Goal: Task Accomplishment & Management: Manage account settings

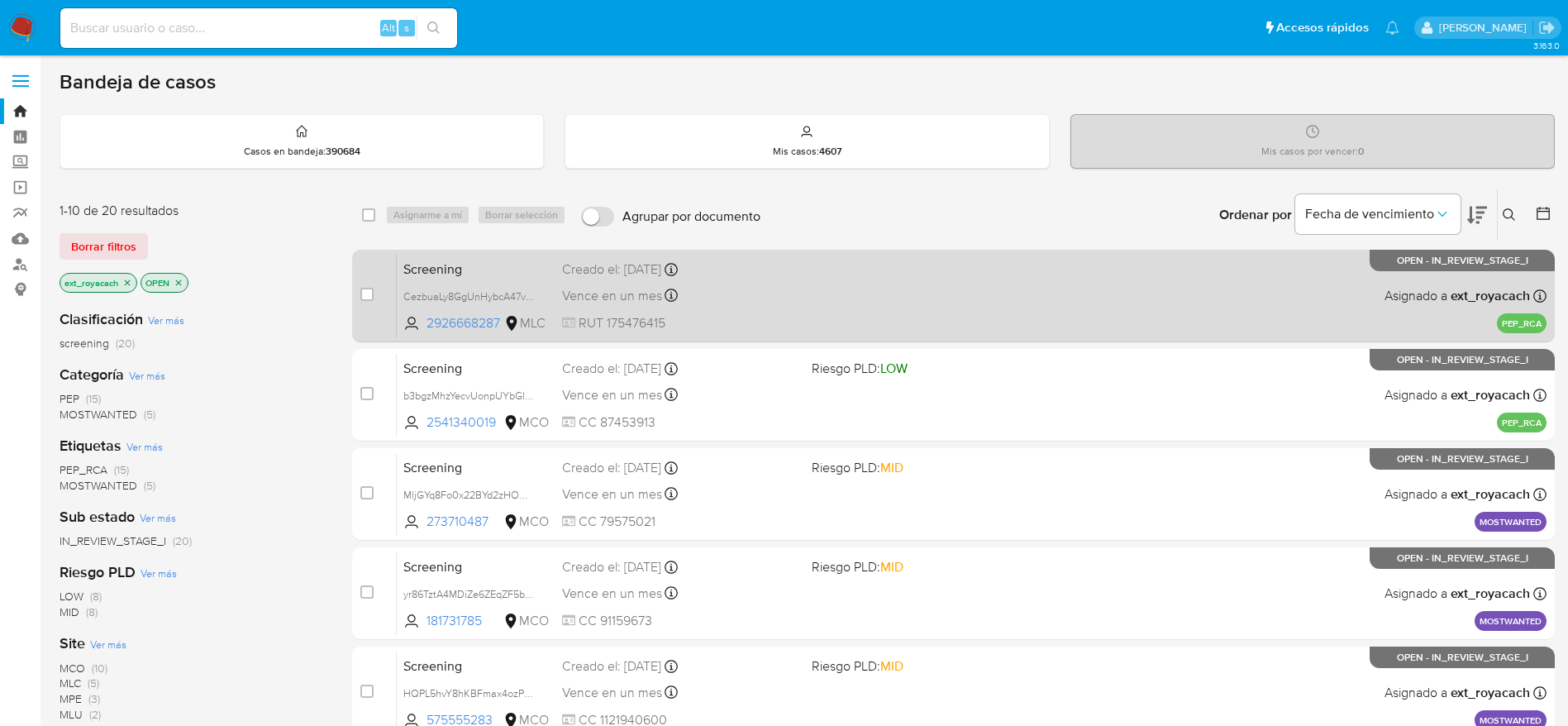
click at [968, 266] on span at bounding box center [930, 267] width 236 height 3
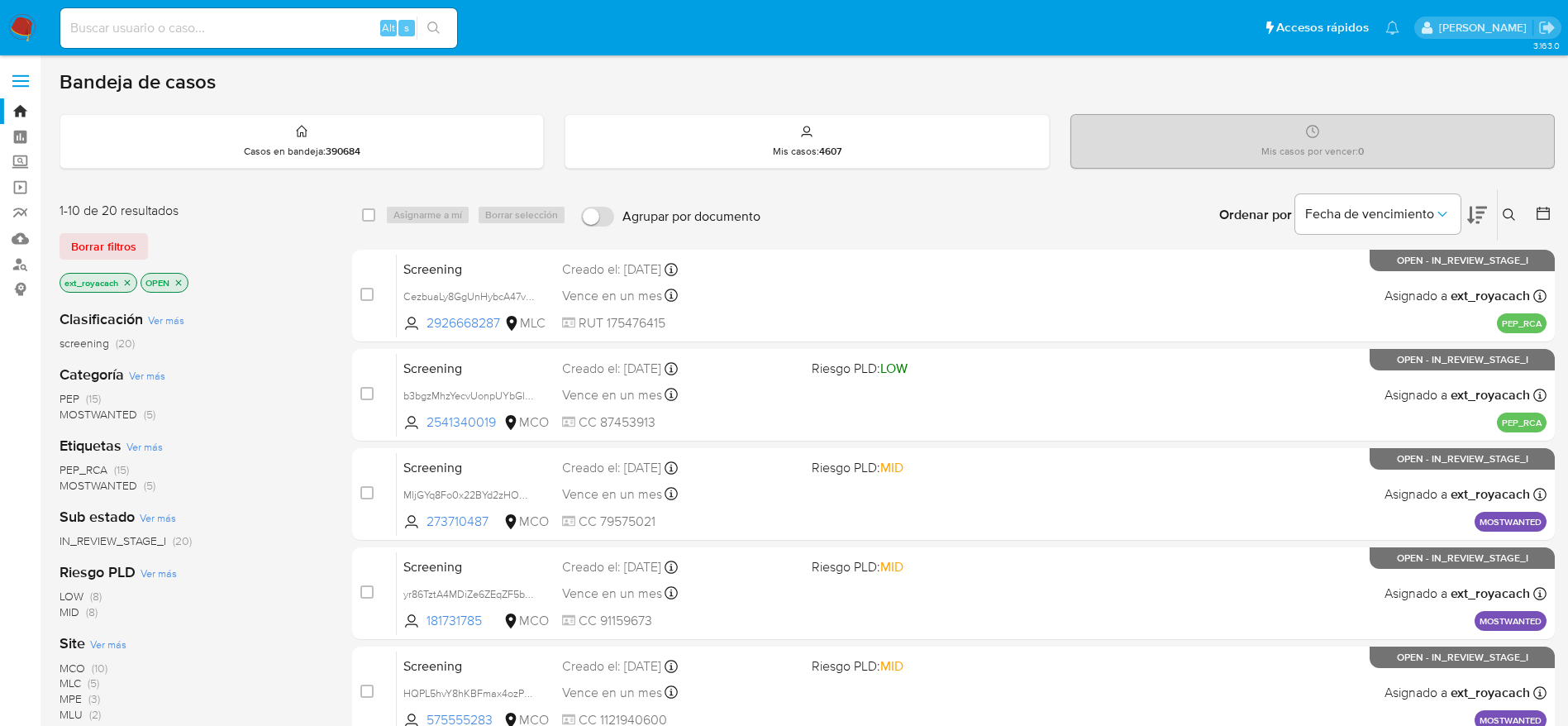
click at [94, 400] on span "(15)" at bounding box center [93, 398] width 15 height 17
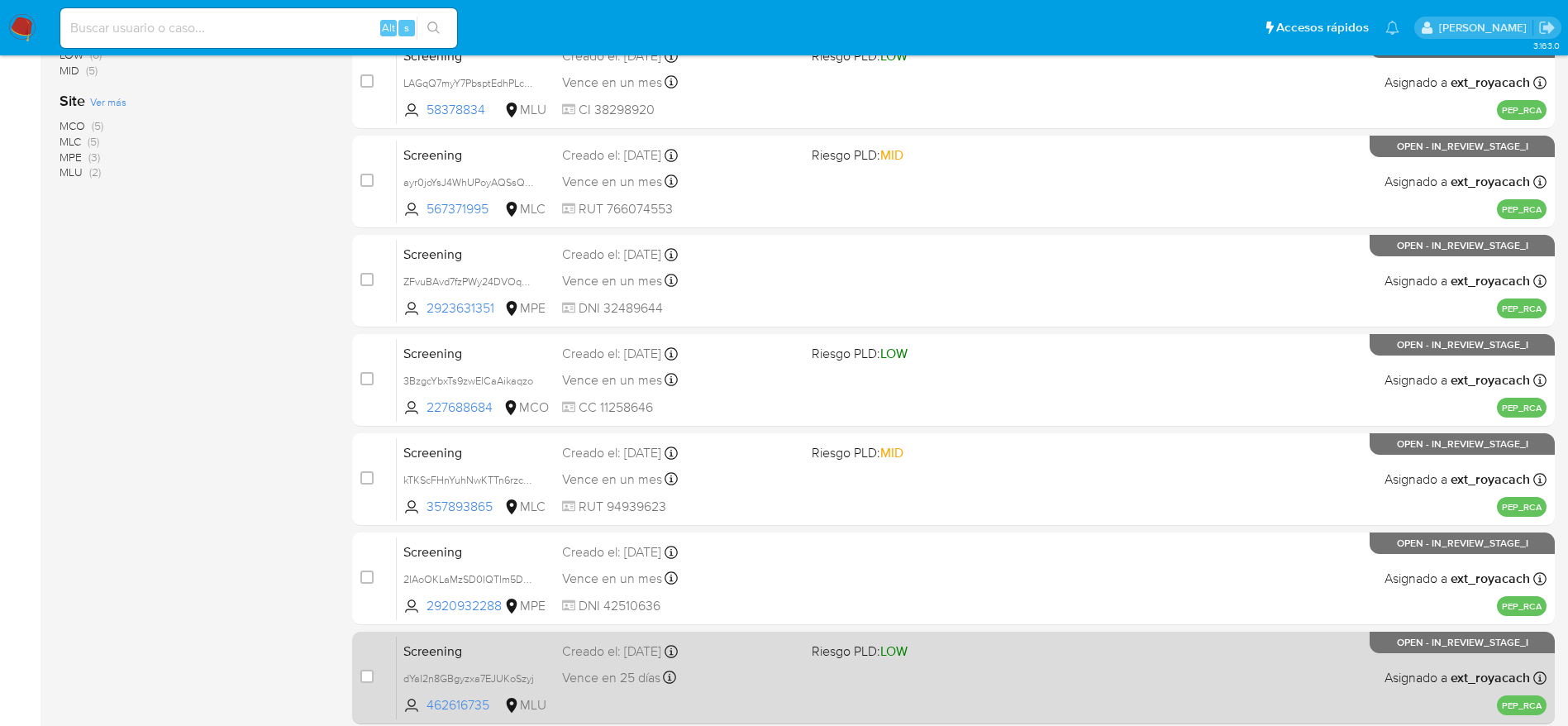
scroll to position [639, 0]
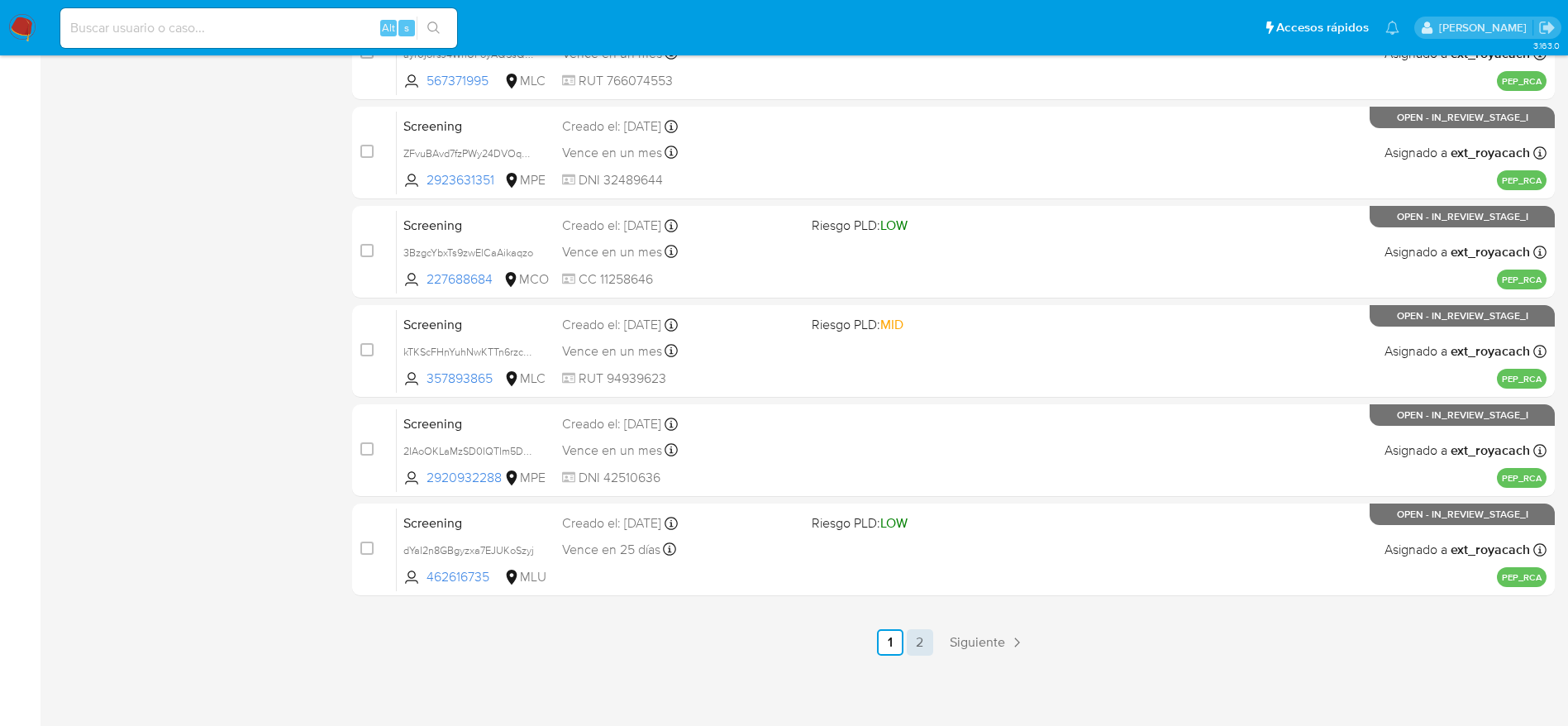
click at [907, 645] on link "2" at bounding box center [920, 642] width 27 height 27
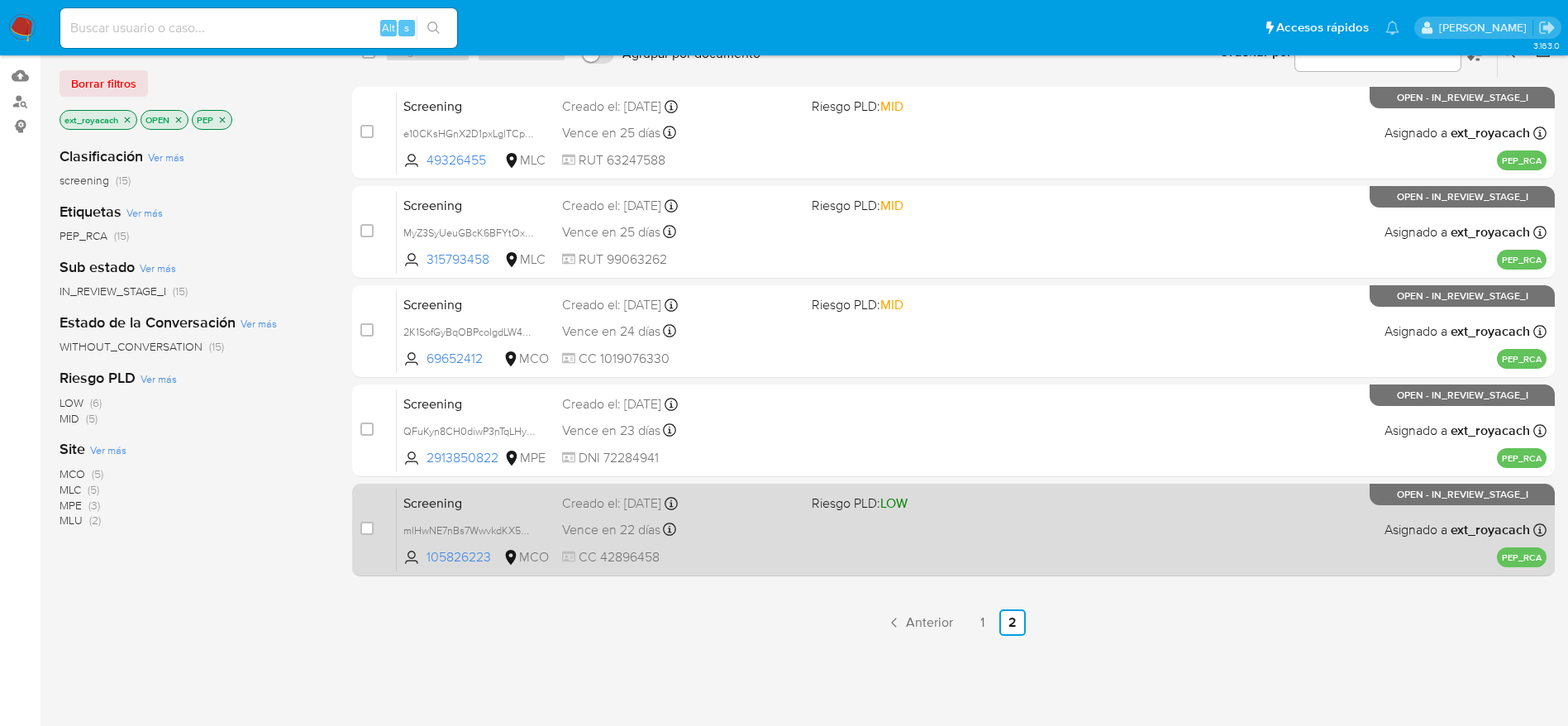
scroll to position [281, 0]
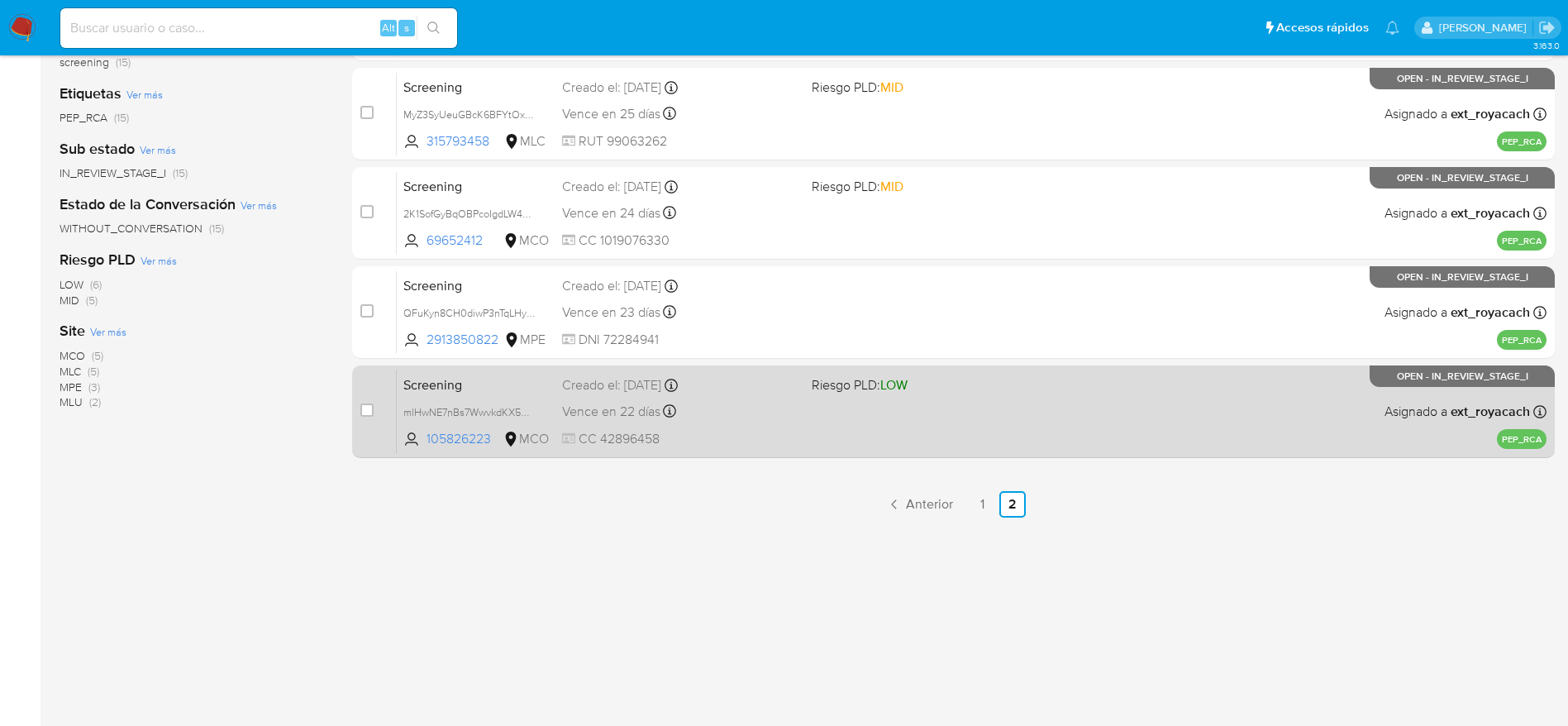
click at [733, 389] on div "Creado el: 07/10/2025 Creado el: 07/10/2025 17:07:34" at bounding box center [681, 385] width 236 height 18
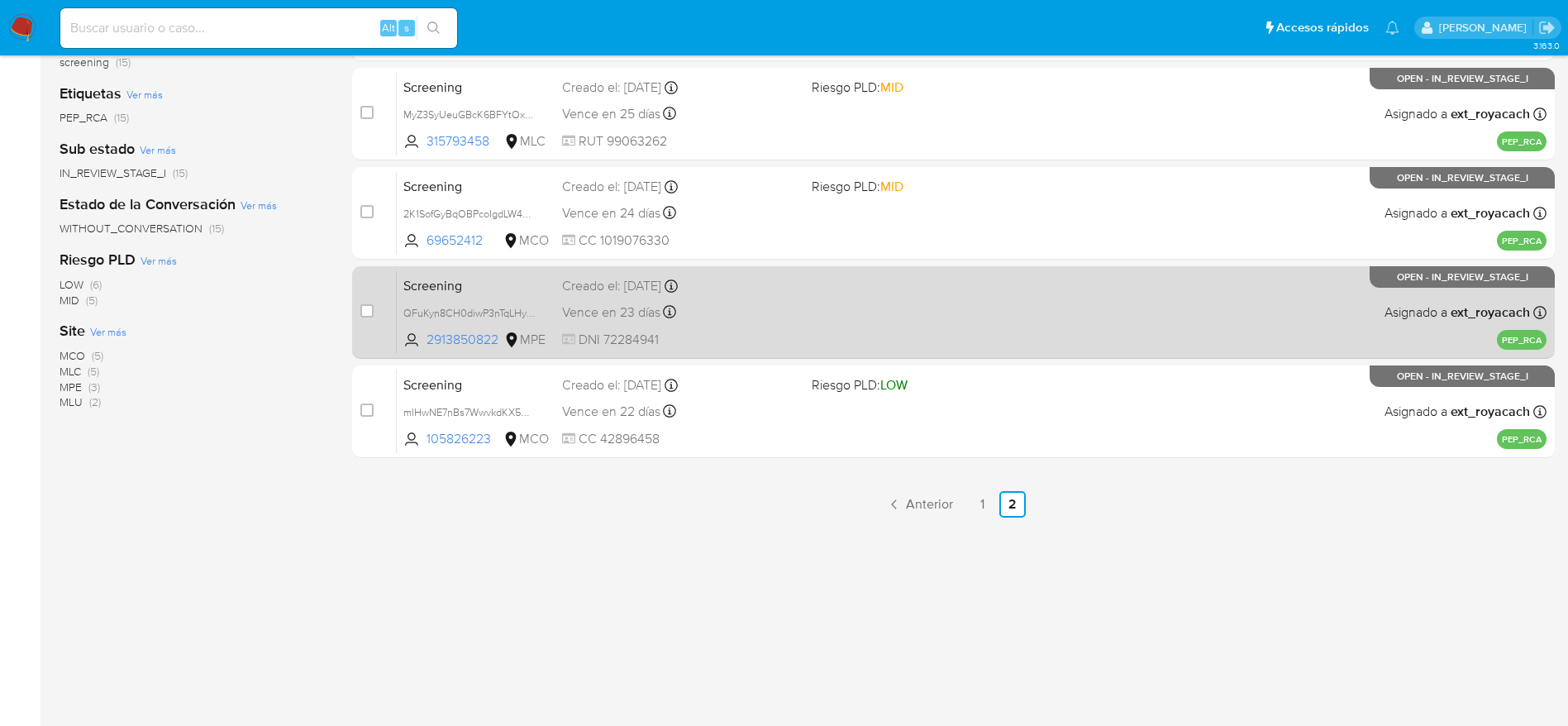
click at [682, 318] on div "Vence en 23 días Vence el 07/11/2025 14:49:35" at bounding box center [681, 311] width 236 height 23
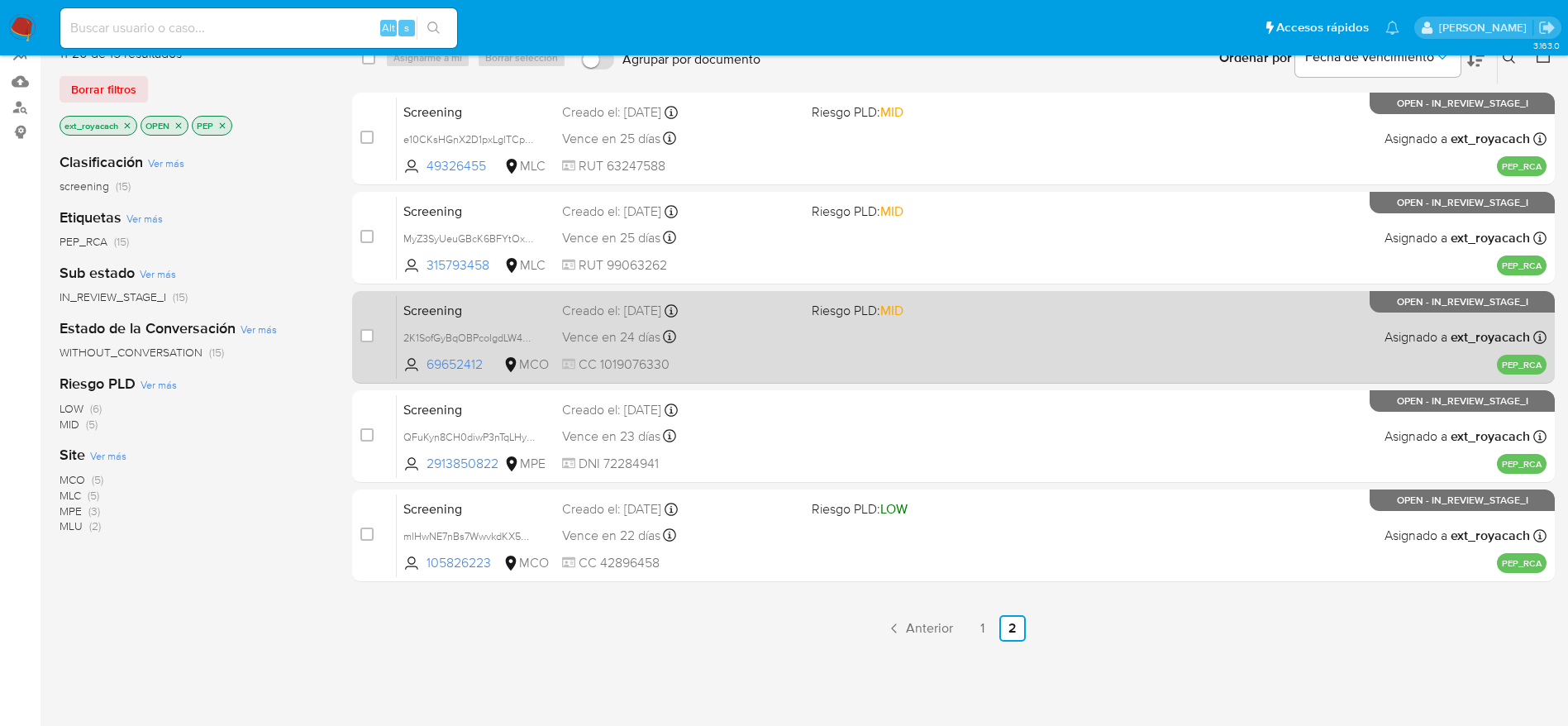
click at [655, 340] on span "Vence en 24 días" at bounding box center [612, 337] width 98 height 18
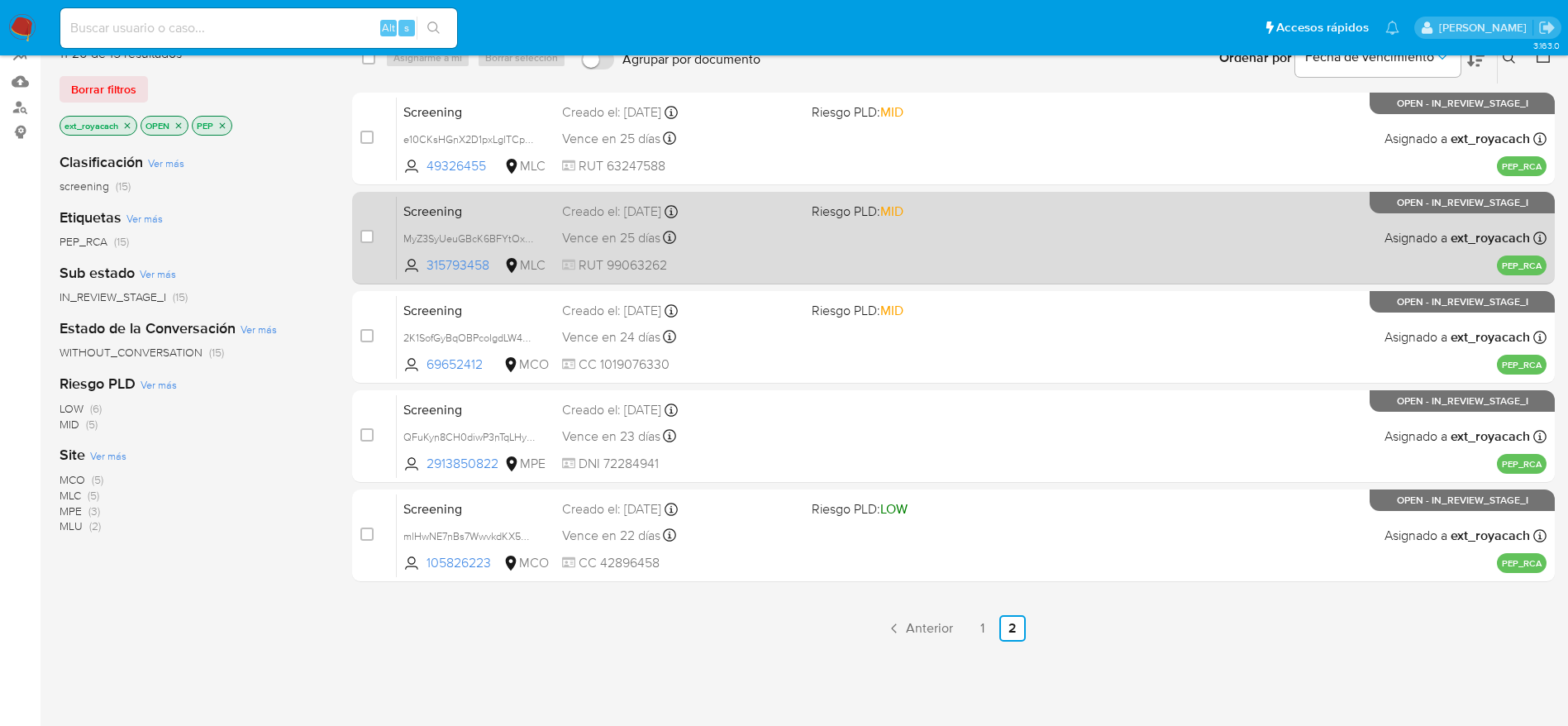
click at [732, 239] on div "Vence en 25 días Vence el 09/11/2025 09:45:08" at bounding box center [681, 237] width 236 height 23
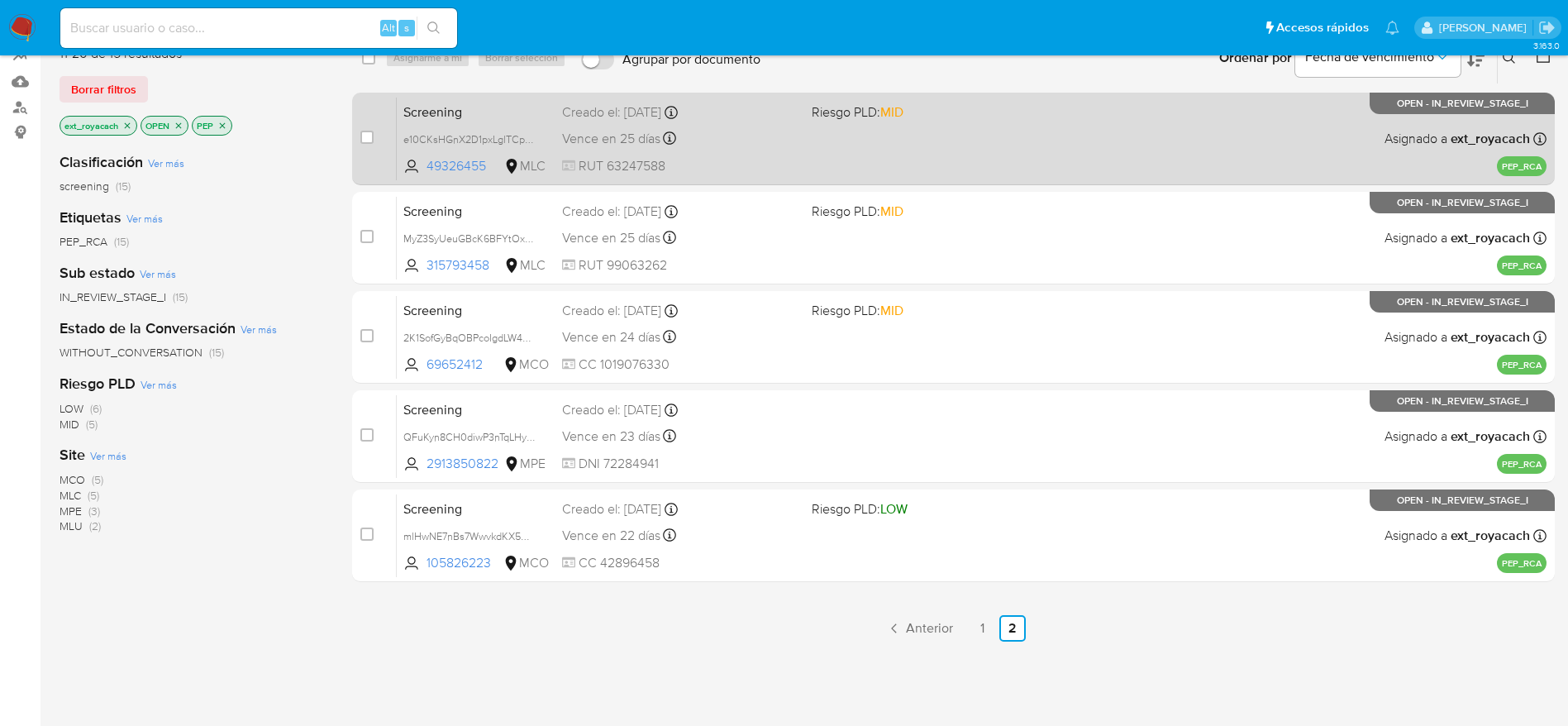
click at [633, 130] on span "Vence en 25 días" at bounding box center [612, 139] width 98 height 18
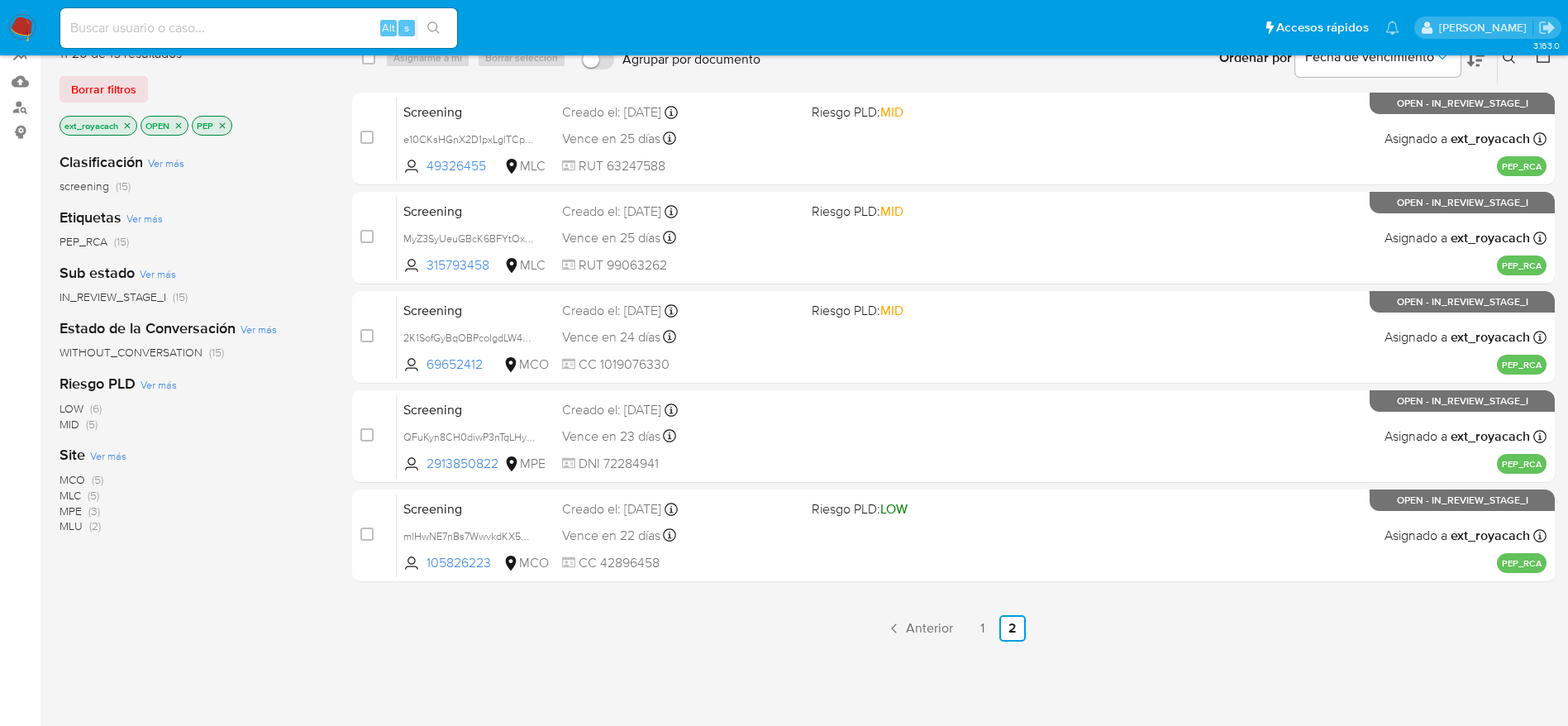
click at [965, 633] on ul "Anterior 1 2 Siguiente" at bounding box center [952, 627] width 1203 height 27
click at [1001, 623] on link "2" at bounding box center [1013, 627] width 27 height 27
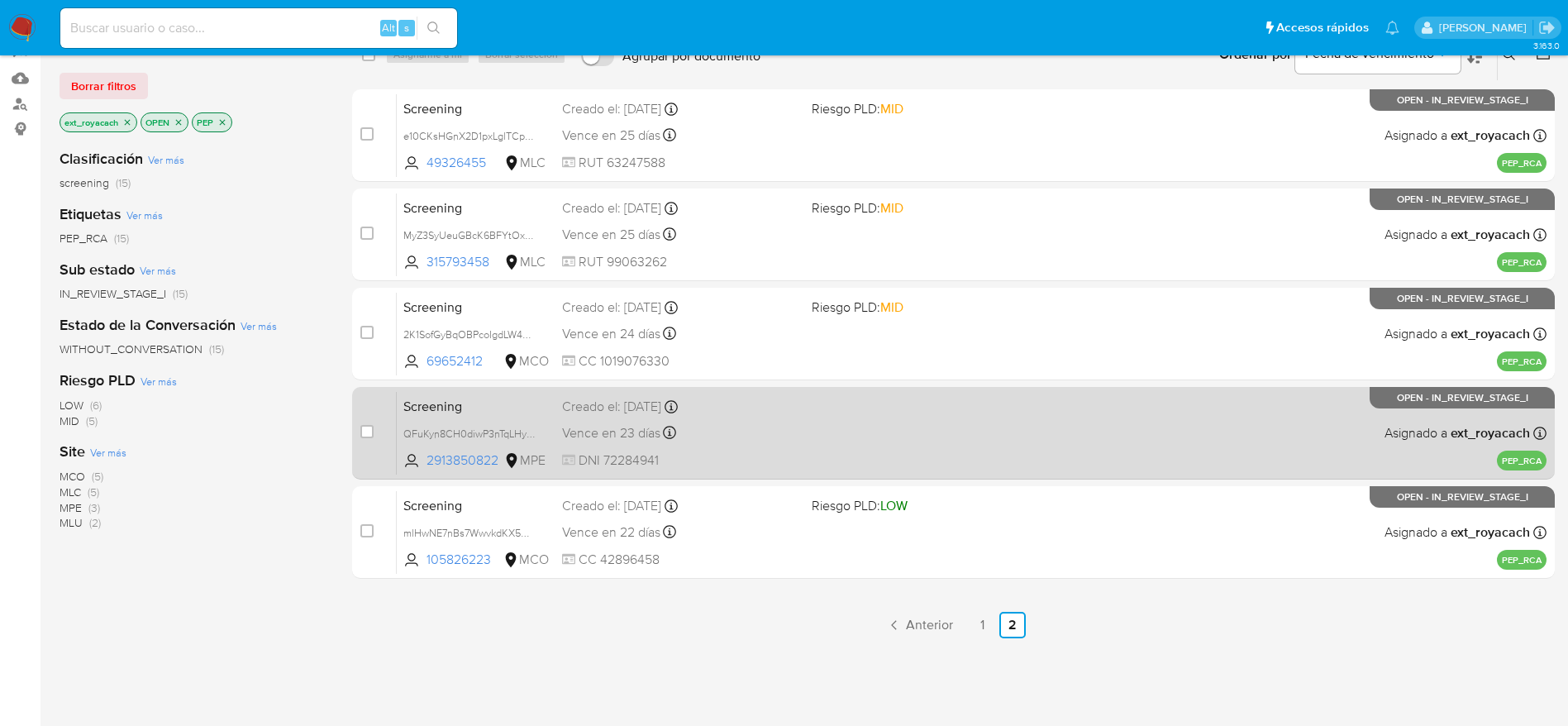
scroll to position [281, 0]
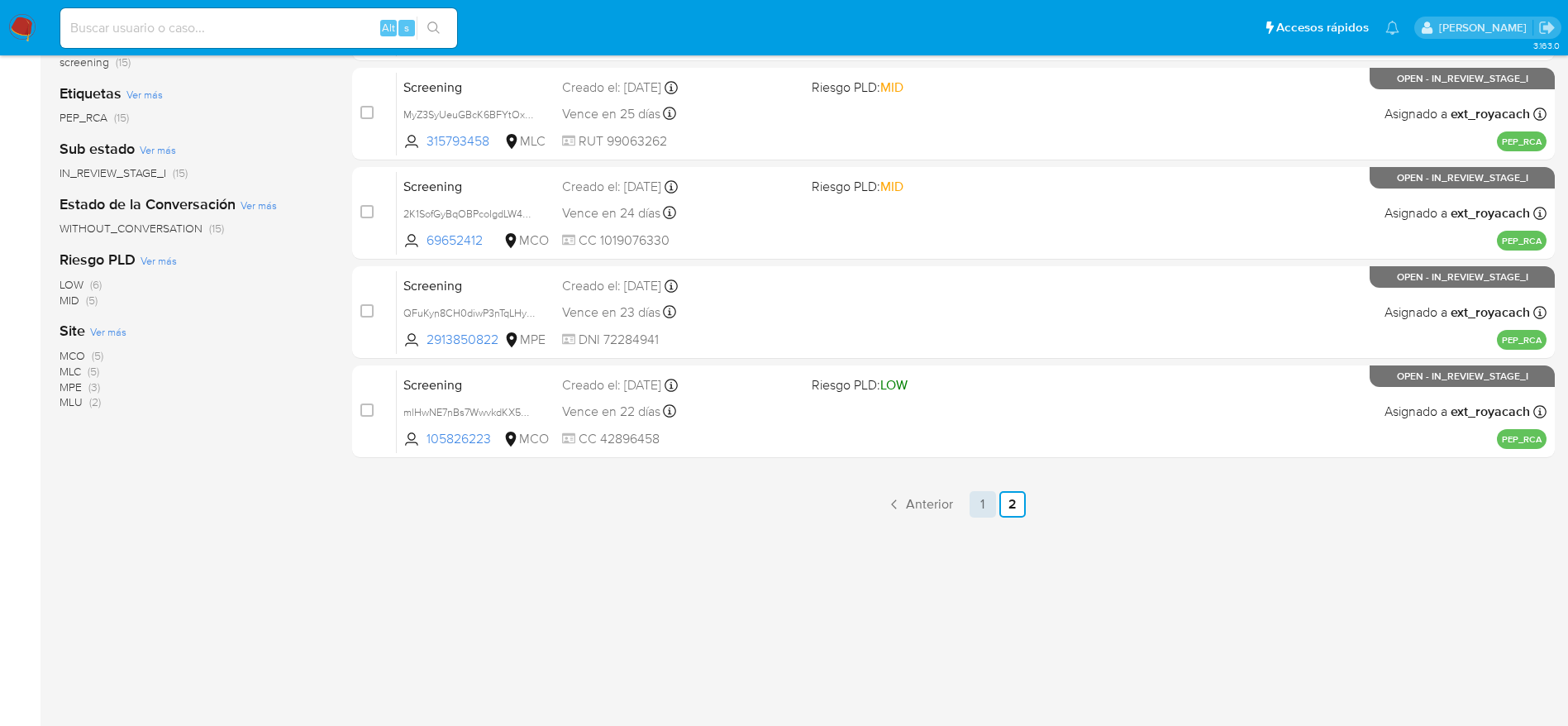
click at [984, 498] on link "1" at bounding box center [982, 503] width 27 height 27
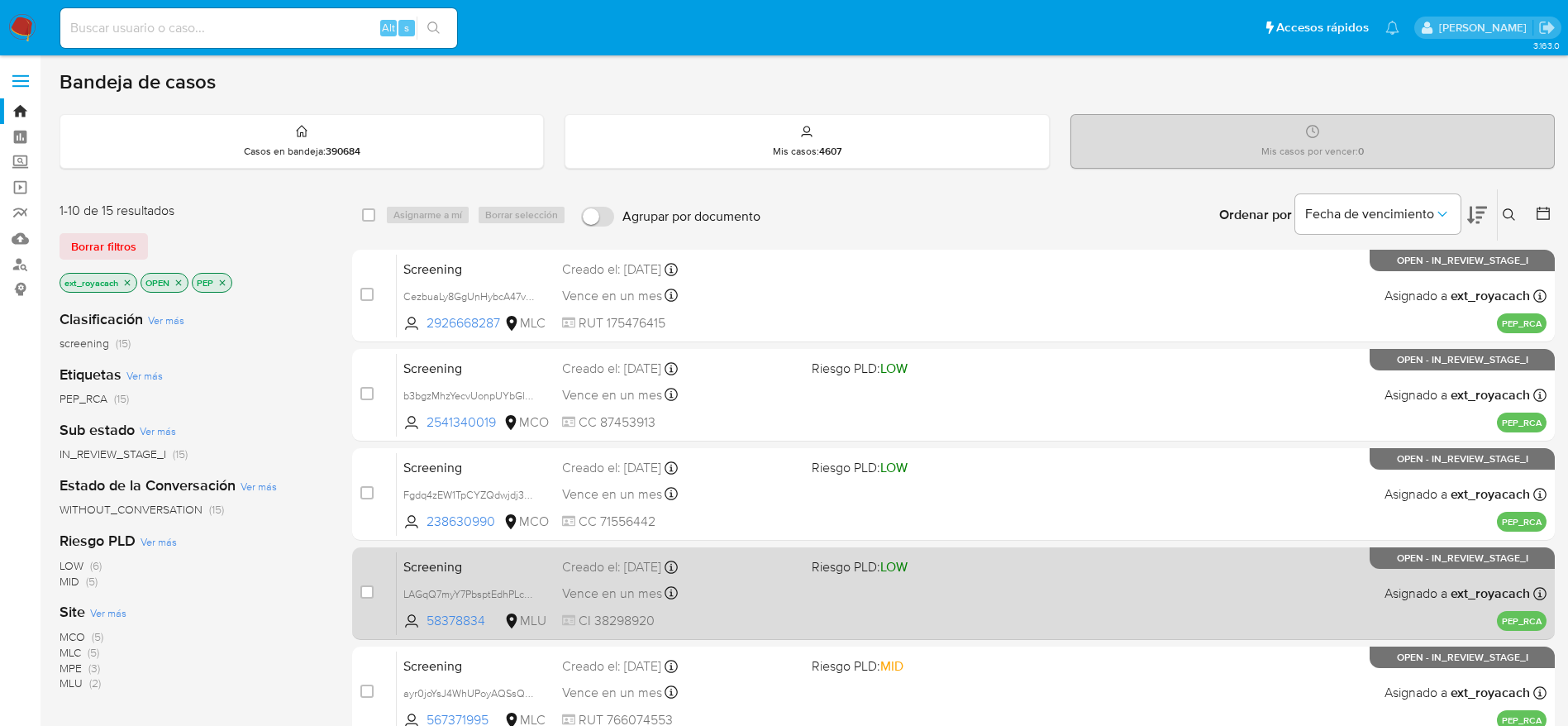
scroll to position [620, 0]
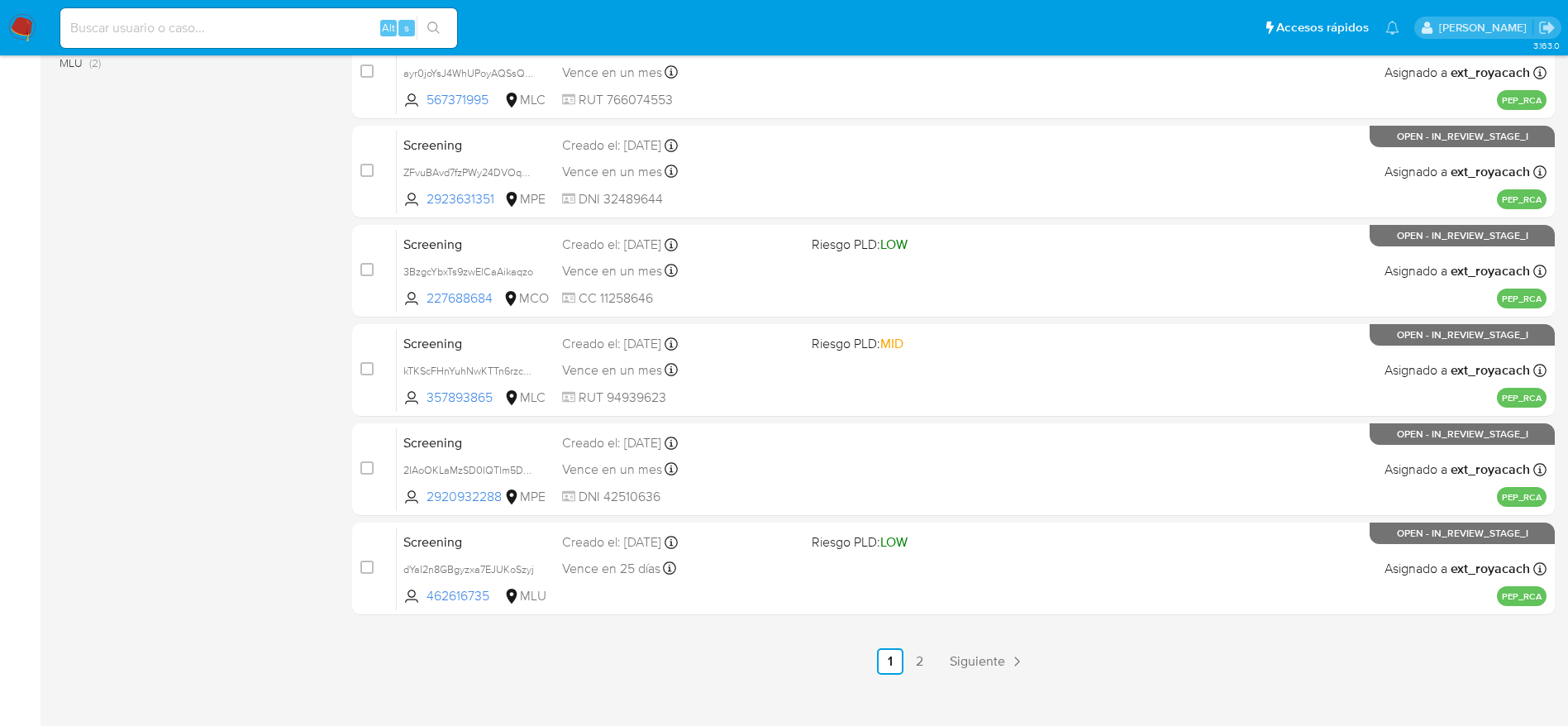
click at [725, 578] on div "Vence en 25 días Vence el 09/11/2025 17:27:11" at bounding box center [681, 568] width 236 height 23
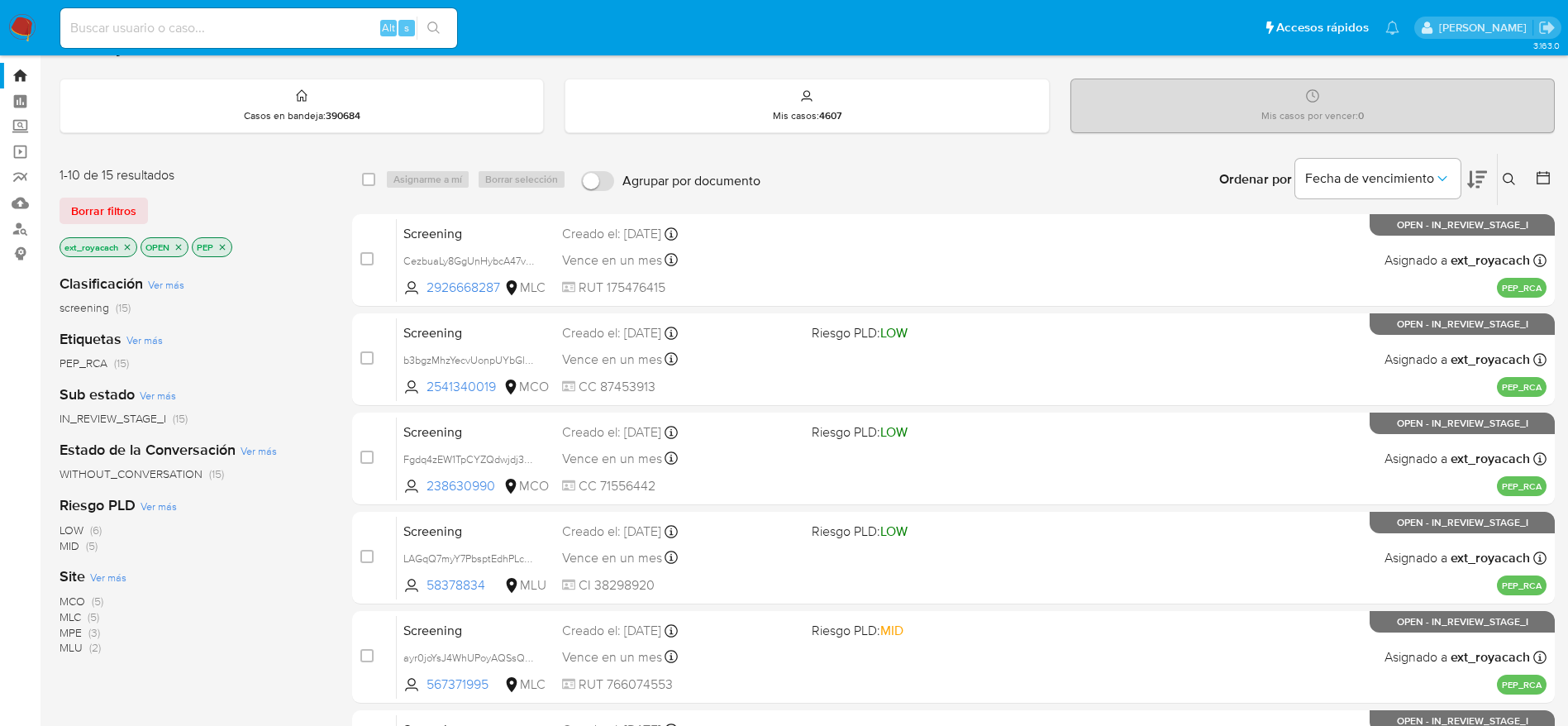
scroll to position [0, 0]
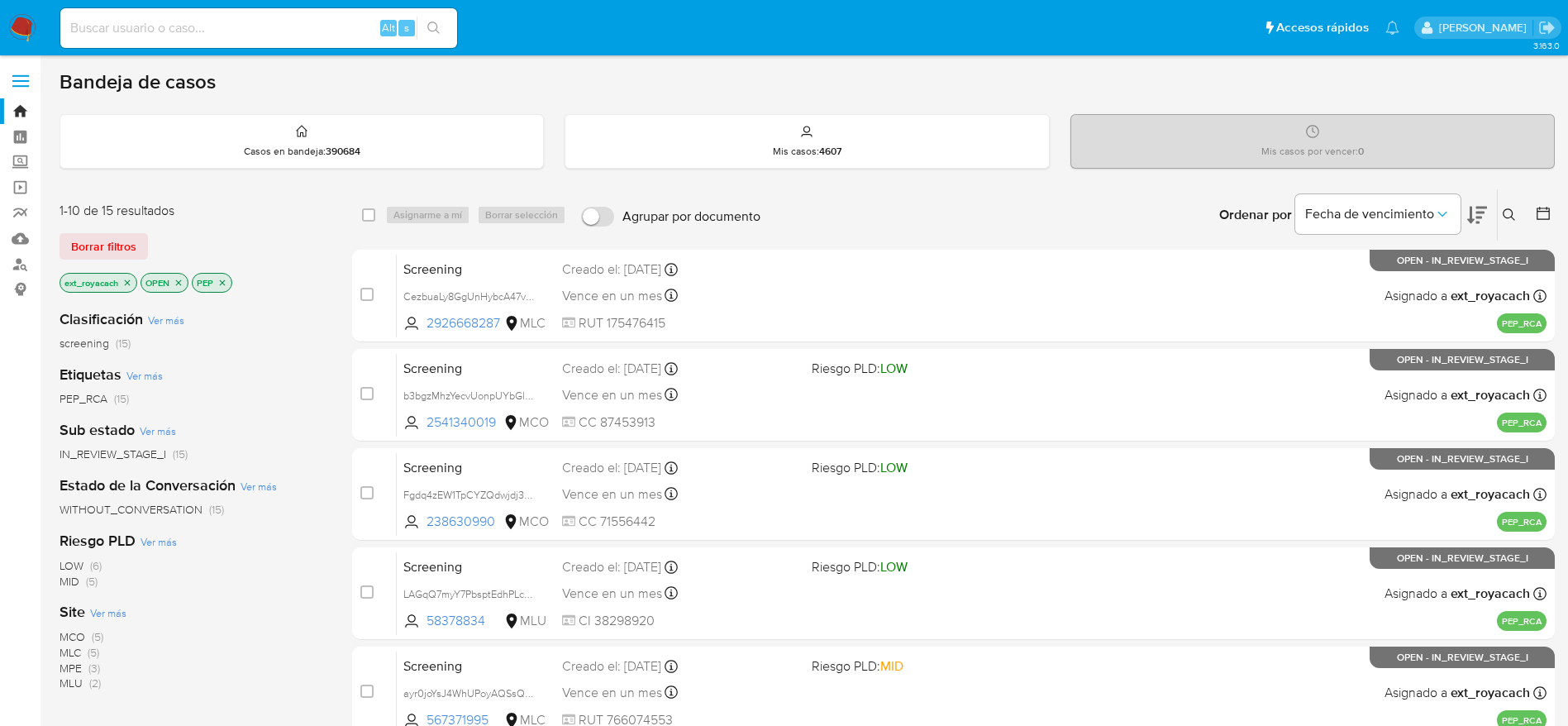
click at [15, 43] on nav "Pausado Ver notificaciones Alt s Accesos rápidos Presiona las siguientes teclas…" at bounding box center [784, 28] width 1568 height 55
click at [28, 21] on img at bounding box center [22, 28] width 29 height 29
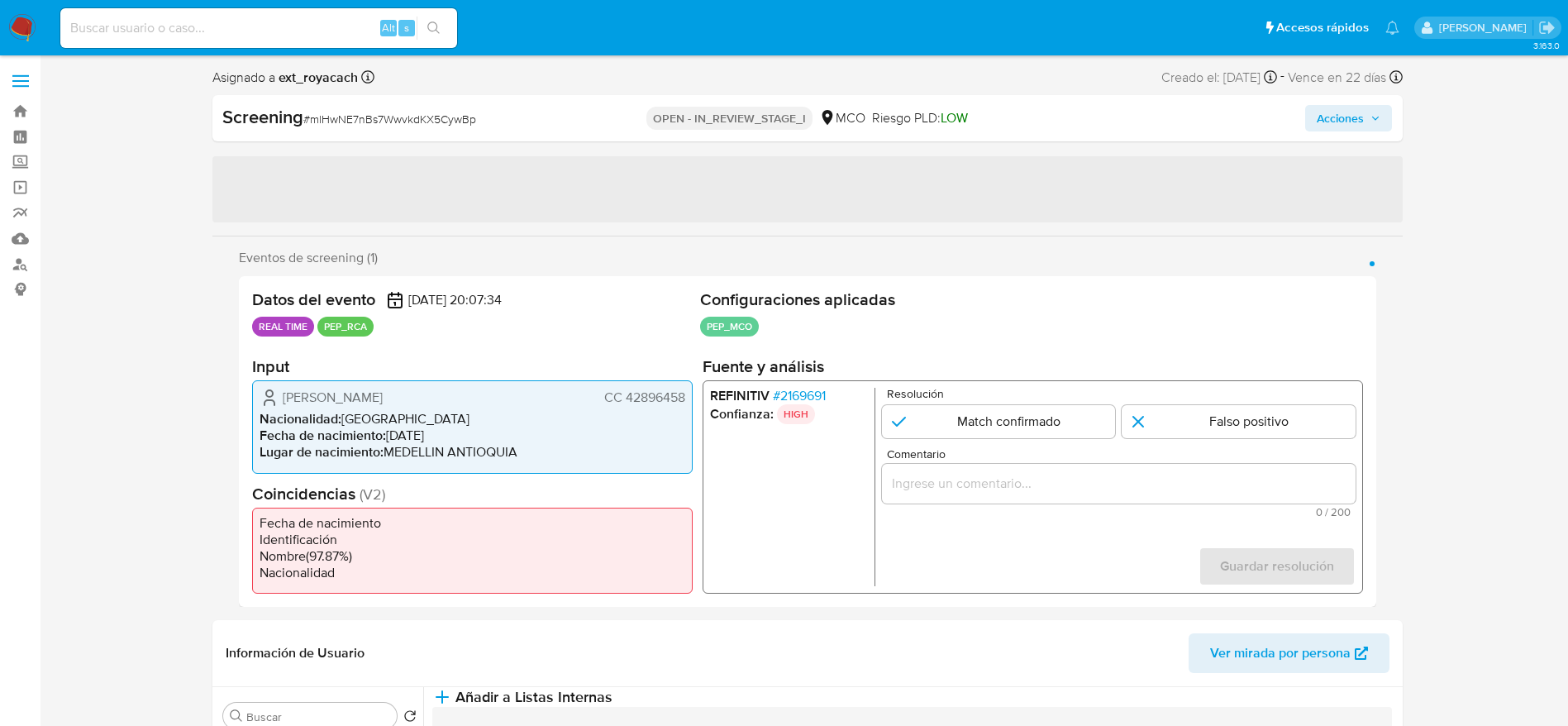
select select "10"
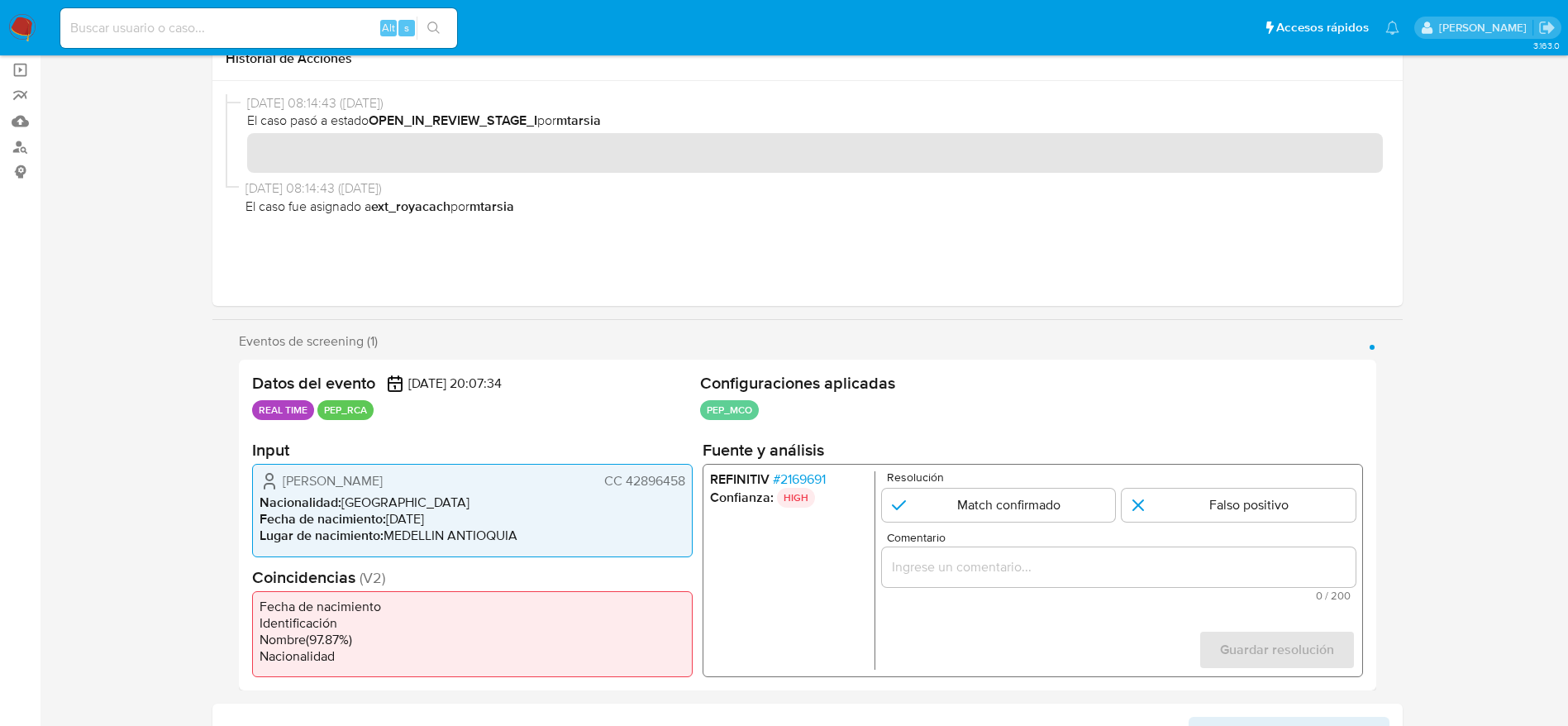
scroll to position [248, 0]
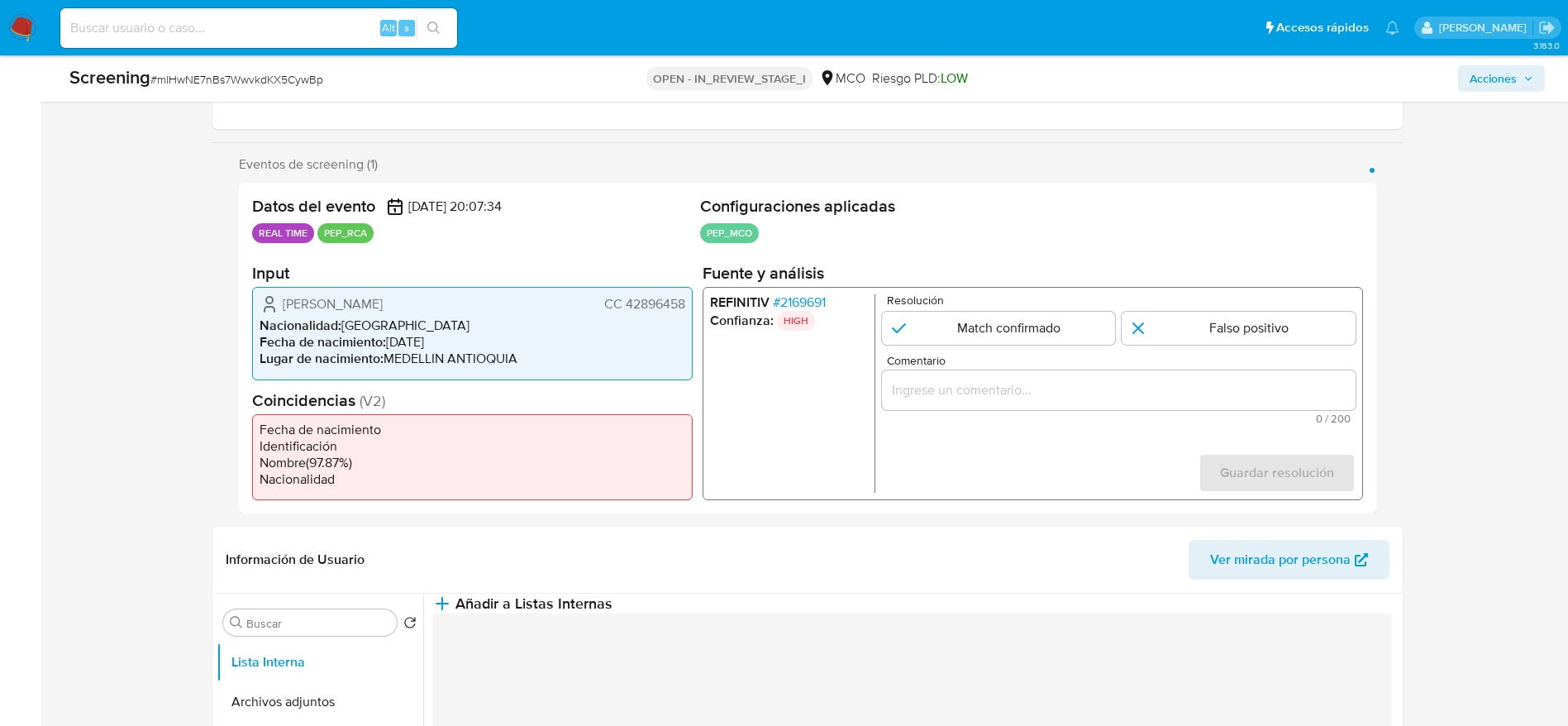
click at [824, 296] on span "# 2169691" at bounding box center [799, 302] width 53 height 17
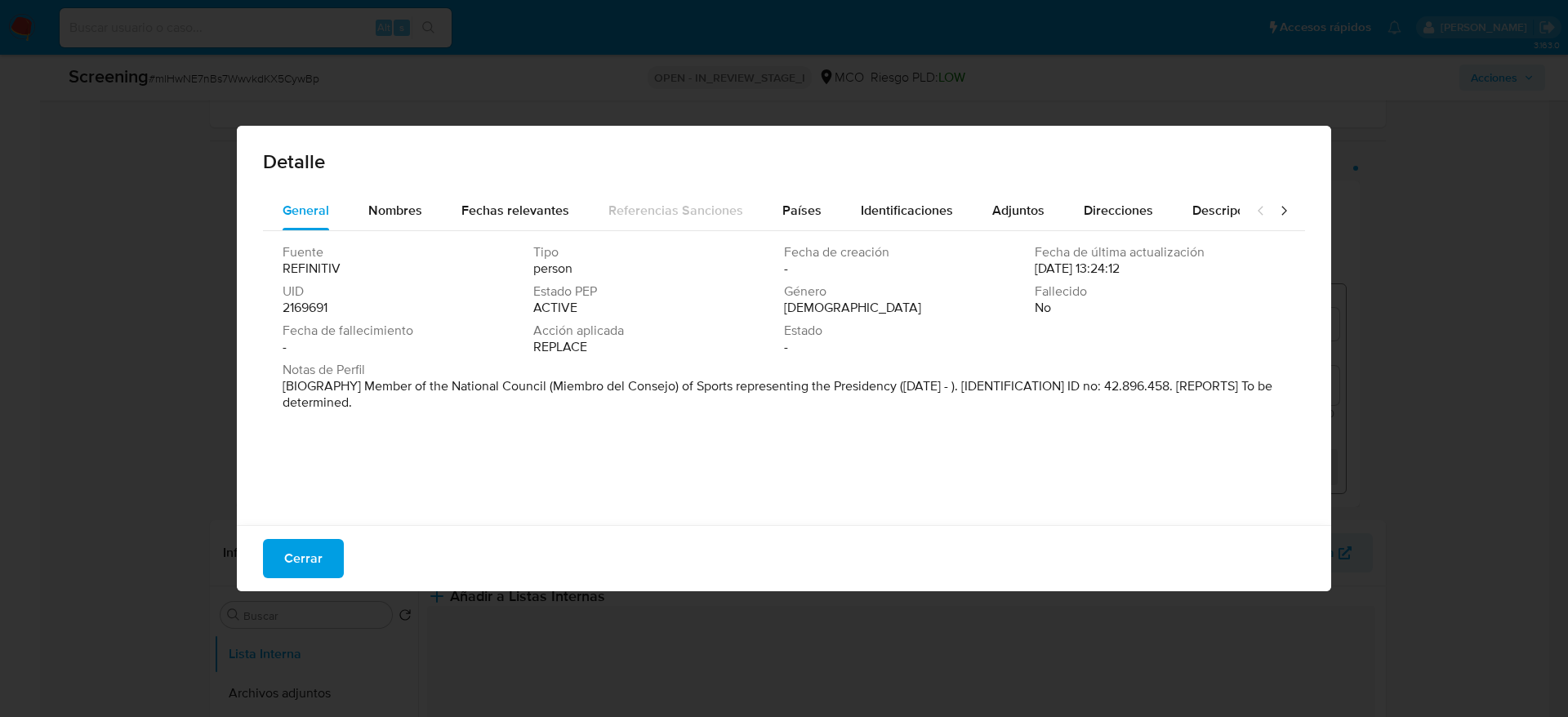
click at [822, 387] on p "[BIOGRAPHY] Member of the National Council (Miembro del Consejo) of Sports repr…" at bounding box center [782, 395] width 1000 height 33
drag, startPoint x: 822, startPoint y: 439, endPoint x: 780, endPoint y: 469, distance: 51.6
click at [822, 442] on div "Fuente REFINITIV Tipo person Fecha de creación - Fecha de última actualización …" at bounding box center [784, 374] width 1042 height 286
click at [307, 542] on span "Cerrar" at bounding box center [303, 558] width 38 height 36
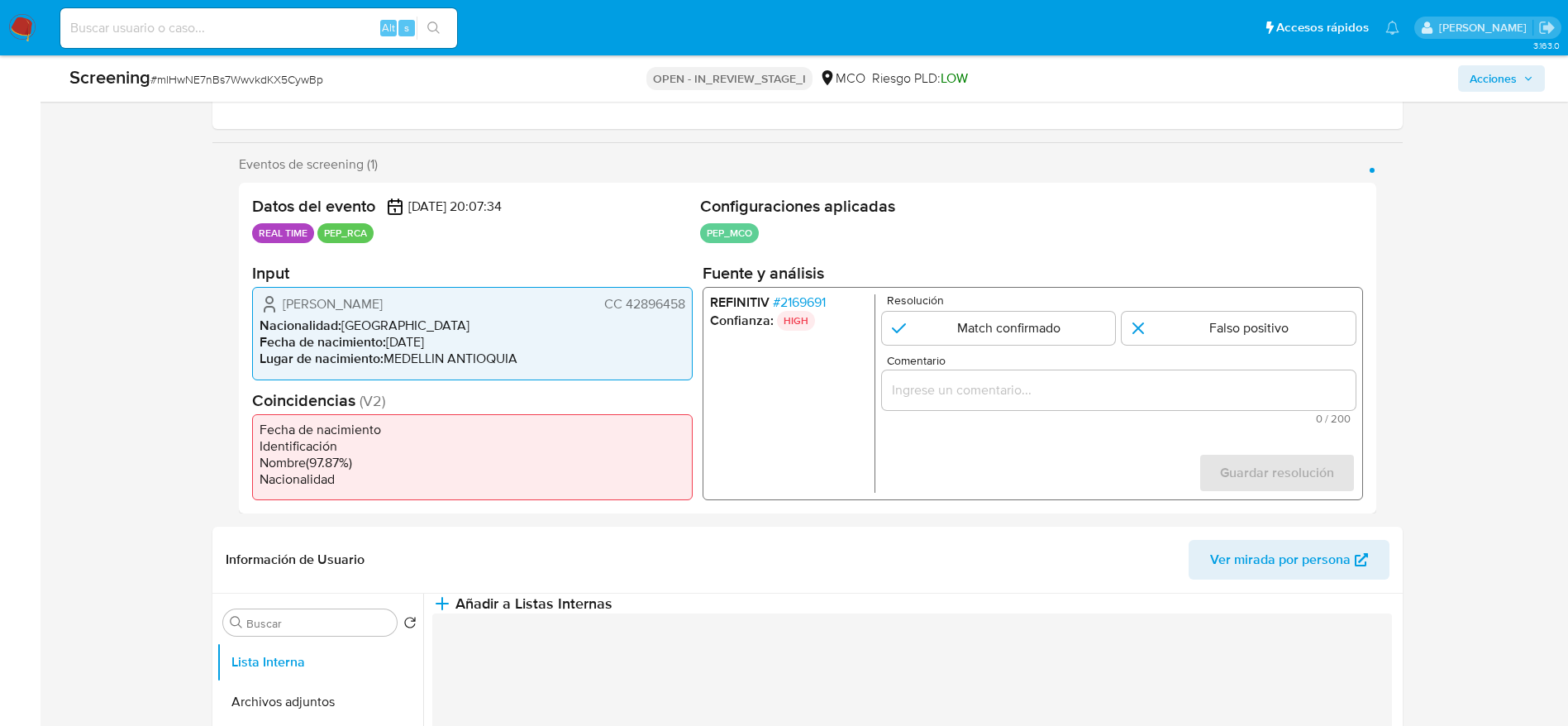
click at [225, 64] on div "Screening # mlHwNE7nBs7WwvkdKX5CywBp OPEN - IN_REVIEW_STAGE_I MCO Riesgo PLD: L…" at bounding box center [807, 78] width 1495 height 46
copy span "mlHwNE7nBs7WwvkdKX5CywBp"
drag, startPoint x: 268, startPoint y: 302, endPoint x: 432, endPoint y: 300, distance: 164.0
click at [432, 300] on div "Maria Luisa Calle Williams CC 42896458" at bounding box center [473, 304] width 425 height 20
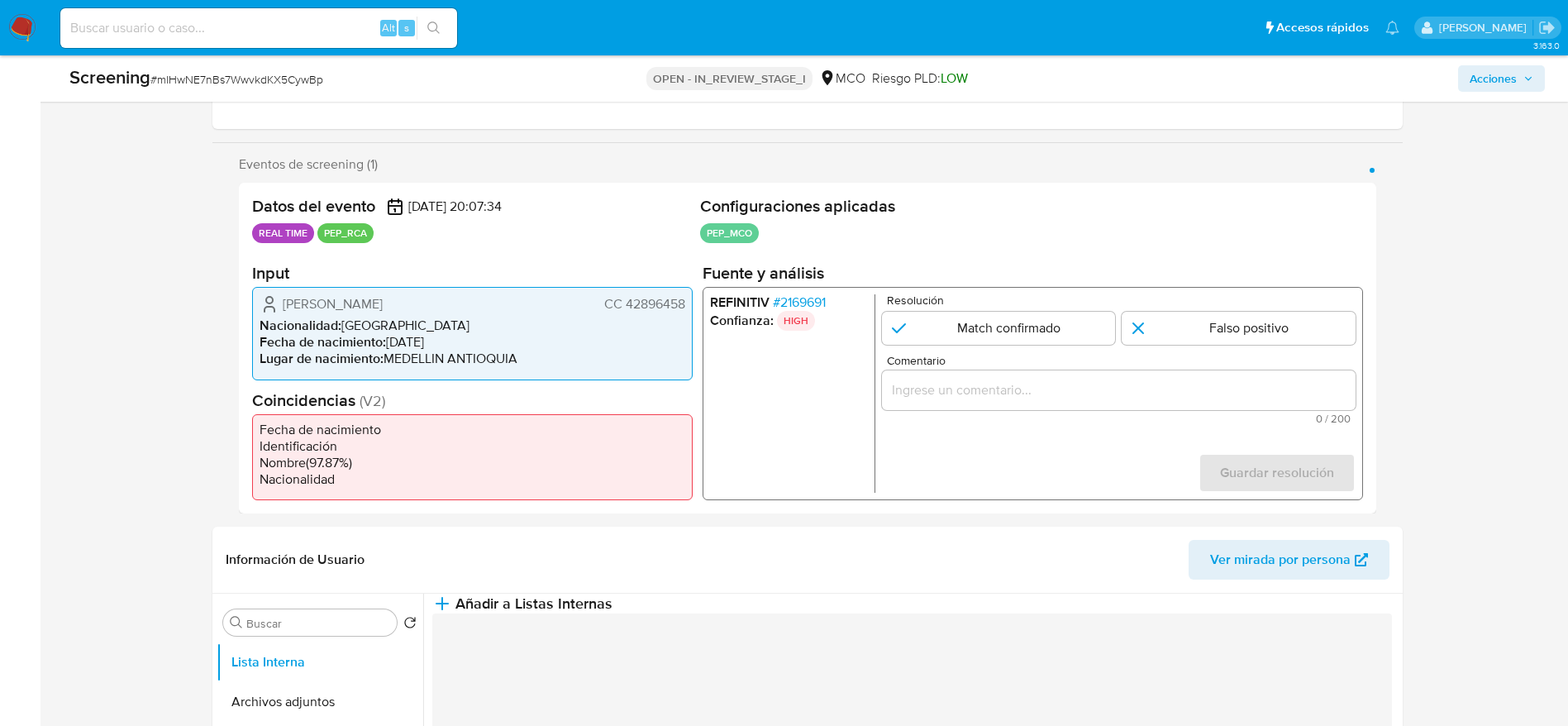
click at [811, 295] on span "# 2169691" at bounding box center [799, 302] width 53 height 17
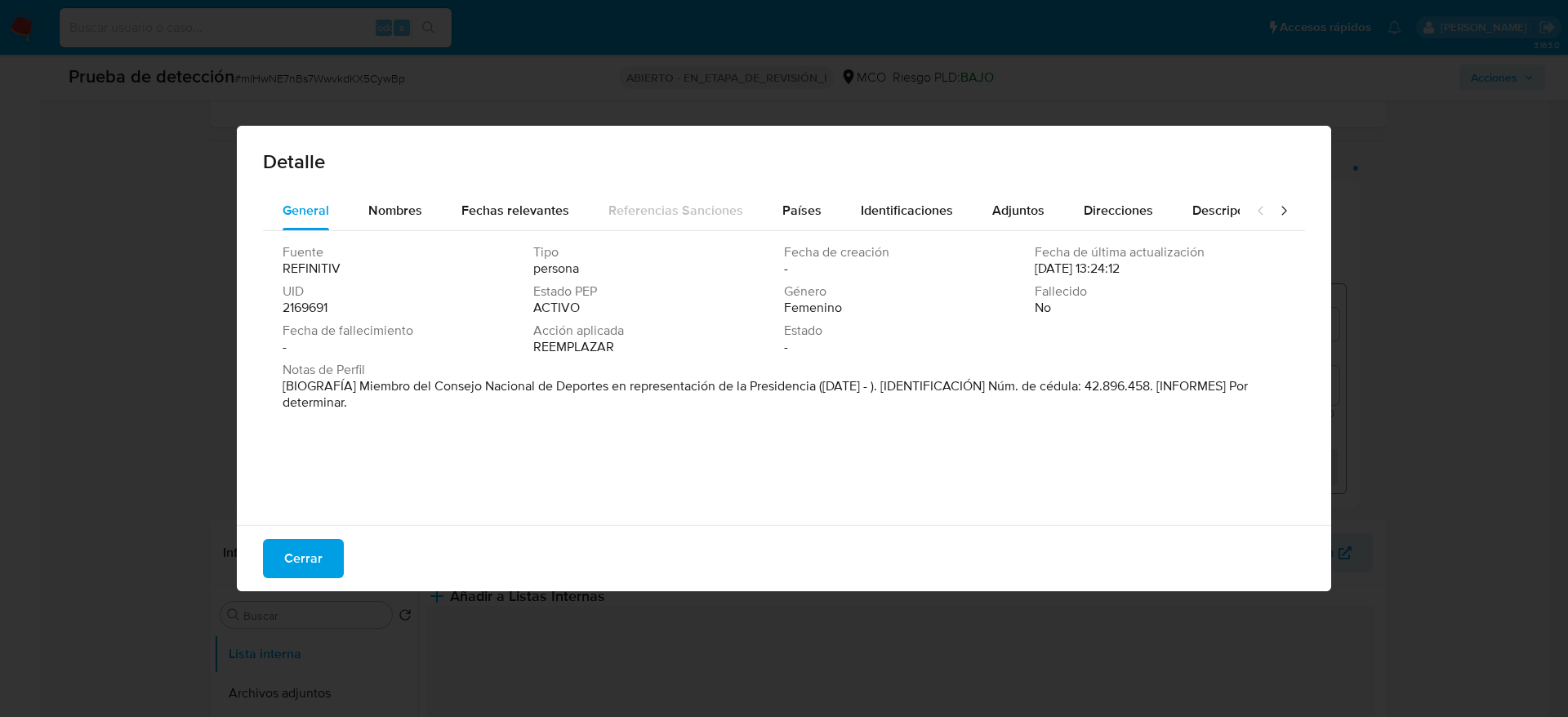
drag, startPoint x: 358, startPoint y: 385, endPoint x: 819, endPoint y: 387, distance: 461.0
click at [819, 387] on font "[BIOGRAFÍA] Miembro del Consejo Nacional de Deportes en representación de la Pr…" at bounding box center [765, 394] width 966 height 35
click at [343, 556] on div "Cerrar" at bounding box center [784, 558] width 1094 height 66
click at [342, 556] on button "Cerrar" at bounding box center [303, 558] width 81 height 39
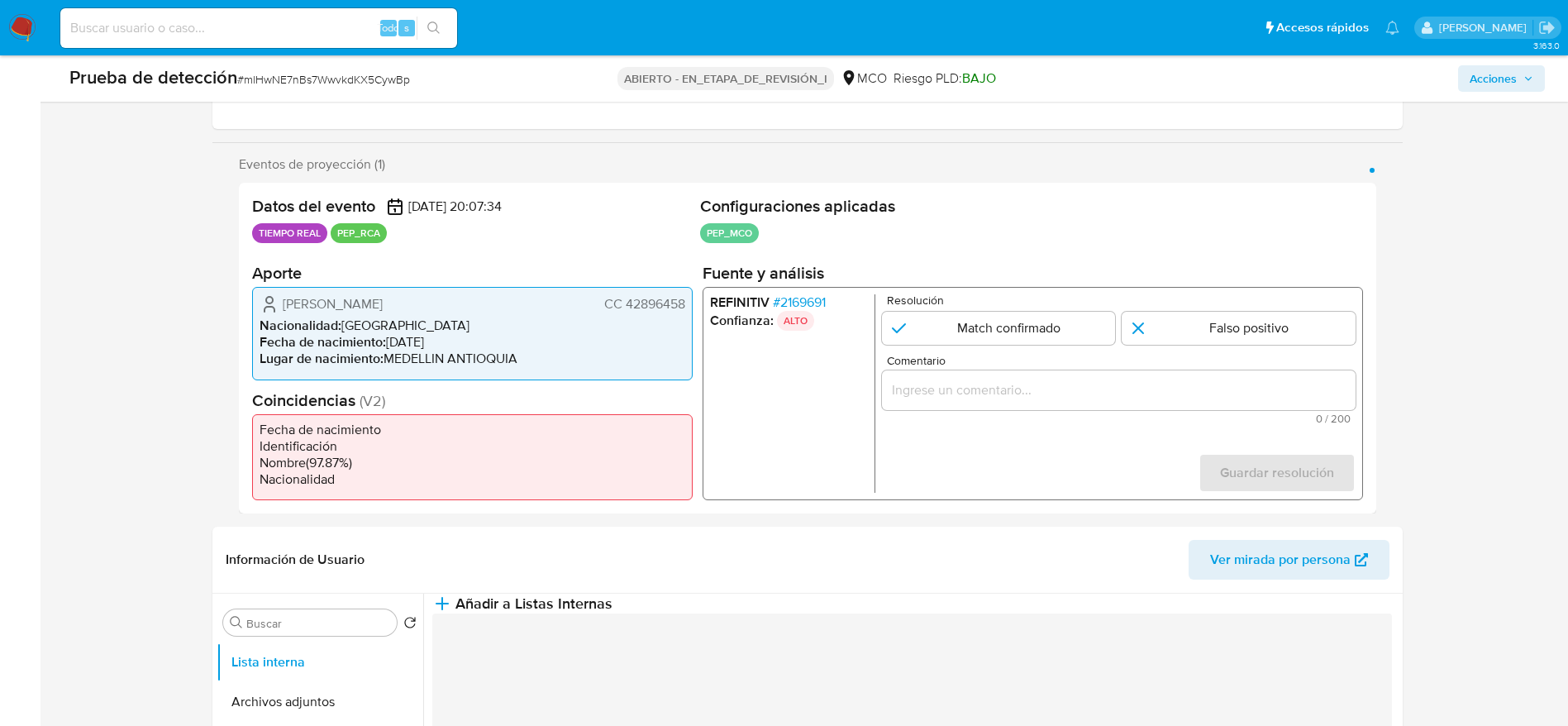
drag, startPoint x: 270, startPoint y: 308, endPoint x: 691, endPoint y: 305, distance: 421.0
click at [691, 305] on div "Maria Luisa Calle Williams CC 42896458 Nacionalidad : Colombia Fecha de nacimie…" at bounding box center [472, 333] width 440 height 93
click at [933, 409] on div "1 de 1" at bounding box center [1118, 390] width 474 height 39
click at [950, 396] on input "Comentario" at bounding box center [1118, 390] width 474 height 22
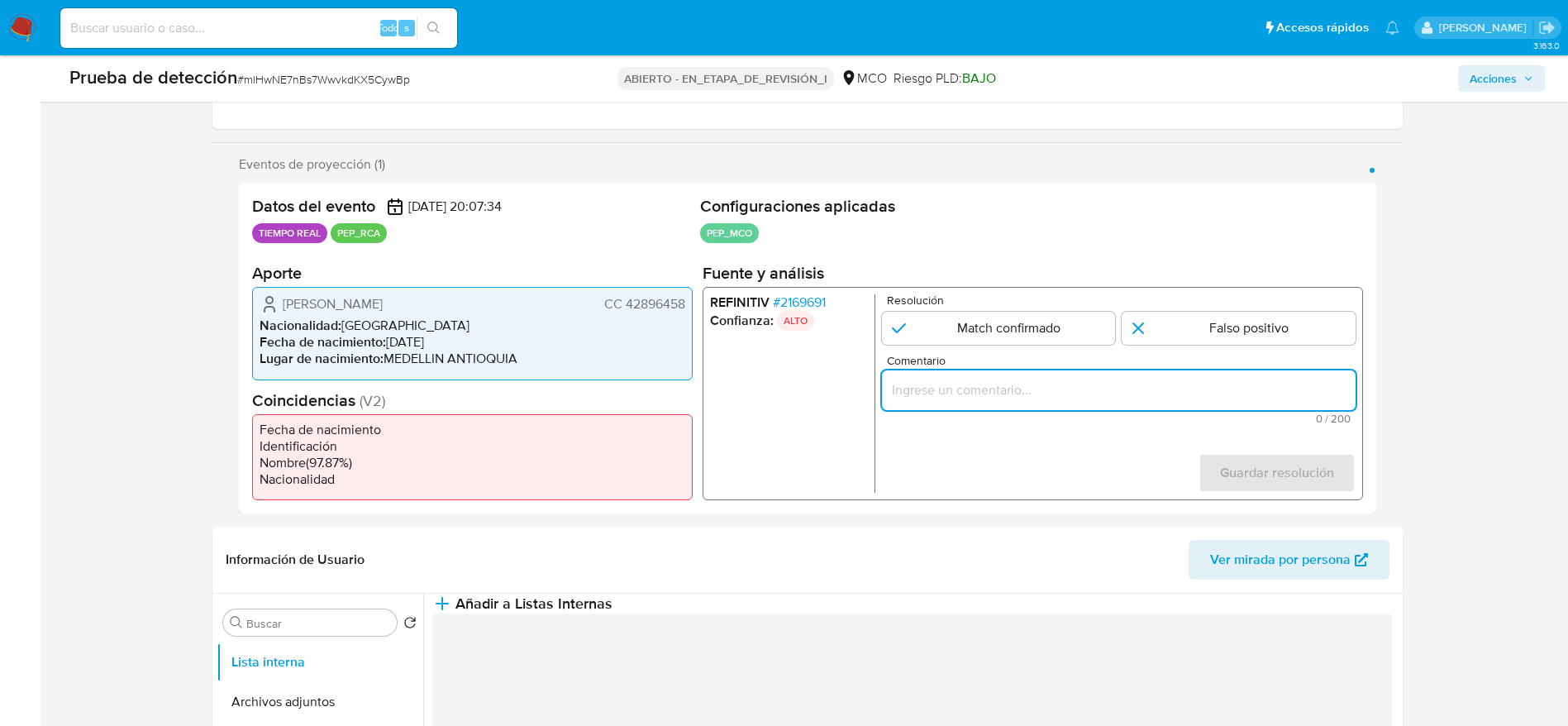
paste input "Caso generado sobre el usuario Maria Luisa Calle Williams, no se observan notic…"
type input "Caso generado sobre el usuario Maria Luisa Calle Williams, no se observan notic…"
drag, startPoint x: 1201, startPoint y: 325, endPoint x: 1309, endPoint y: 424, distance: 146.5
click at [1201, 323] on input "1 de 1" at bounding box center [1238, 328] width 233 height 33
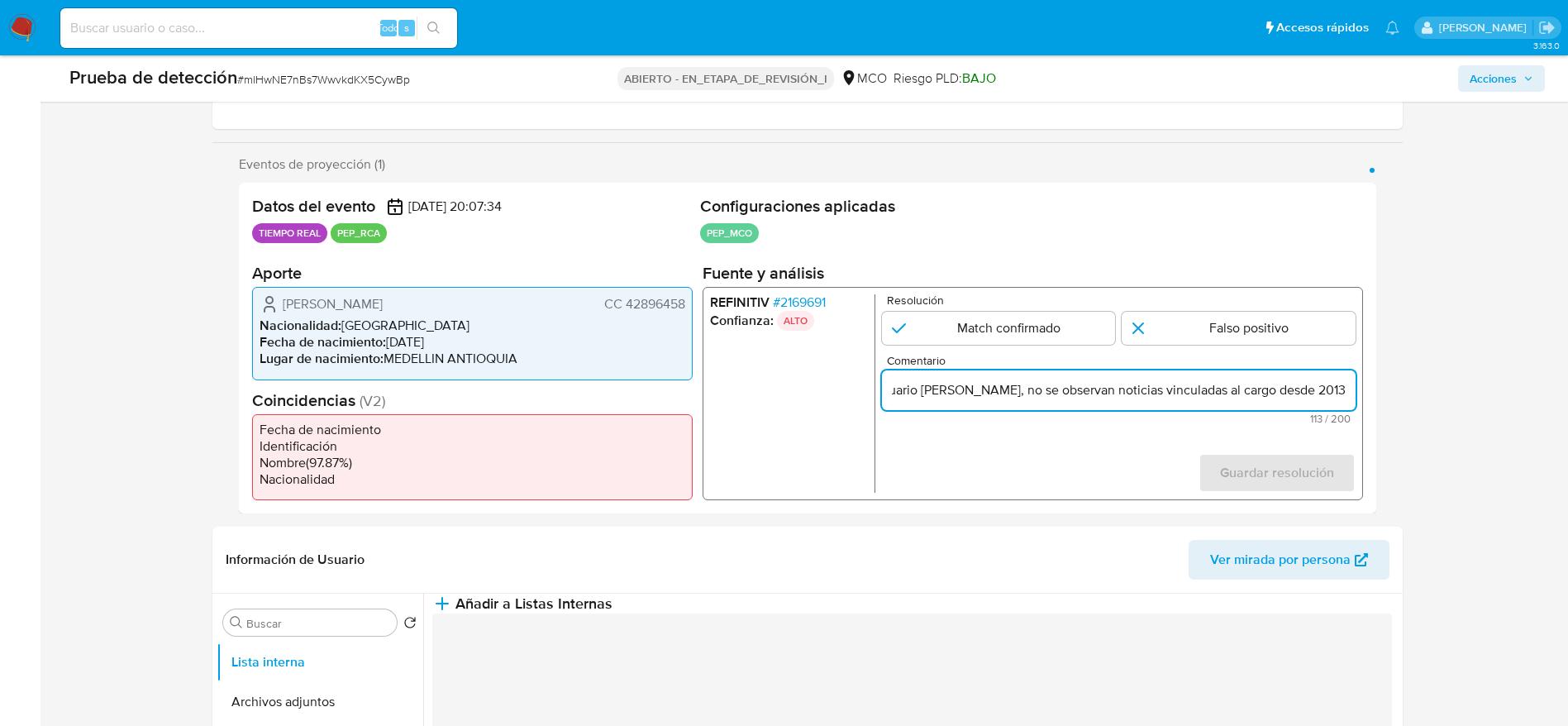
radio input "true"
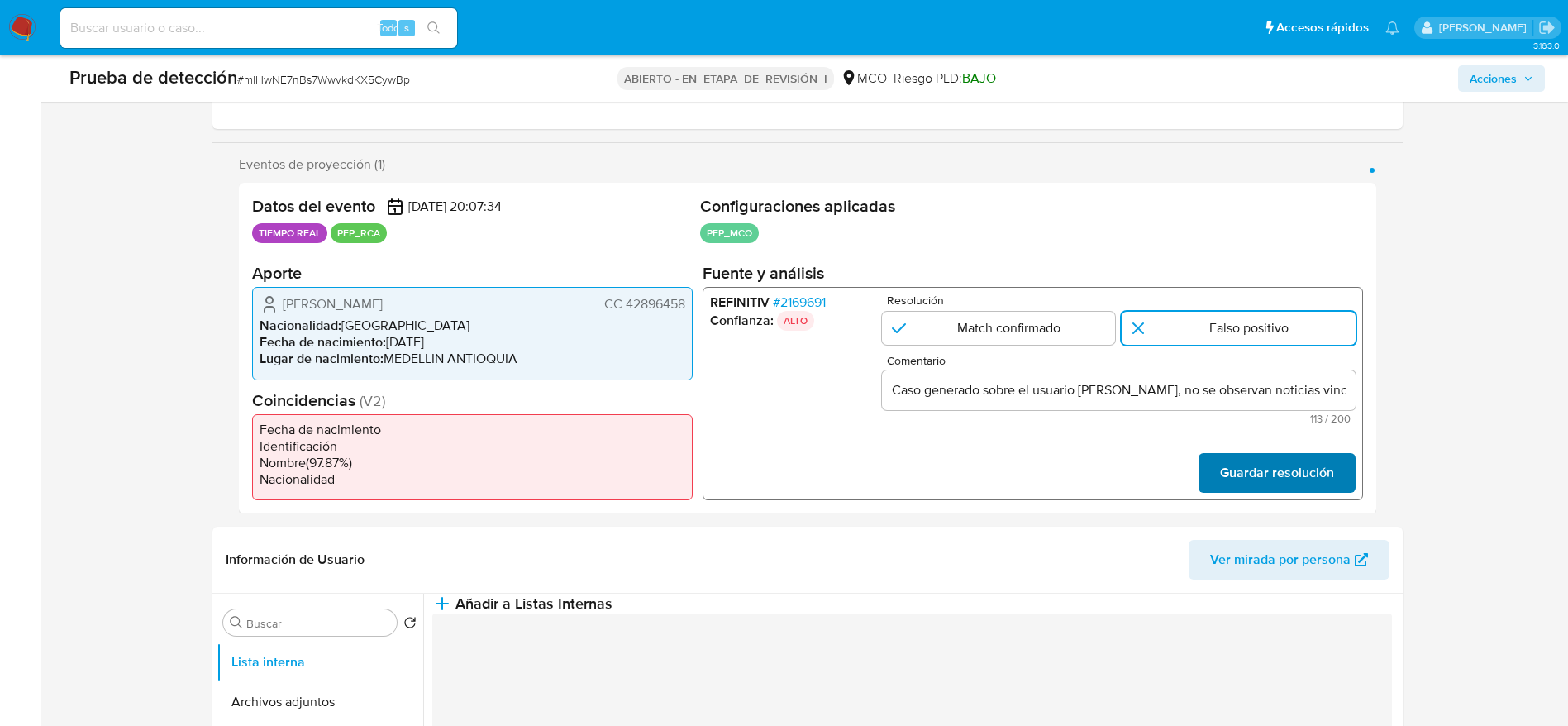
click at [1318, 457] on span "Guardar resolución" at bounding box center [1276, 473] width 114 height 36
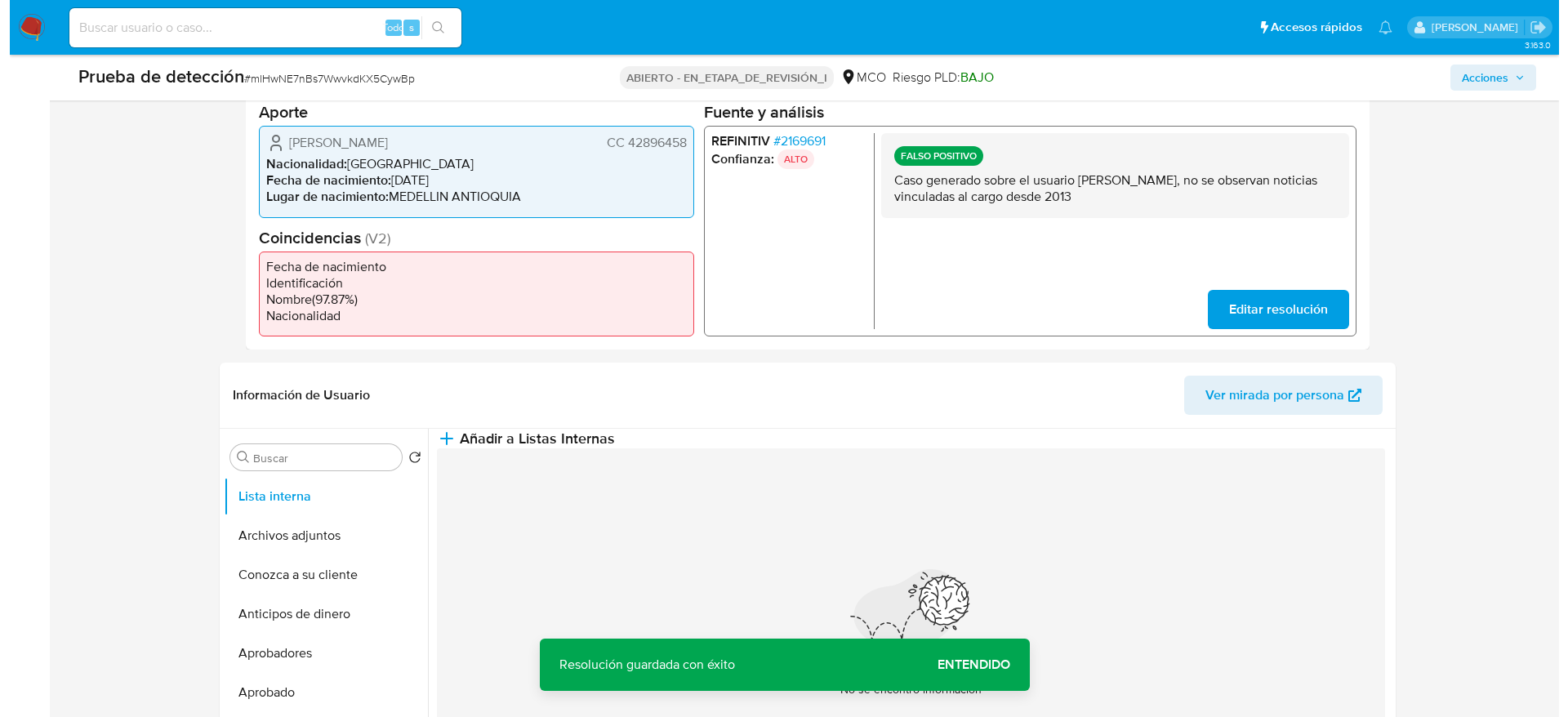
scroll to position [490, 0]
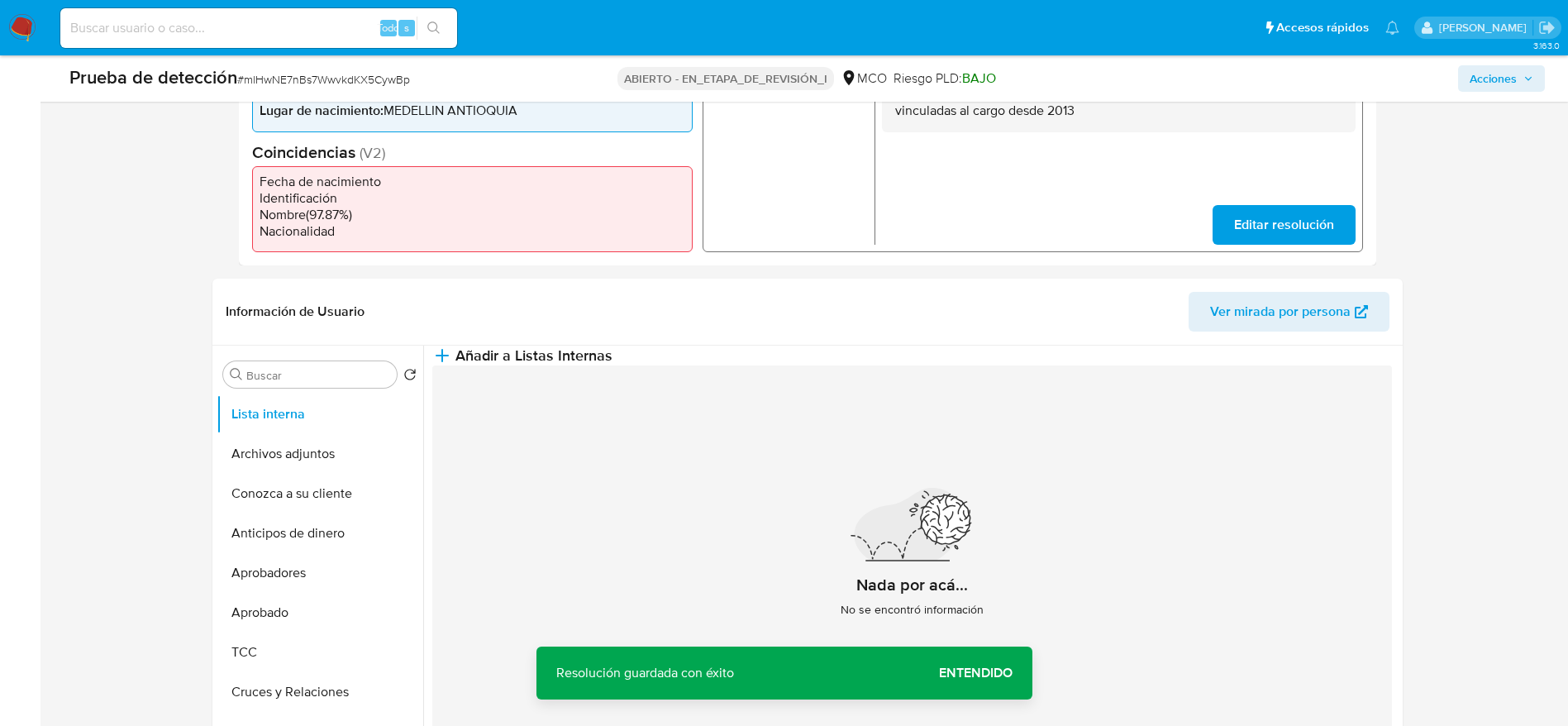
click at [613, 363] on button "Añadir a Listas Internas" at bounding box center [522, 356] width 180 height 20
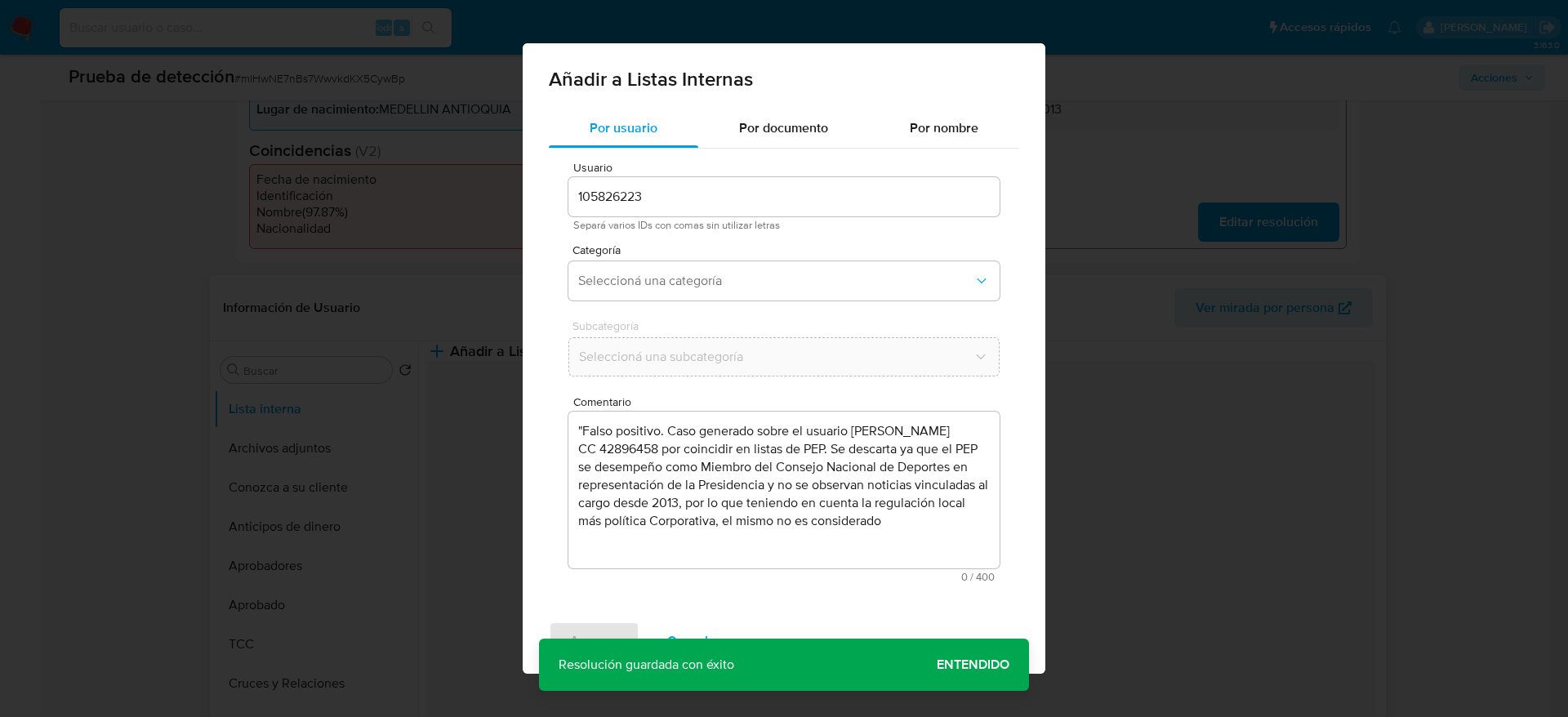
click at [776, 437] on textarea ""Falso positivo. Caso generado sobre el usuario Maria Luisa Calle Williams CC 4…" at bounding box center [784, 489] width 431 height 157
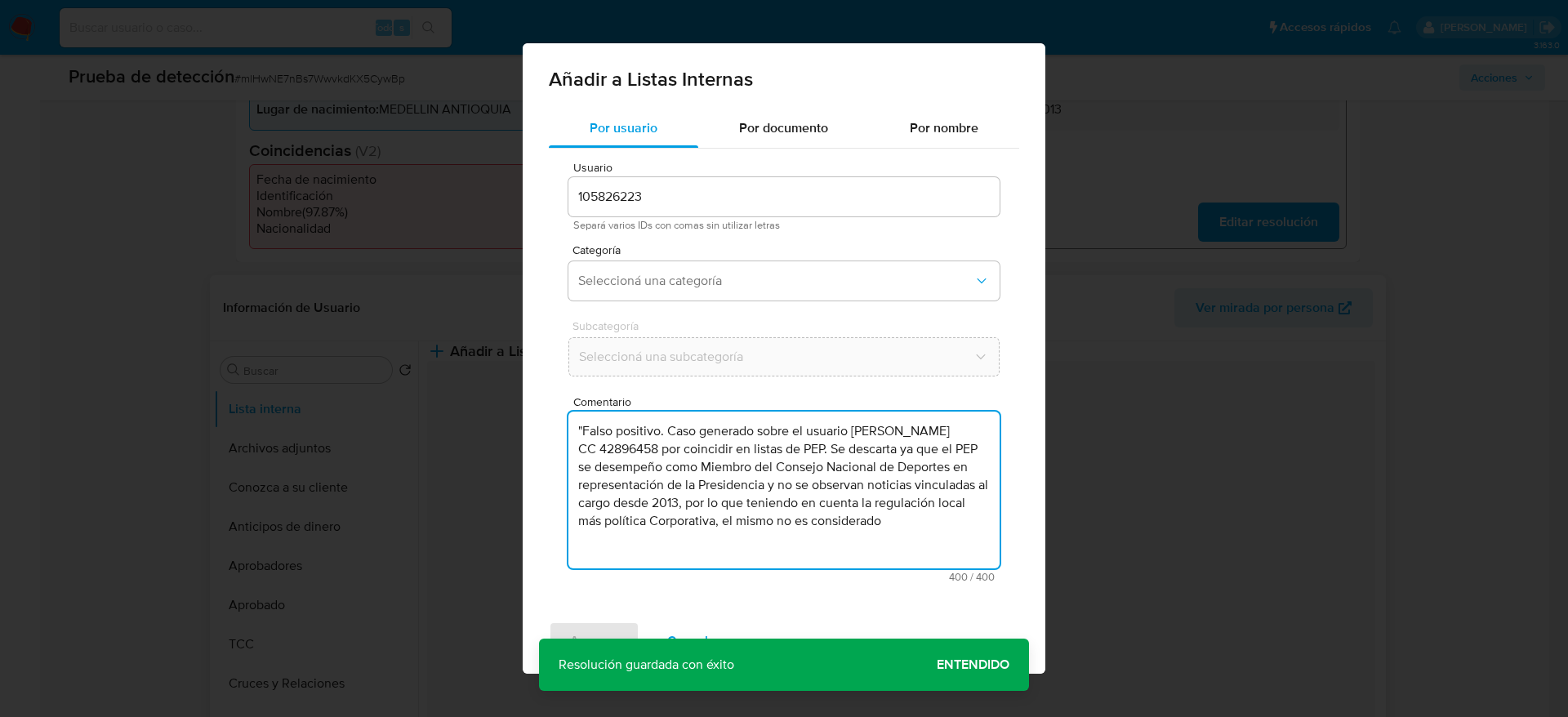
drag, startPoint x: 927, startPoint y: 556, endPoint x: 696, endPoint y: 524, distance: 233.2
click at [696, 524] on textarea ""Falso positivo. Caso generado sobre el usuario Maria Luisa Calle Williams CC 4…" at bounding box center [784, 489] width 431 height 157
drag, startPoint x: 663, startPoint y: 437, endPoint x: 473, endPoint y: 433, distance: 190.0
click at [473, 433] on div "Añadir a Listas Internas Por usuario Por documento Por nombre Usuario 105826223…" at bounding box center [784, 358] width 1568 height 717
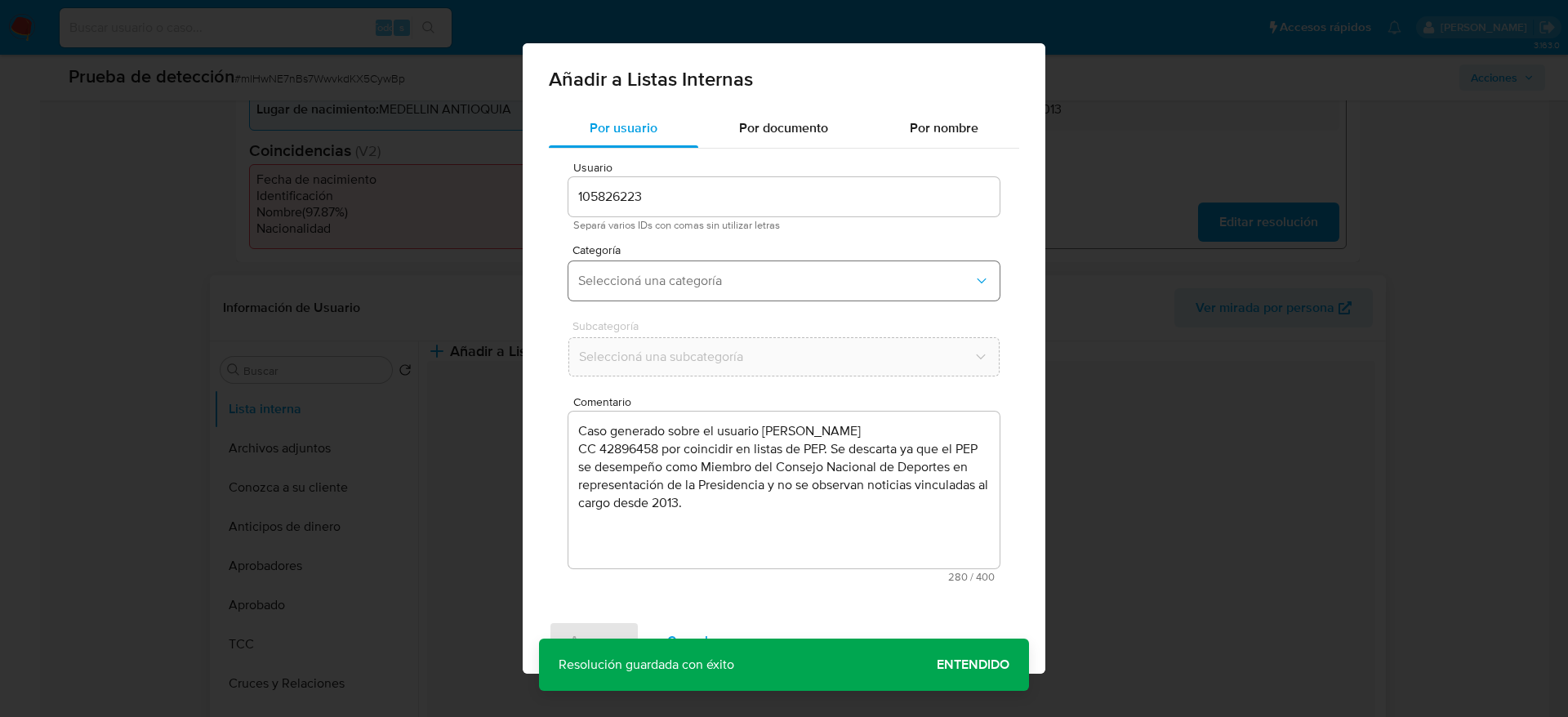
drag, startPoint x: 612, startPoint y: 257, endPoint x: 603, endPoint y: 271, distance: 16.6
click at [603, 266] on button "Seleccioná una categoría" at bounding box center [784, 281] width 431 height 39
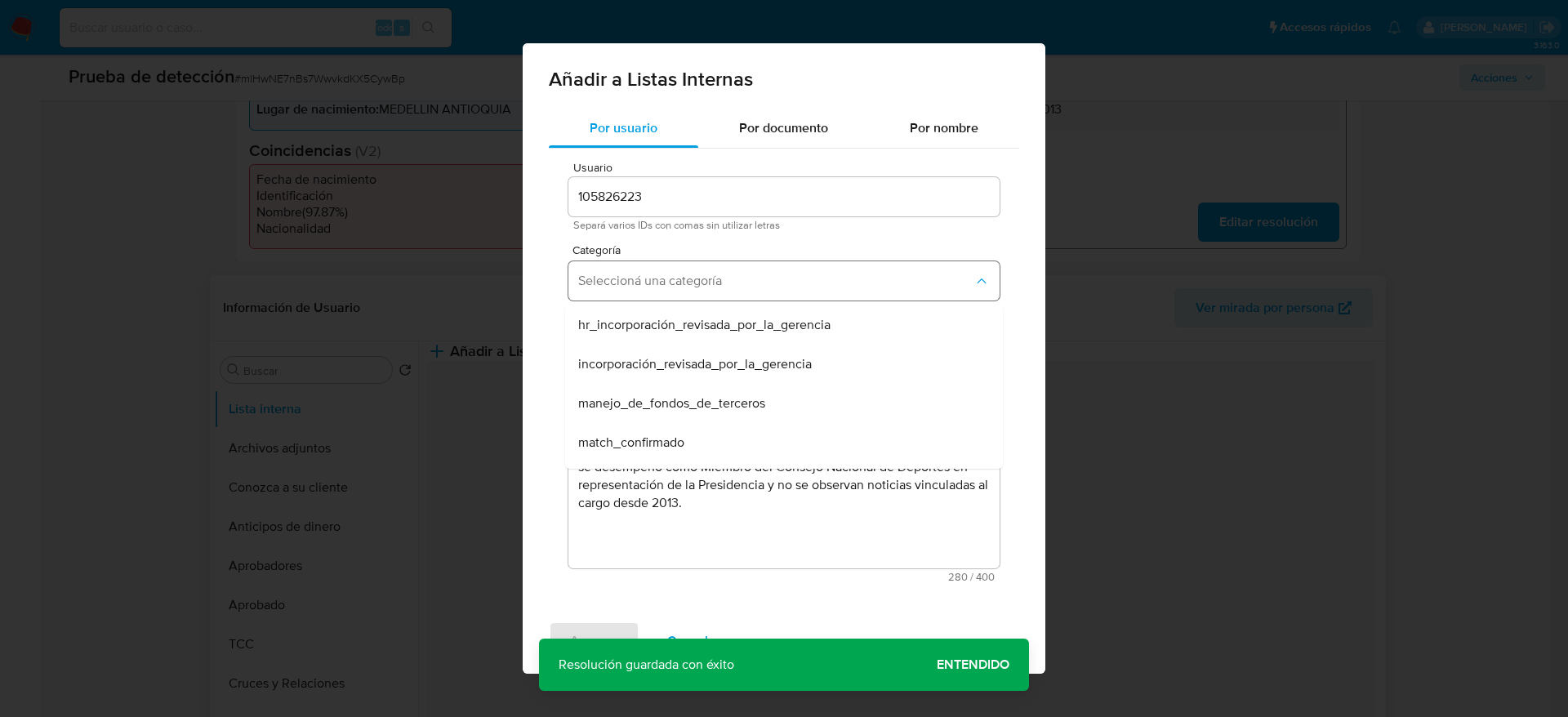
click at [603, 275] on span "Seleccioná una categoría" at bounding box center [776, 280] width 395 height 17
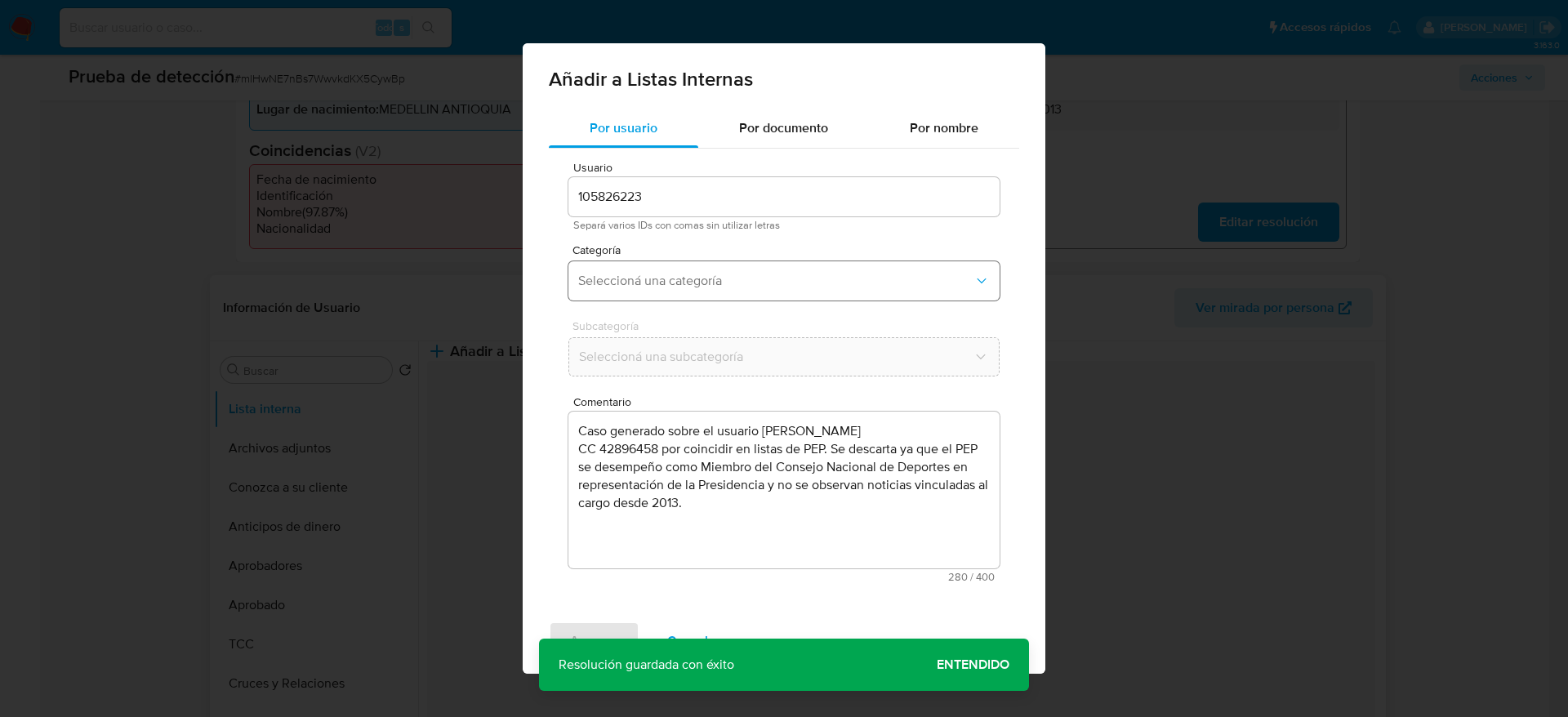
click at [603, 287] on span "Seleccioná una categoría" at bounding box center [776, 280] width 395 height 17
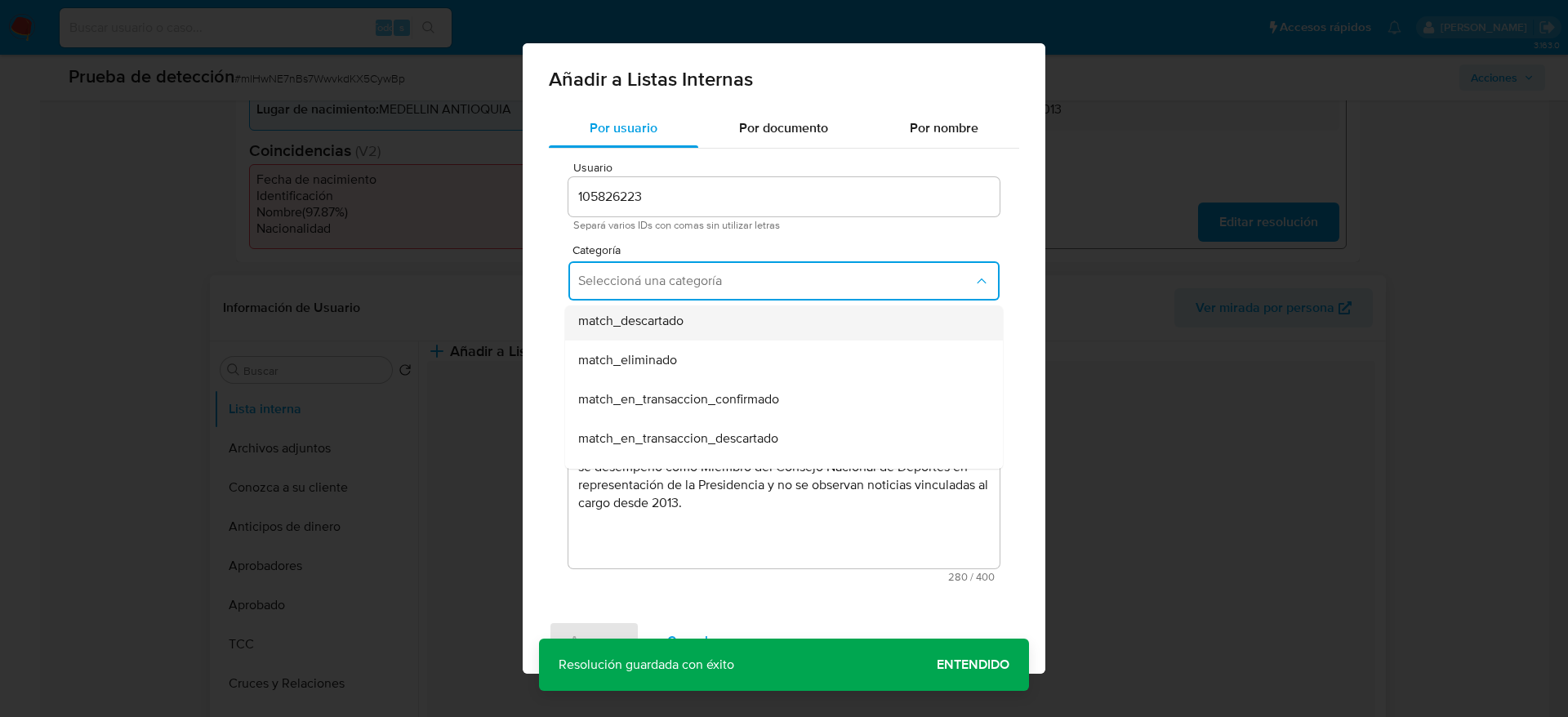
scroll to position [123, 0]
click at [636, 360] on span "match_descartado" at bounding box center [631, 359] width 105 height 17
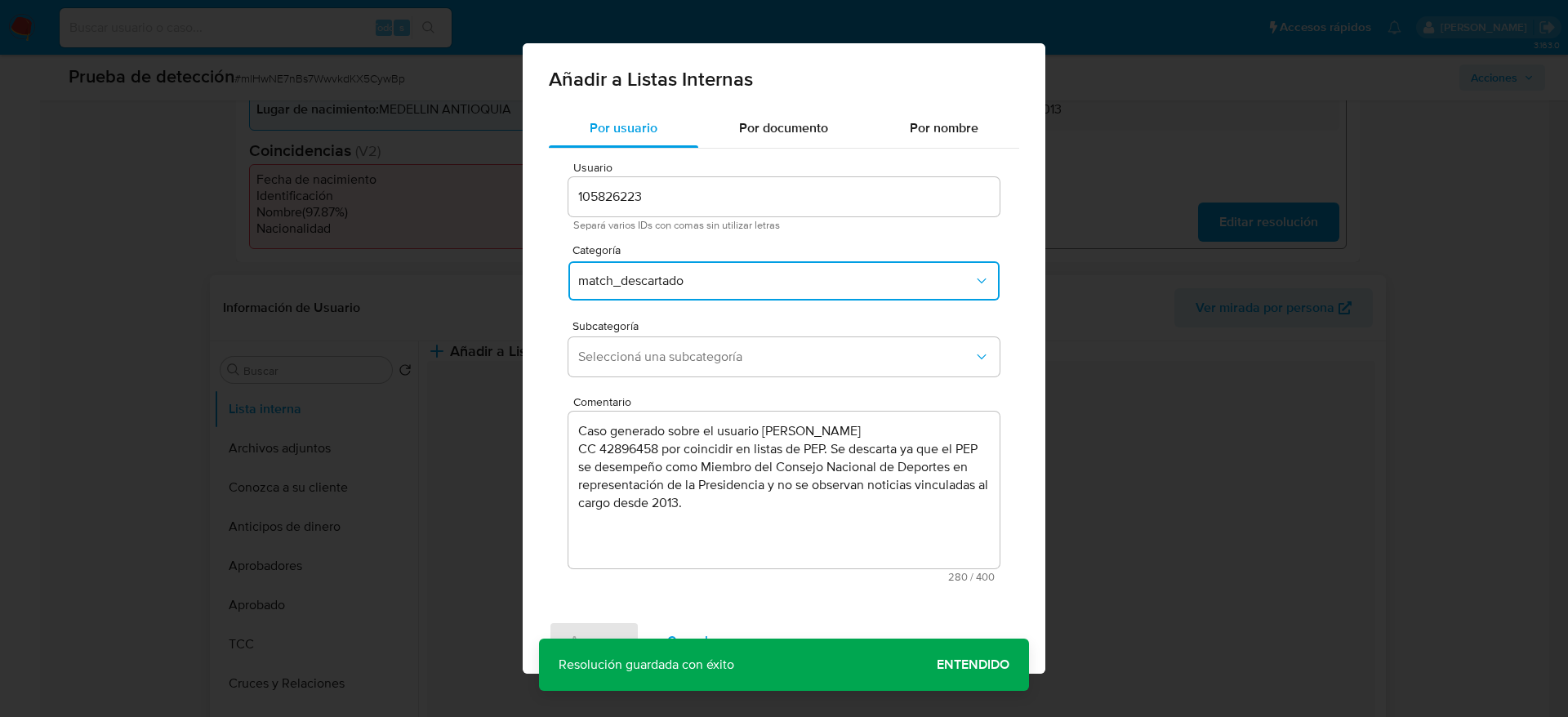
click at [636, 360] on span "Seleccioná una subcategoría" at bounding box center [776, 356] width 395 height 17
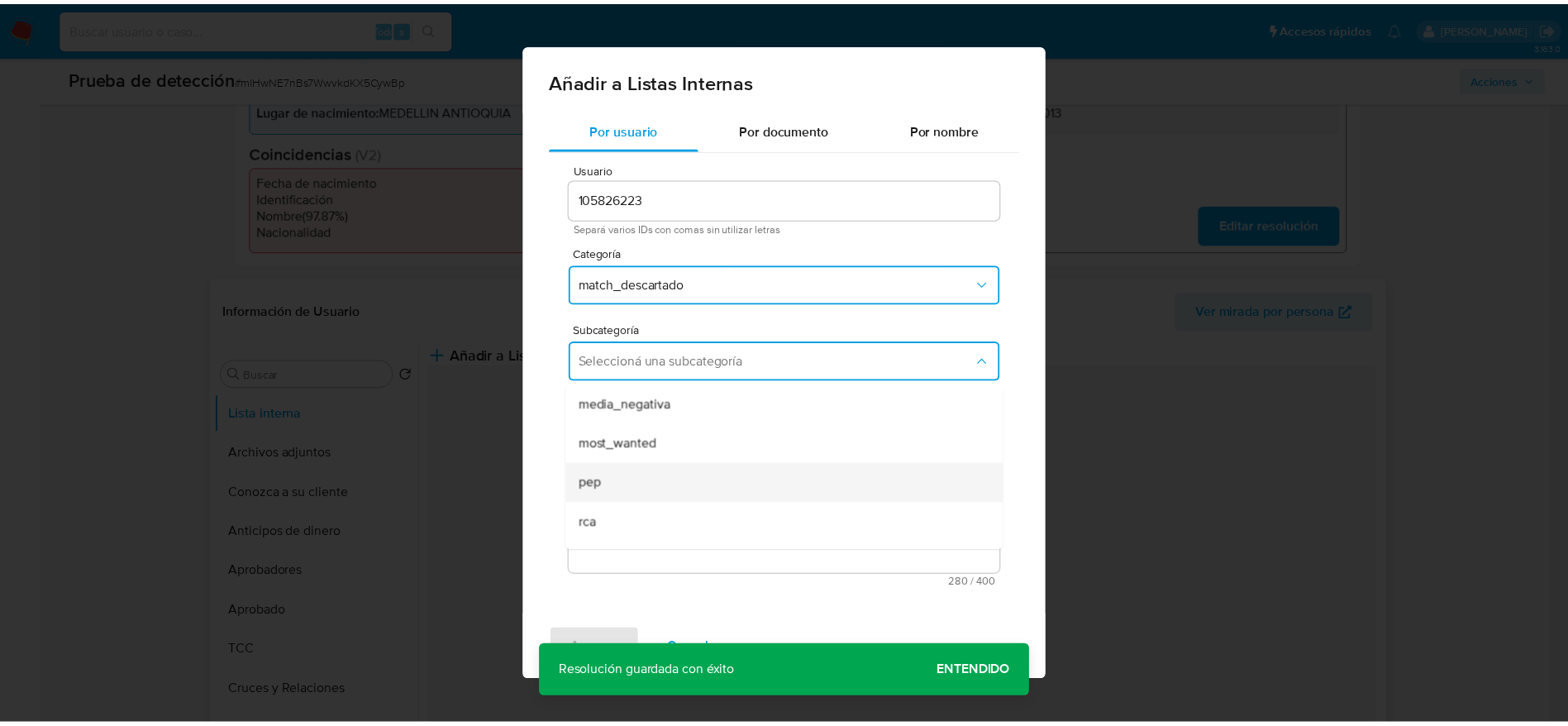
scroll to position [112, 0]
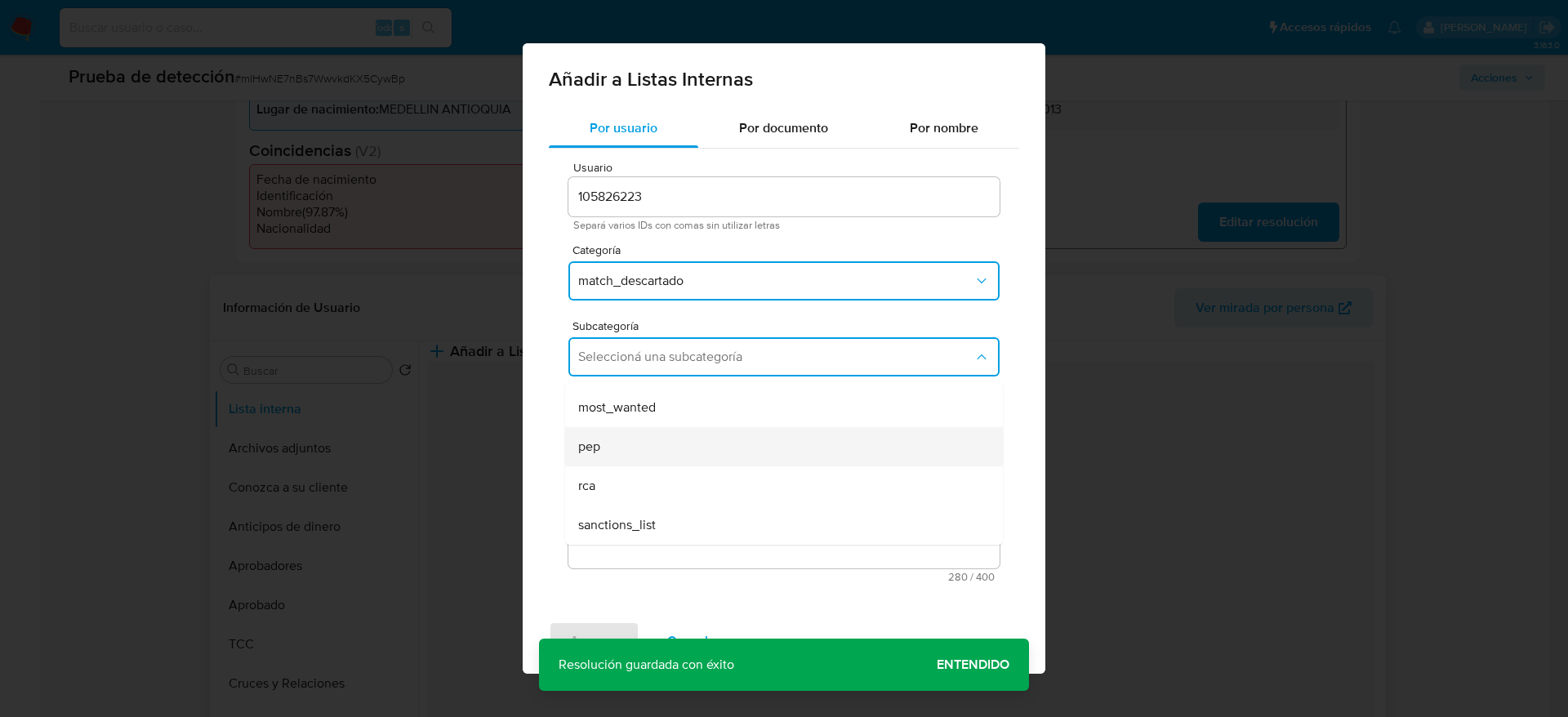
click at [627, 446] on div "pep" at bounding box center [779, 447] width 402 height 39
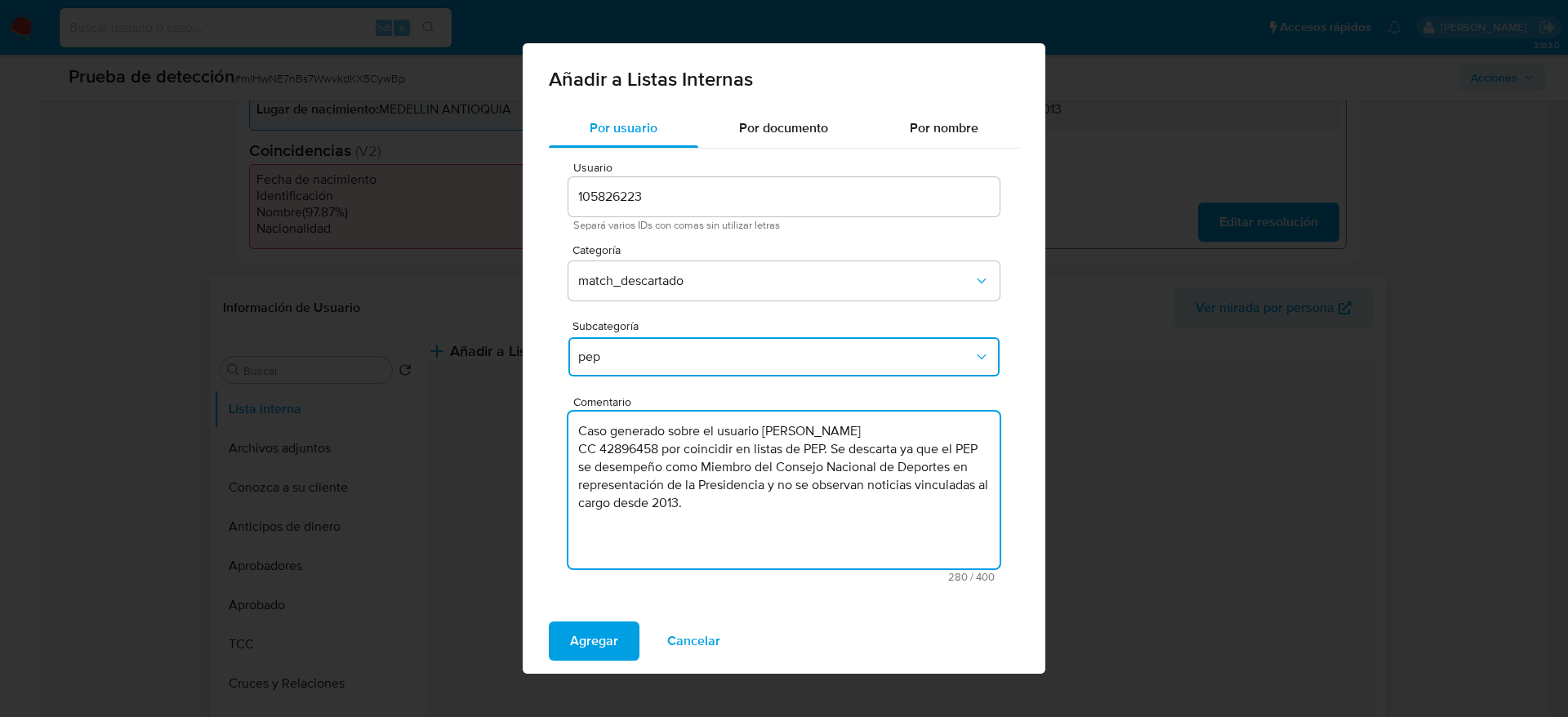
drag, startPoint x: 647, startPoint y: 478, endPoint x: 645, endPoint y: 468, distance: 10.2
click at [645, 468] on textarea "Caso generado sobre el usuario Maria Luisa Calle Williams CC 42896458 por coinc…" at bounding box center [784, 489] width 431 height 157
drag, startPoint x: 645, startPoint y: 468, endPoint x: 627, endPoint y: 470, distance: 18.1
type textarea "Caso generado sobre el usuario [PERSON_NAME] CC 42896458 por coincidir en lista…"
click at [599, 632] on span "Agregar" at bounding box center [595, 640] width 49 height 36
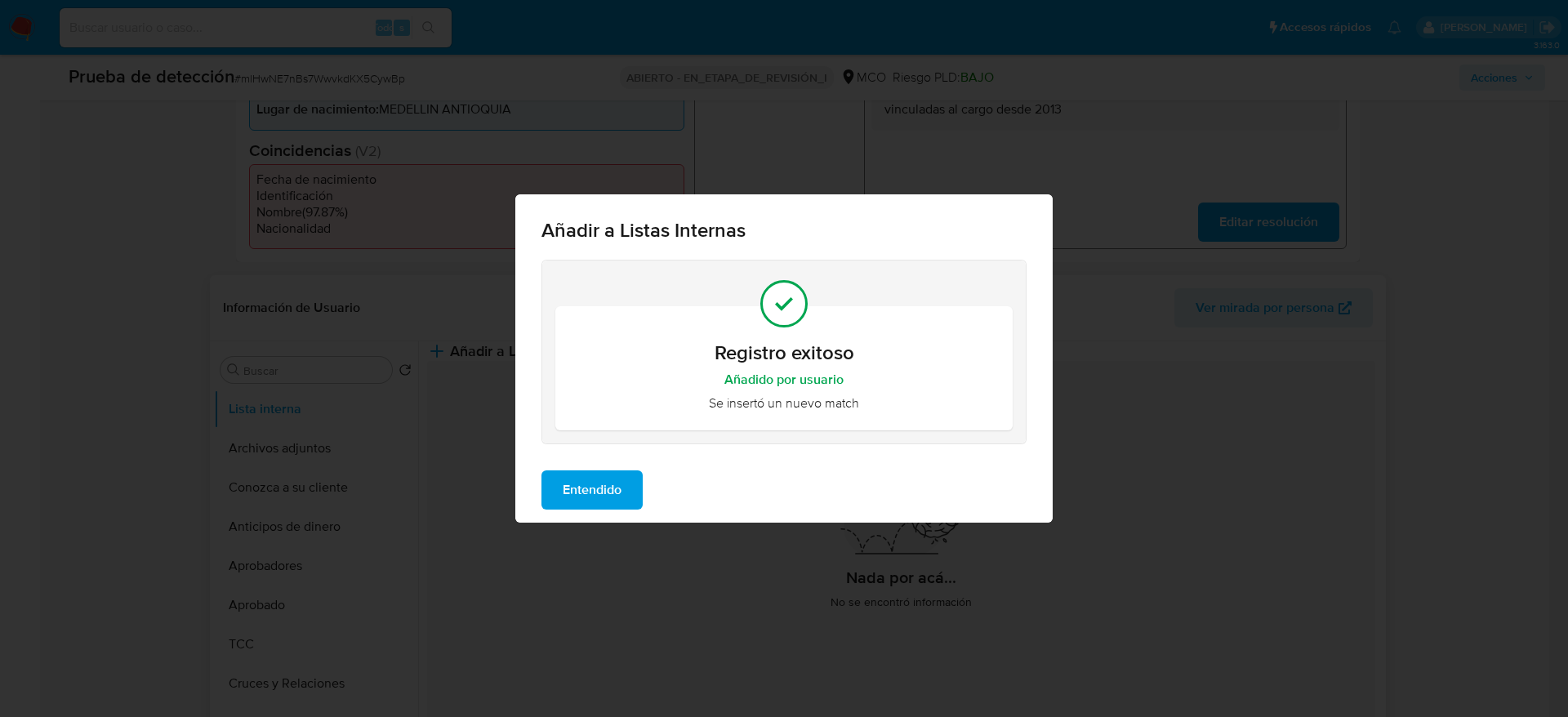
click at [602, 497] on span "Entendido" at bounding box center [592, 489] width 58 height 36
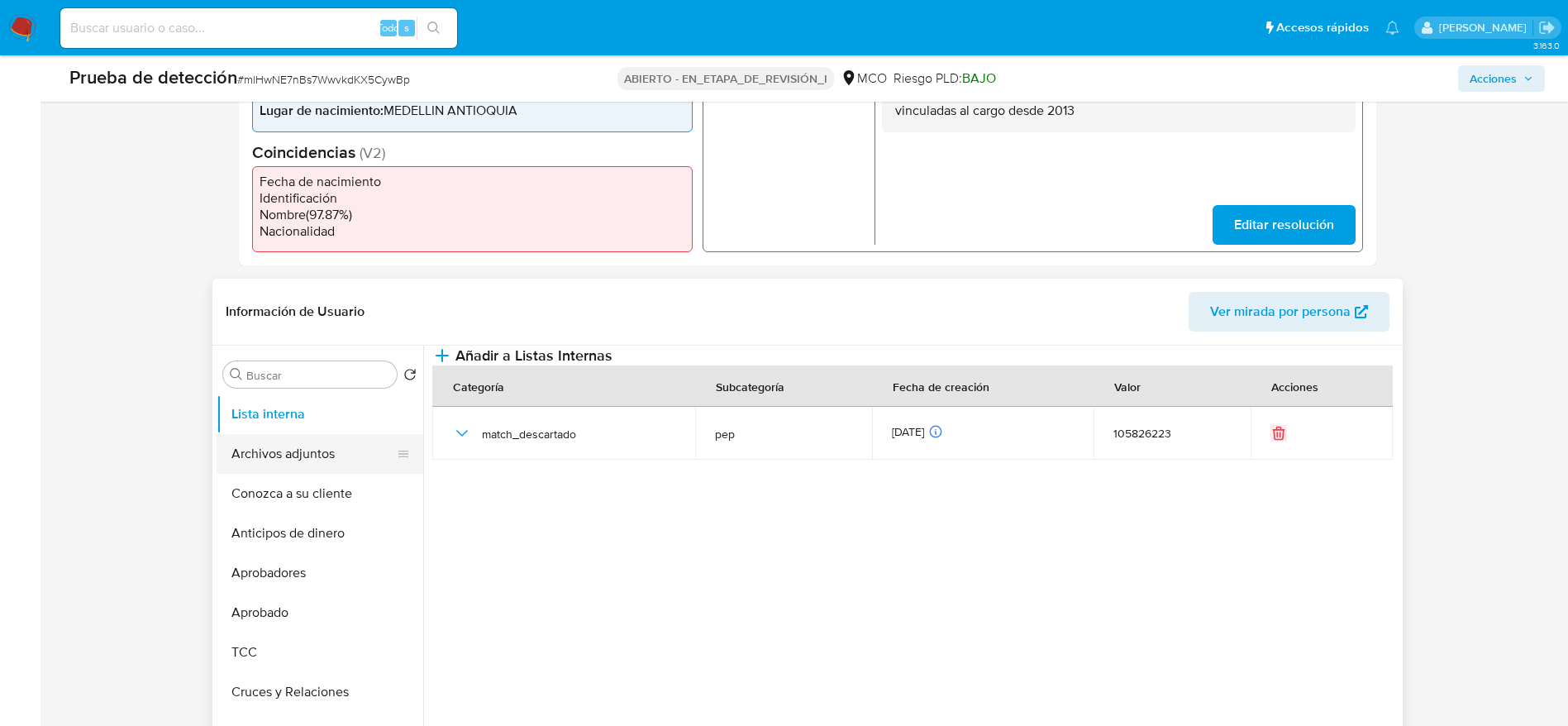
click at [274, 446] on button "Archivos adjuntos" at bounding box center [313, 454] width 193 height 39
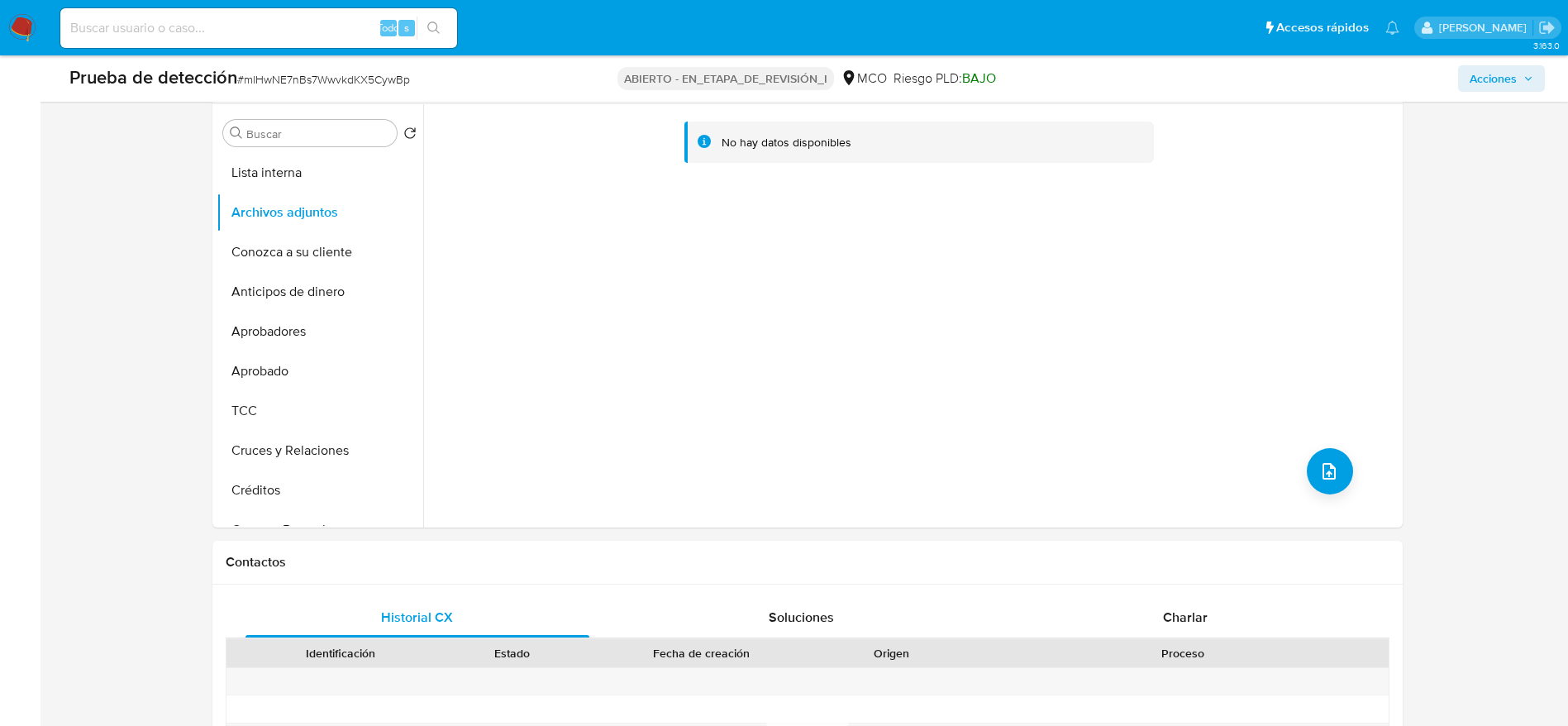
scroll to position [744, 0]
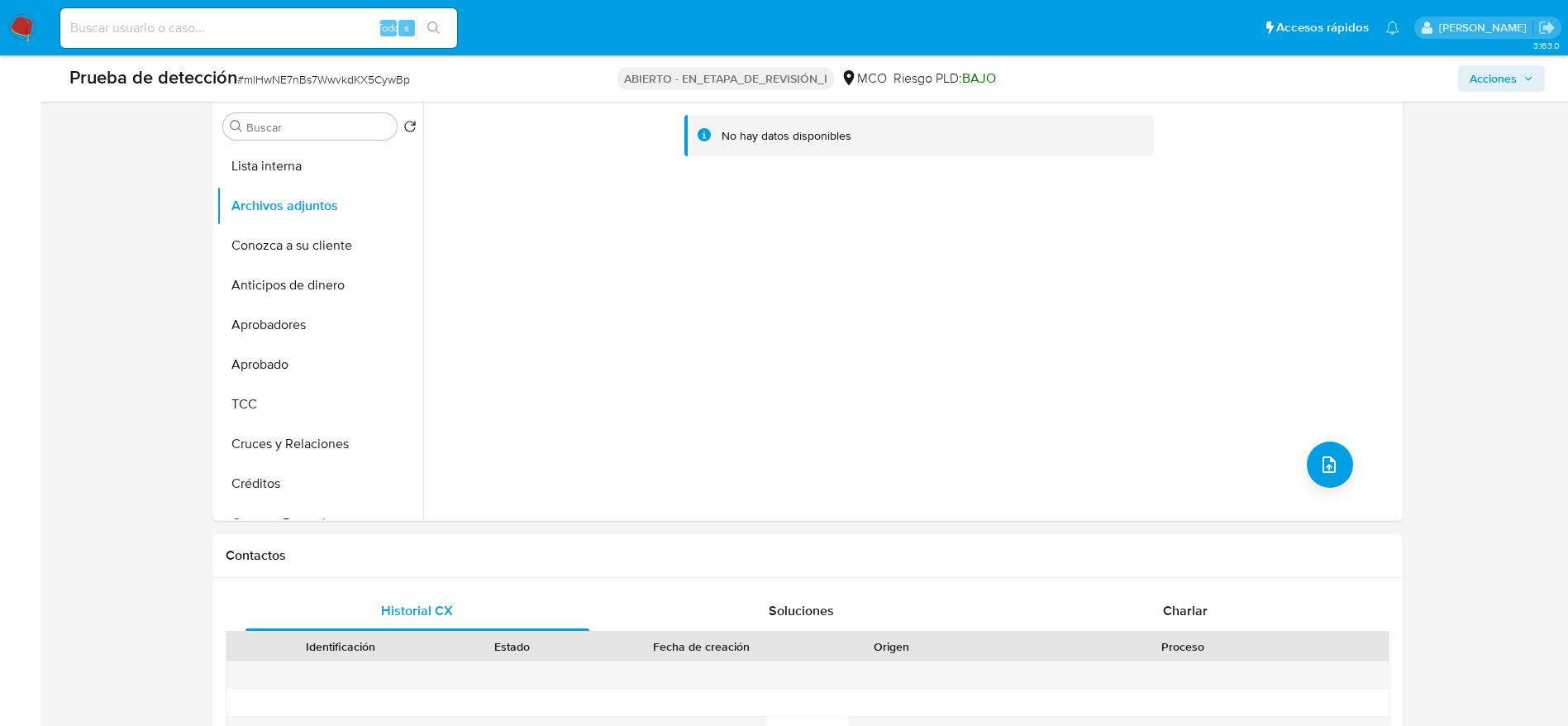
click at [1300, 452] on div "No hay datos disponibles" at bounding box center [911, 309] width 975 height 424
click at [1307, 456] on button "subir archivo" at bounding box center [1330, 464] width 46 height 46
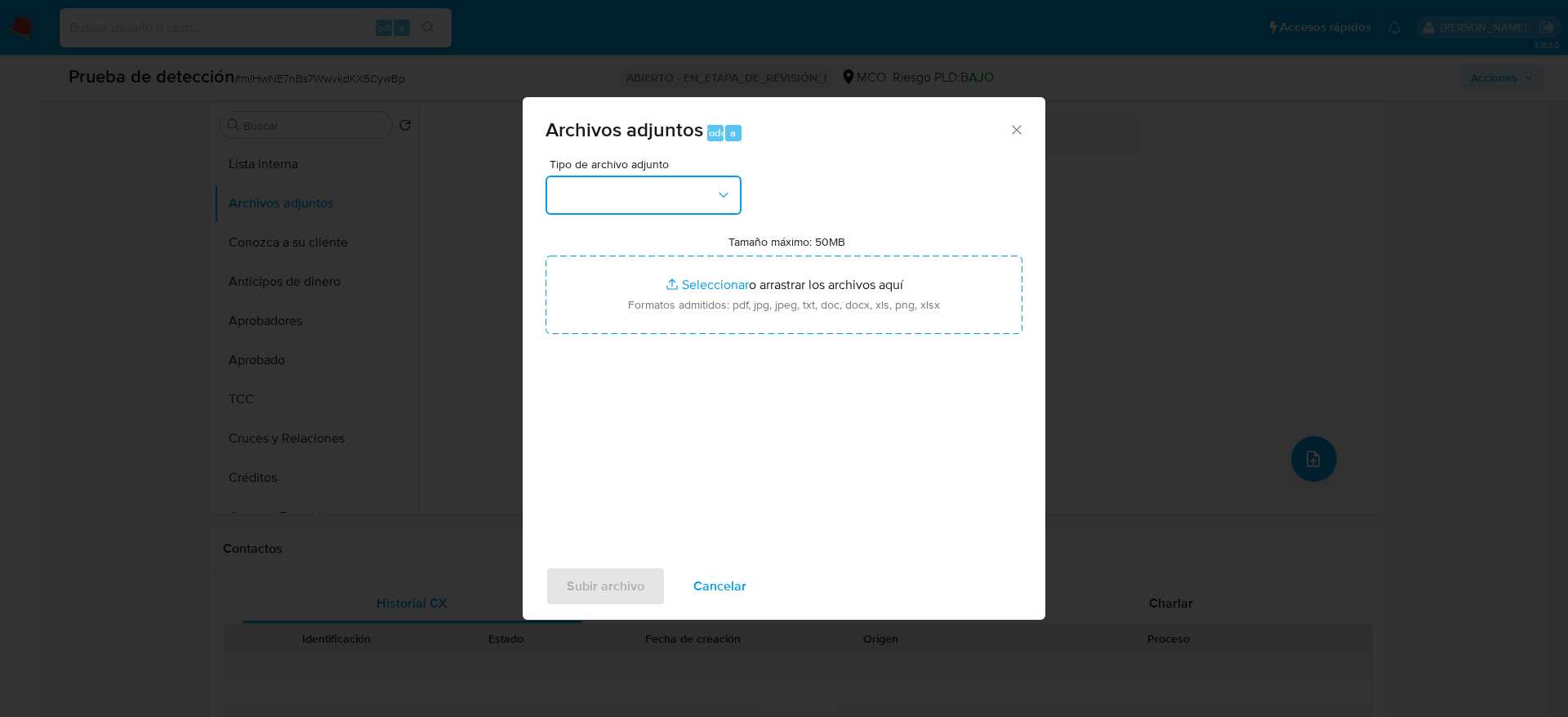
click at [646, 197] on button "button" at bounding box center [643, 195] width 196 height 39
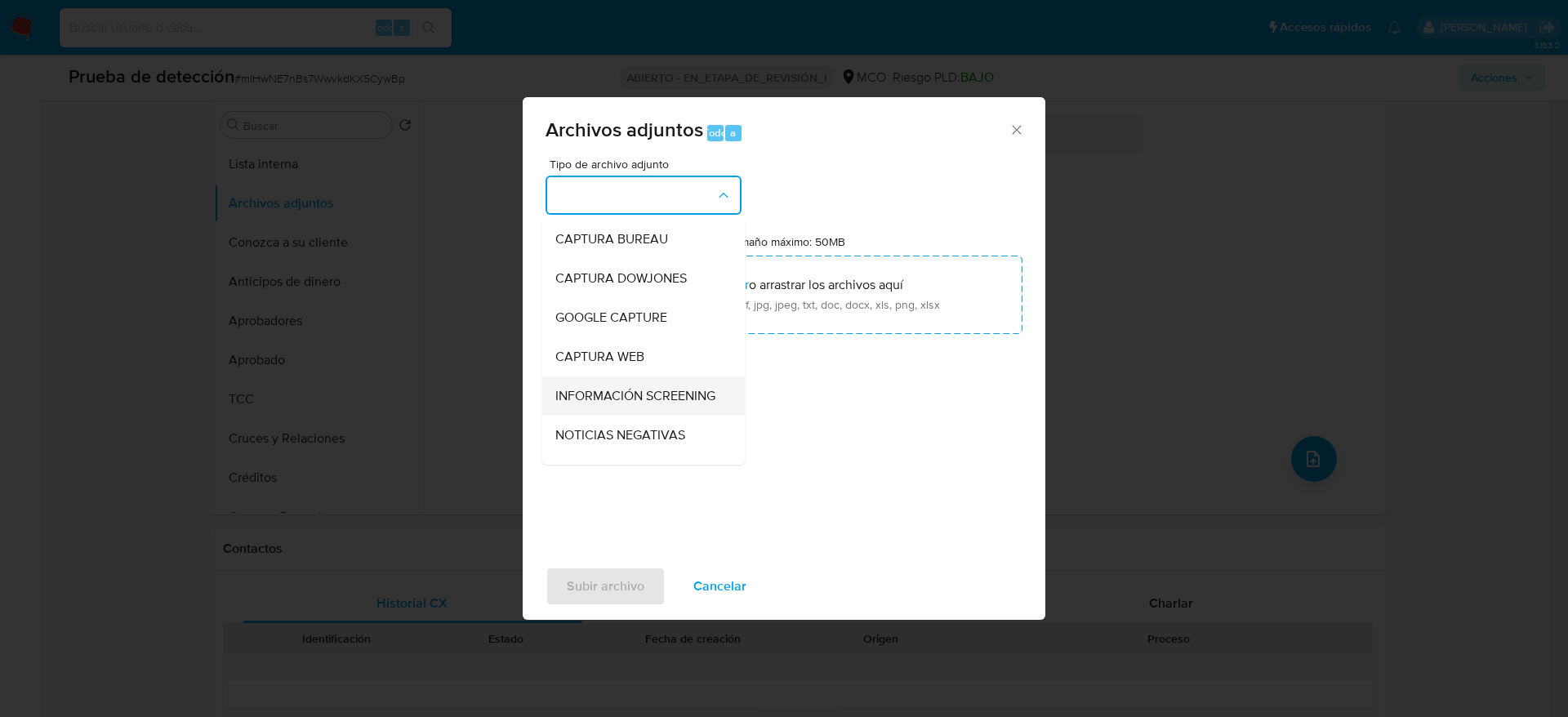
click at [639, 380] on div "INFORMACIÓN SCREENING" at bounding box center [638, 396] width 166 height 39
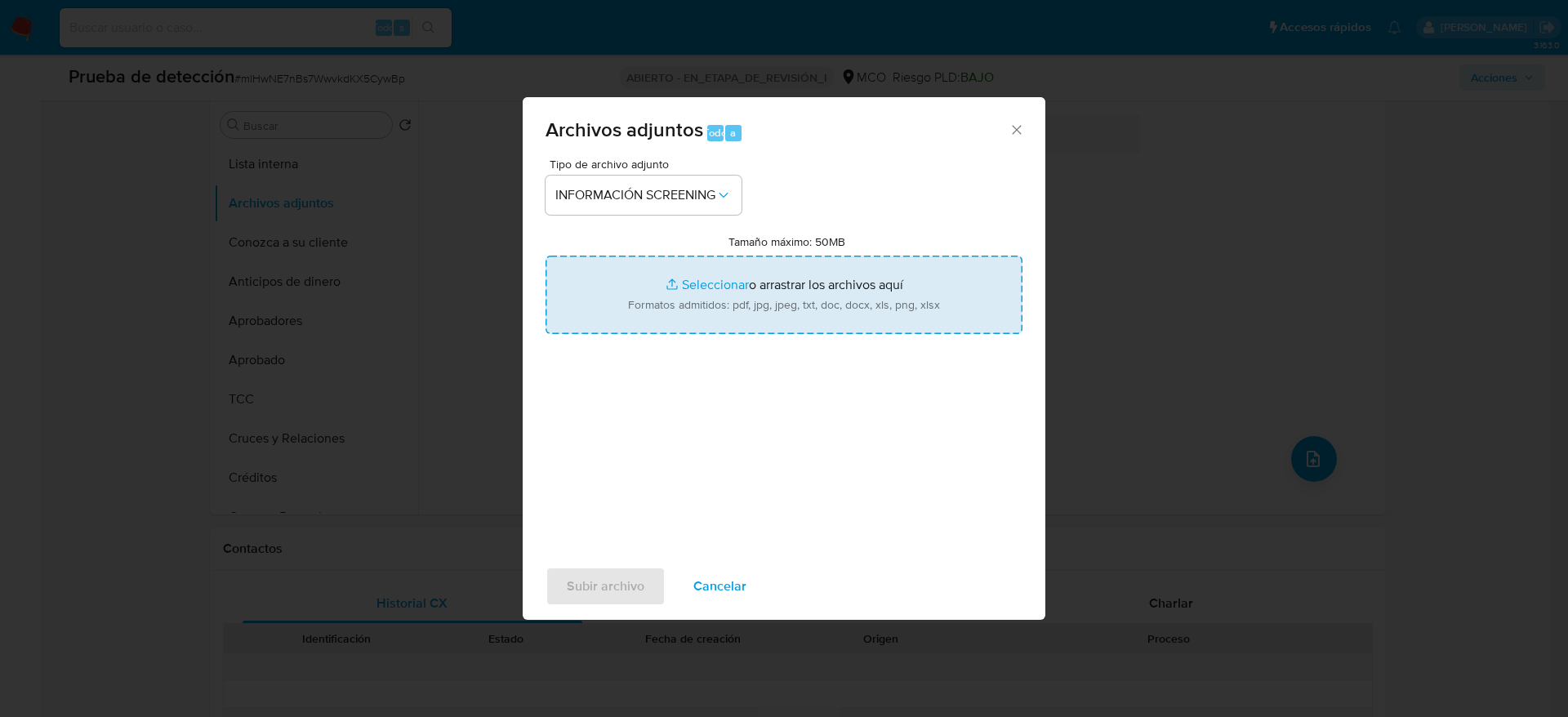
click at [657, 276] on input "Tamaño máximo: 50MB Seleccionar archivos" at bounding box center [784, 295] width 477 height 79
type input "C:\fakepath\_Maria Luisa Calle Williams_ Miembro del Consejo Nacional de Deport…"
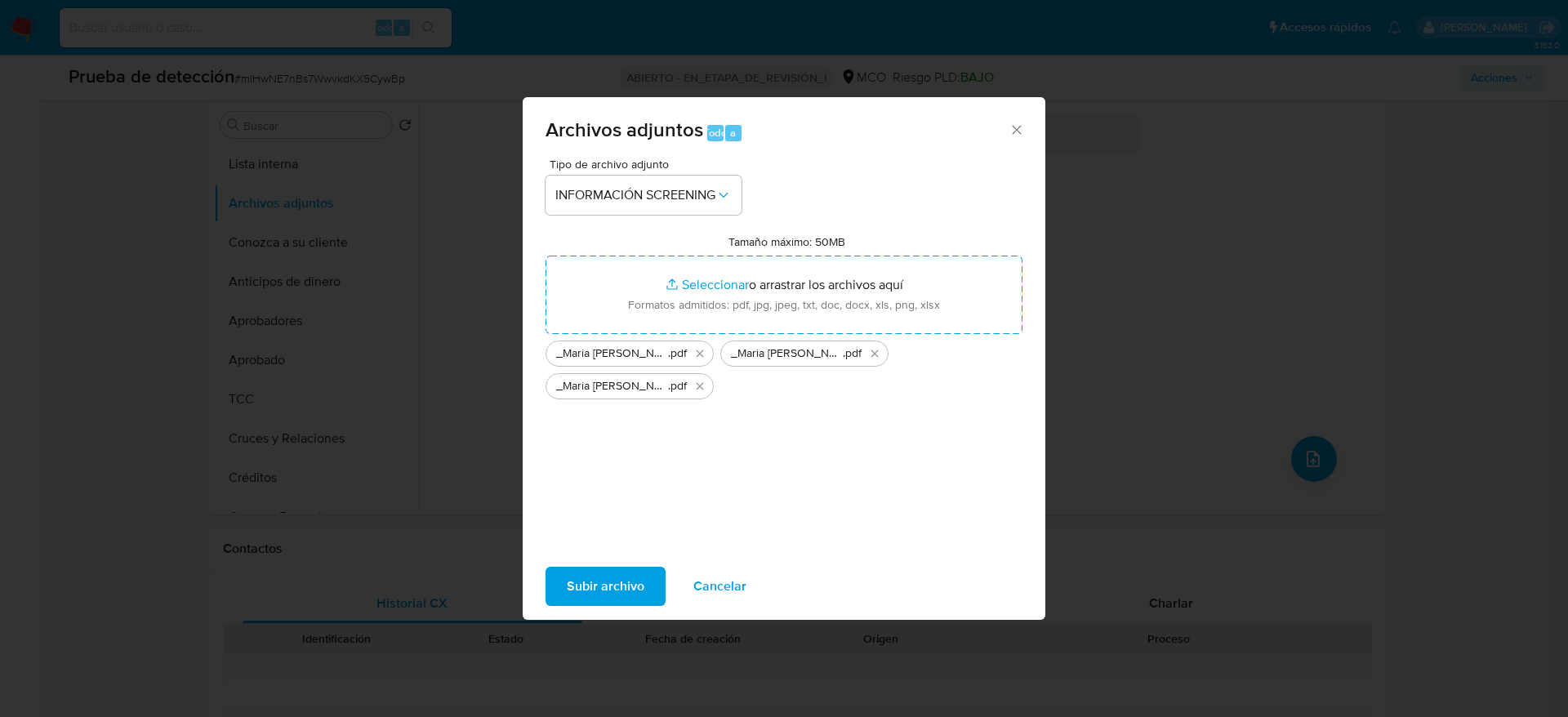
click at [613, 580] on span "Subir archivo" at bounding box center [605, 586] width 78 height 36
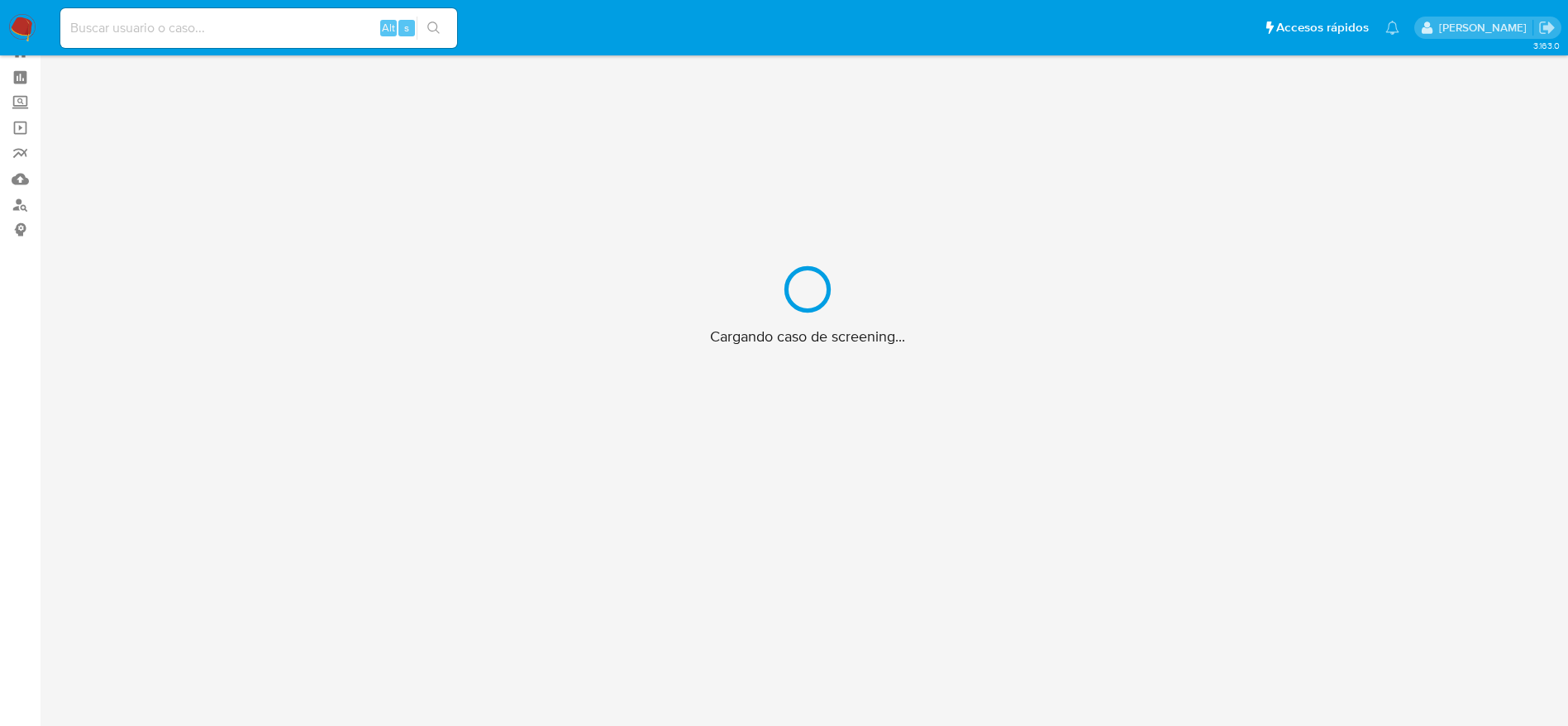
scroll to position [59, 0]
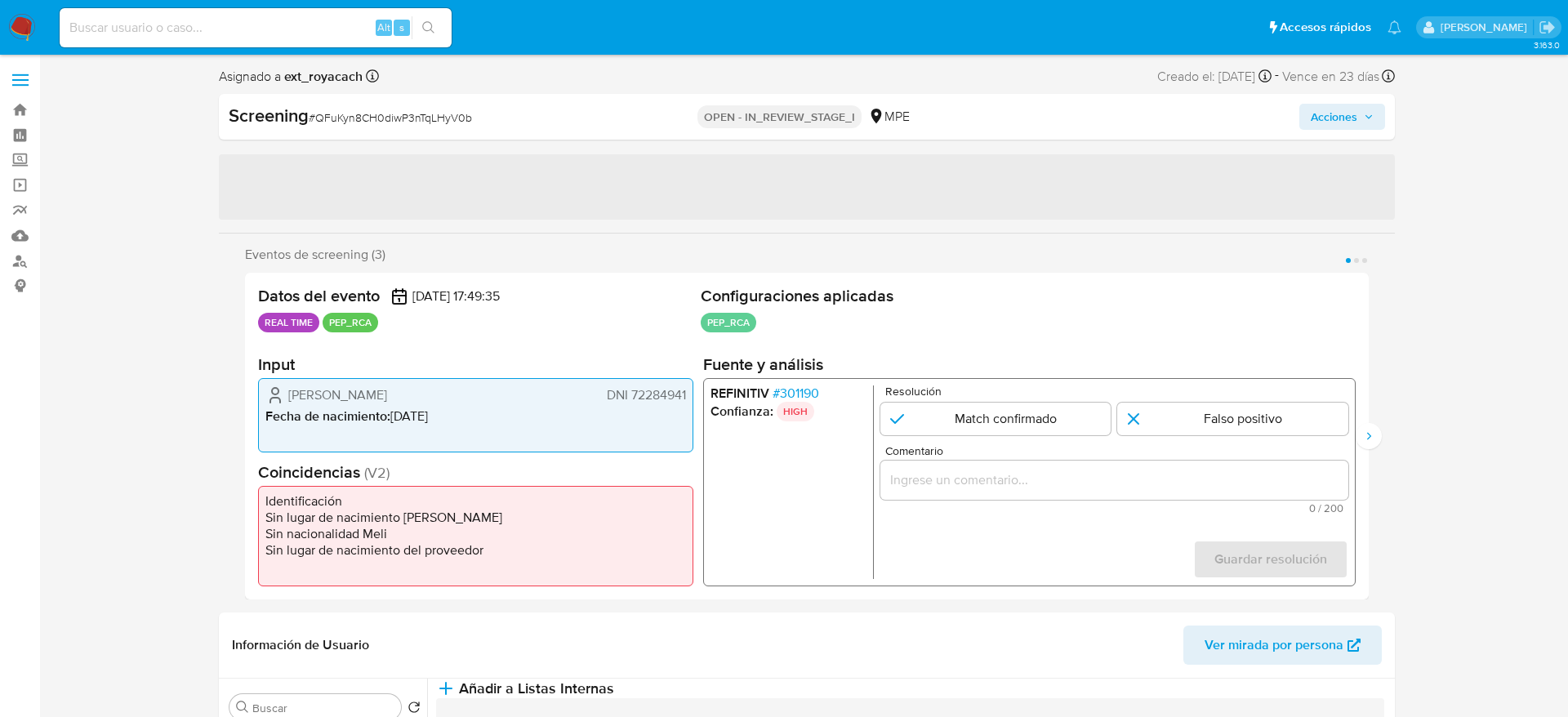
select select "10"
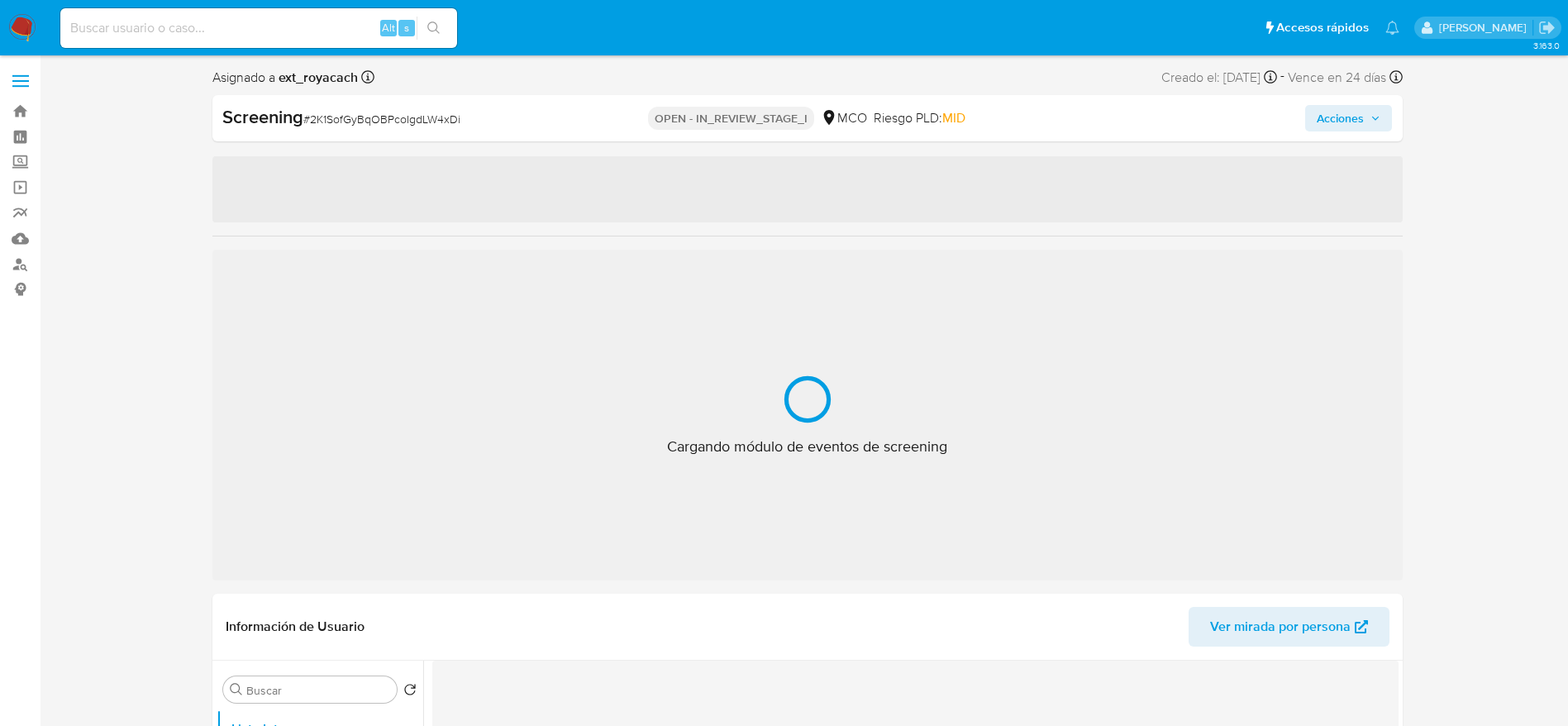
select select "10"
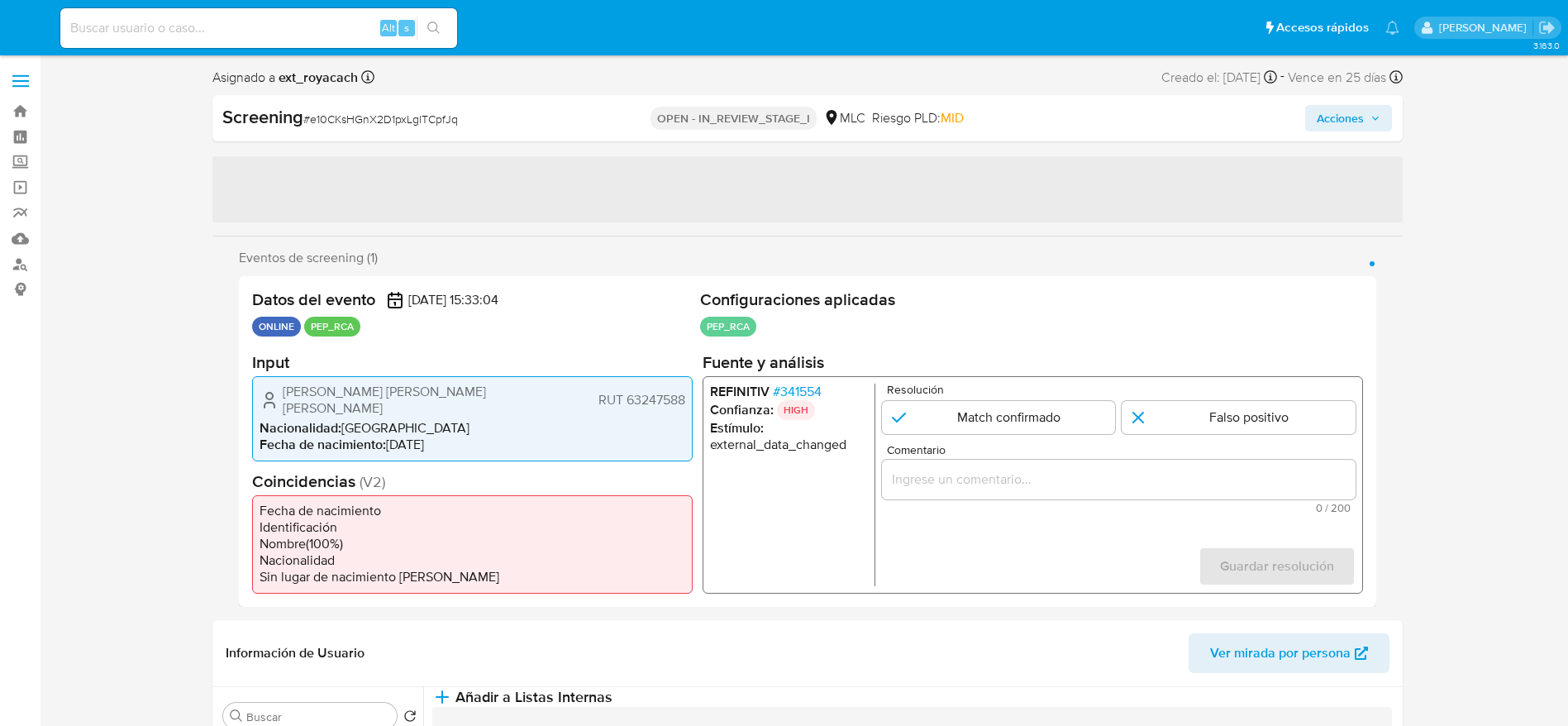
select select "10"
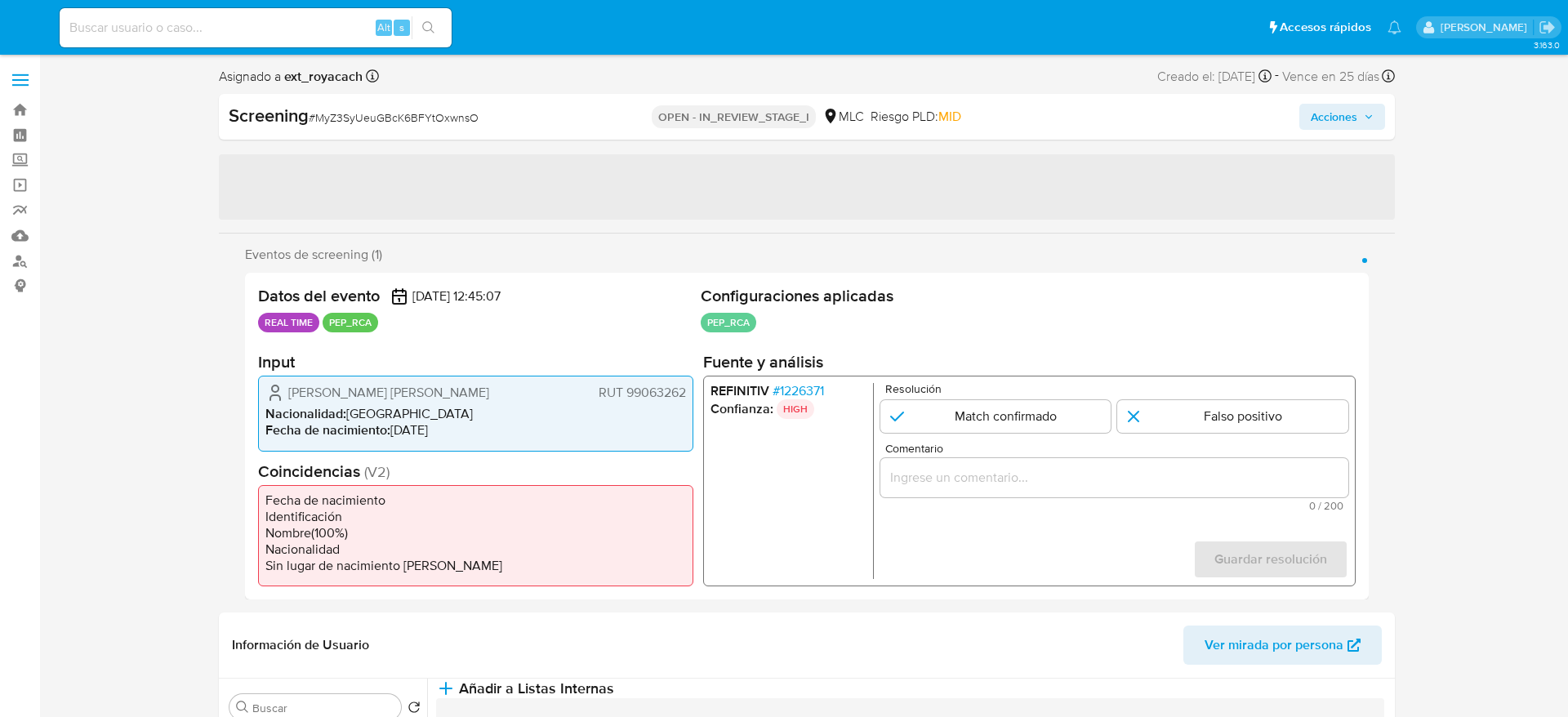
select select "10"
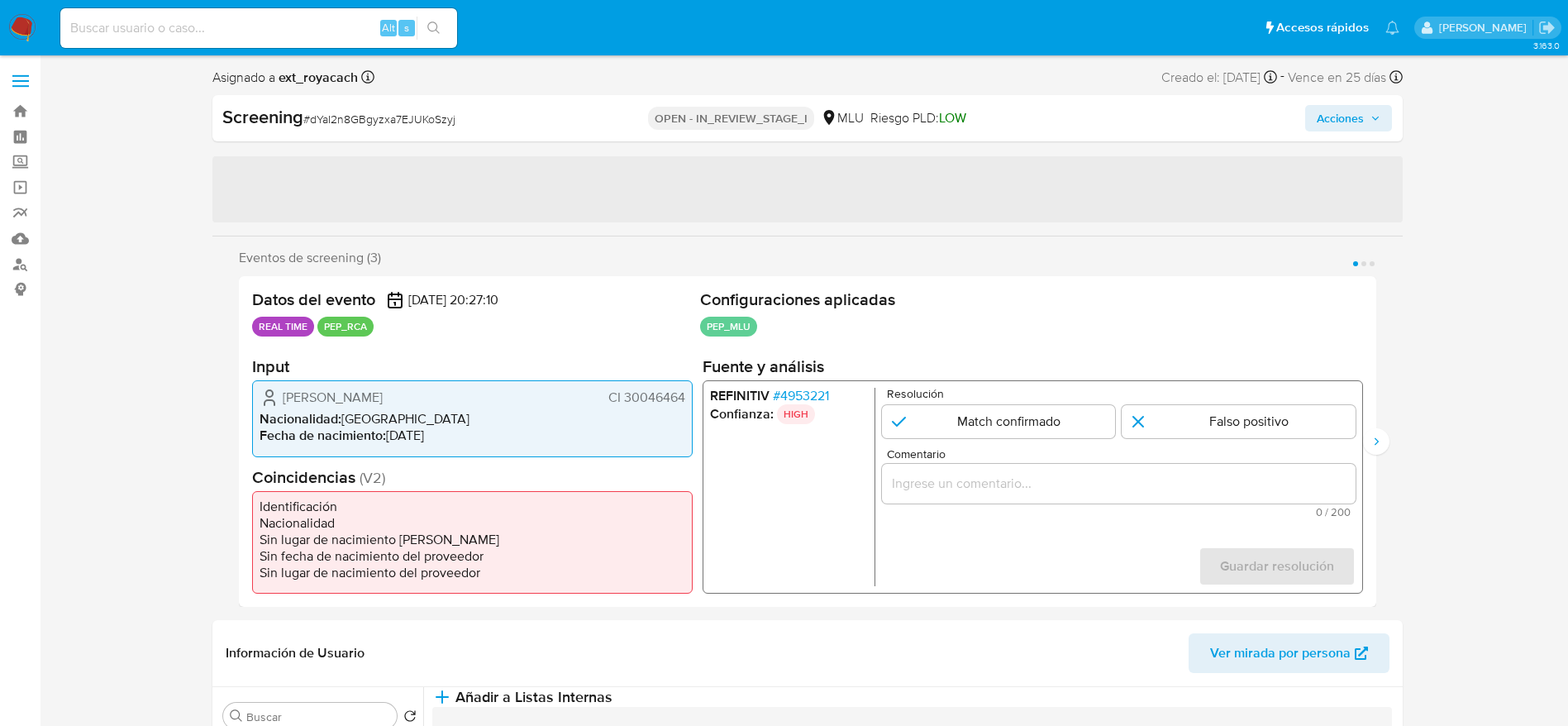
select select "10"
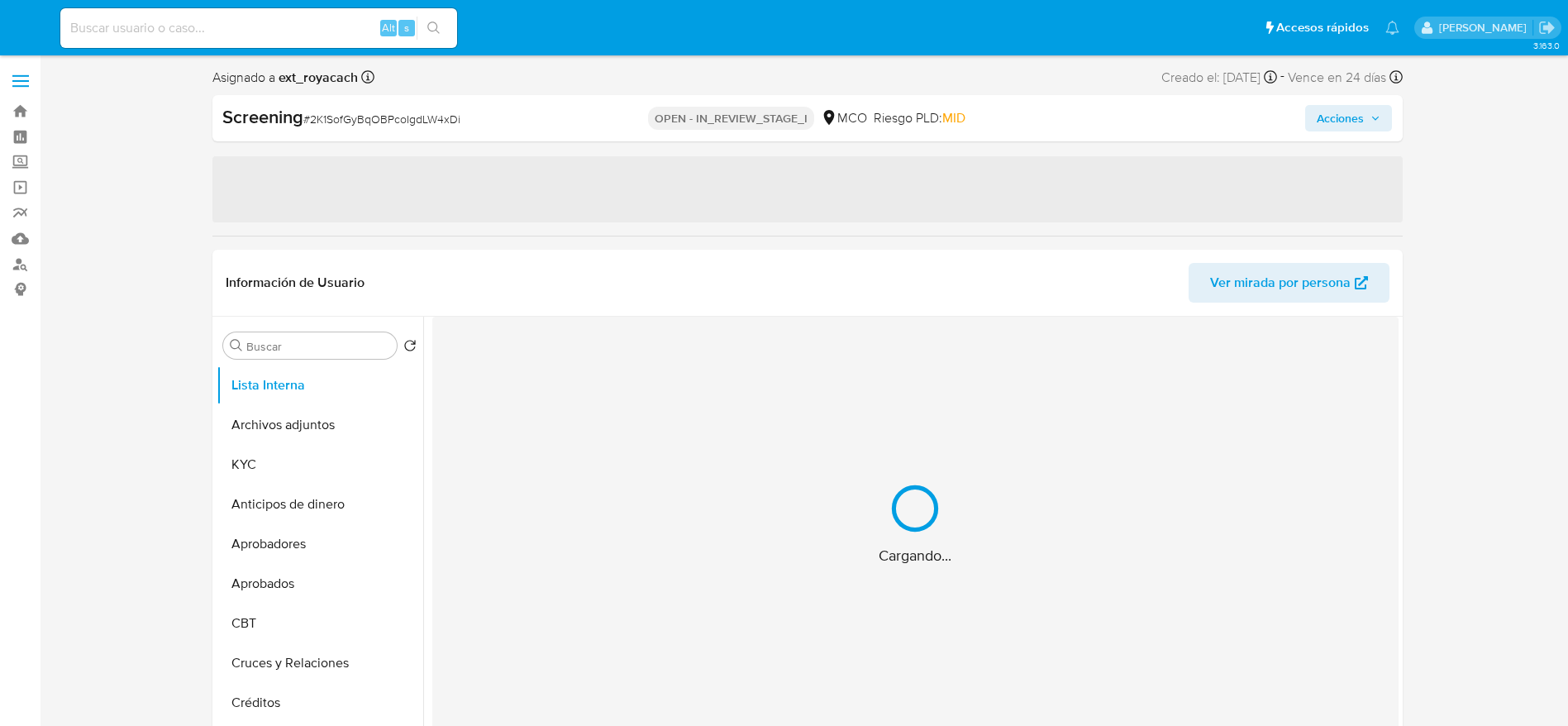
select select "10"
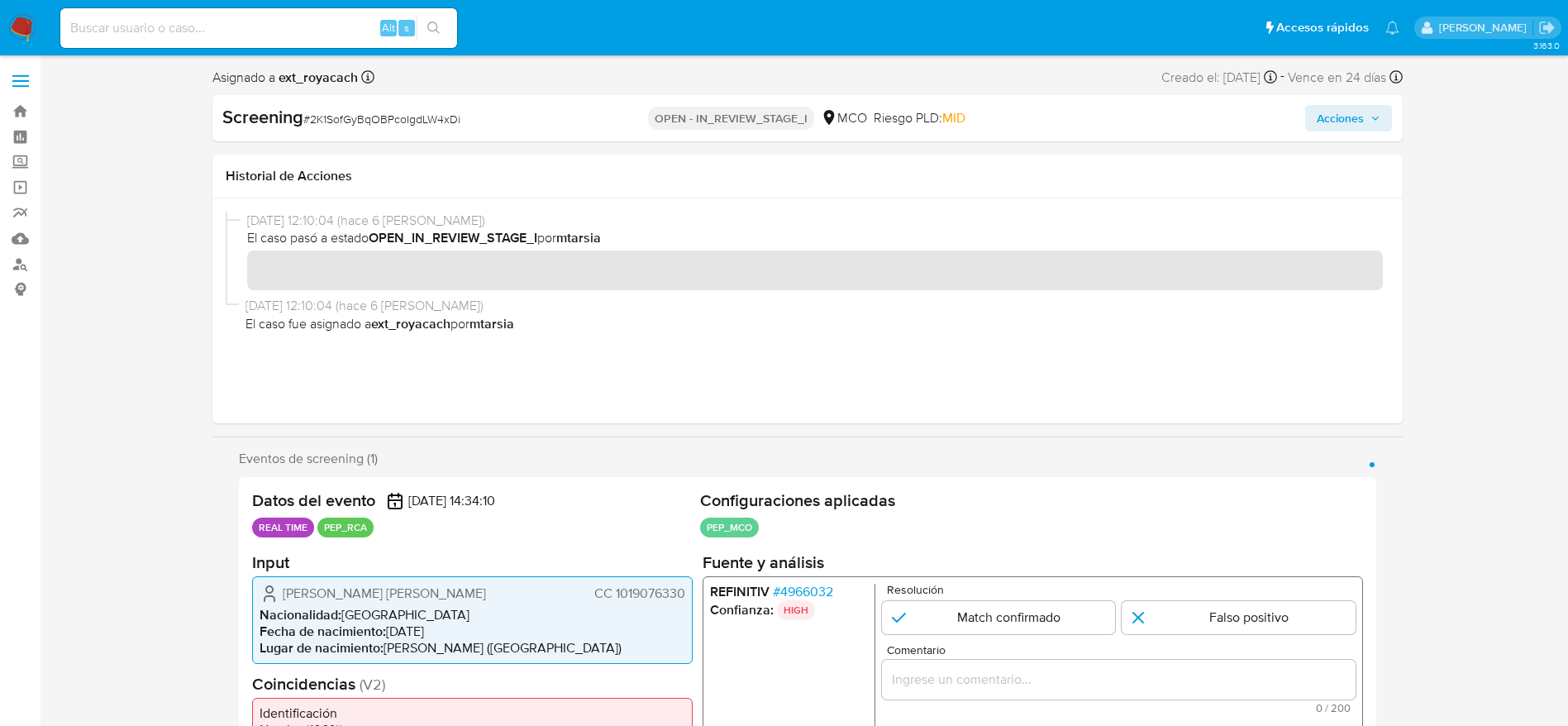
scroll to position [248, 0]
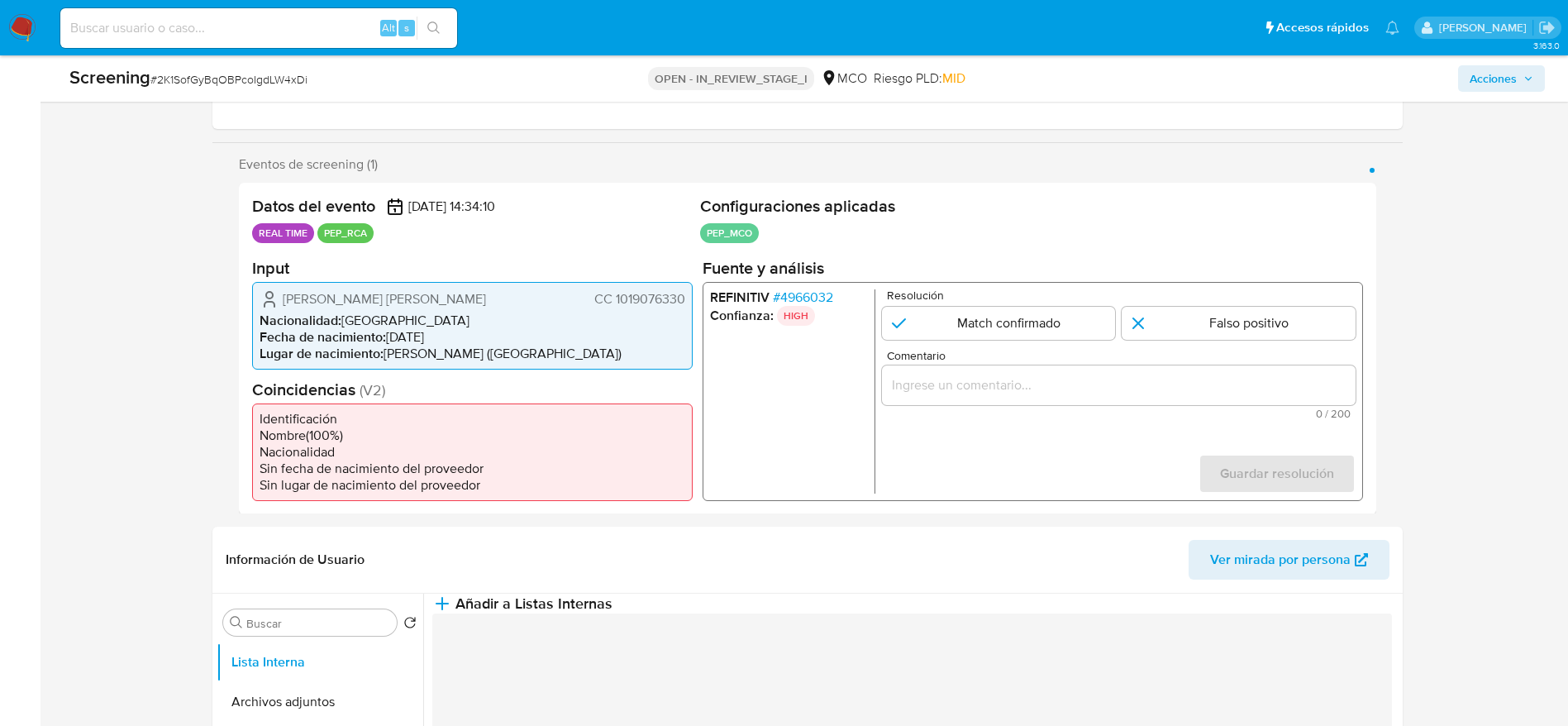
click at [790, 296] on span "# 4966032" at bounding box center [802, 297] width 60 height 17
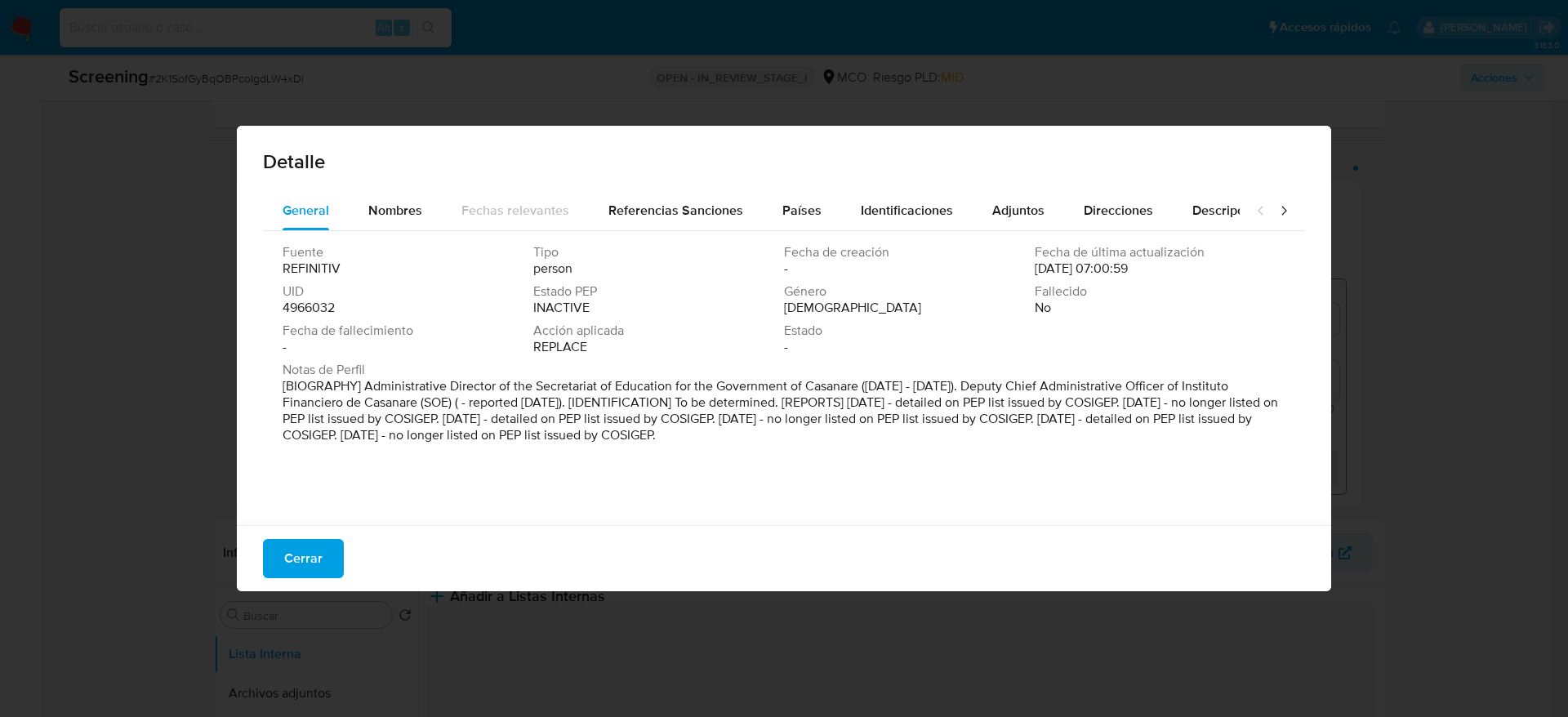
click at [817, 182] on div "Detalle" at bounding box center [784, 158] width 1094 height 65
click at [813, 206] on span "Países" at bounding box center [802, 209] width 39 height 18
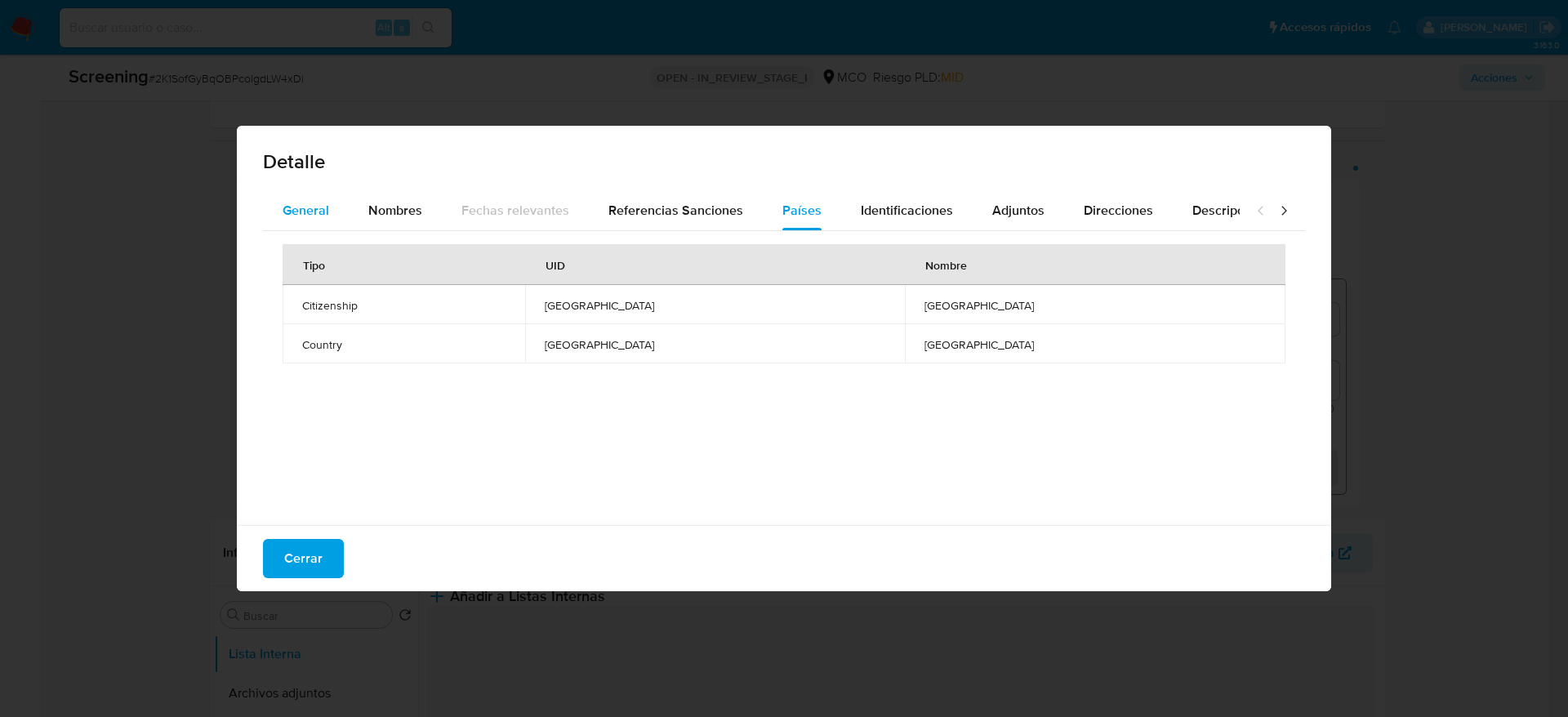
click at [323, 221] on div "General" at bounding box center [306, 210] width 47 height 39
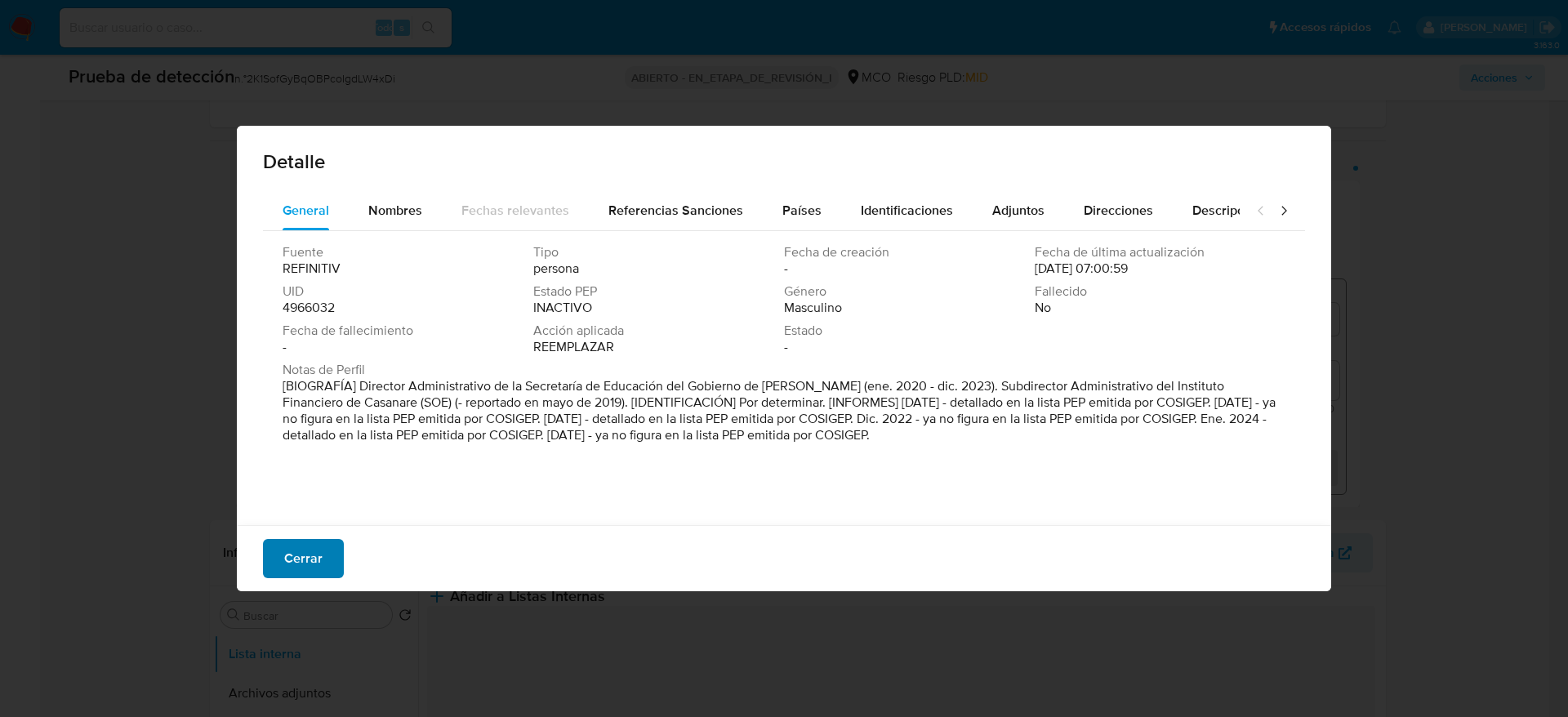
click at [317, 541] on span "Cerrar" at bounding box center [303, 558] width 38 height 36
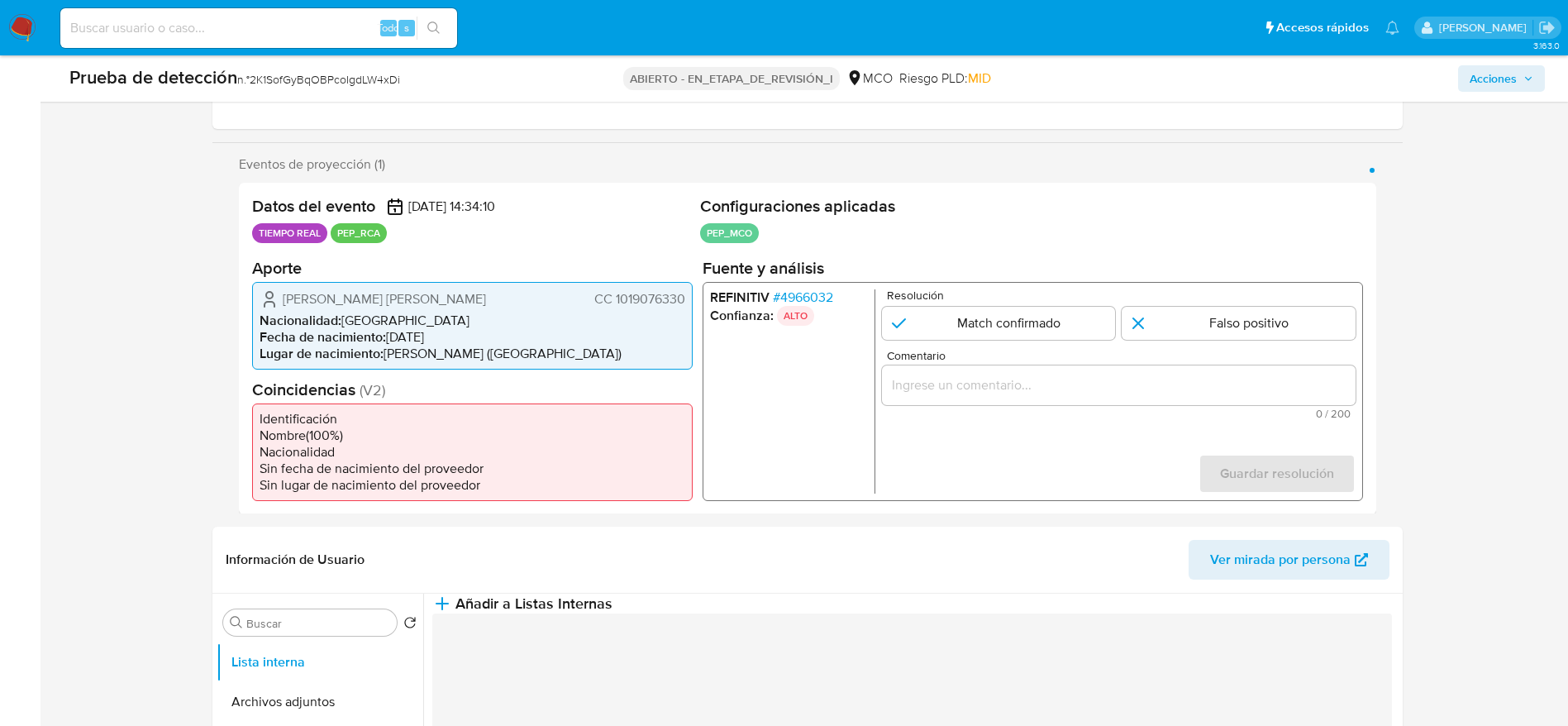
click at [268, 90] on div "Prueba de detección n.° 2K1SofGyBqOBPcoIgdLW4xDi" at bounding box center [311, 77] width 486 height 25
copy font "2K1SofGyBqOBPcoIgdLW4xDi"
drag, startPoint x: 264, startPoint y: 288, endPoint x: 691, endPoint y: 294, distance: 427.0
click at [691, 294] on div "Juan Ricardo Lopez Morales CC 1019076330 Nacionalidad : Colombia Fecha de nacim…" at bounding box center [472, 324] width 440 height 88
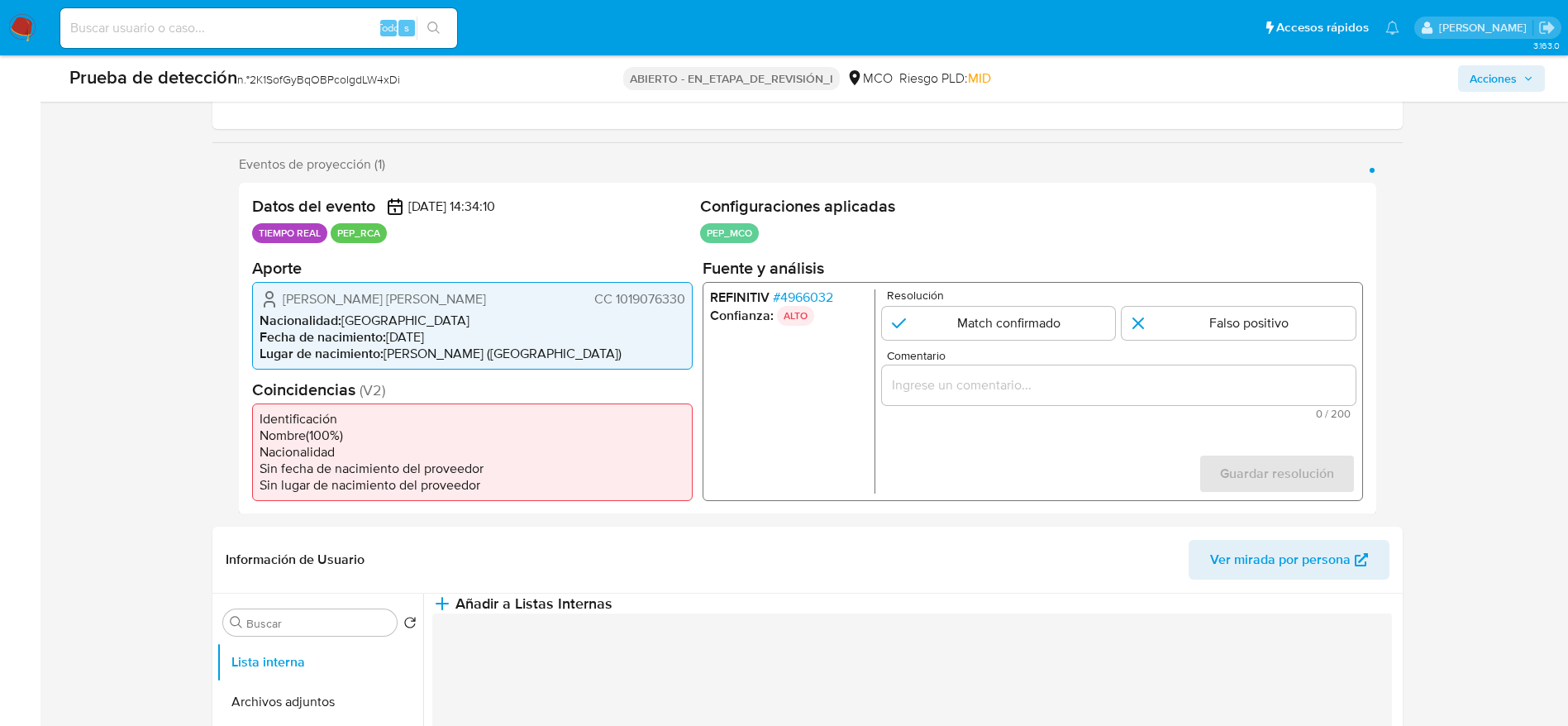
click at [805, 291] on font "4966032" at bounding box center [806, 296] width 53 height 19
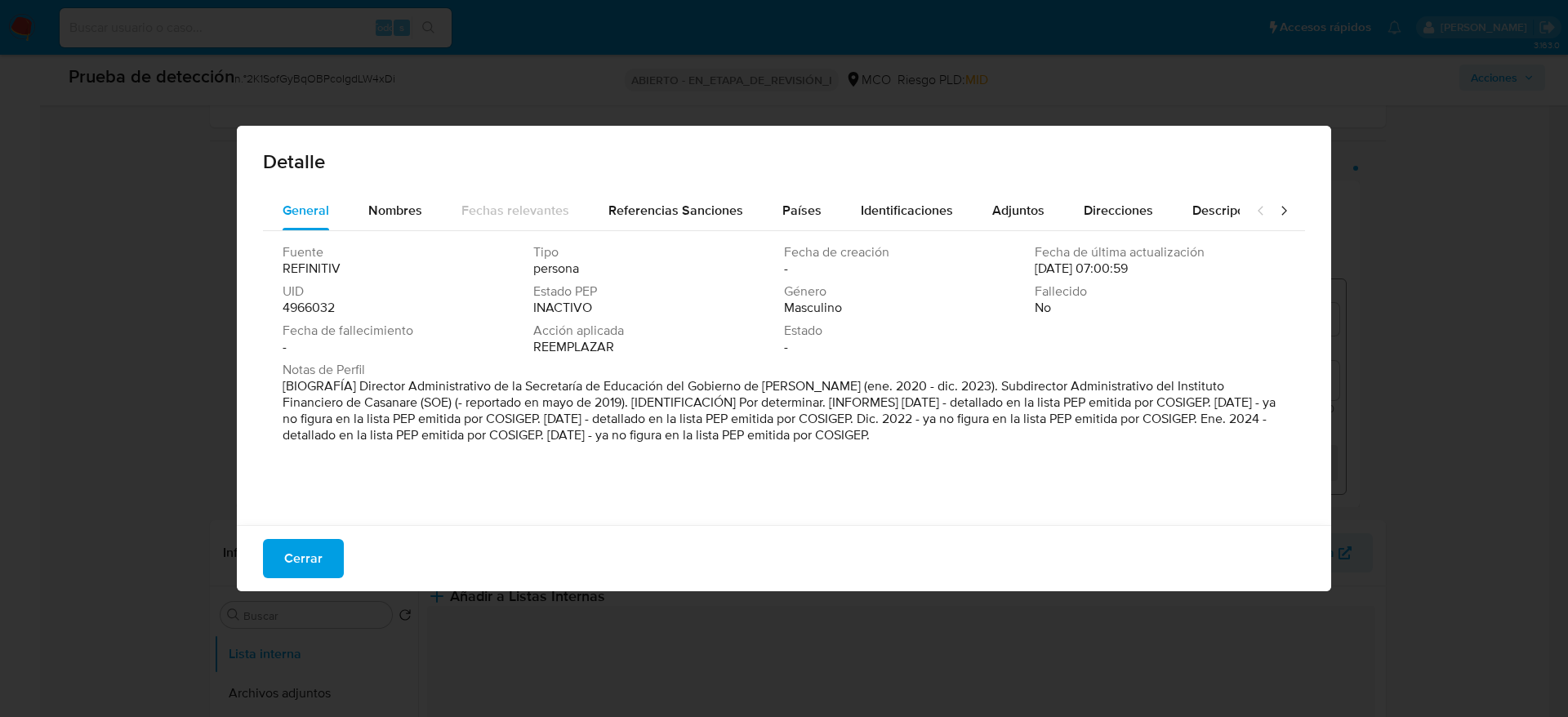
drag, startPoint x: 360, startPoint y: 390, endPoint x: 955, endPoint y: 381, distance: 595.1
click at [955, 381] on font "[BIOGRAFÍA] Director Administrativo de la Secretaría de Educación del Gobierno …" at bounding box center [779, 411] width 993 height 68
drag, startPoint x: 281, startPoint y: 551, endPoint x: 333, endPoint y: 514, distance: 63.8
click at [282, 551] on button "Cerrar" at bounding box center [303, 558] width 81 height 39
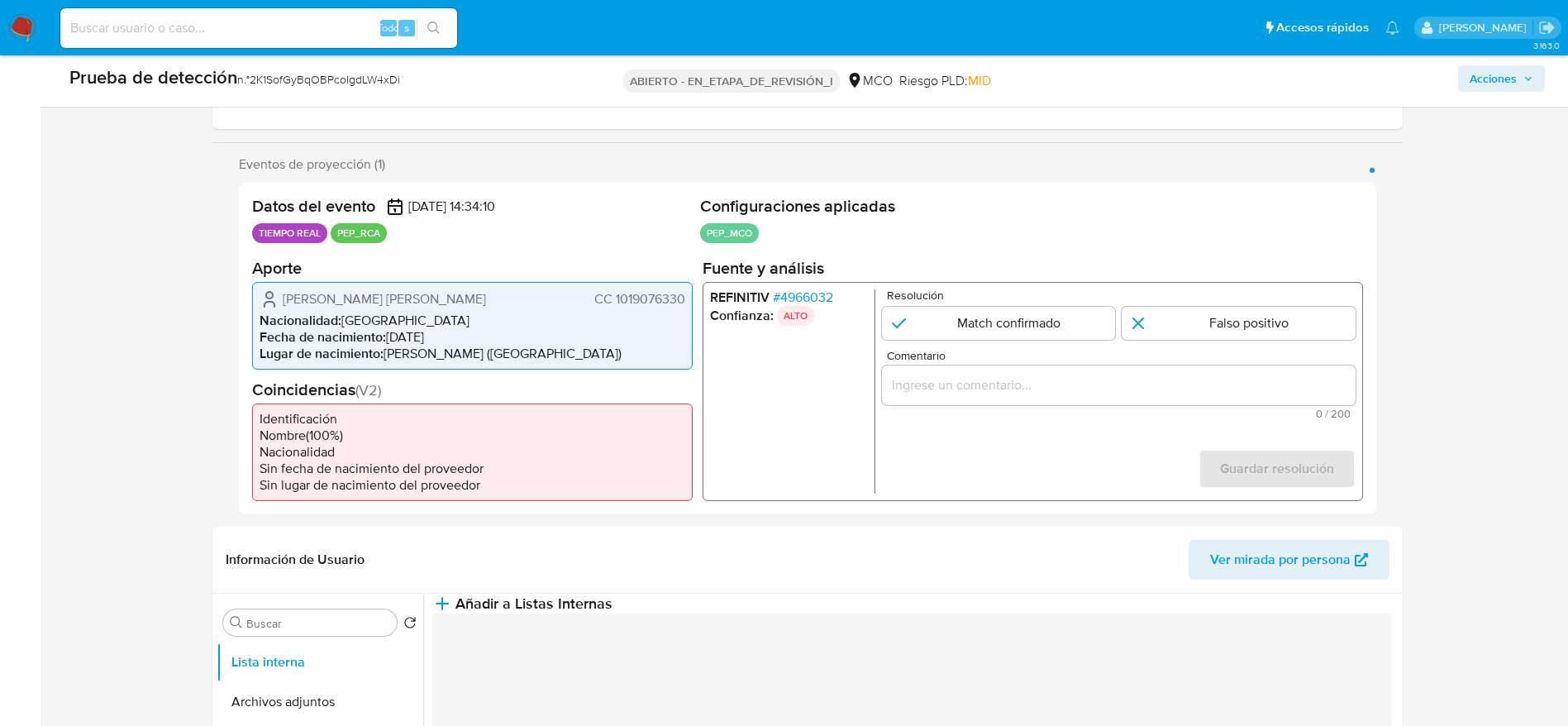
click at [1077, 291] on p "Resolución" at bounding box center [1121, 295] width 469 height 13
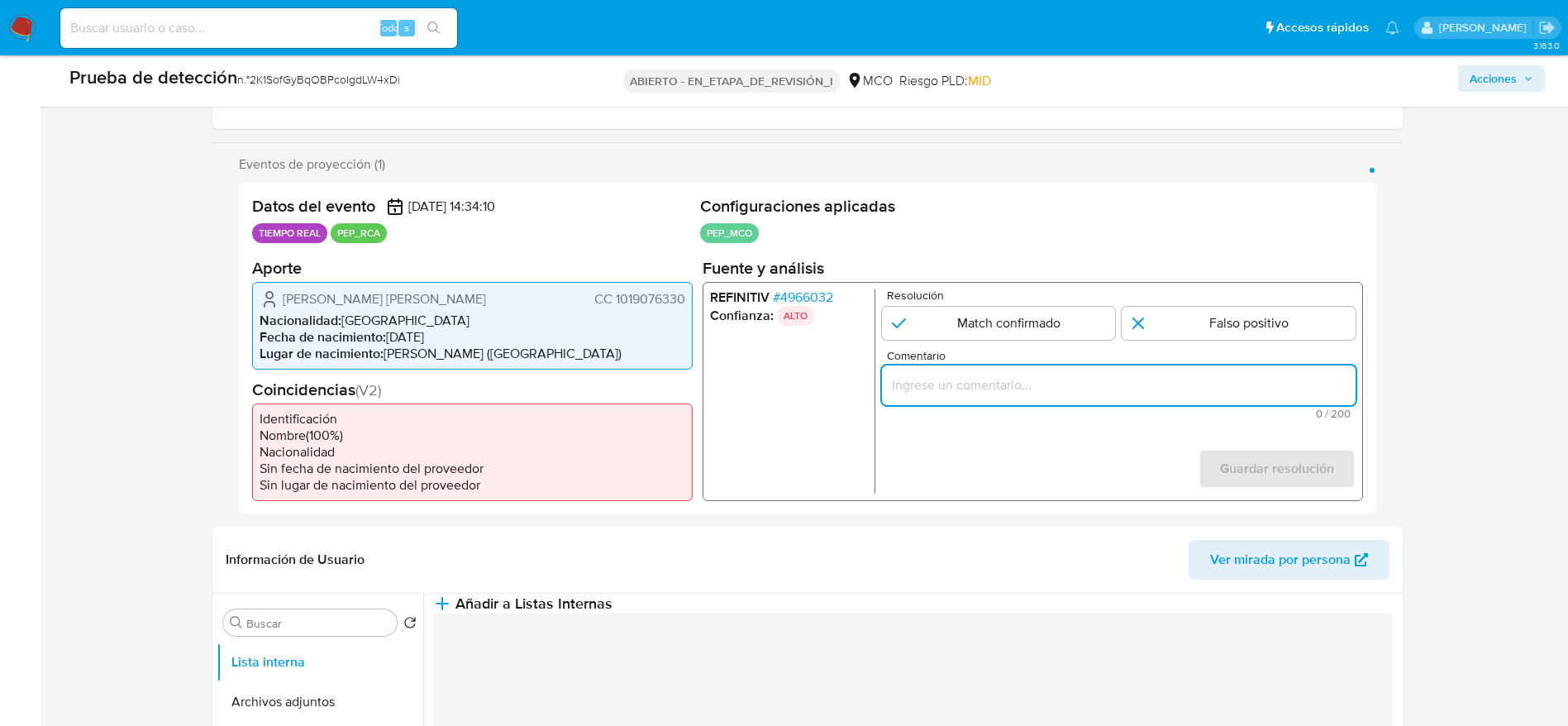
paste input "Usuario Juan Ricardo Lopez Morales. Se desempeñó como Director Administrativo d…"
drag, startPoint x: 1078, startPoint y: 388, endPoint x: 1046, endPoint y: 341, distance: 56.9
click at [1079, 388] on input "Usuario Juan Ricardo Lopez Morales. Se desempeñó como Director Administrativo d…" at bounding box center [1118, 384] width 474 height 22
type input "Usuario Juan Ricardo Lopez Morales. Se desempeñó como Director Administrativo d…"
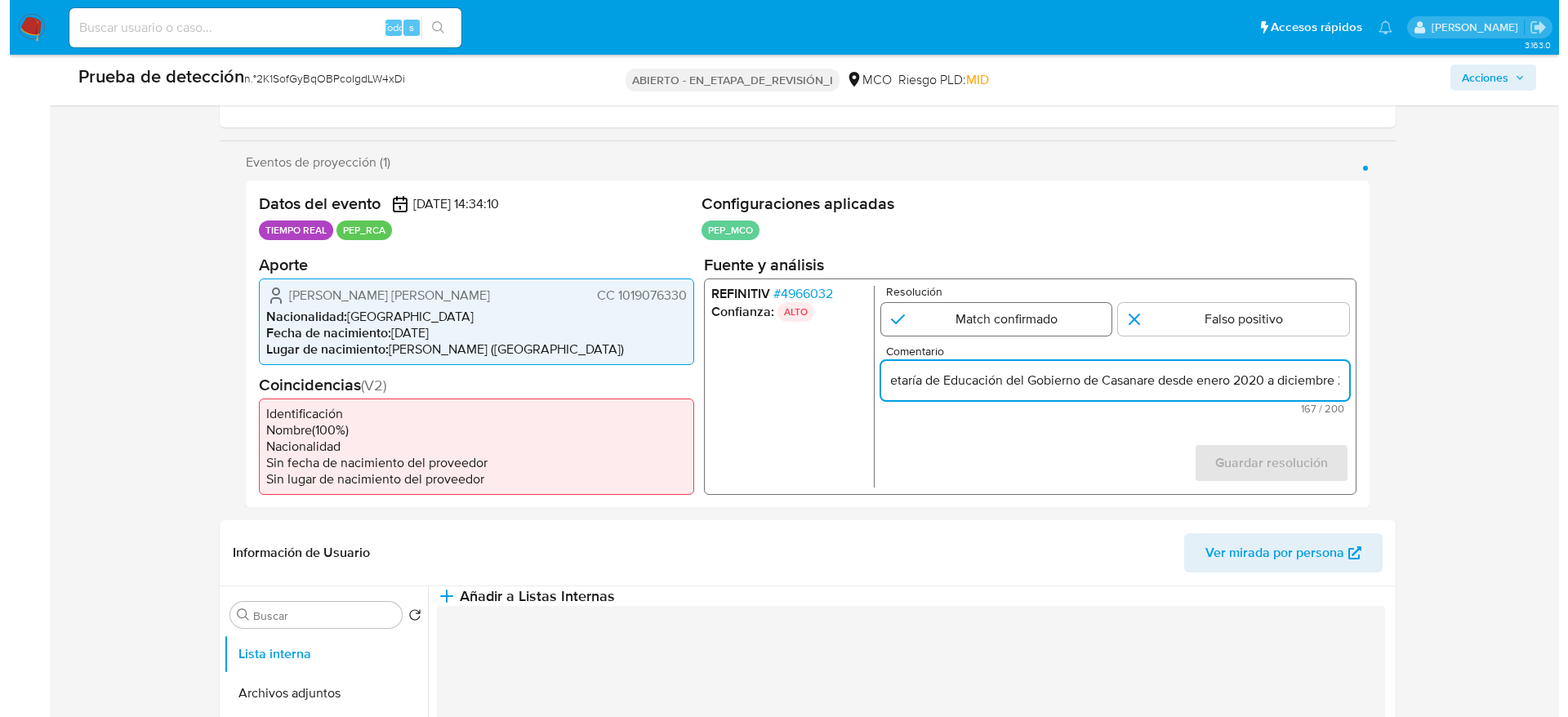
scroll to position [0, 0]
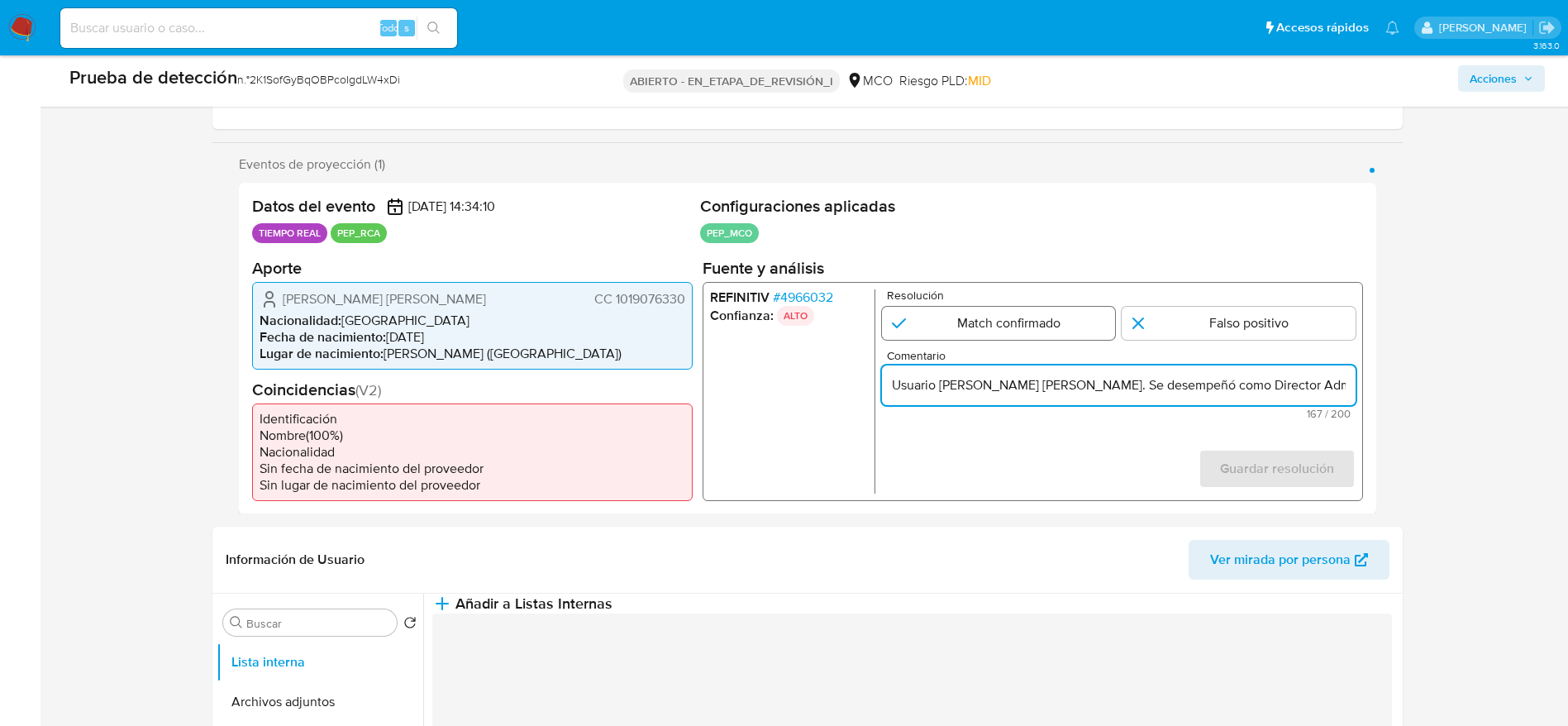
click at [1046, 332] on input "1 de 1" at bounding box center [998, 322] width 233 height 33
radio input "true"
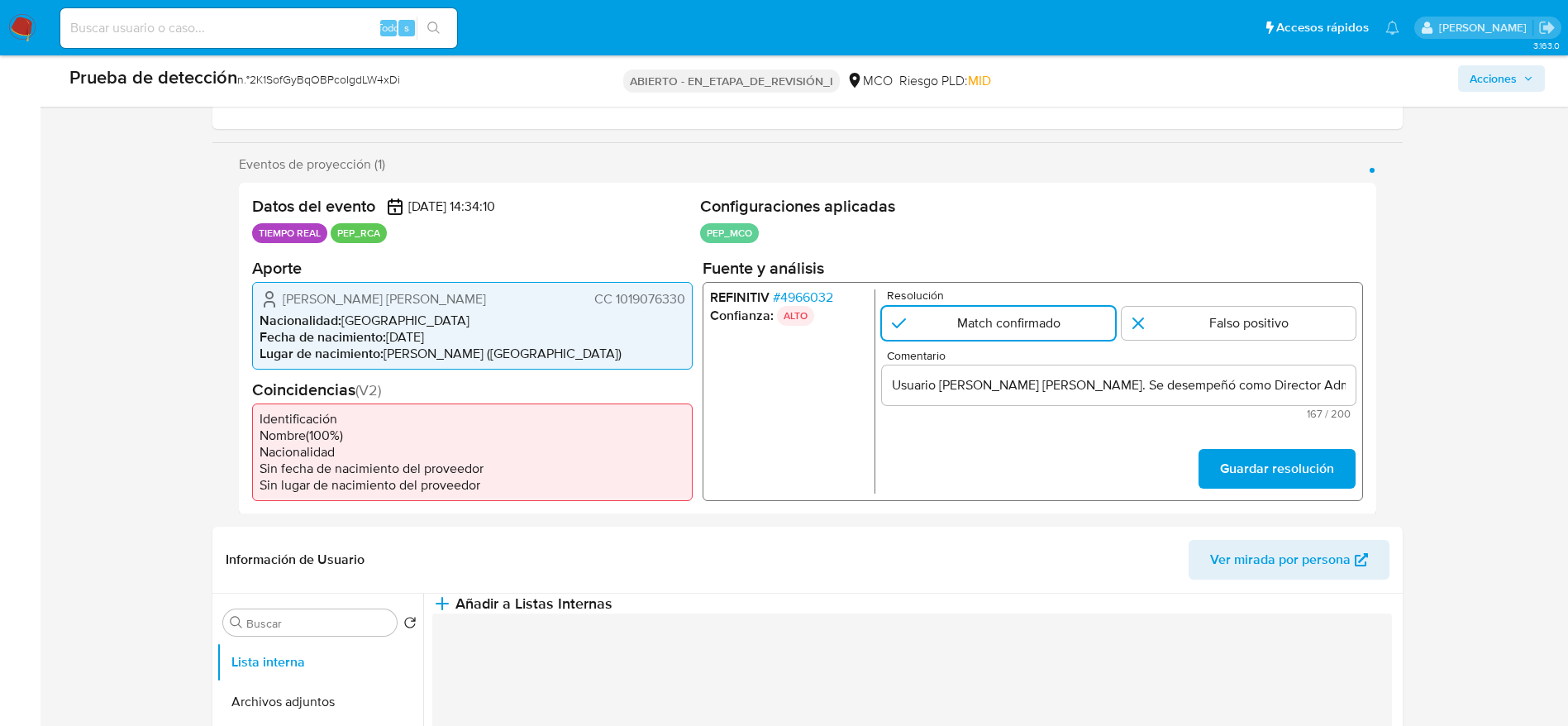
drag, startPoint x: 1272, startPoint y: 475, endPoint x: 1197, endPoint y: 503, distance: 80.1
click at [1272, 475] on font "Guardar resolución" at bounding box center [1276, 469] width 114 height 39
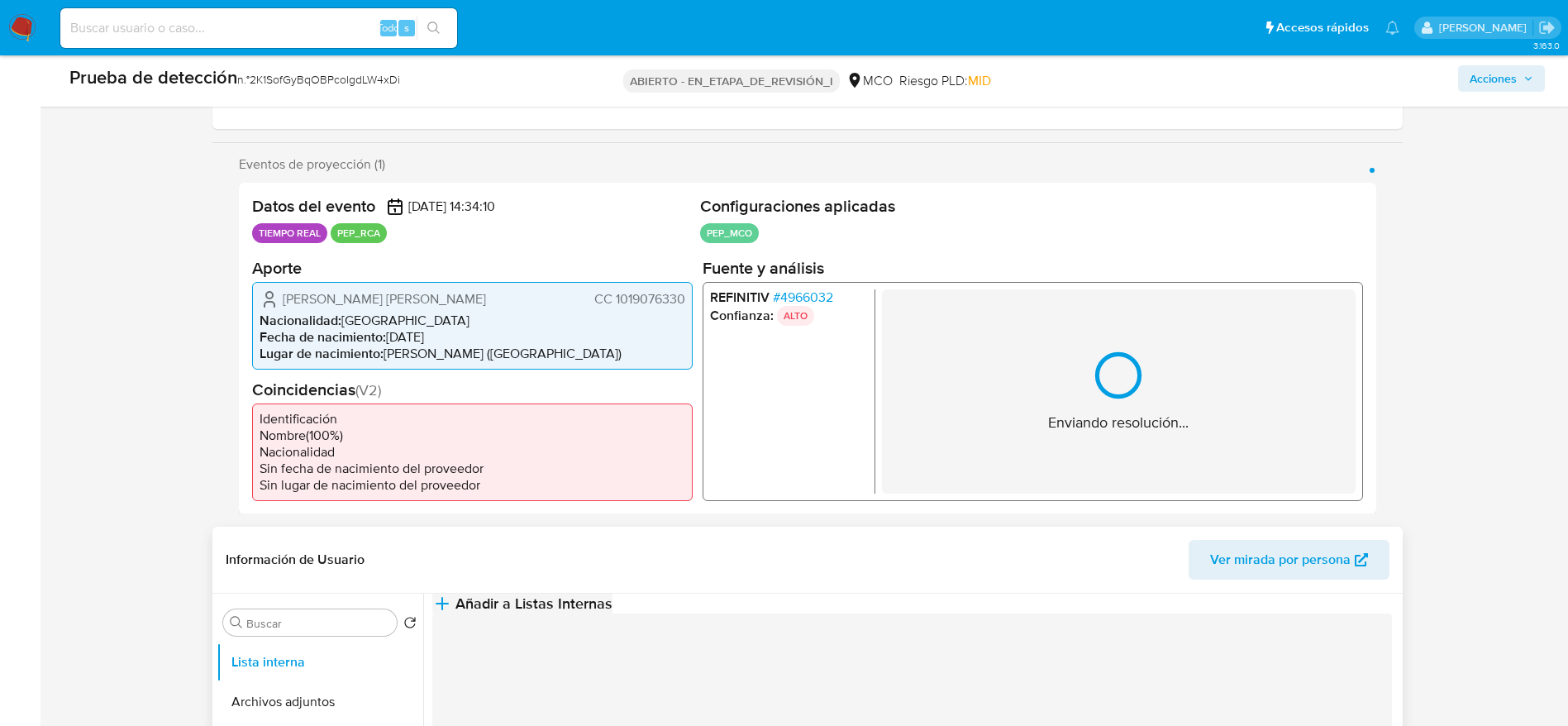
click at [613, 615] on font "Añadir a Listas Internas" at bounding box center [533, 604] width 157 height 22
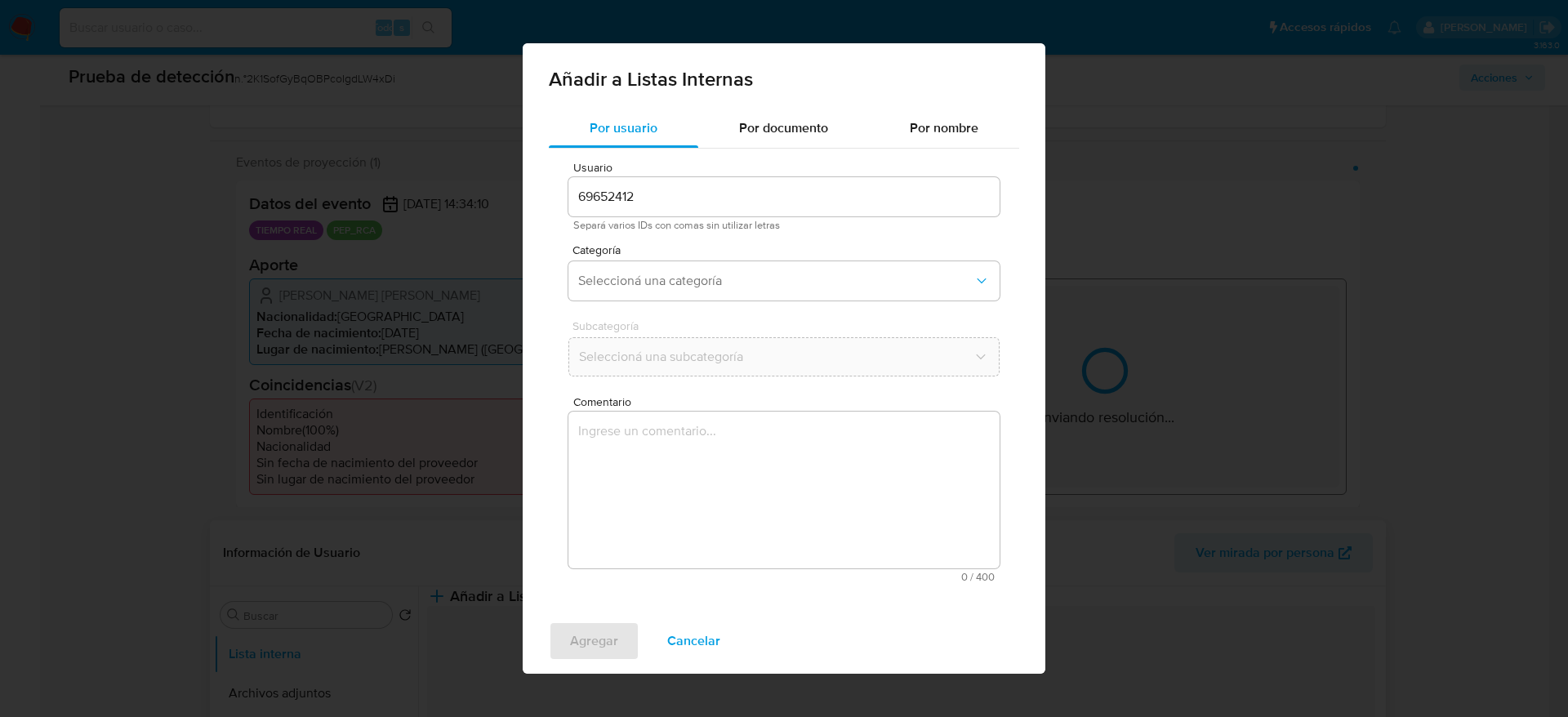
click at [756, 487] on textarea "Comentario" at bounding box center [784, 489] width 431 height 157
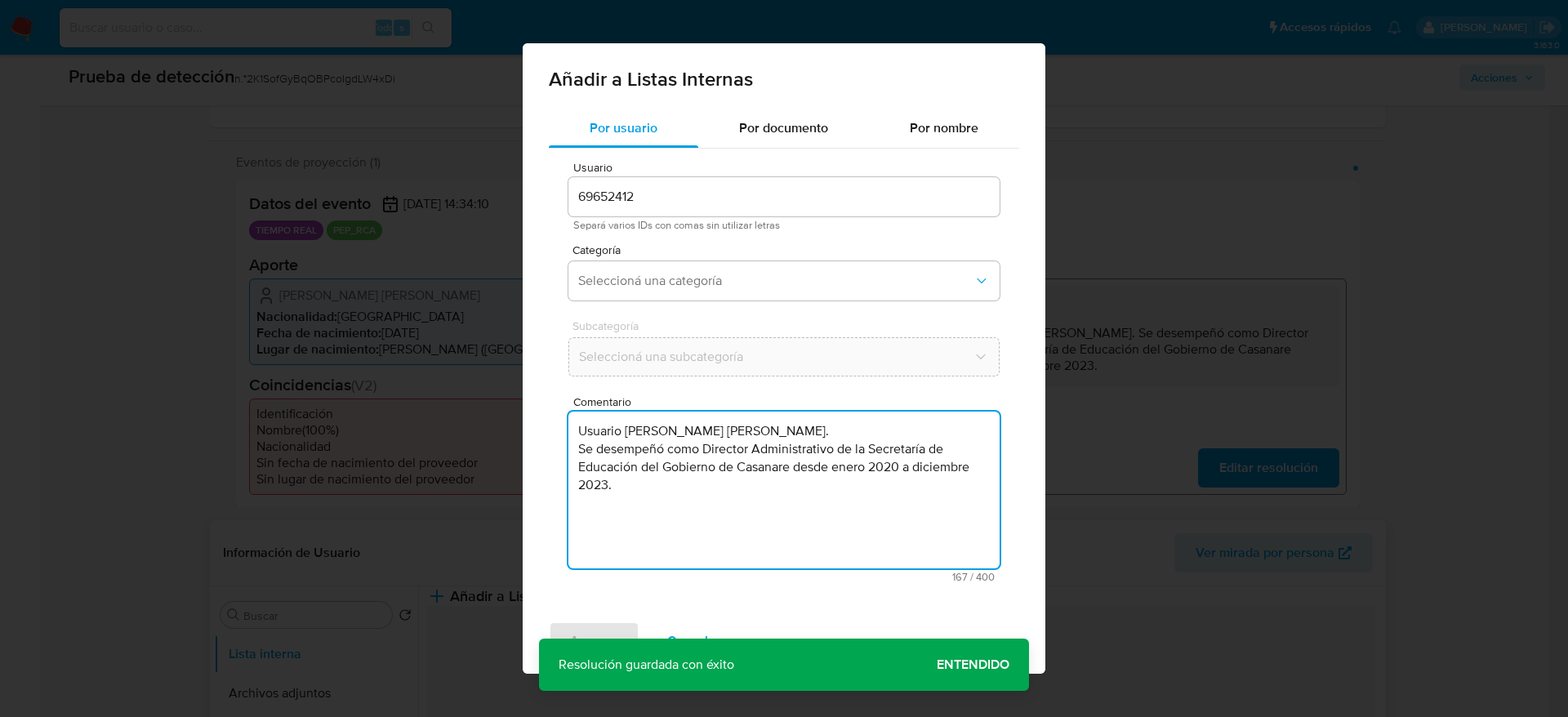
type textarea "Usuario Juan Ricardo Lopez Morales. Se desempeñó como Director Administrativo d…"
click at [756, 244] on span "Categoría" at bounding box center [787, 250] width 431 height 12
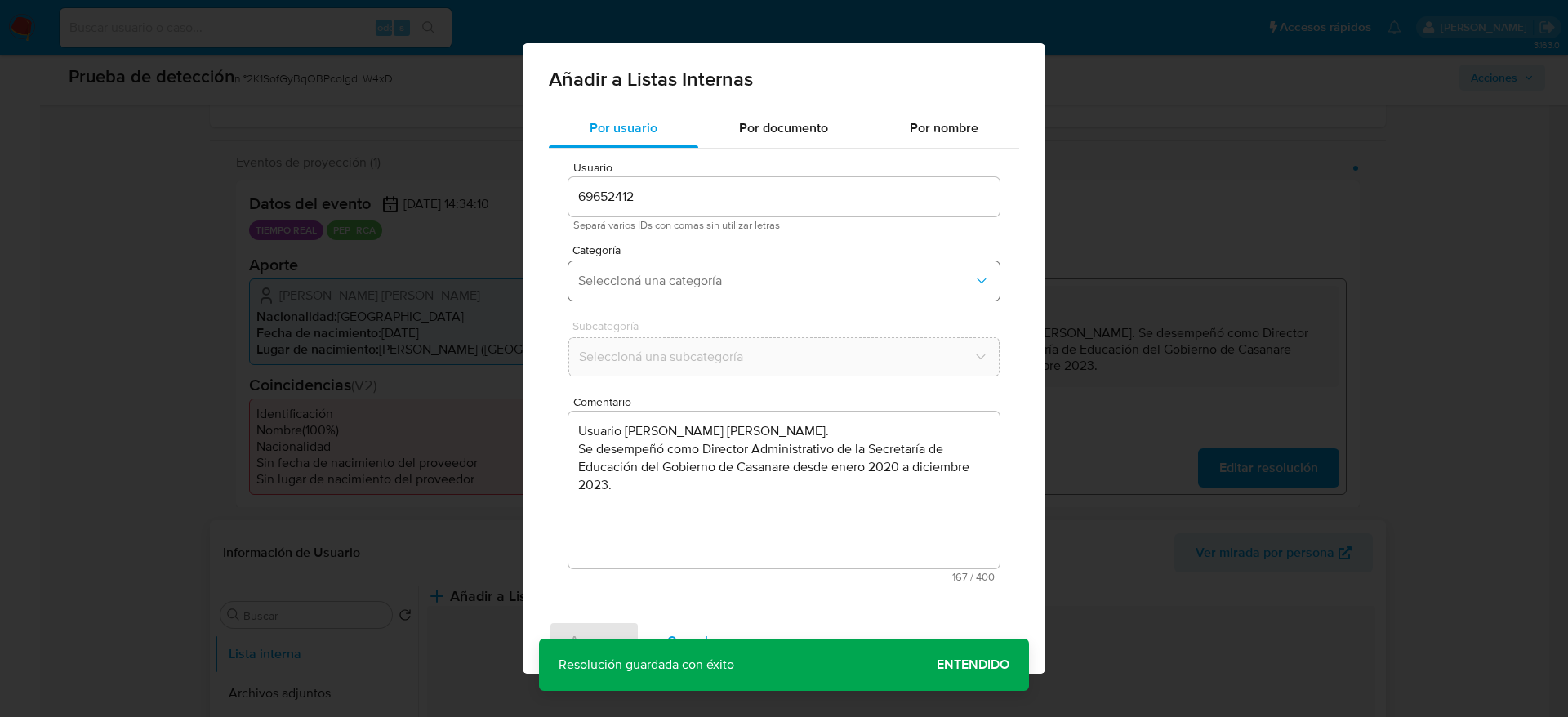
drag, startPoint x: 752, startPoint y: 272, endPoint x: 750, endPoint y: 291, distance: 19.1
click at [752, 274] on span "Seleccioná una categoría" at bounding box center [776, 280] width 395 height 17
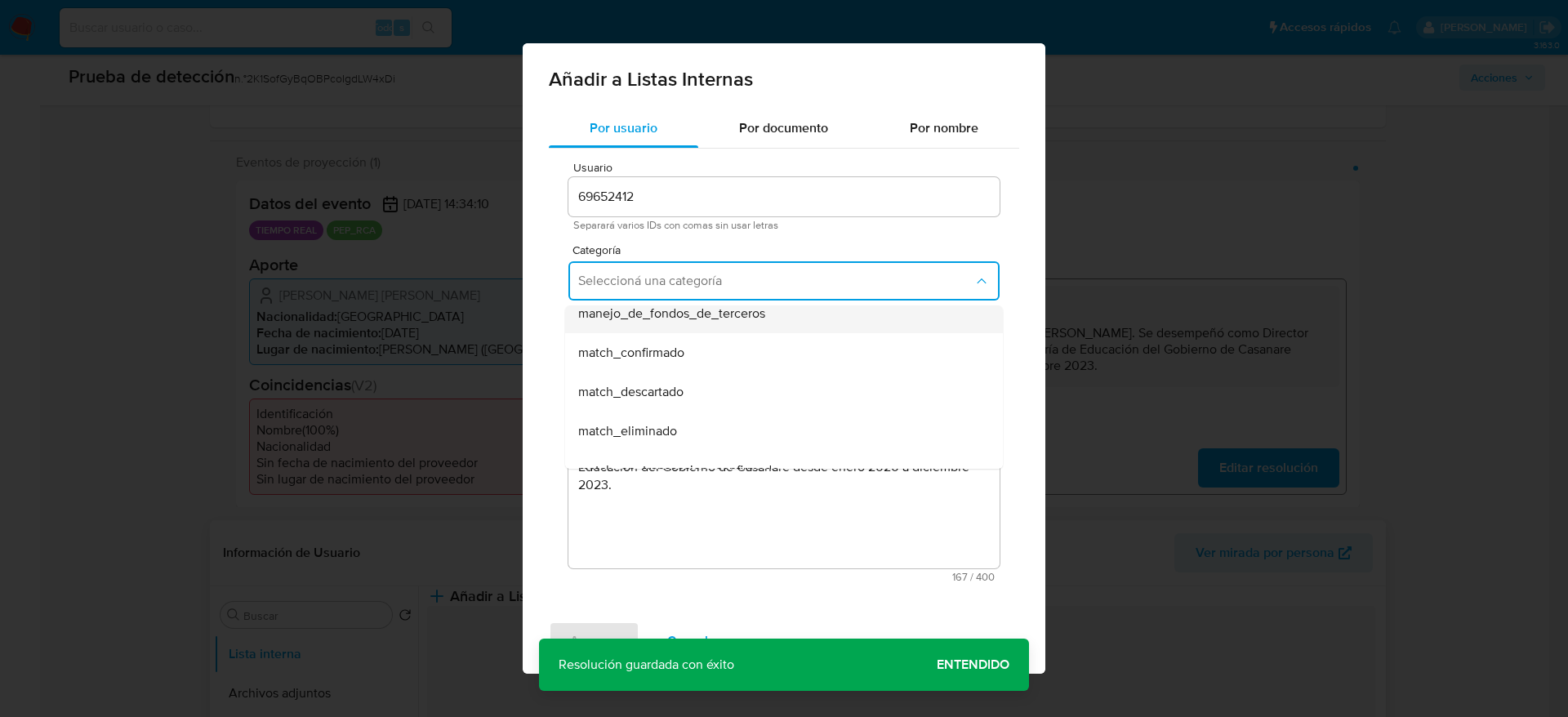
scroll to position [123, 0]
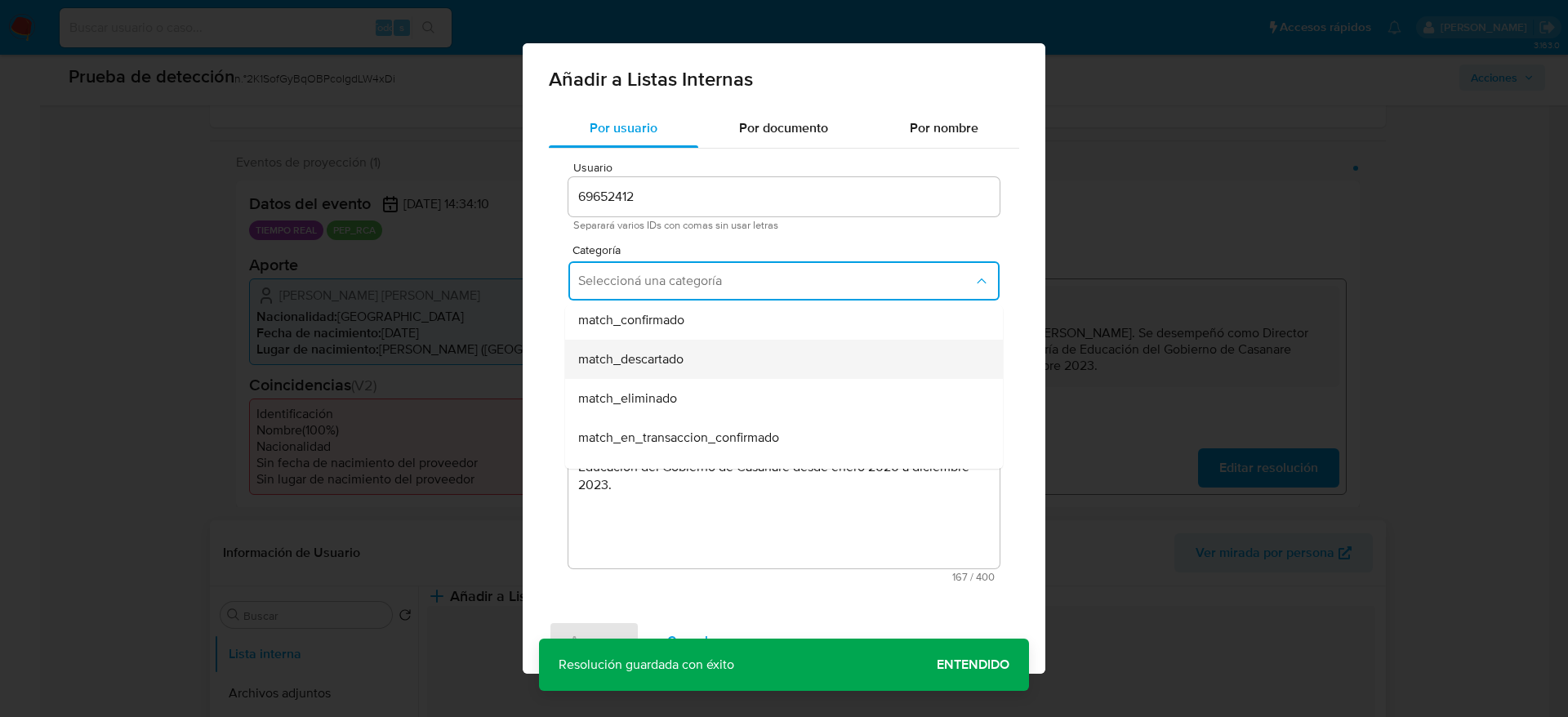
click at [709, 369] on div "match_descartado" at bounding box center [779, 359] width 402 height 39
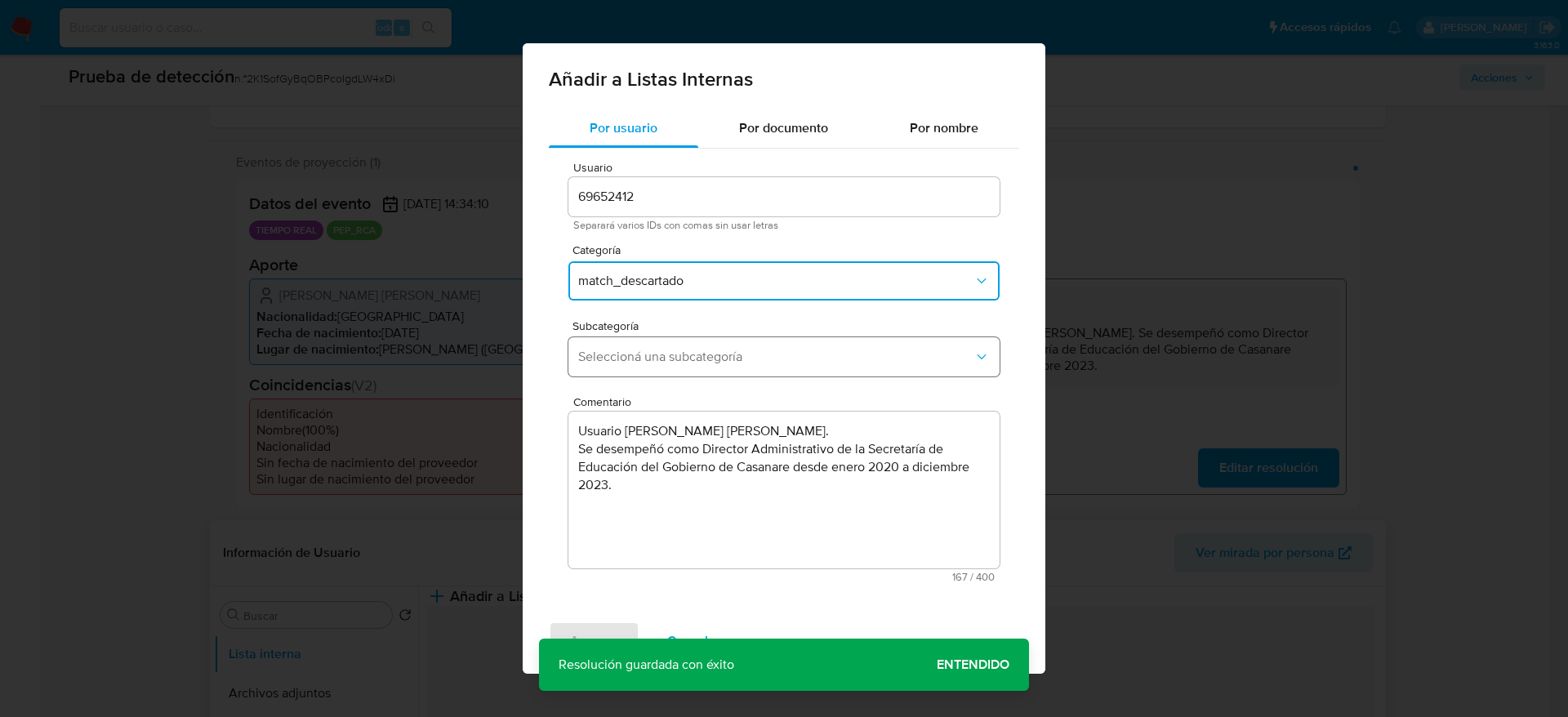
click at [709, 367] on button "Seleccioná una subcategoría" at bounding box center [784, 357] width 431 height 39
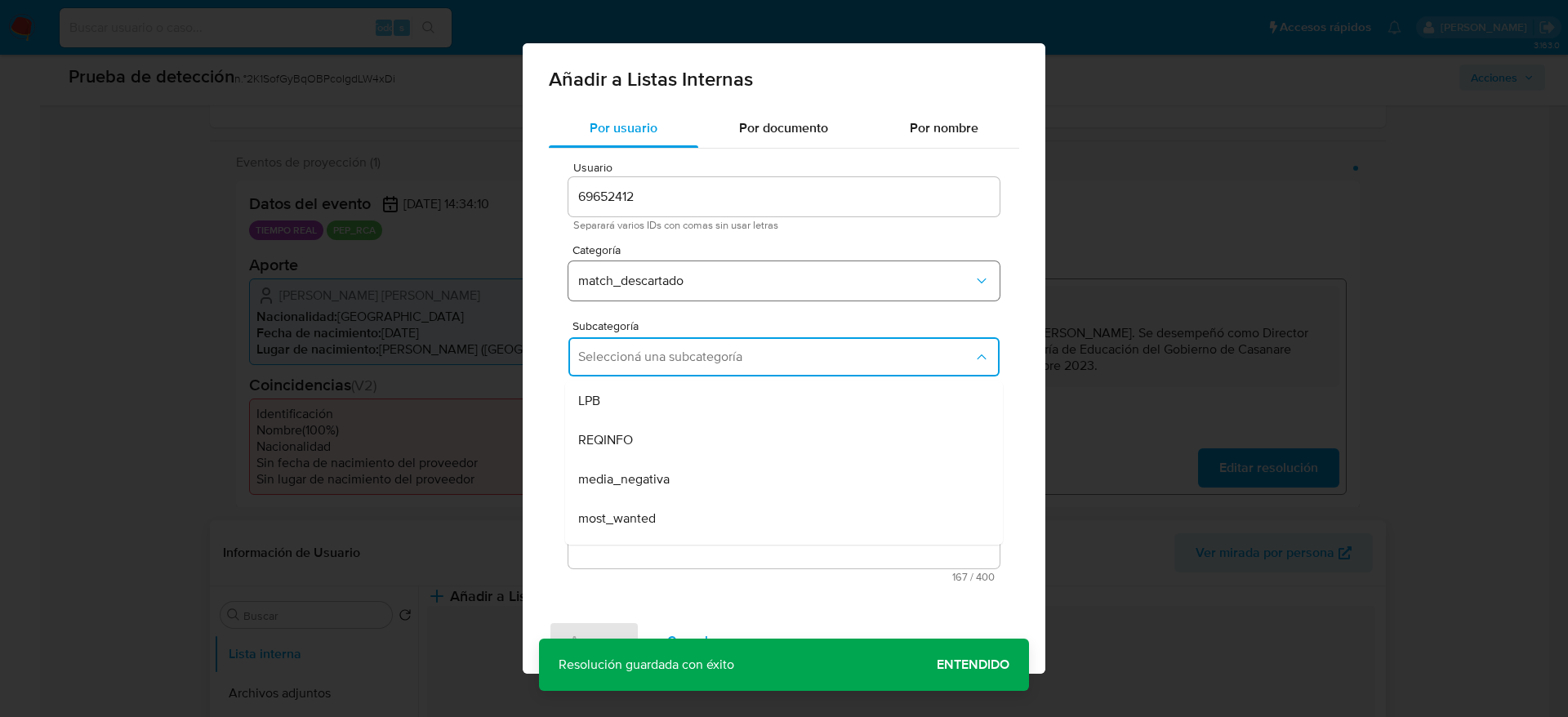
click at [715, 282] on span "match_descartado" at bounding box center [776, 280] width 395 height 17
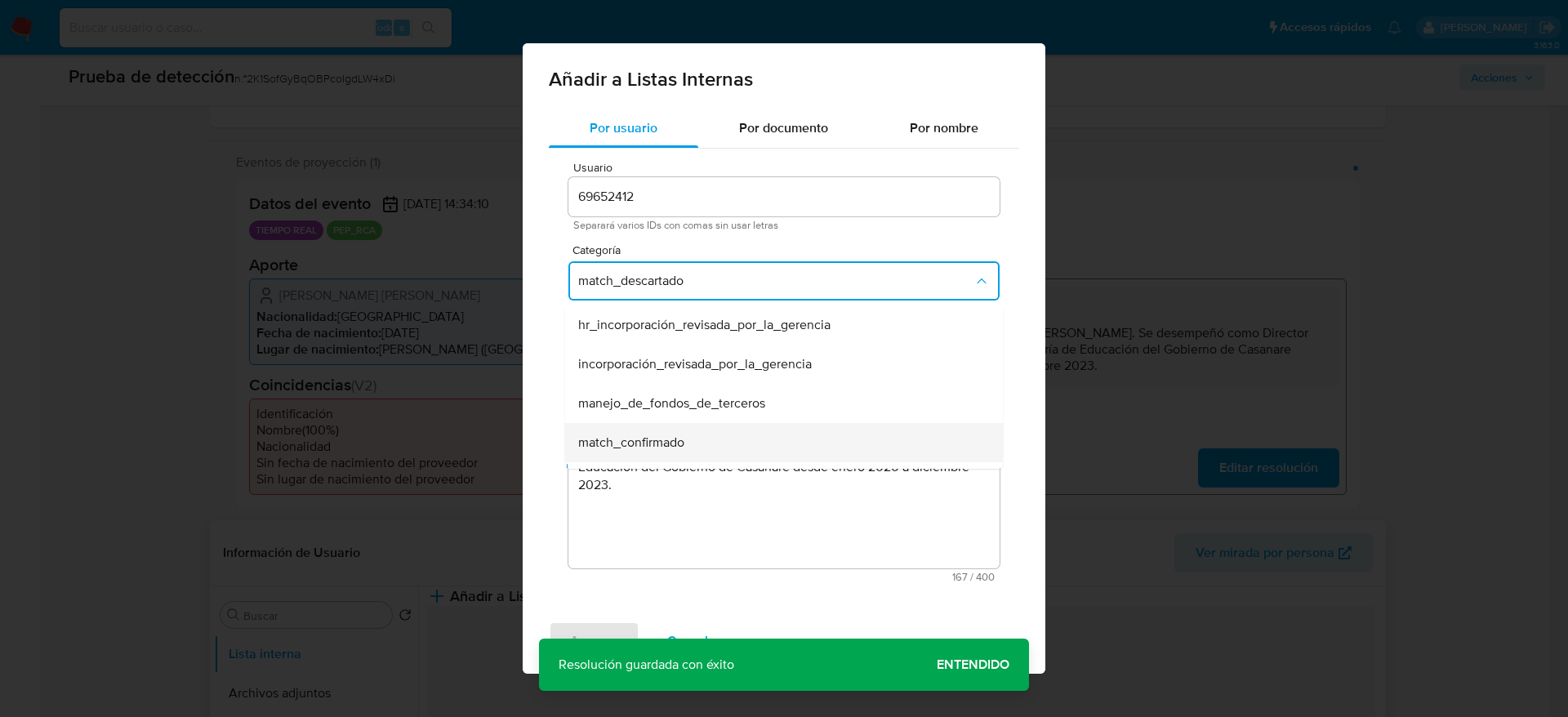
scroll to position [33, 0]
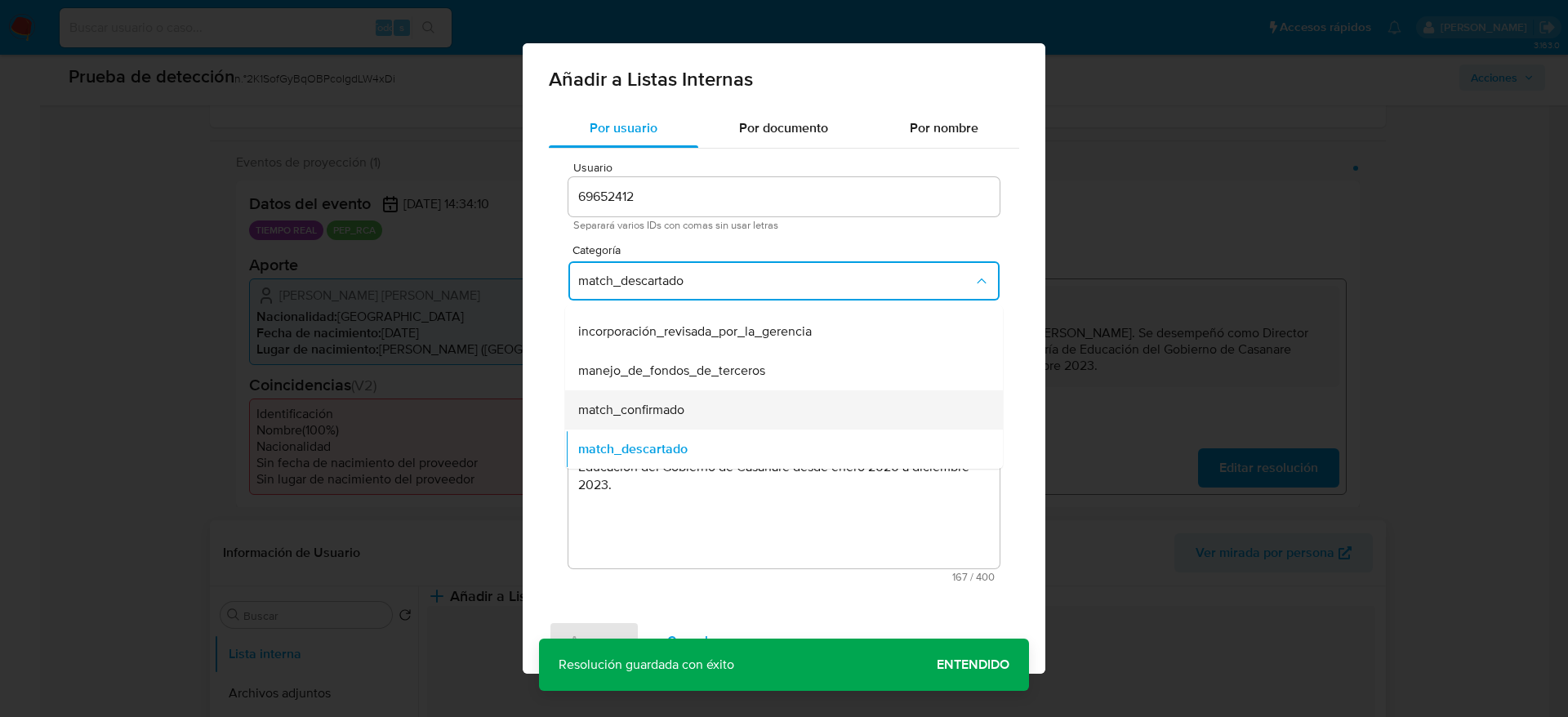
click at [683, 408] on span "match_confirmado" at bounding box center [631, 410] width 106 height 17
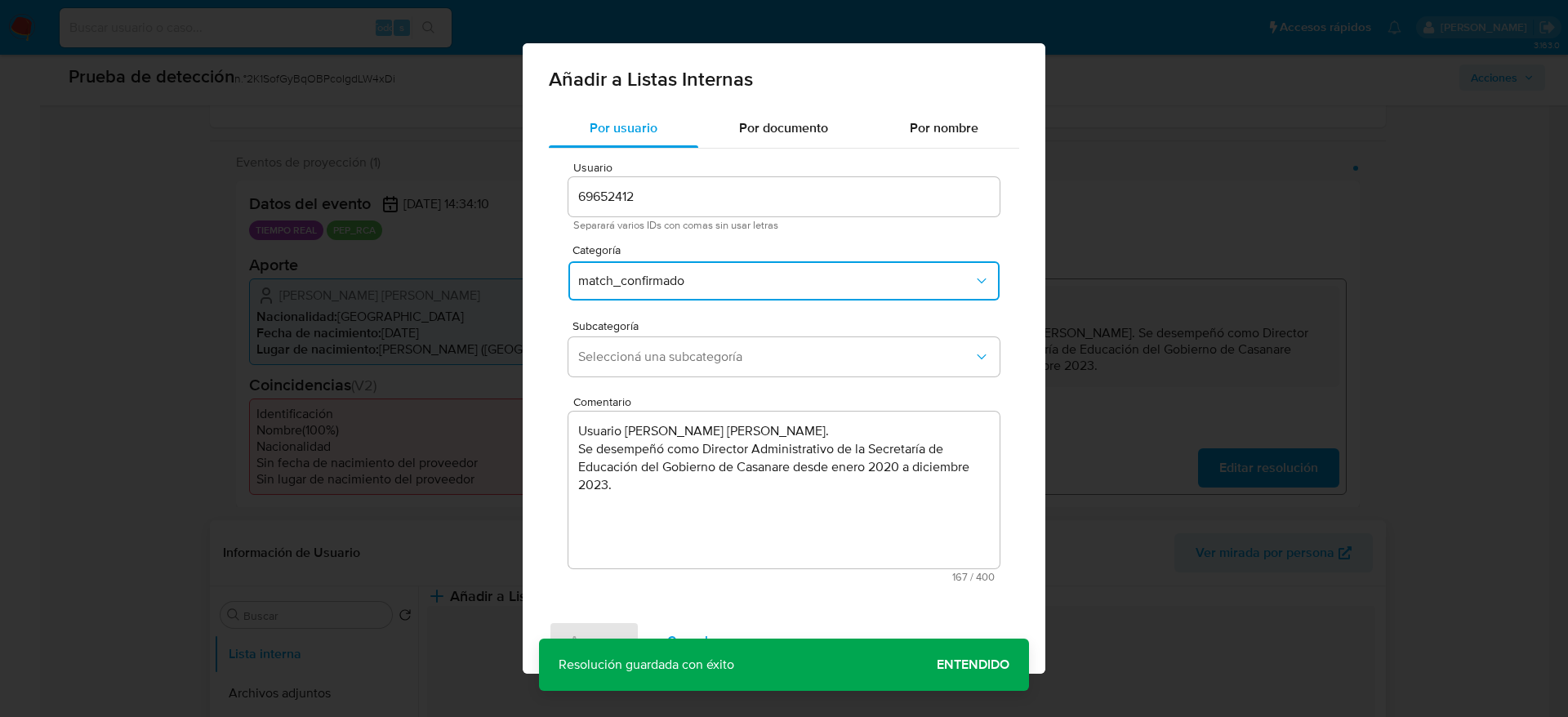
click at [686, 384] on div "Usuario 69652412 Separará varios IDs con comas sin usar letras Categoría match_…" at bounding box center [784, 372] width 470 height 447
click at [686, 372] on button "Seleccioná una subcategoría" at bounding box center [784, 357] width 431 height 39
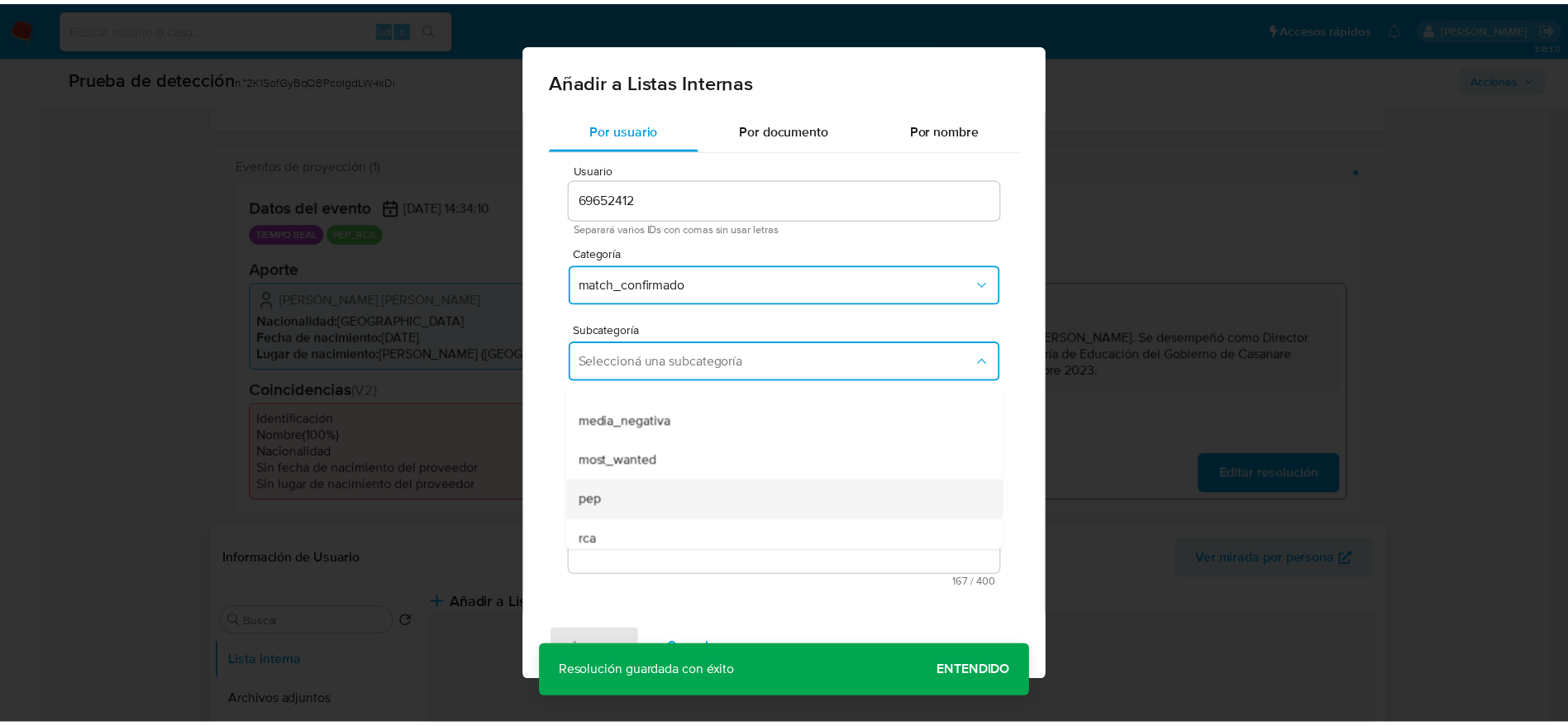
scroll to position [112, 0]
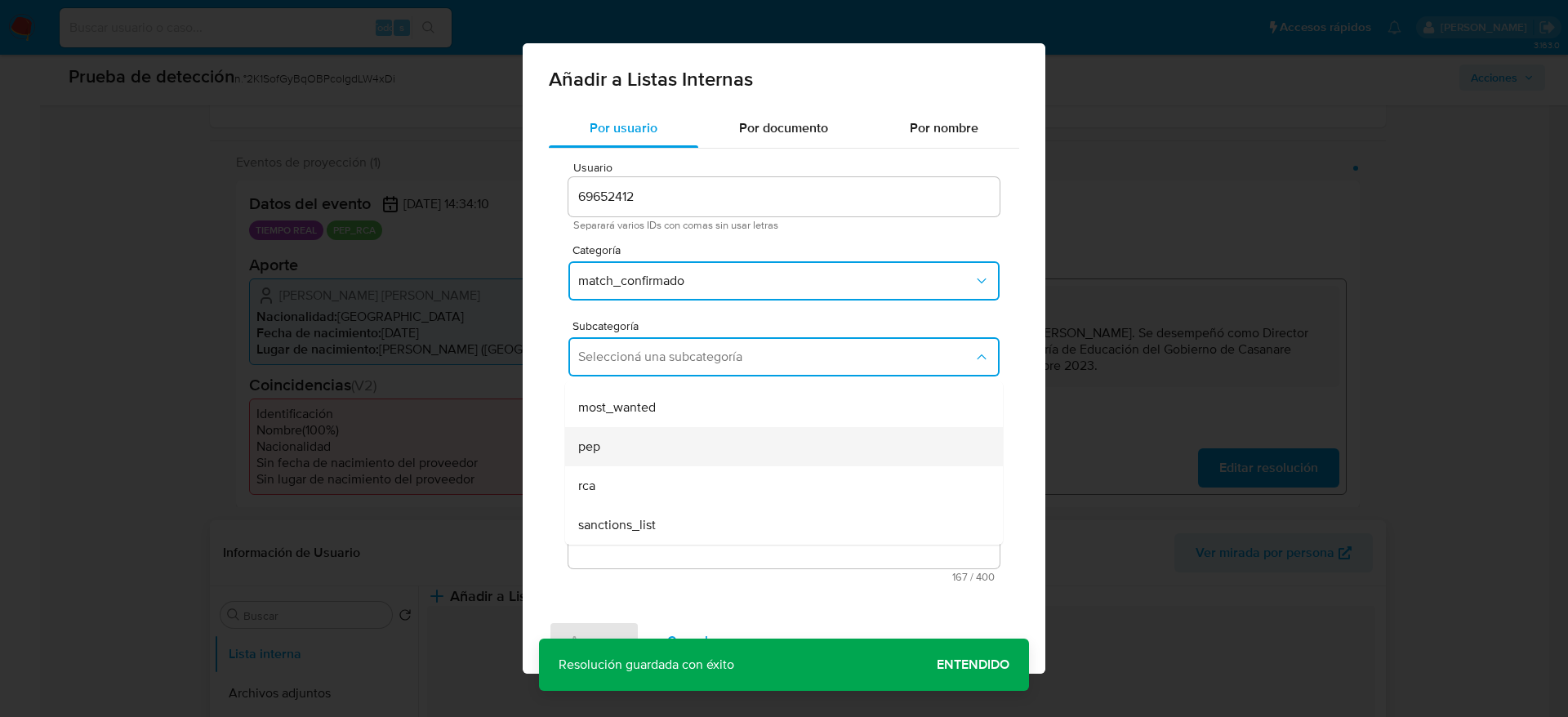
click at [676, 445] on div "pep" at bounding box center [779, 447] width 402 height 39
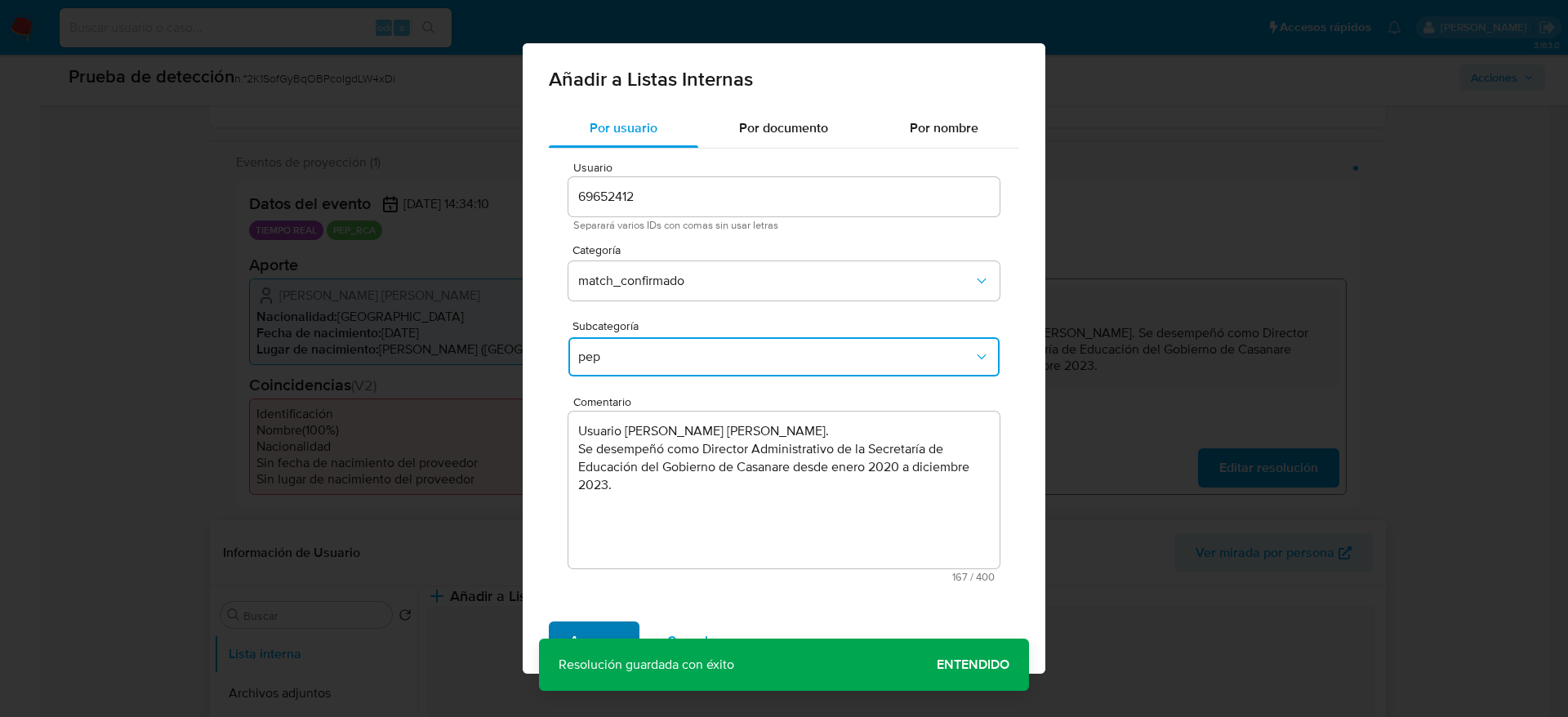
click at [627, 637] on button "Agregar" at bounding box center [594, 641] width 91 height 39
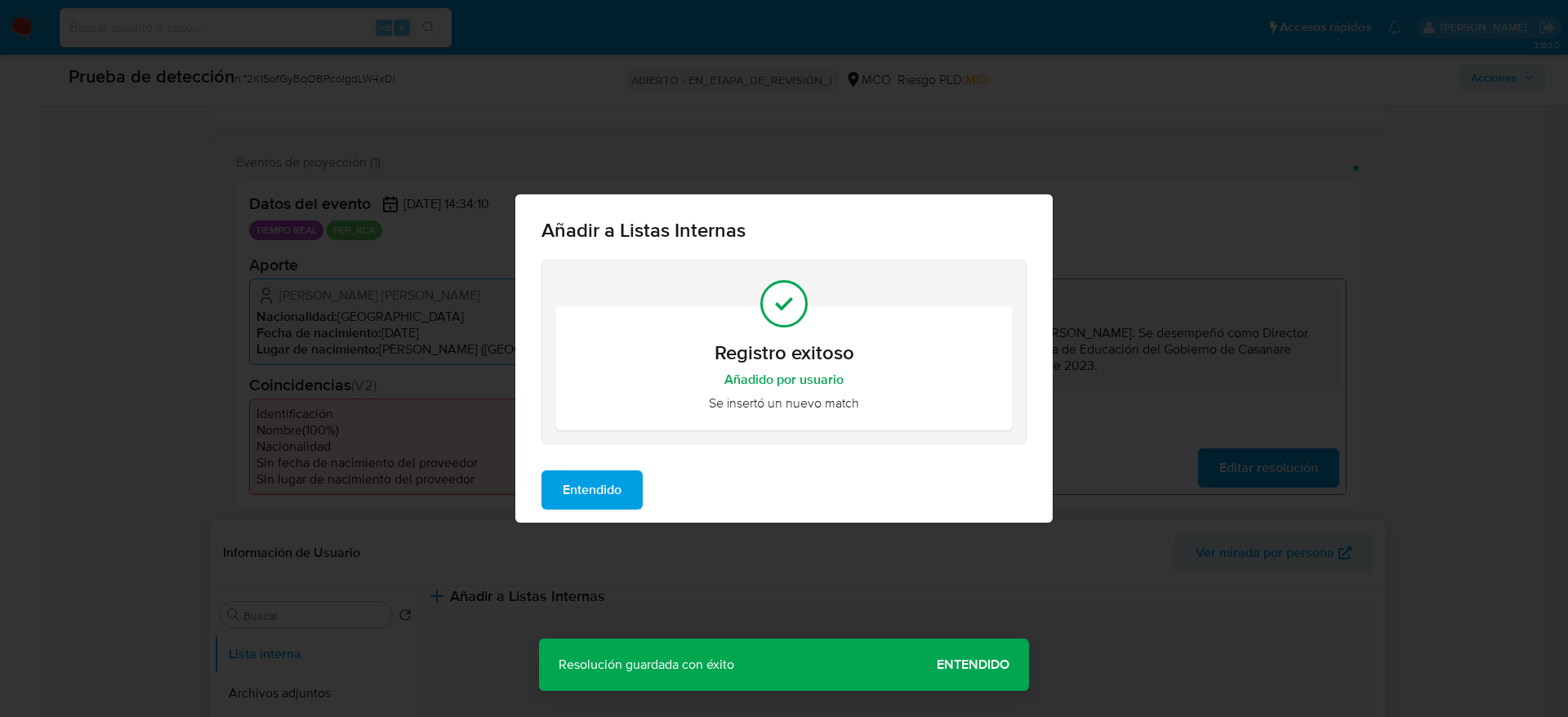
click at [586, 506] on span "Entendido" at bounding box center [592, 489] width 58 height 36
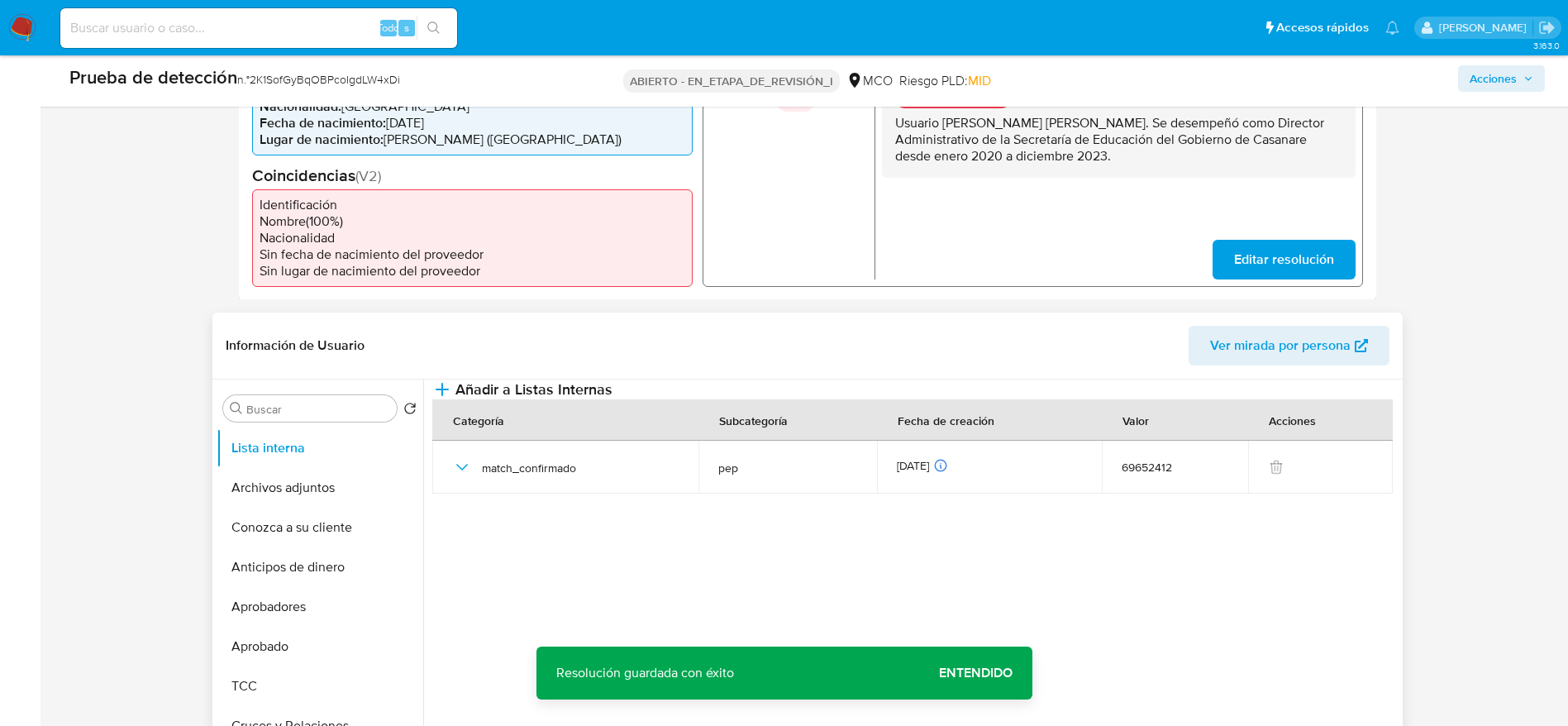
scroll to position [496, 0]
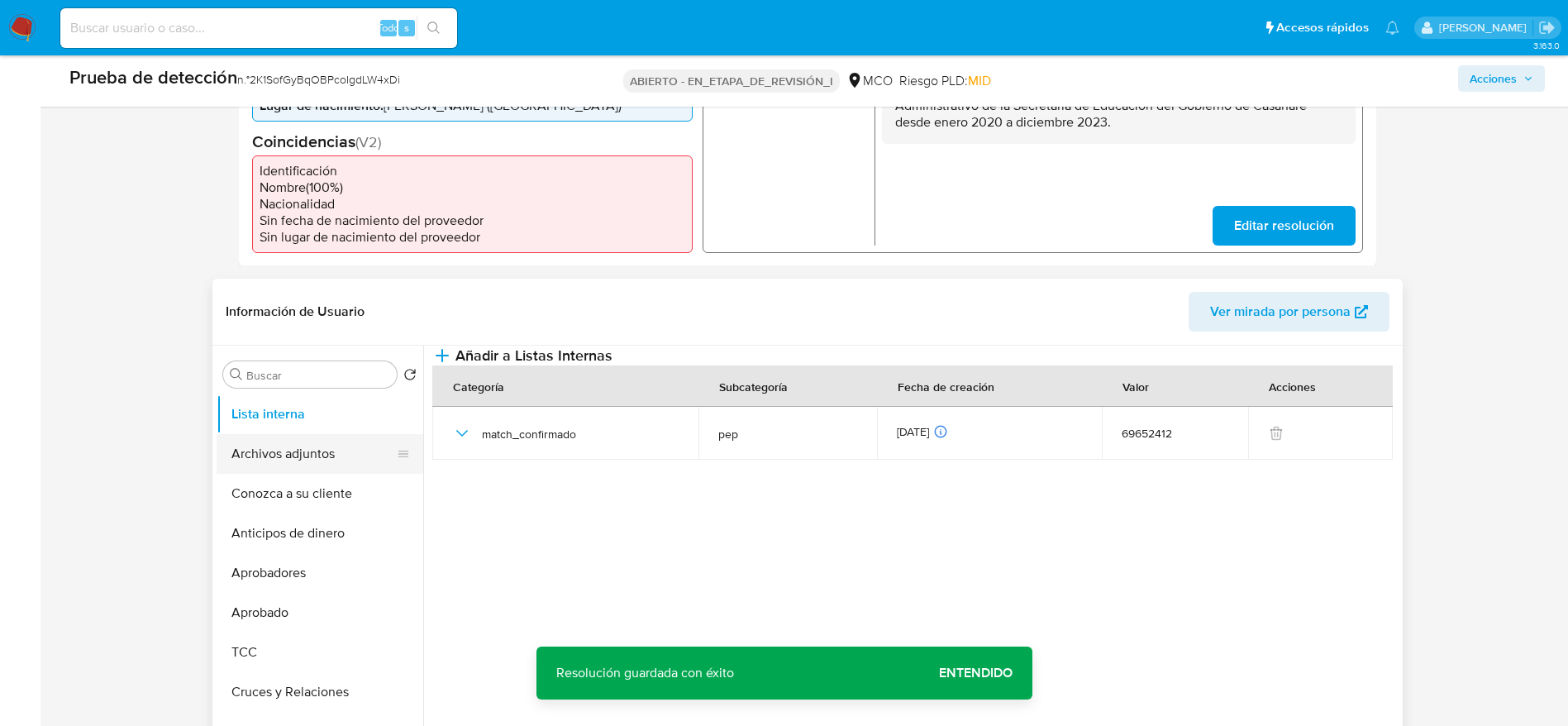
click at [347, 448] on button "Archivos adjuntos" at bounding box center [313, 454] width 193 height 39
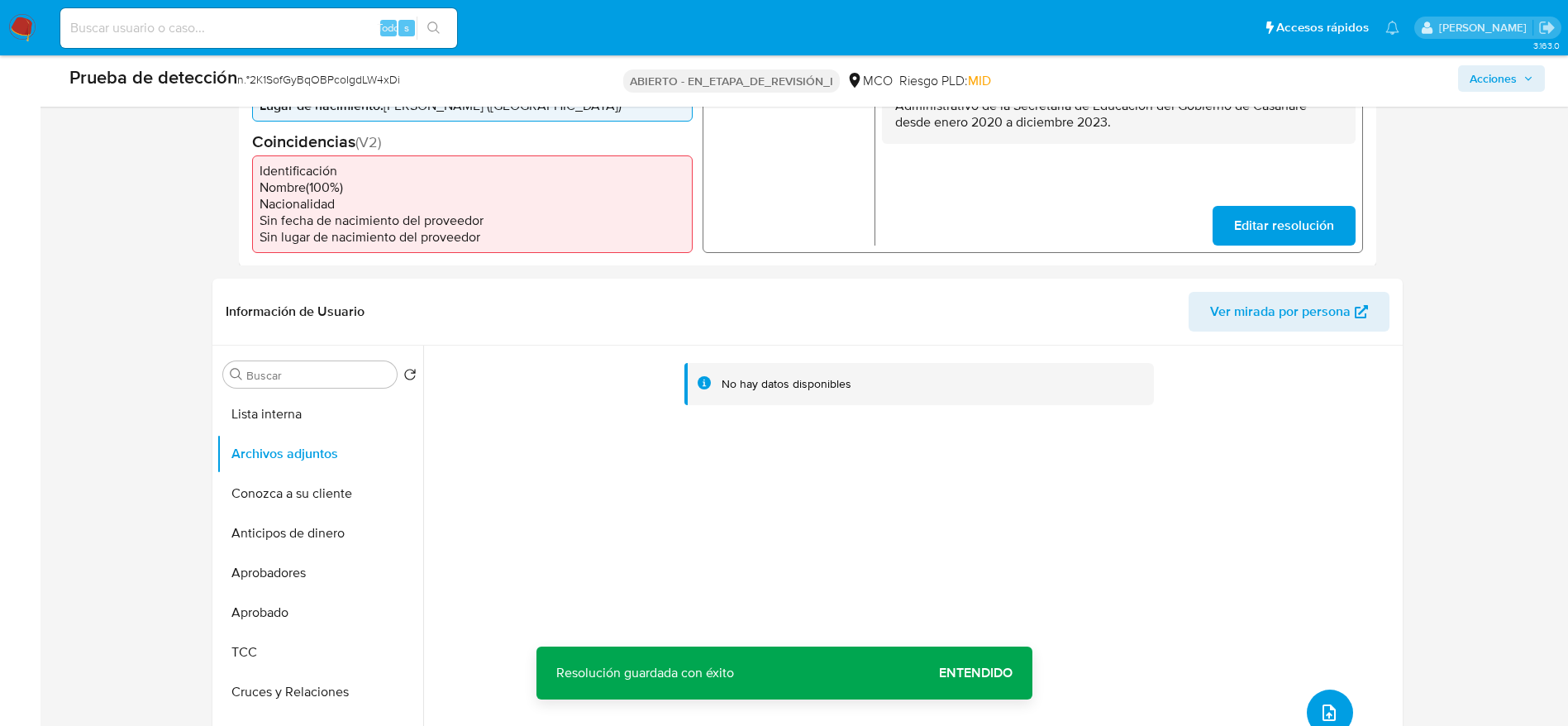
click at [1324, 690] on button "subir archivo" at bounding box center [1330, 712] width 46 height 46
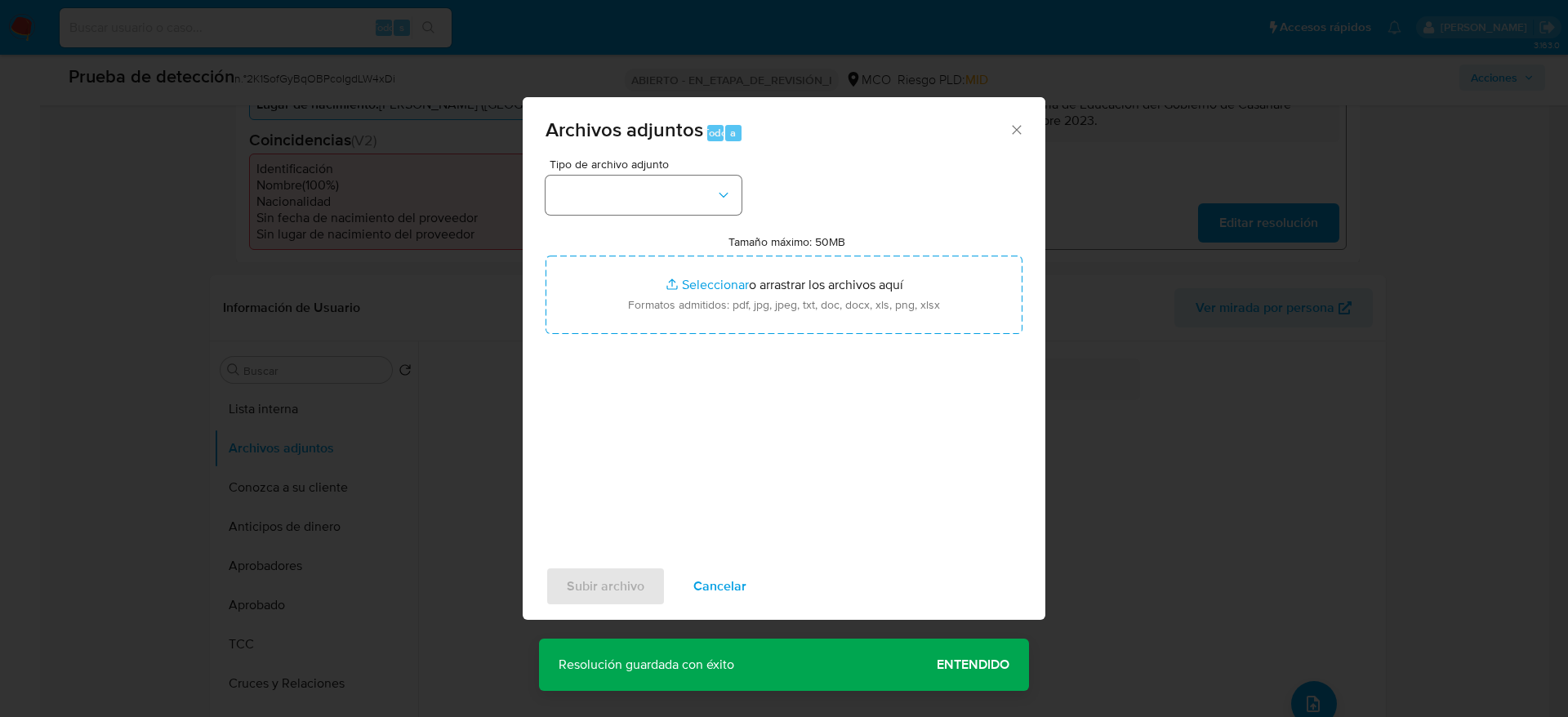
drag, startPoint x: 575, startPoint y: 161, endPoint x: 575, endPoint y: 187, distance: 26.0
click at [575, 164] on span "Tipo de archivo adjunto" at bounding box center [647, 164] width 196 height 12
click at [575, 188] on button "button" at bounding box center [643, 195] width 196 height 39
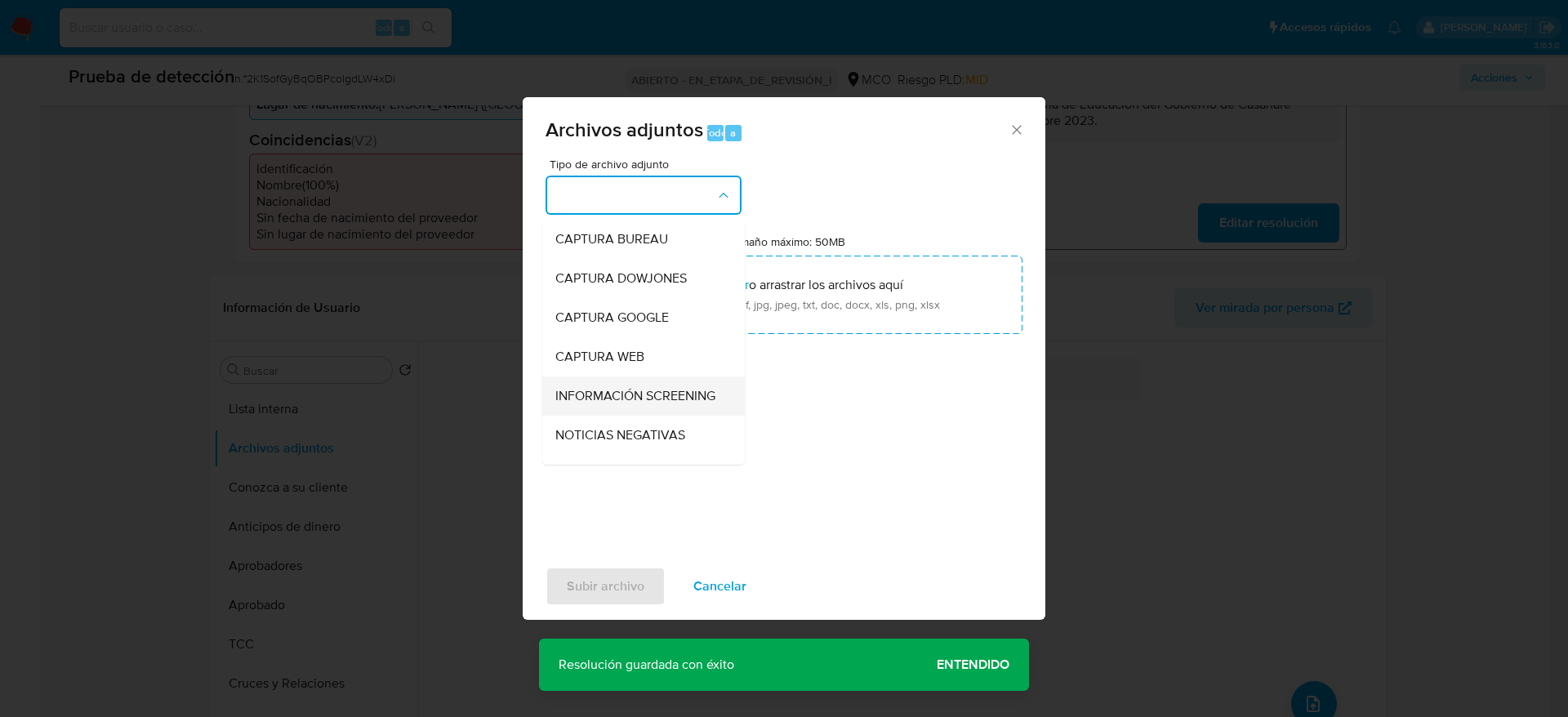
click at [582, 378] on div "INFORMACIÓN SCREENING" at bounding box center [638, 396] width 166 height 39
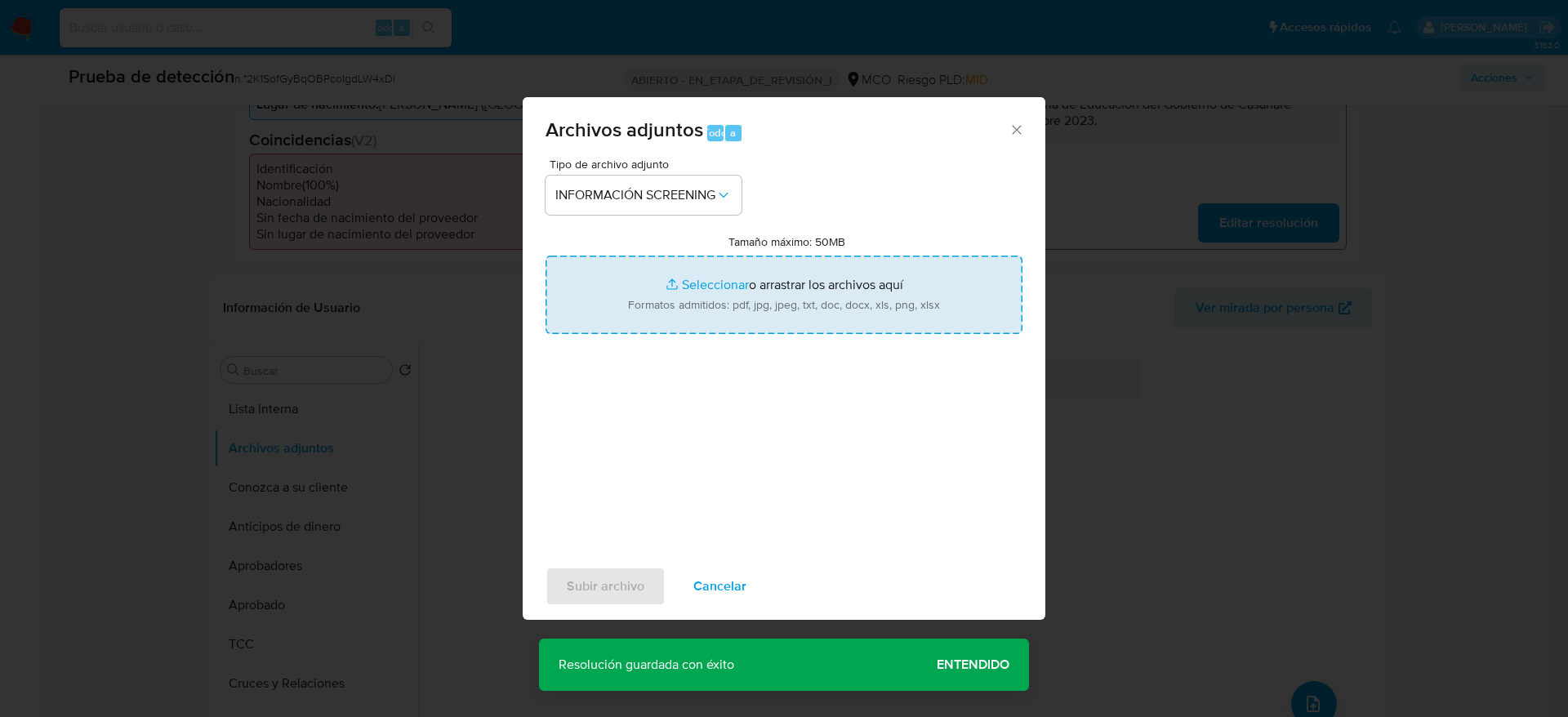
click at [605, 278] on input "Tamaño máximo: 50MB Seleccionar archivos" at bounding box center [784, 295] width 477 height 79
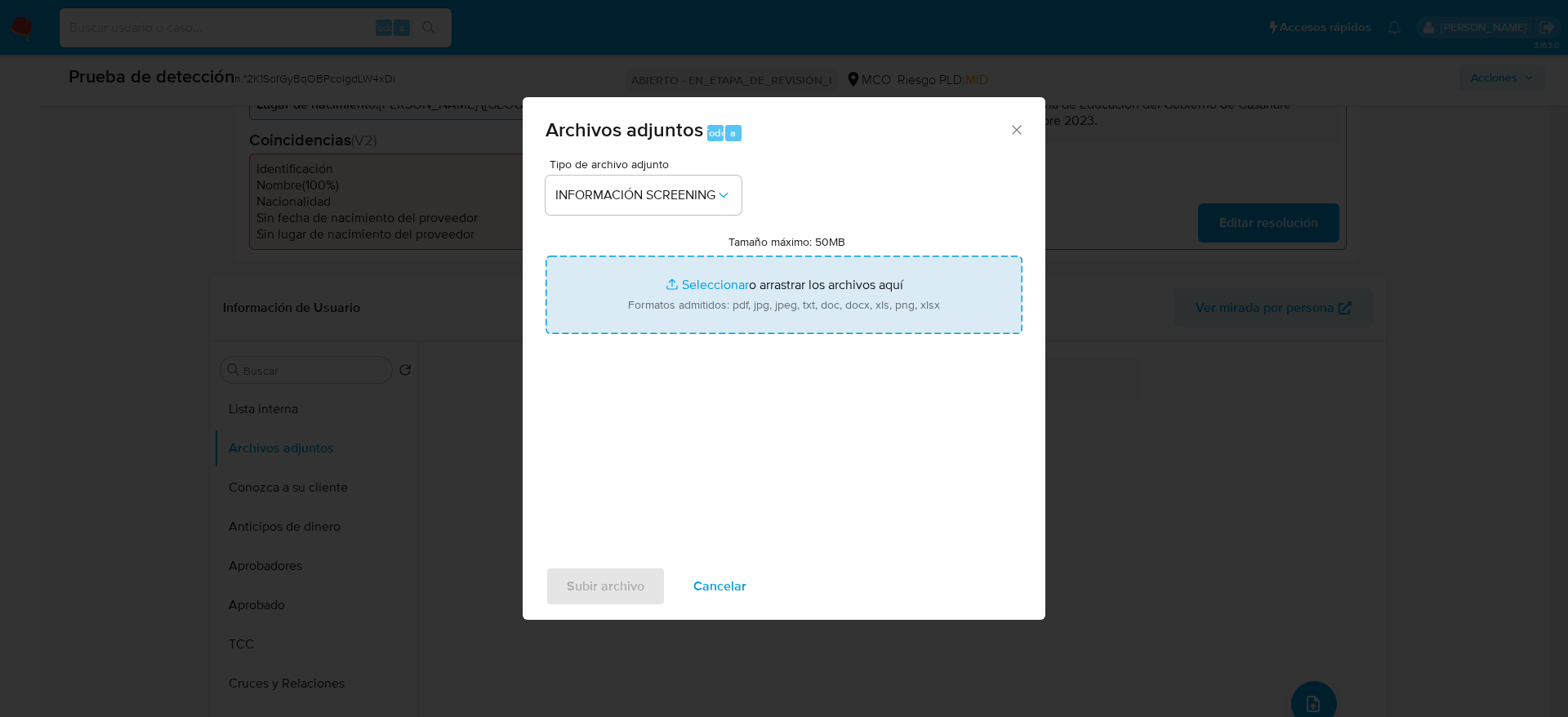
type input "C:\fakepath\_Juan Ricardo Lopez Morales_ - Buscar con Google.pdf"
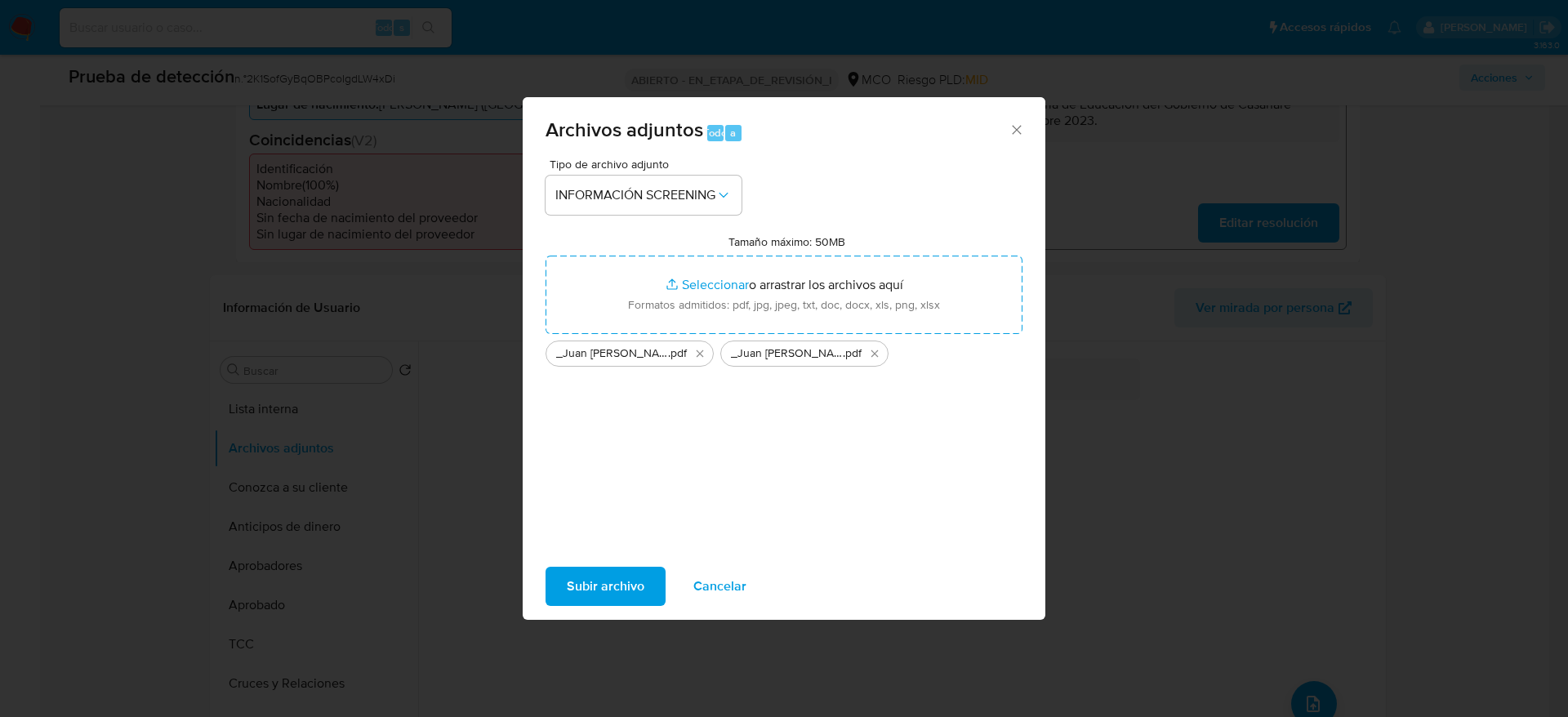
click at [617, 581] on span "Subir archivo" at bounding box center [605, 586] width 78 height 36
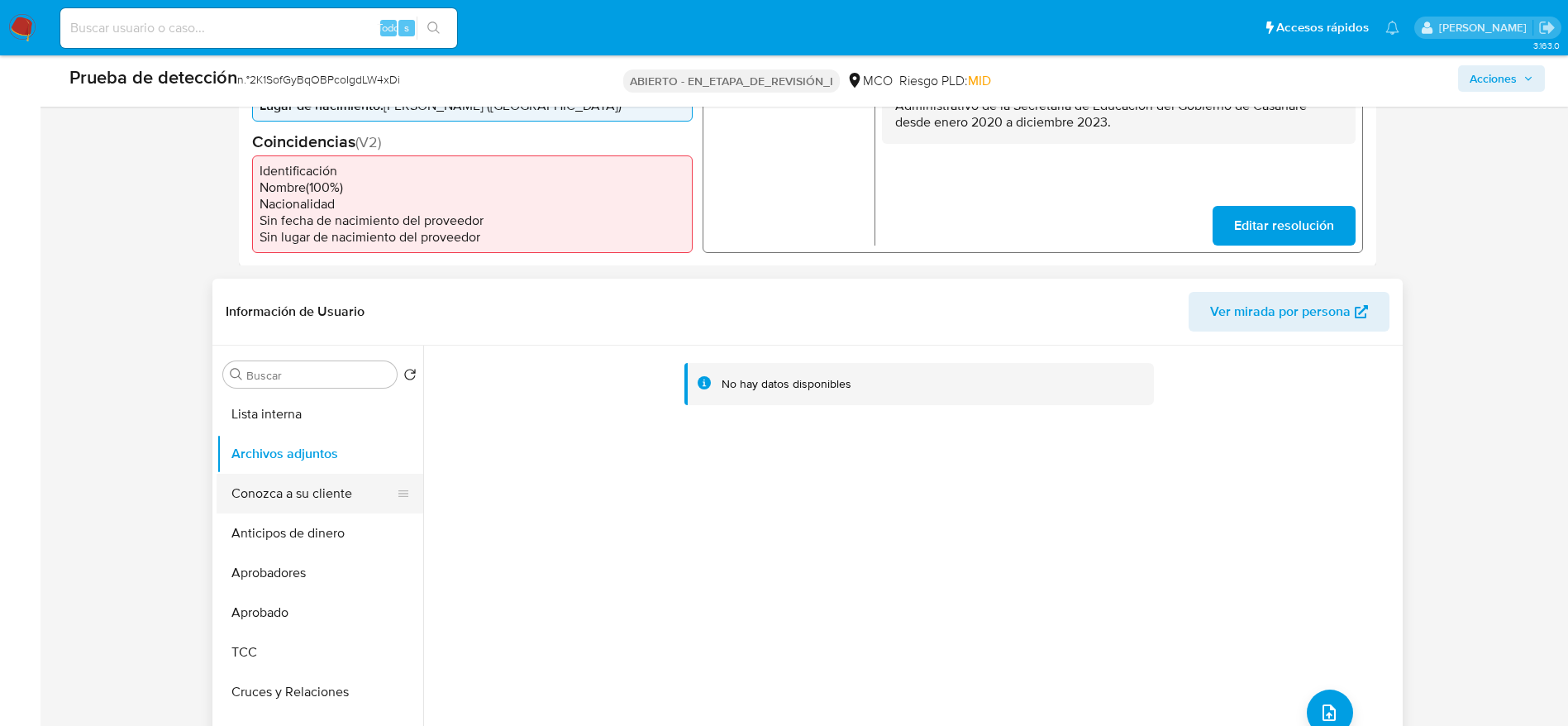
click at [357, 496] on button "Conozca a su cliente" at bounding box center [313, 494] width 193 height 39
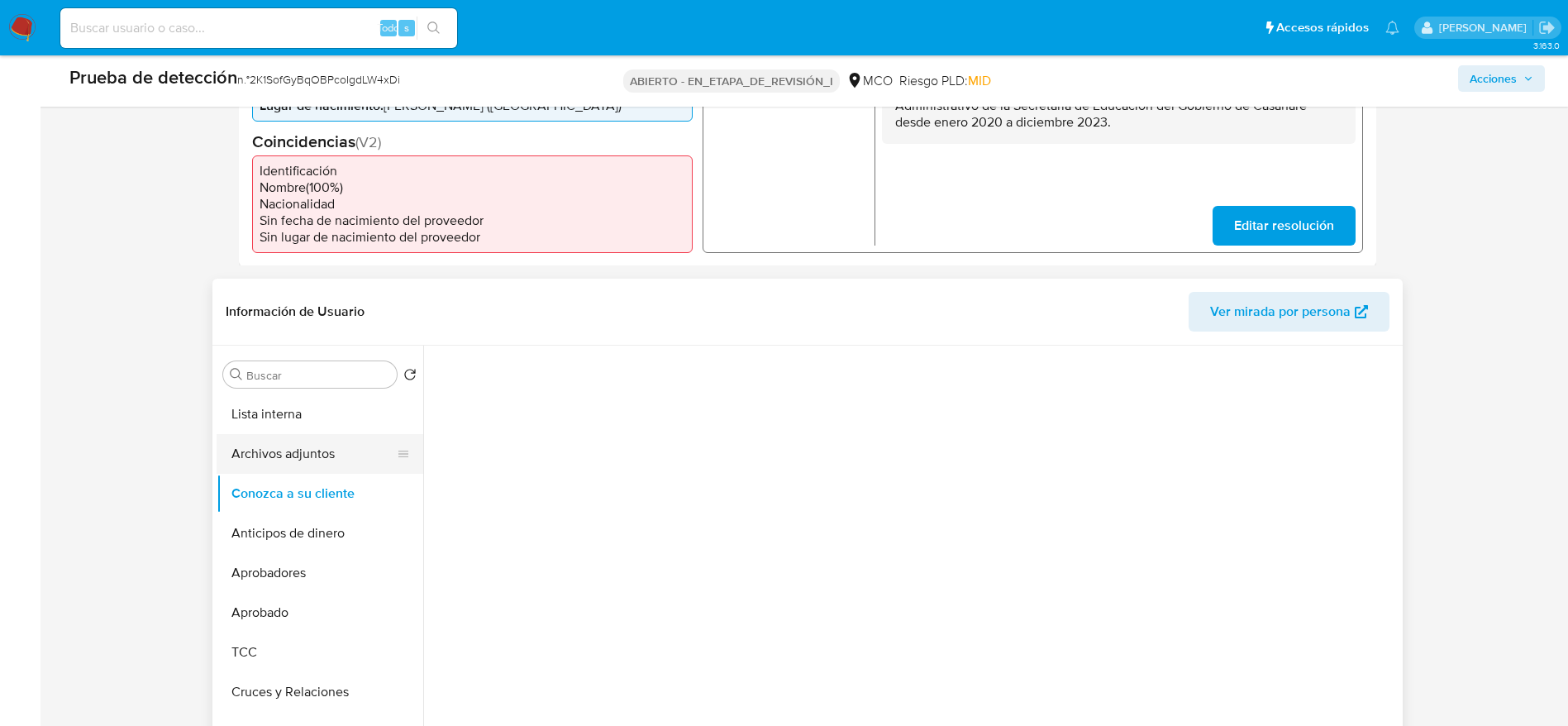
click at [365, 452] on button "Archivos adjuntos" at bounding box center [313, 454] width 193 height 39
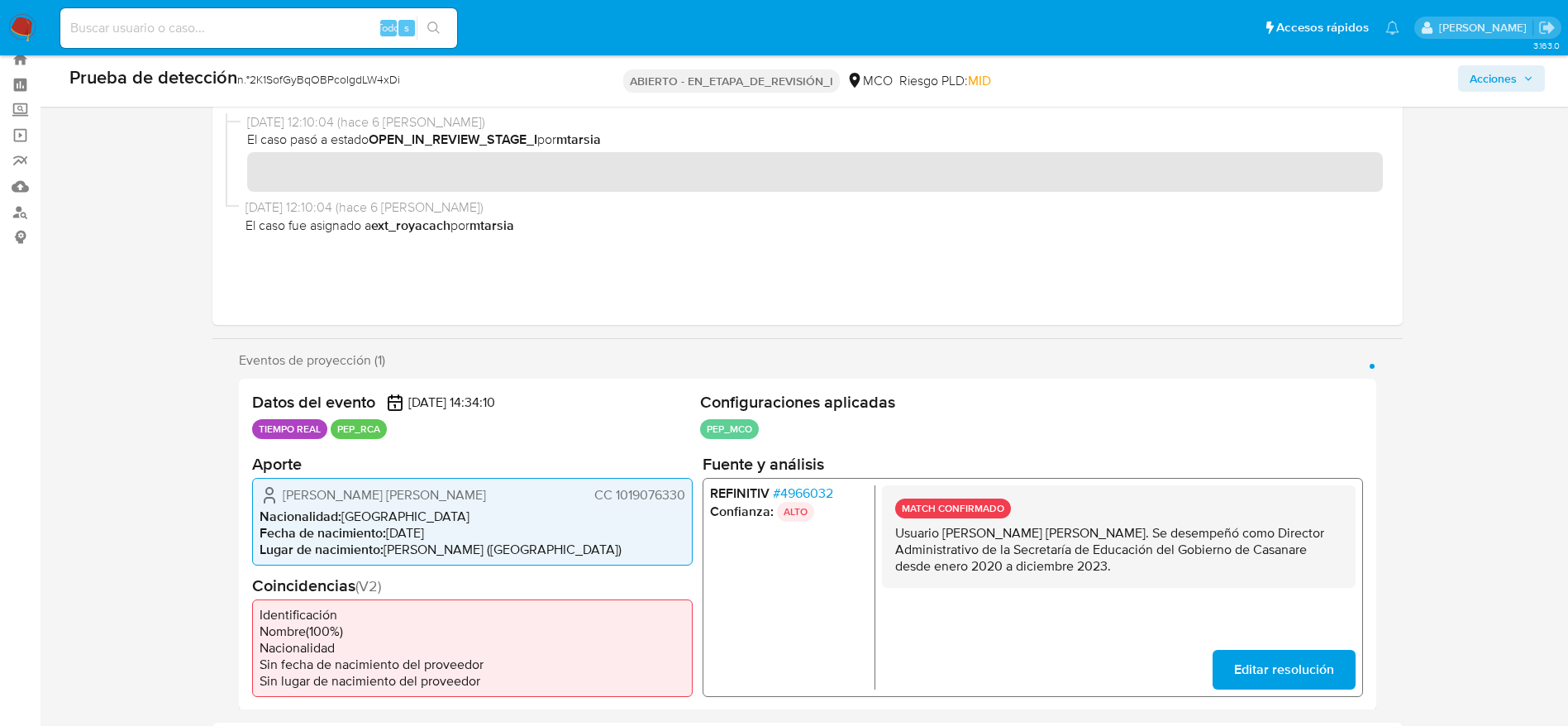
scroll to position [0, 0]
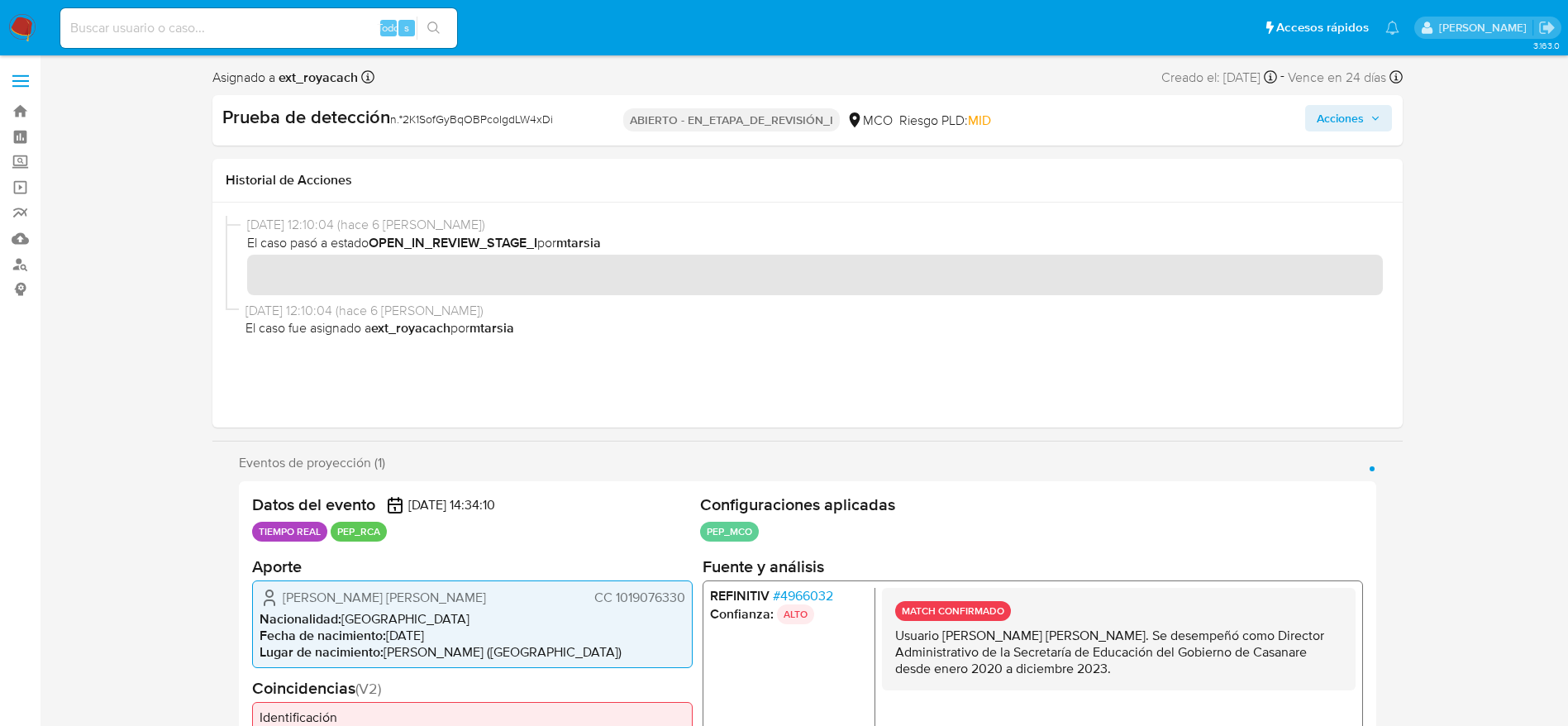
click at [1360, 117] on font "Acciones" at bounding box center [1340, 118] width 47 height 27
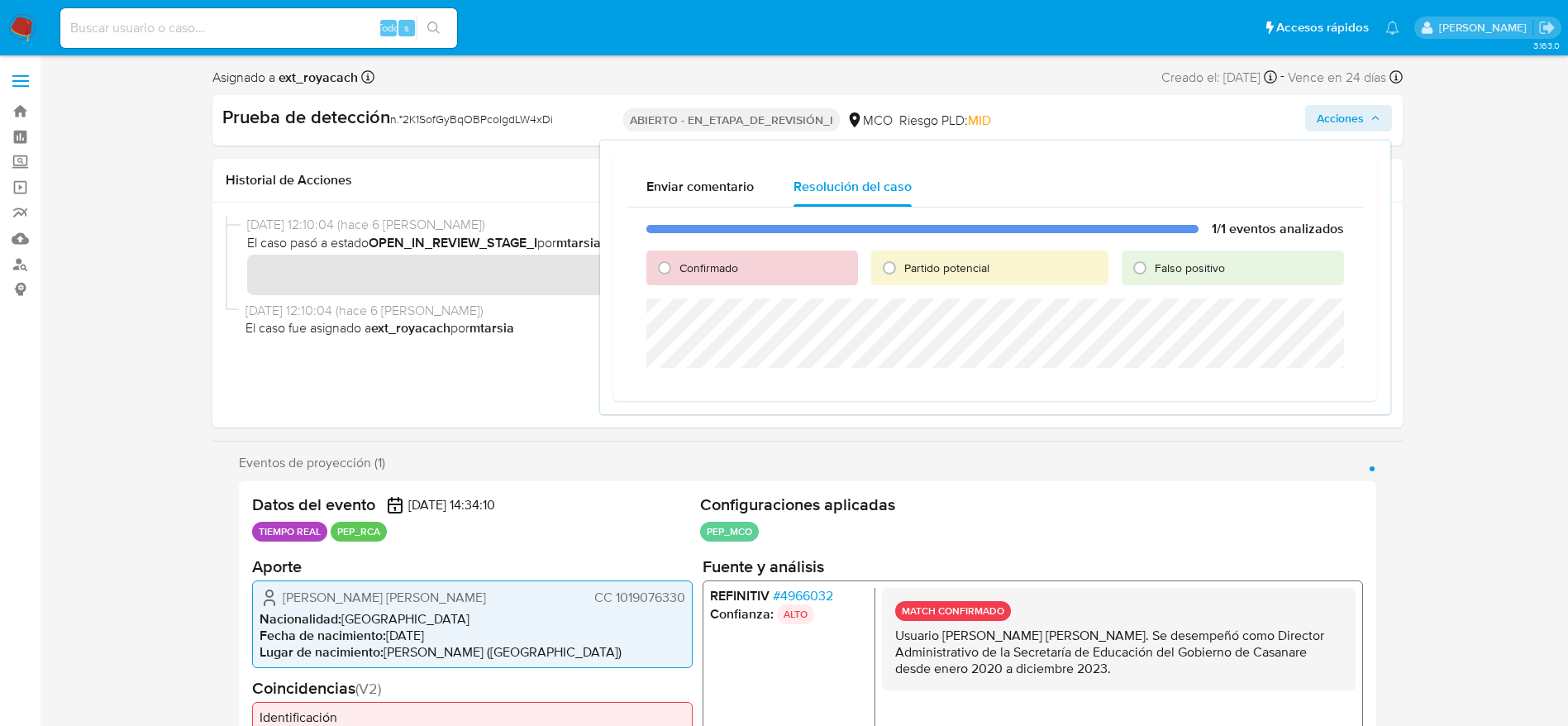
click at [739, 268] on div "Confirmado" at bounding box center [751, 267] width 211 height 34
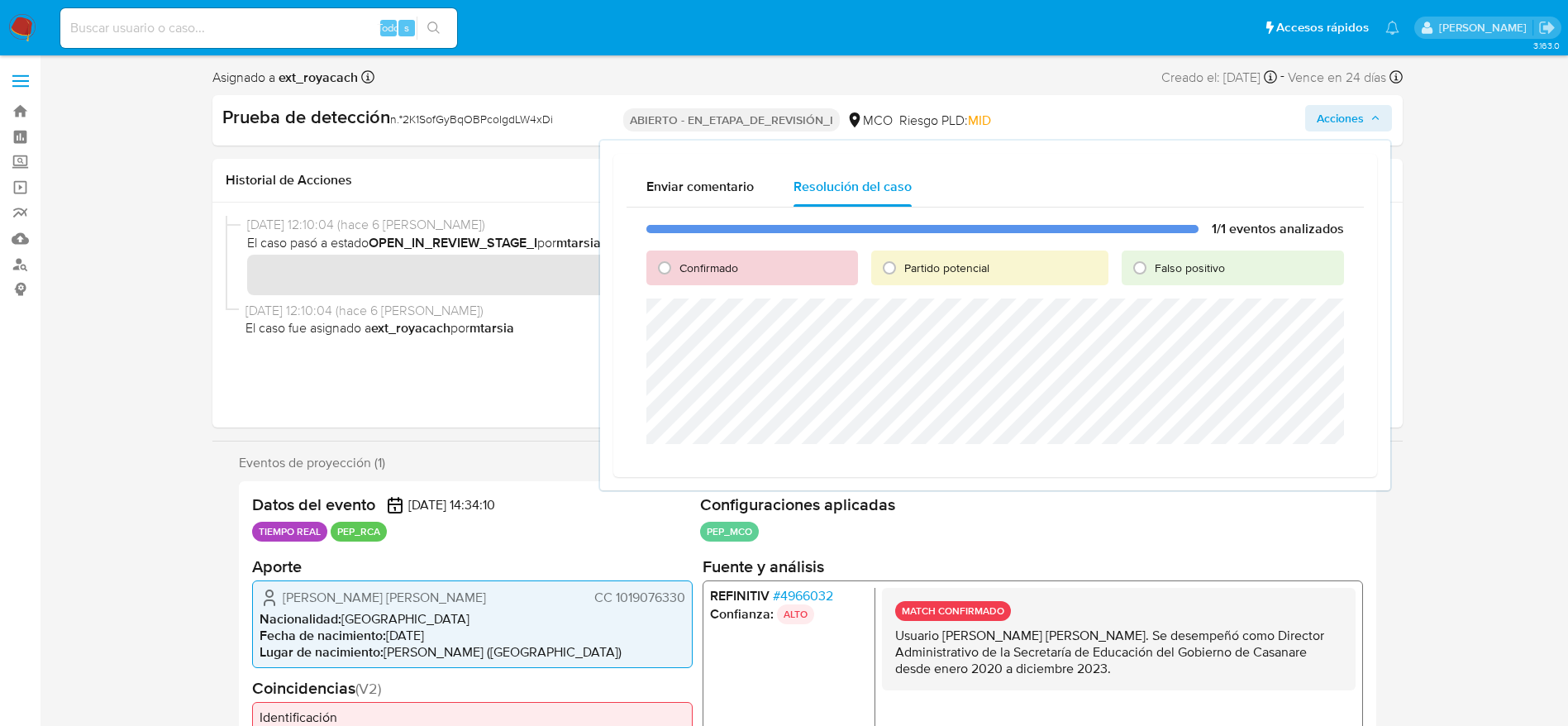
click at [724, 260] on div "Confirmado" at bounding box center [751, 267] width 211 height 34
click at [727, 263] on span "Confirmado" at bounding box center [709, 268] width 59 height 17
click at [678, 263] on input "Confirmado" at bounding box center [664, 267] width 27 height 27
radio input "true"
click at [1244, 467] on button "Cerrar Caso" at bounding box center [1286, 463] width 102 height 27
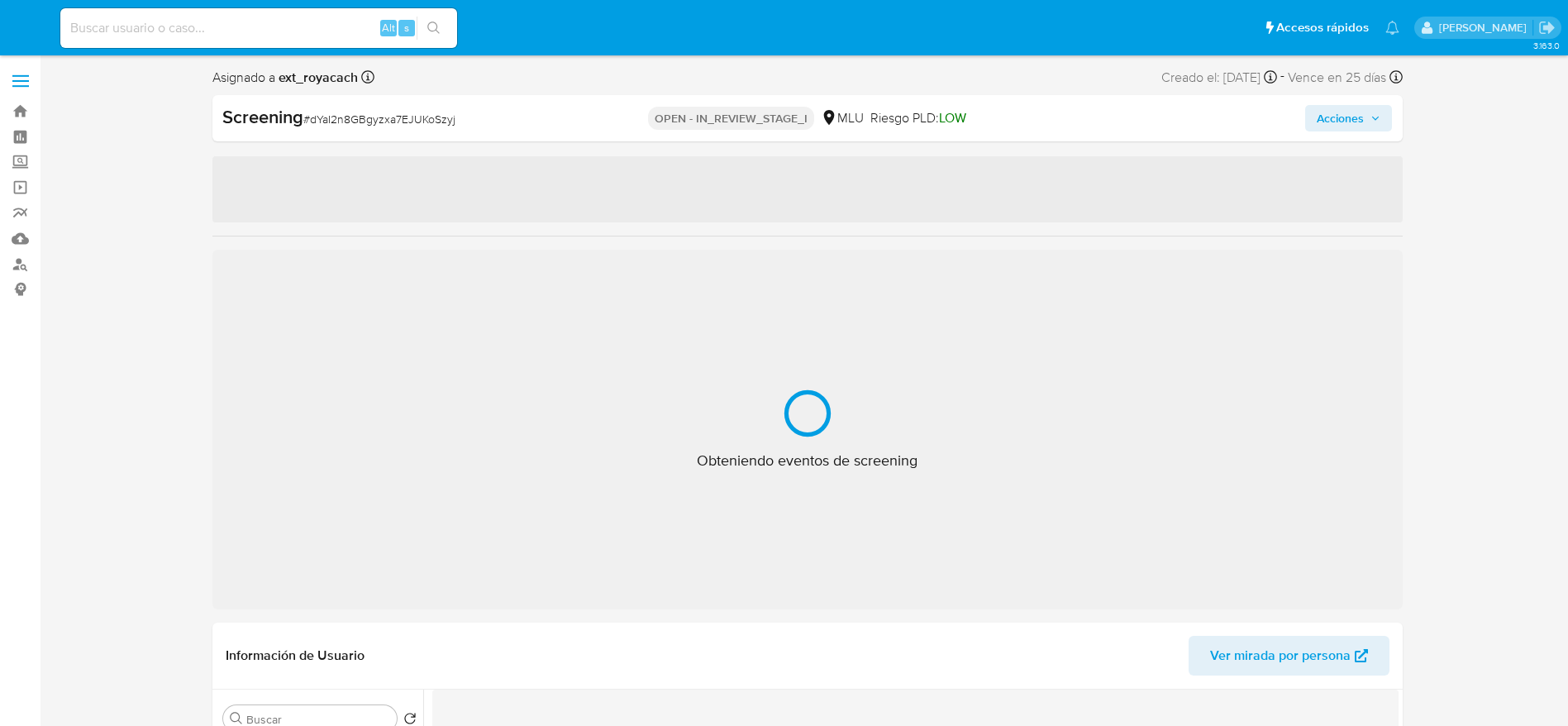
select select "10"
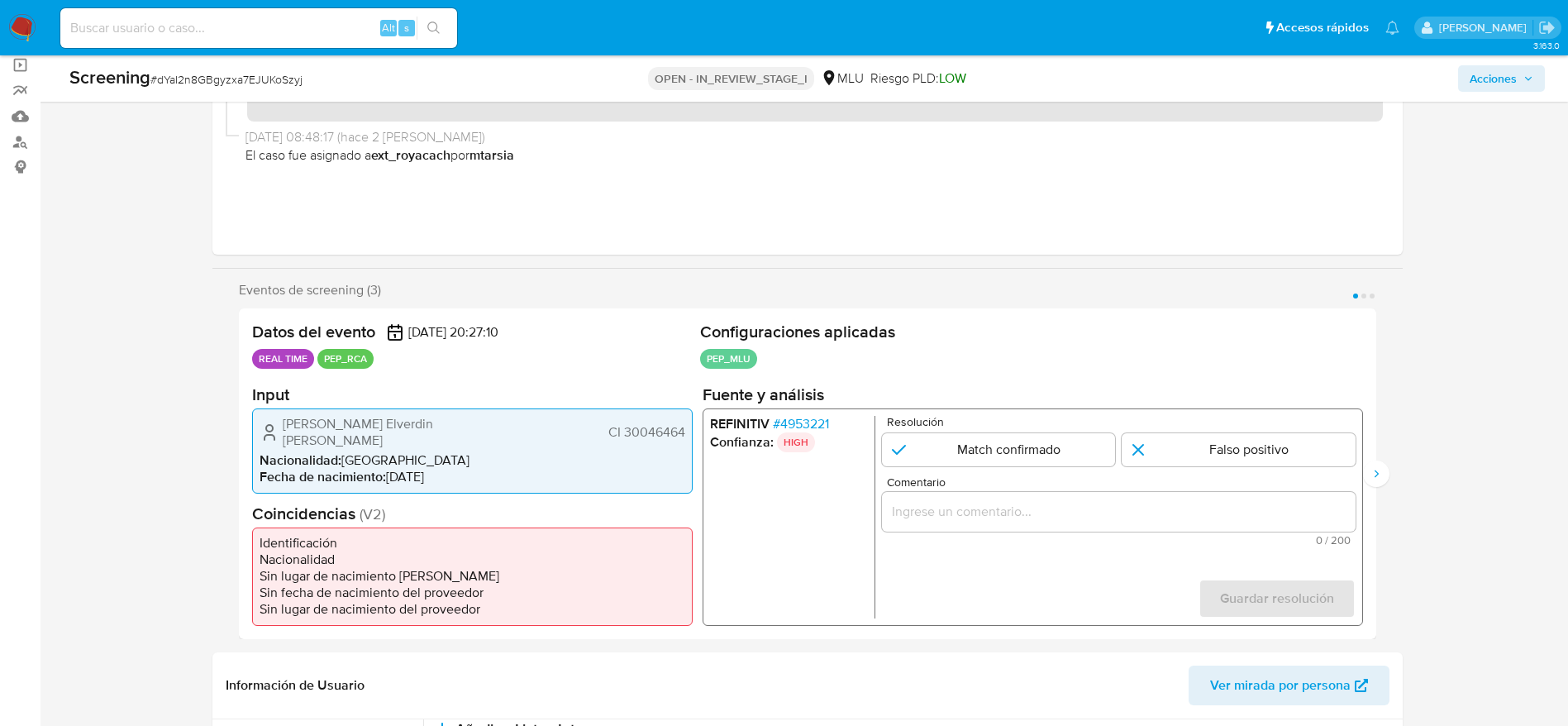
scroll to position [124, 0]
click at [813, 428] on span "# 4953221" at bounding box center [800, 422] width 56 height 17
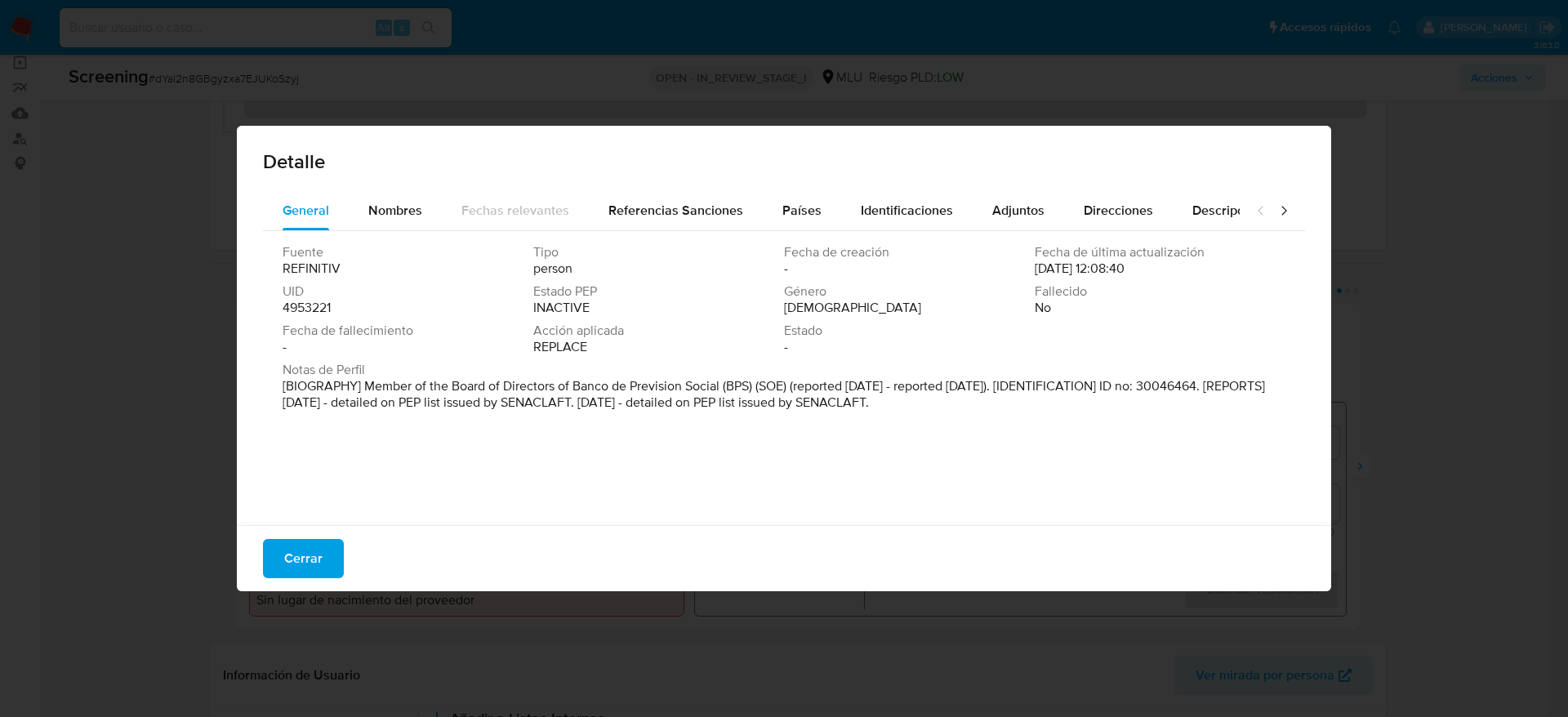
click at [792, 187] on div "Detalle" at bounding box center [784, 158] width 1094 height 65
click at [794, 205] on span "Países" at bounding box center [802, 209] width 39 height 18
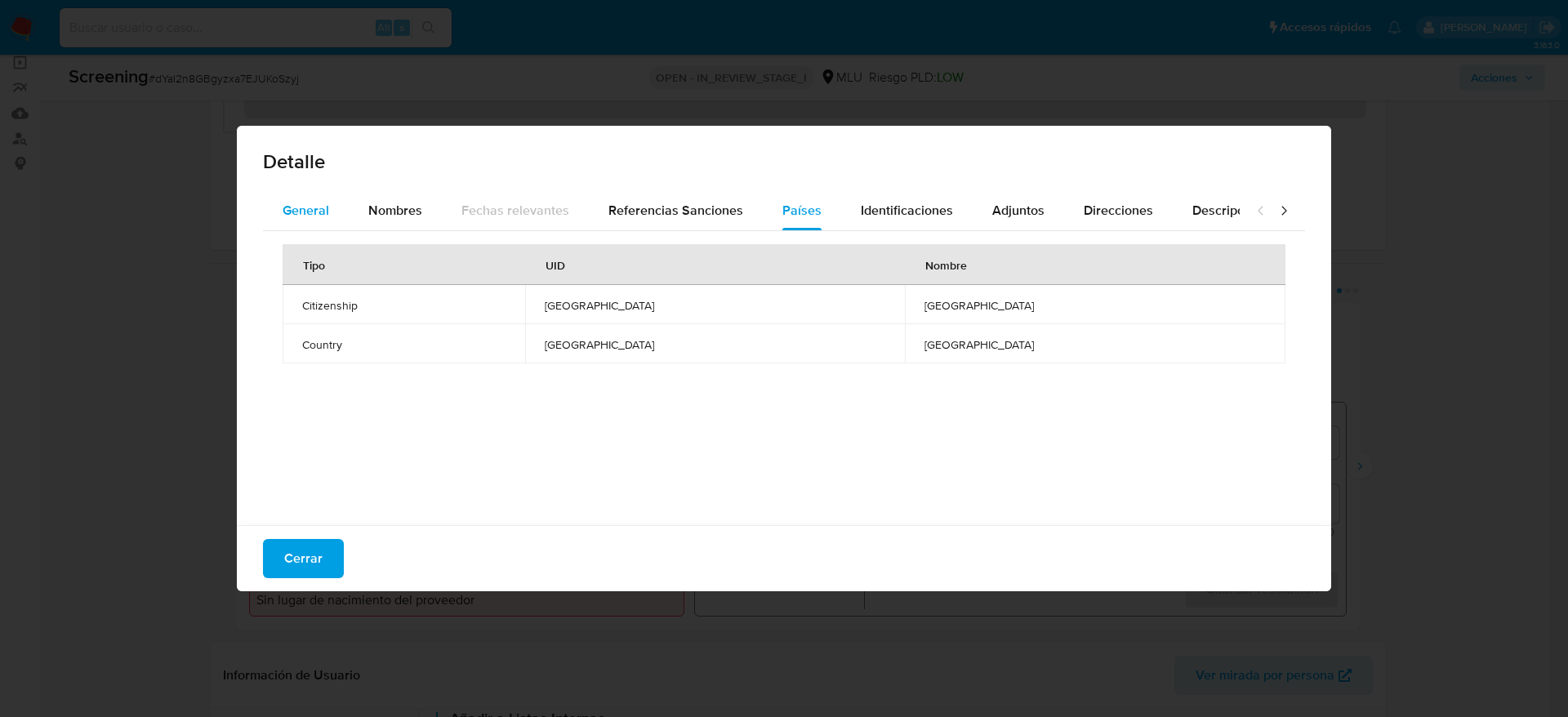
click at [339, 194] on button "General" at bounding box center [306, 210] width 86 height 39
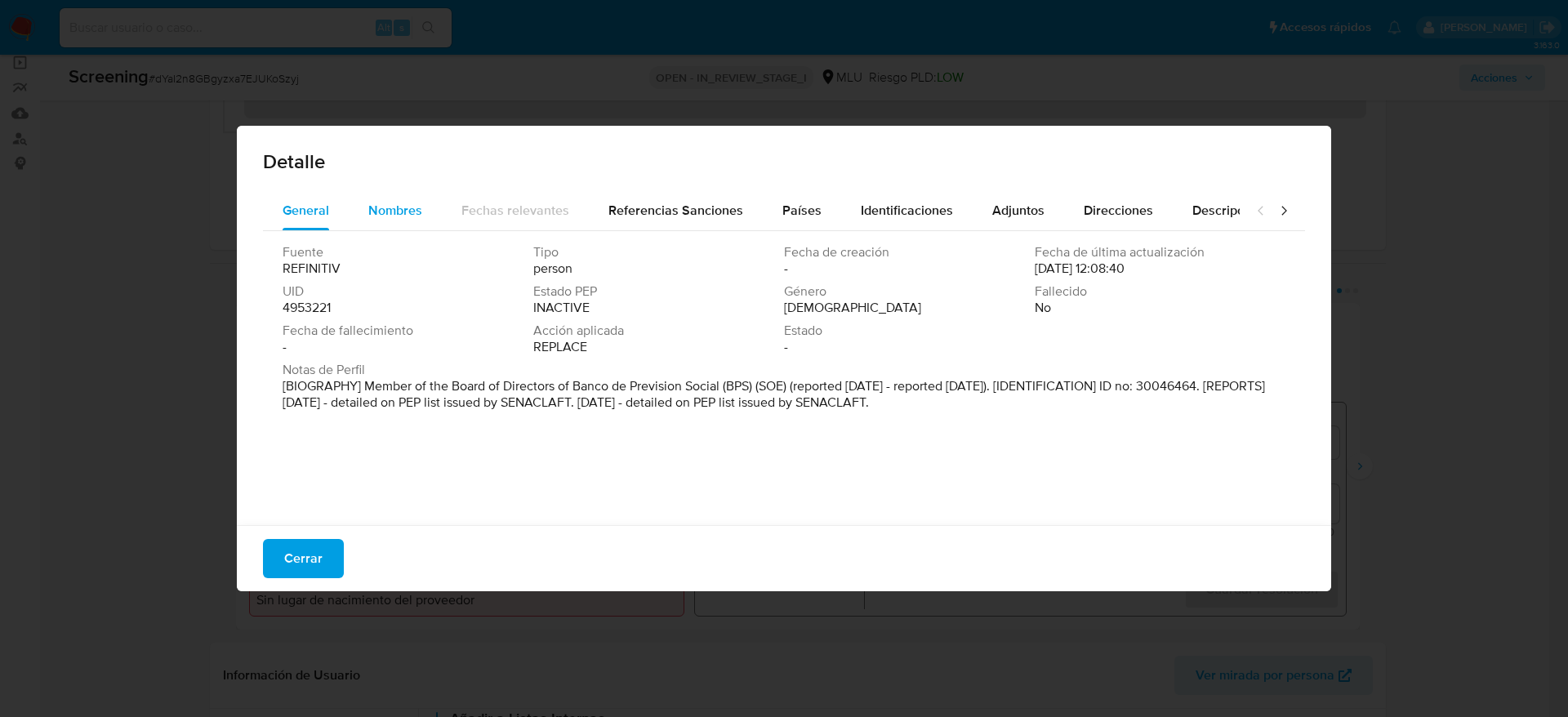
click at [373, 195] on div "Nombres" at bounding box center [394, 210] width 54 height 39
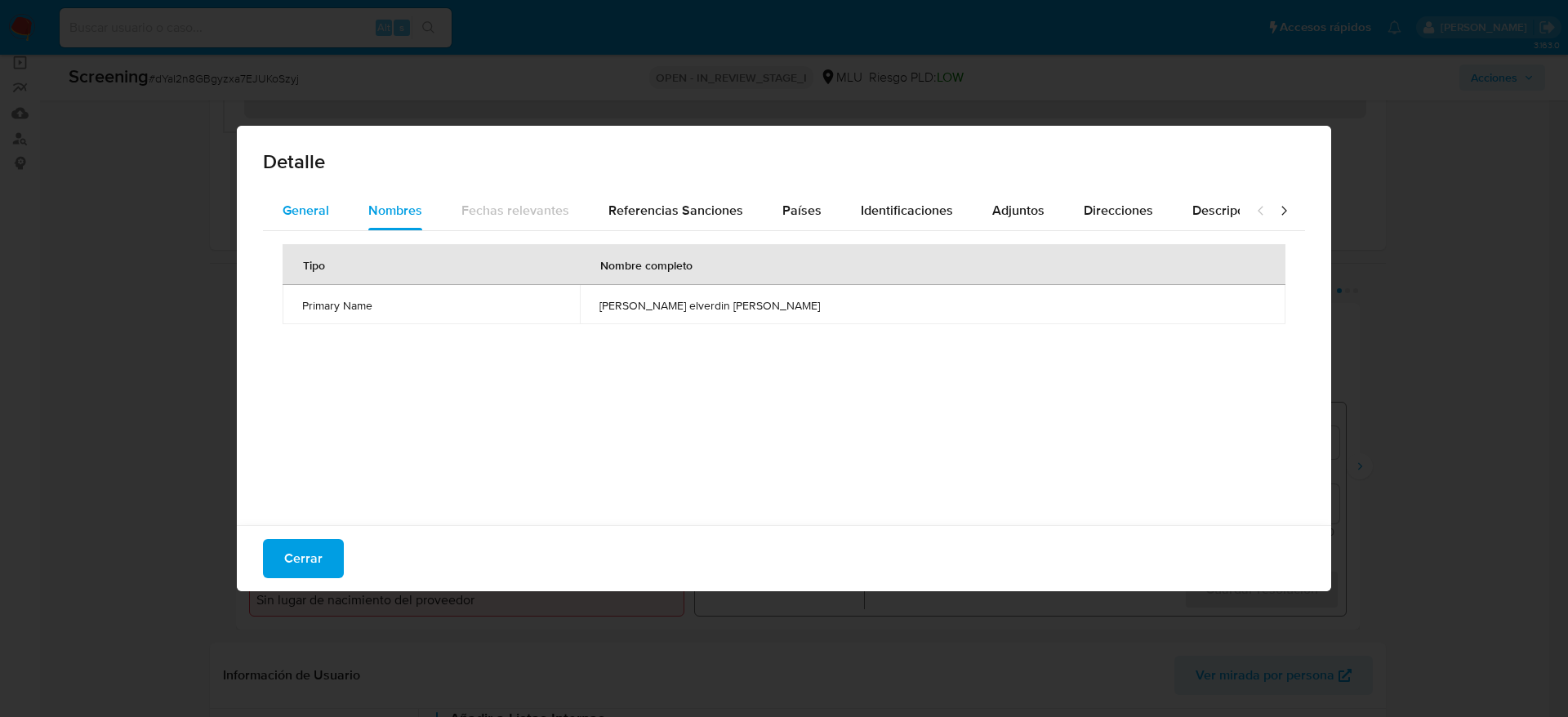
click at [317, 194] on div "General" at bounding box center [306, 210] width 47 height 39
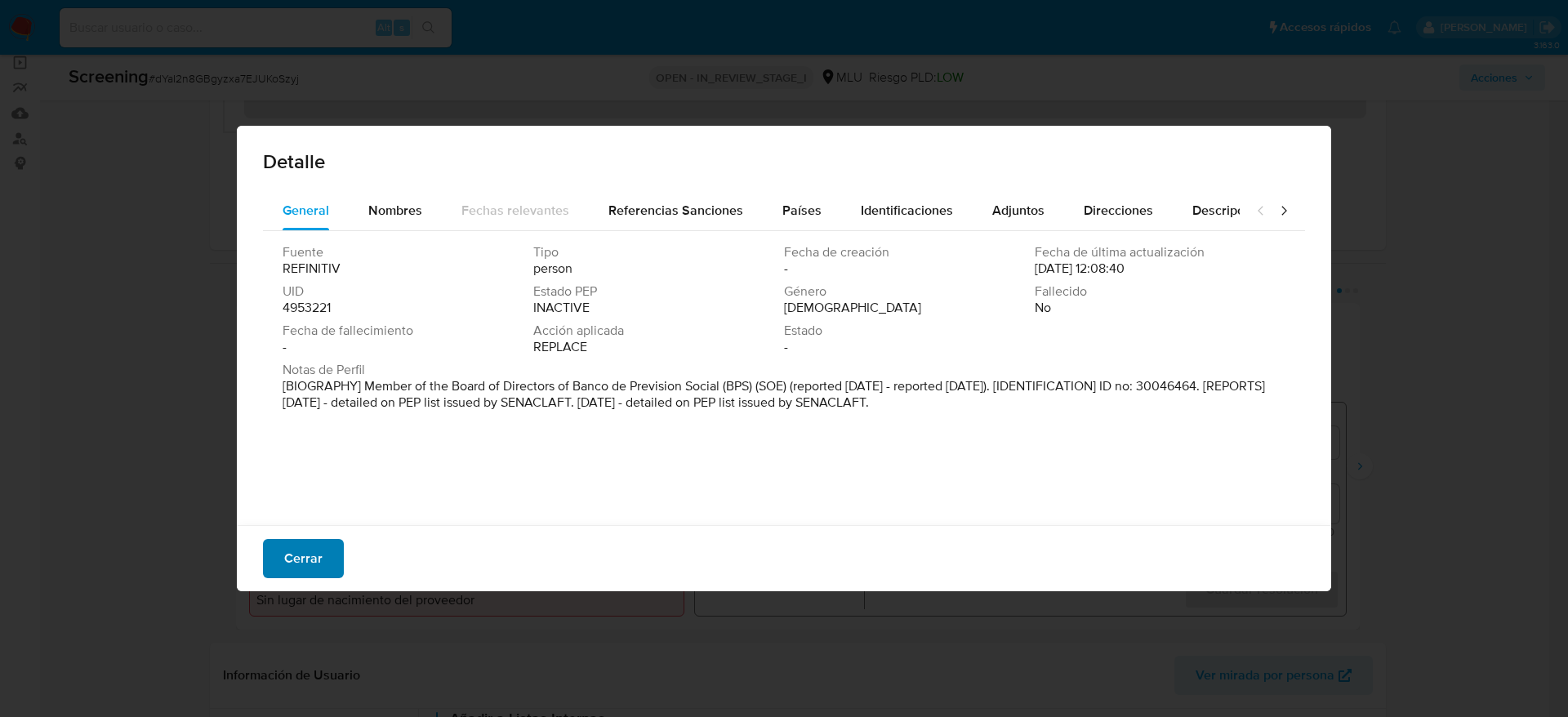
click at [320, 561] on span "Cerrar" at bounding box center [303, 558] width 38 height 36
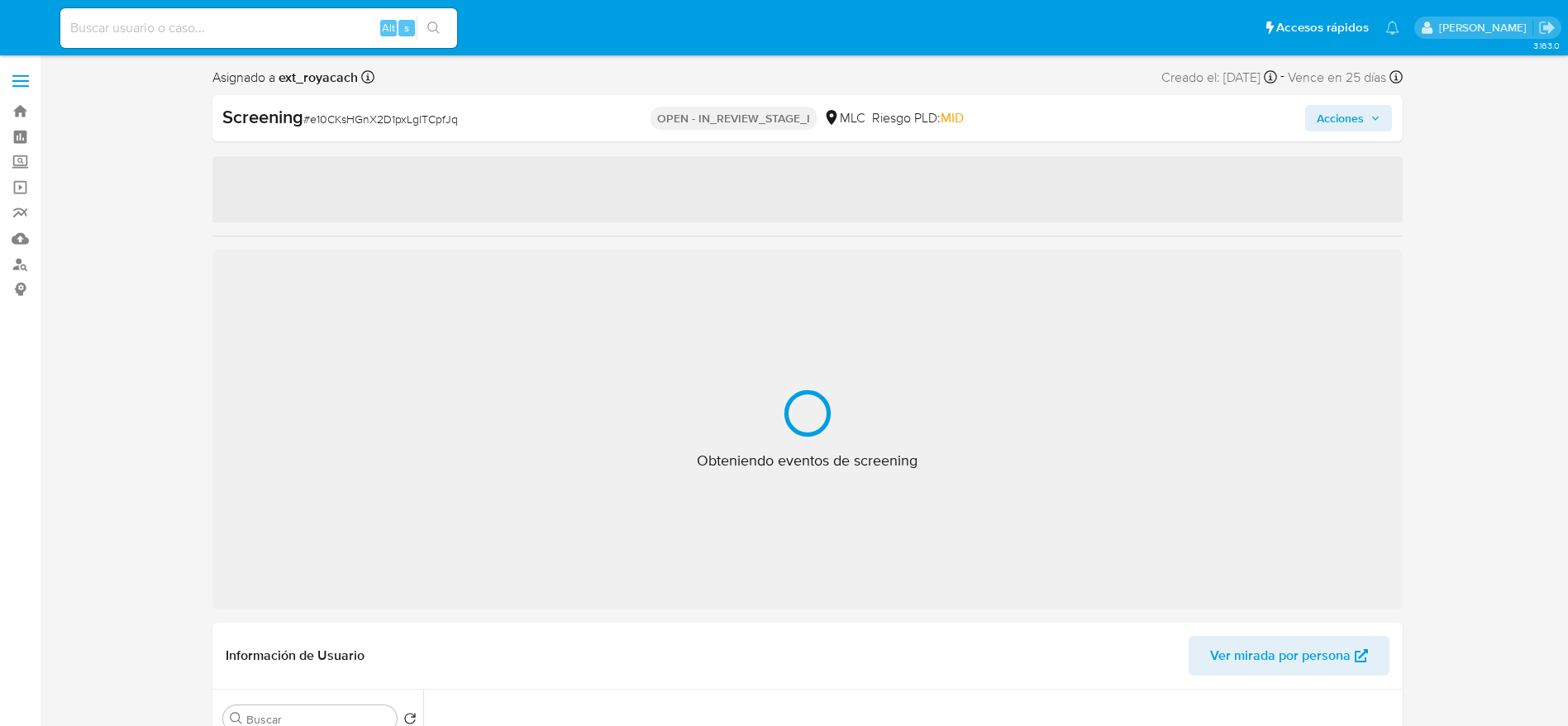
select select "10"
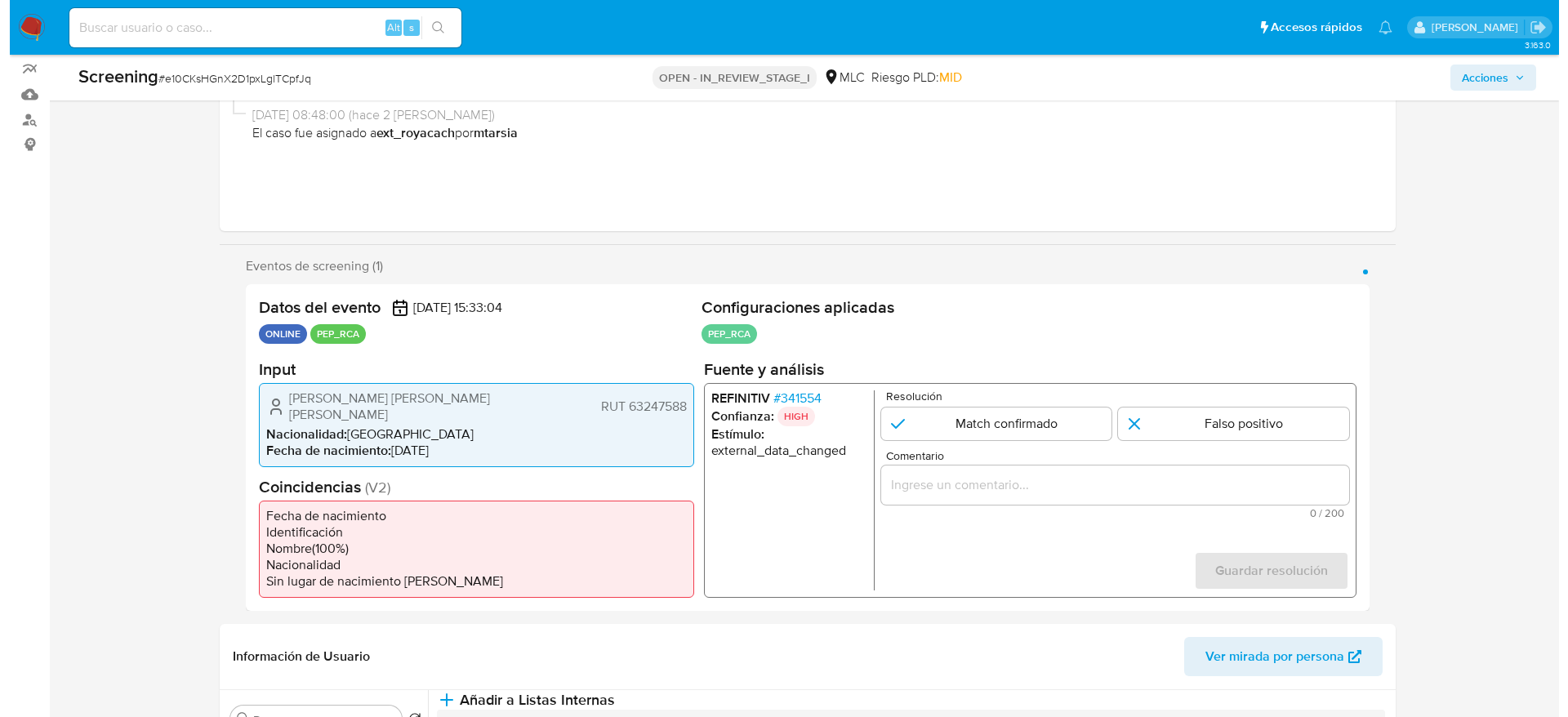
scroll to position [245, 0]
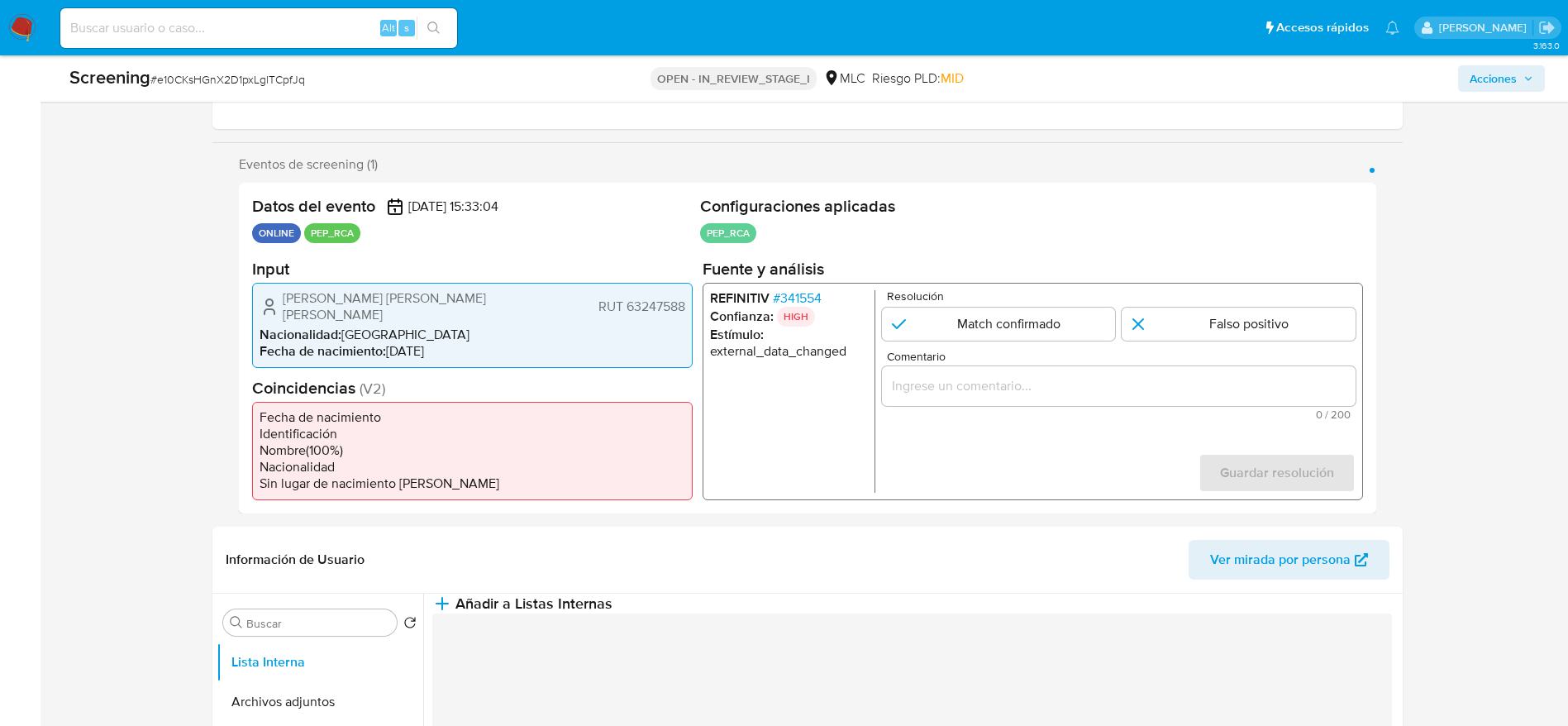
click at [804, 304] on span "# 341554" at bounding box center [797, 297] width 49 height 17
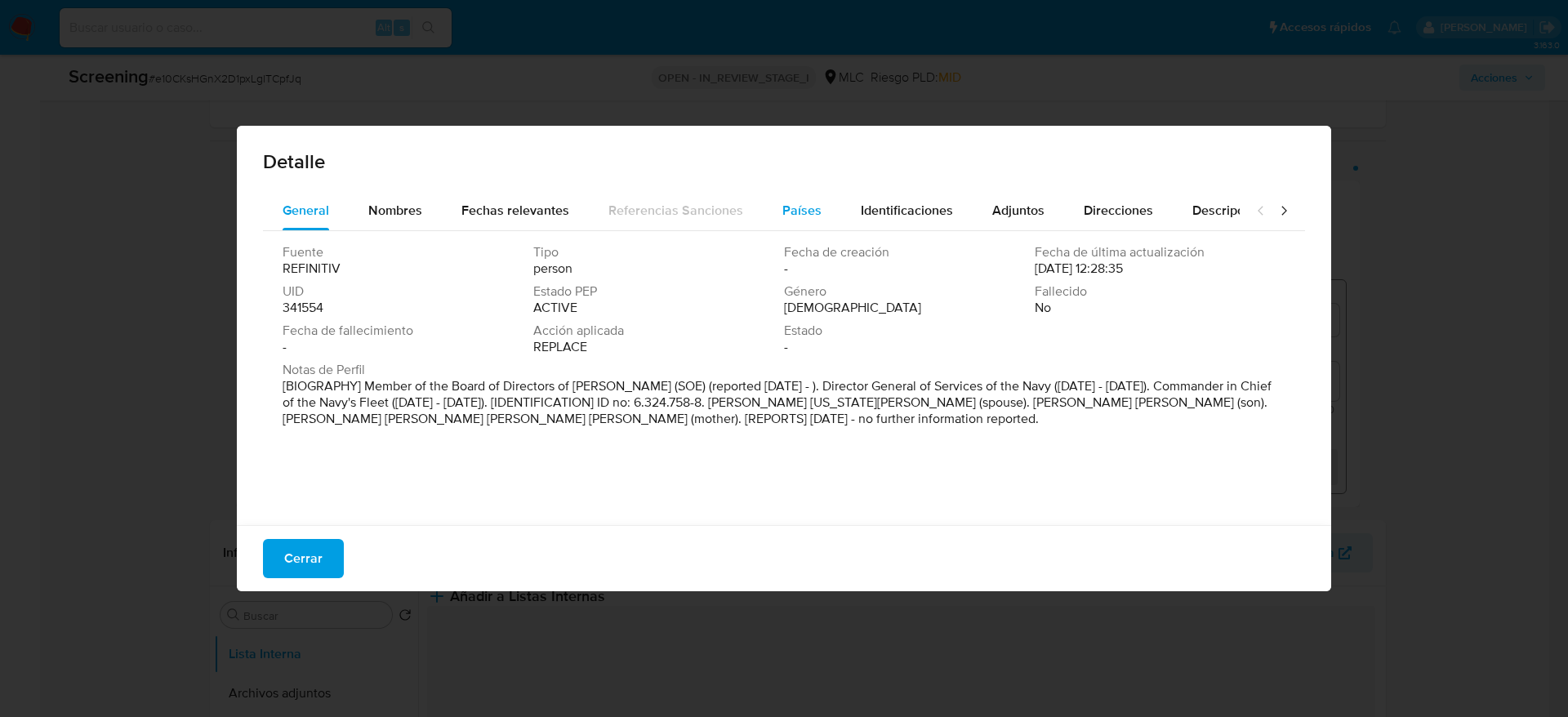
click at [784, 221] on div "Países" at bounding box center [802, 210] width 39 height 39
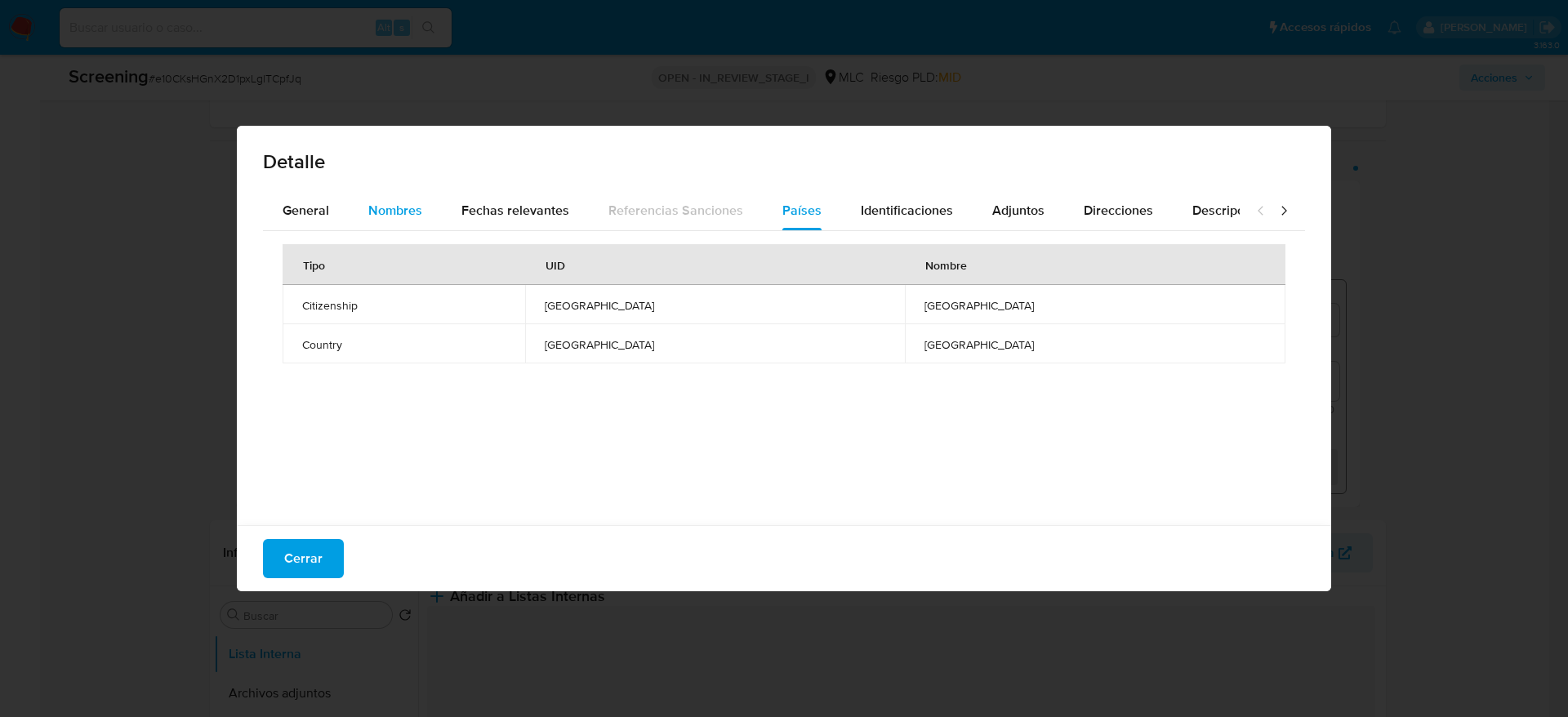
click at [357, 213] on button "Nombres" at bounding box center [395, 210] width 93 height 39
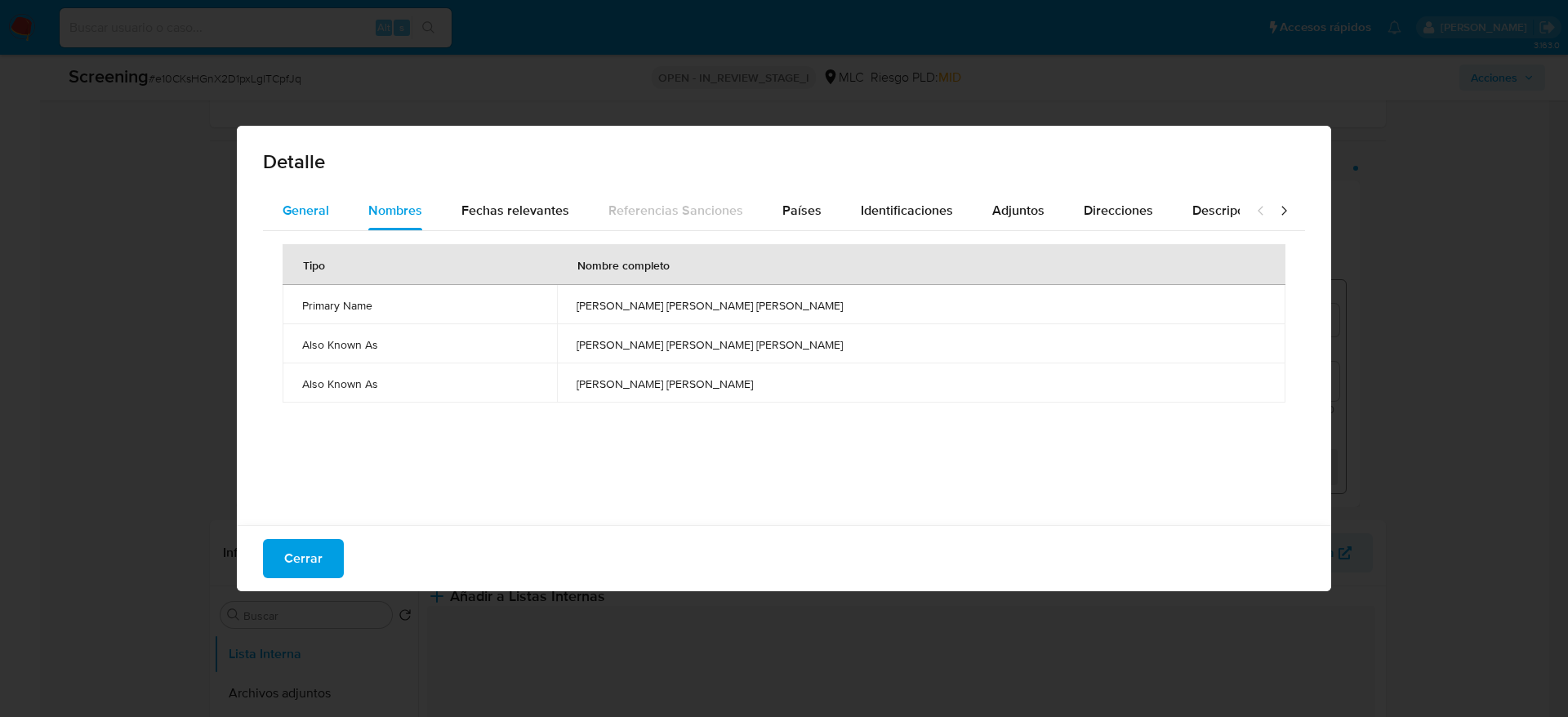
click at [330, 214] on button "General" at bounding box center [306, 210] width 86 height 39
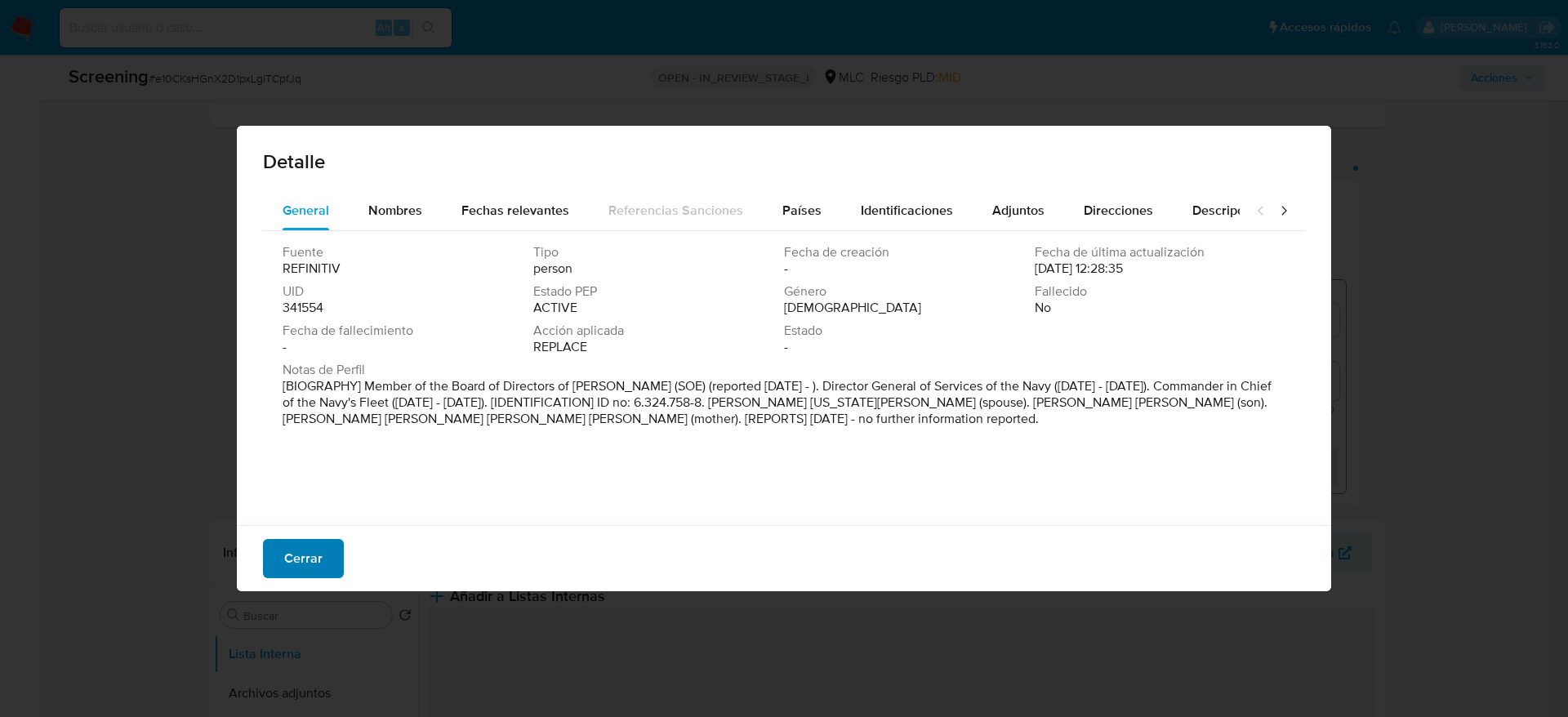
click at [305, 576] on span "Cerrar" at bounding box center [303, 558] width 38 height 36
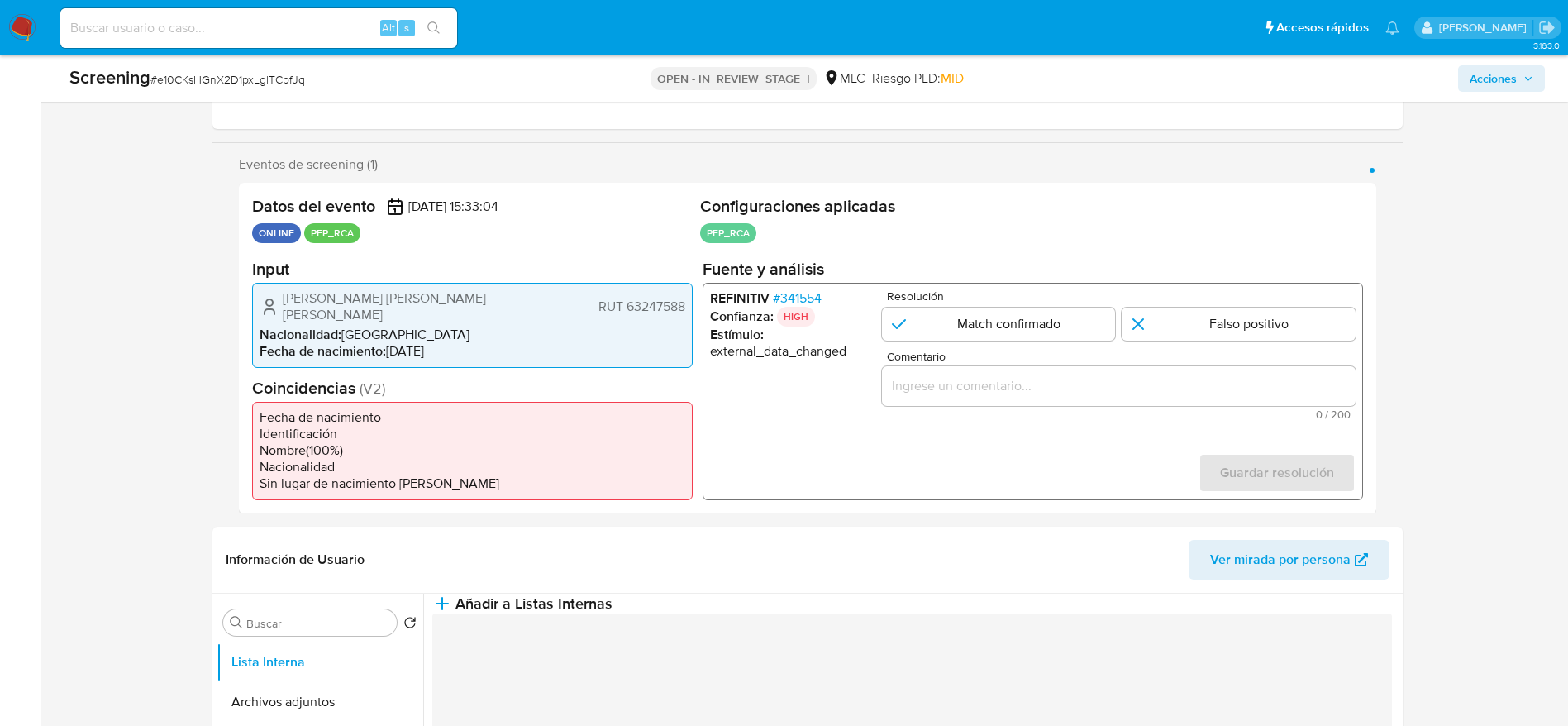
click at [391, 310] on span "[PERSON_NAME] [PERSON_NAME] [PERSON_NAME]" at bounding box center [386, 306] width 207 height 33
click at [805, 302] on span "# 341554" at bounding box center [797, 297] width 49 height 17
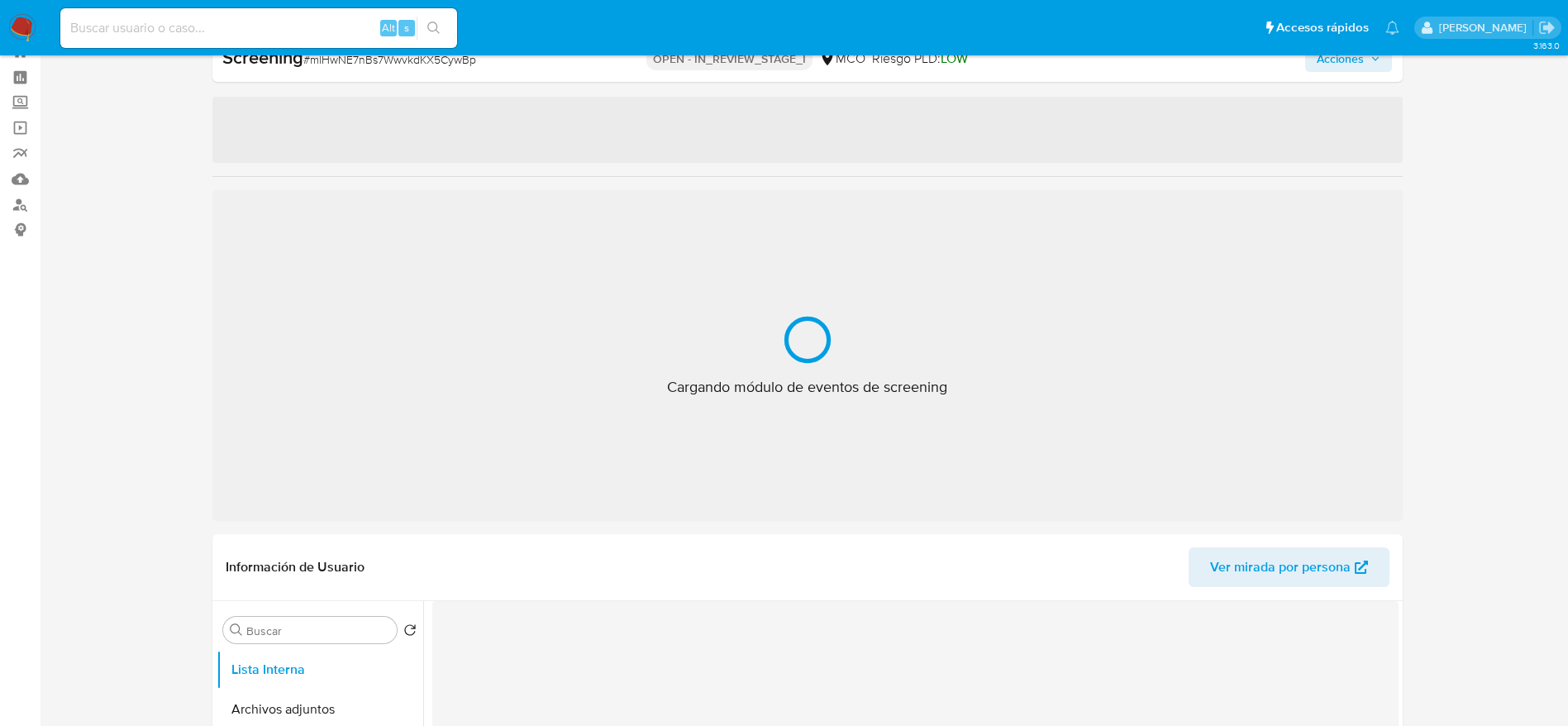
scroll to position [59, 0]
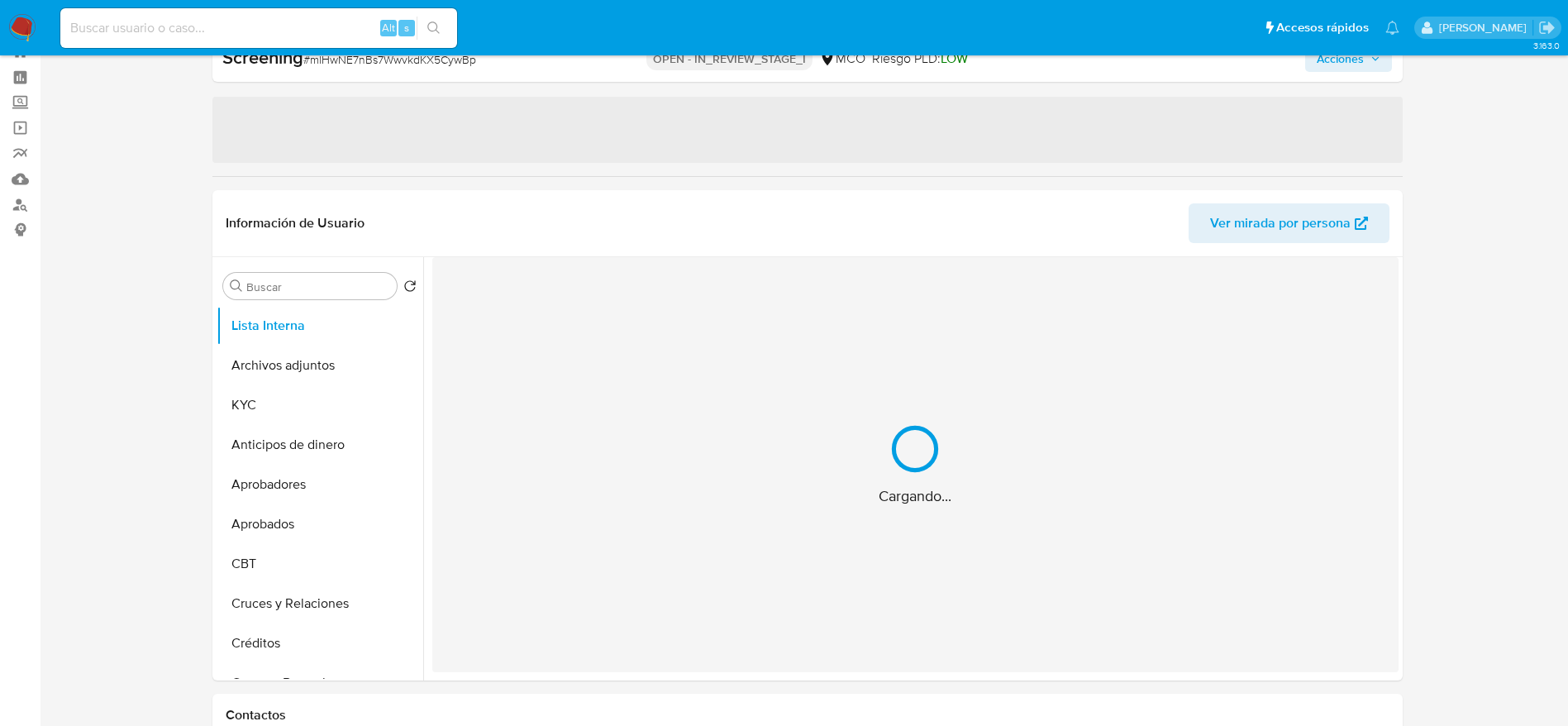
click at [1384, 113] on span "‌" at bounding box center [808, 129] width 1190 height 66
select select "10"
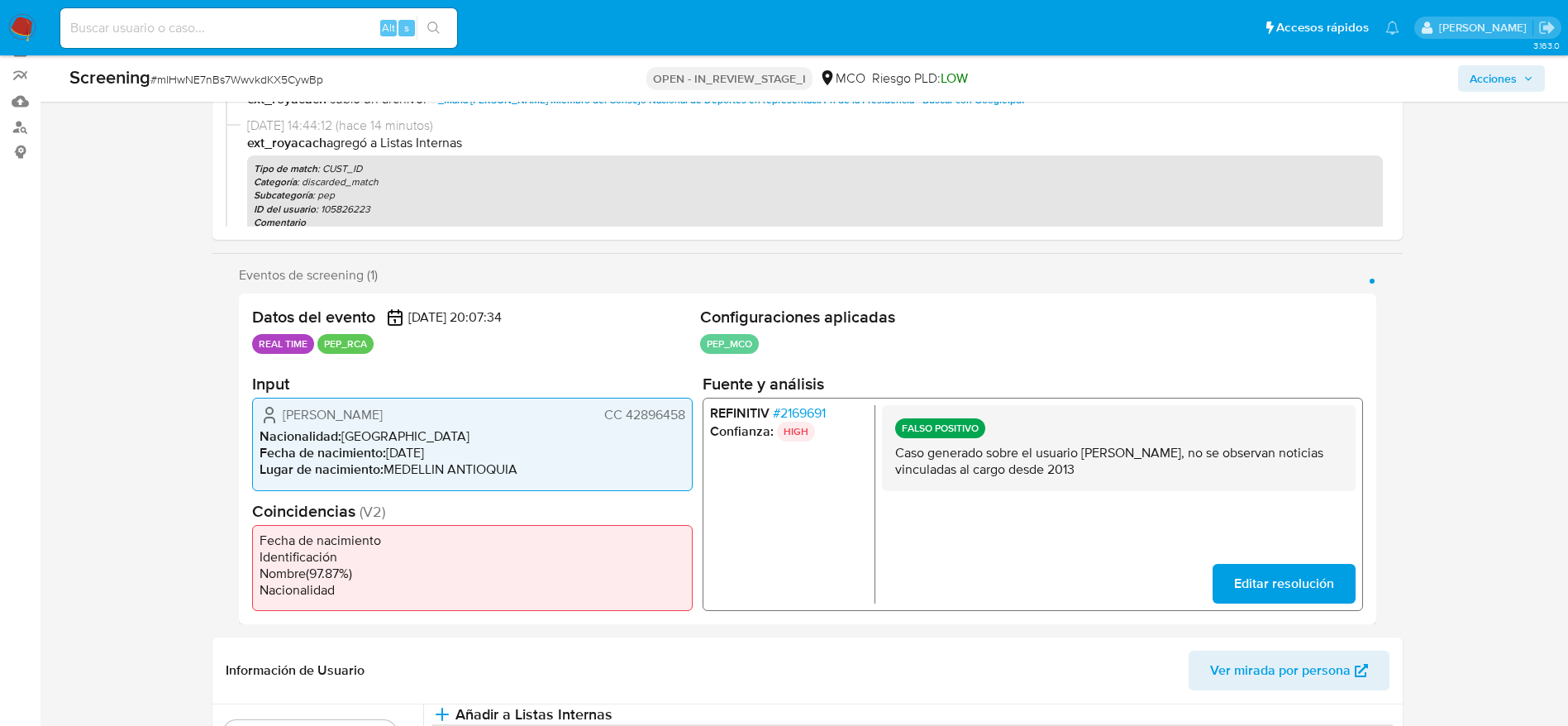
scroll to position [0, 0]
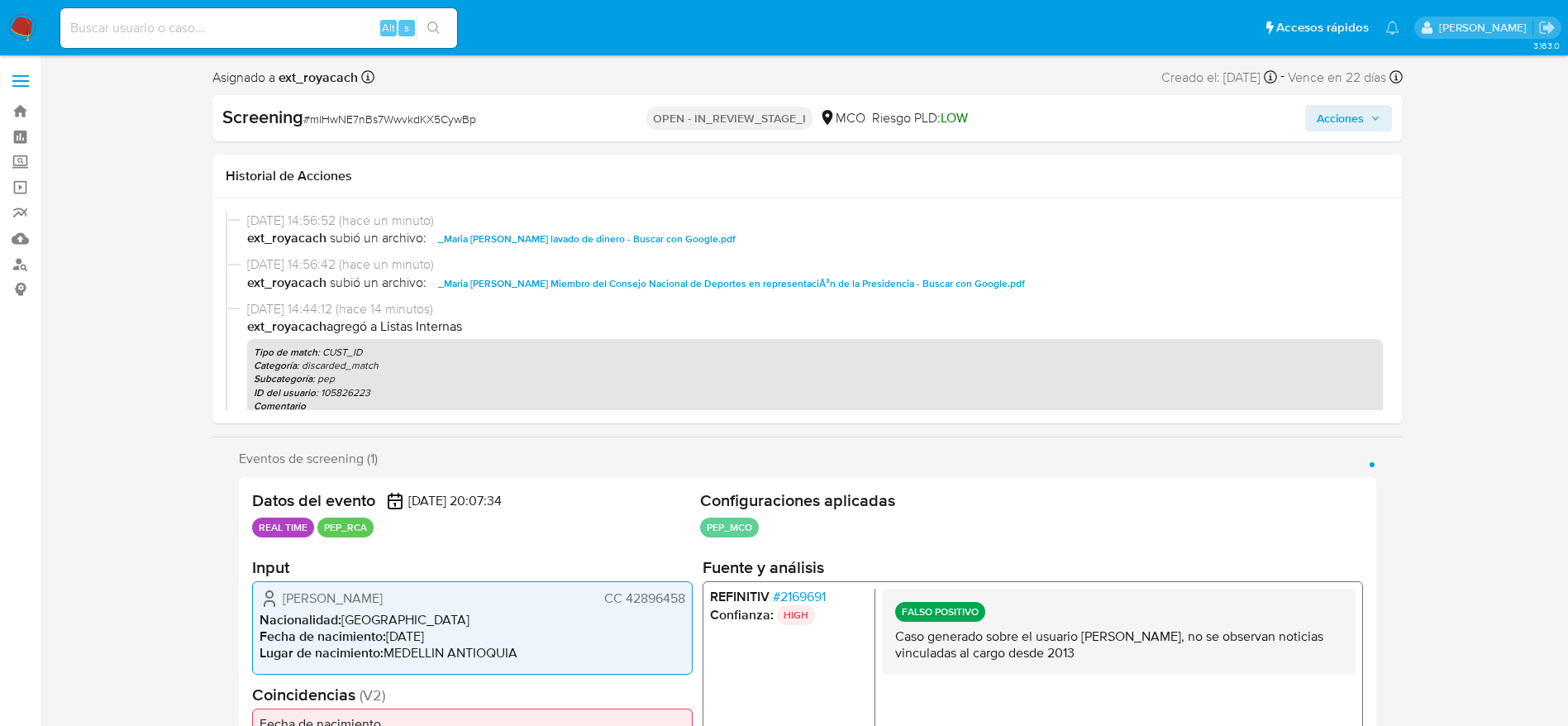
click at [1378, 114] on icon "button" at bounding box center [1375, 118] width 10 height 10
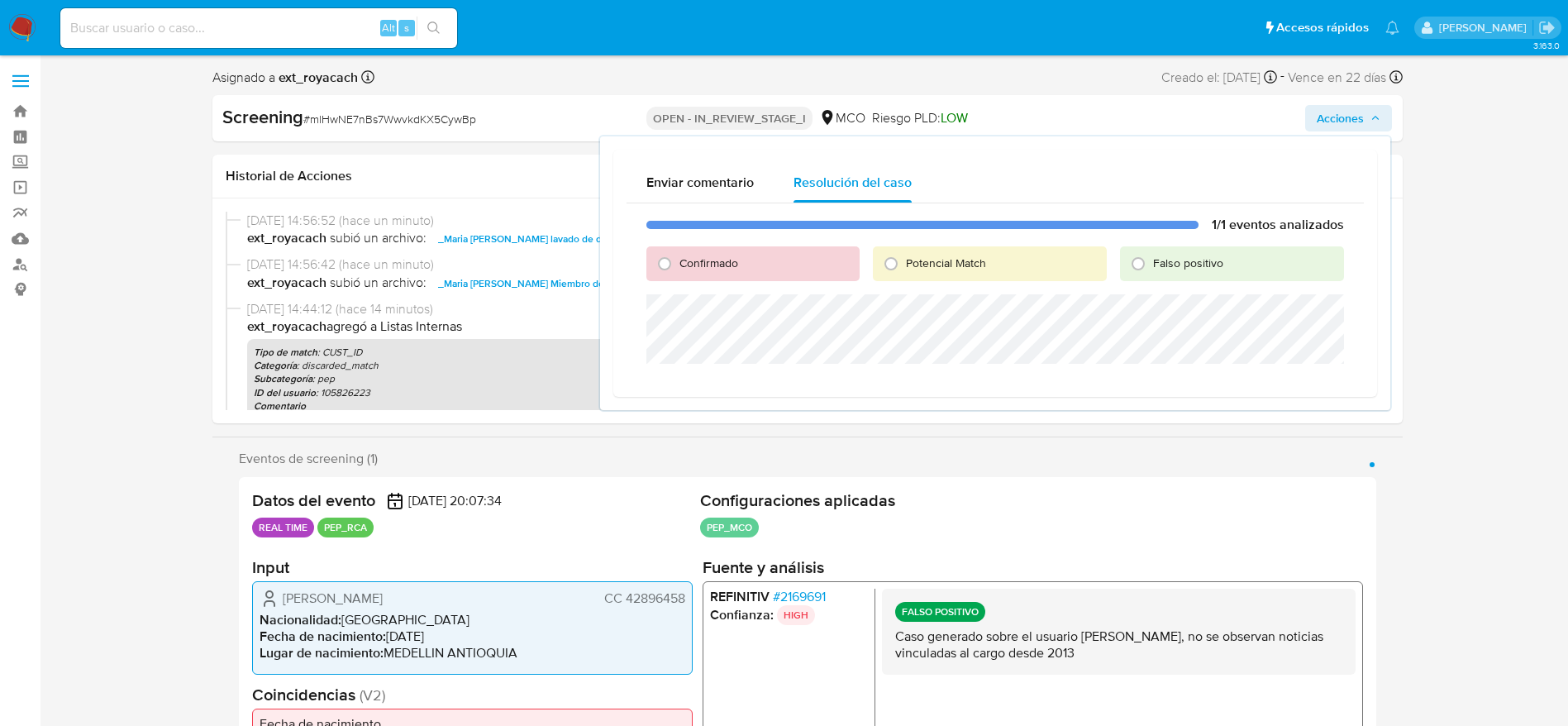
click at [1210, 252] on div "Falso positivo" at bounding box center [1231, 263] width 224 height 34
drag, startPoint x: 1211, startPoint y: 260, endPoint x: 1211, endPoint y: 270, distance: 10.0
click at [1211, 261] on span "Falso positivo" at bounding box center [1188, 262] width 70 height 17
click at [1151, 261] on input "Falso positivo" at bounding box center [1138, 263] width 27 height 27
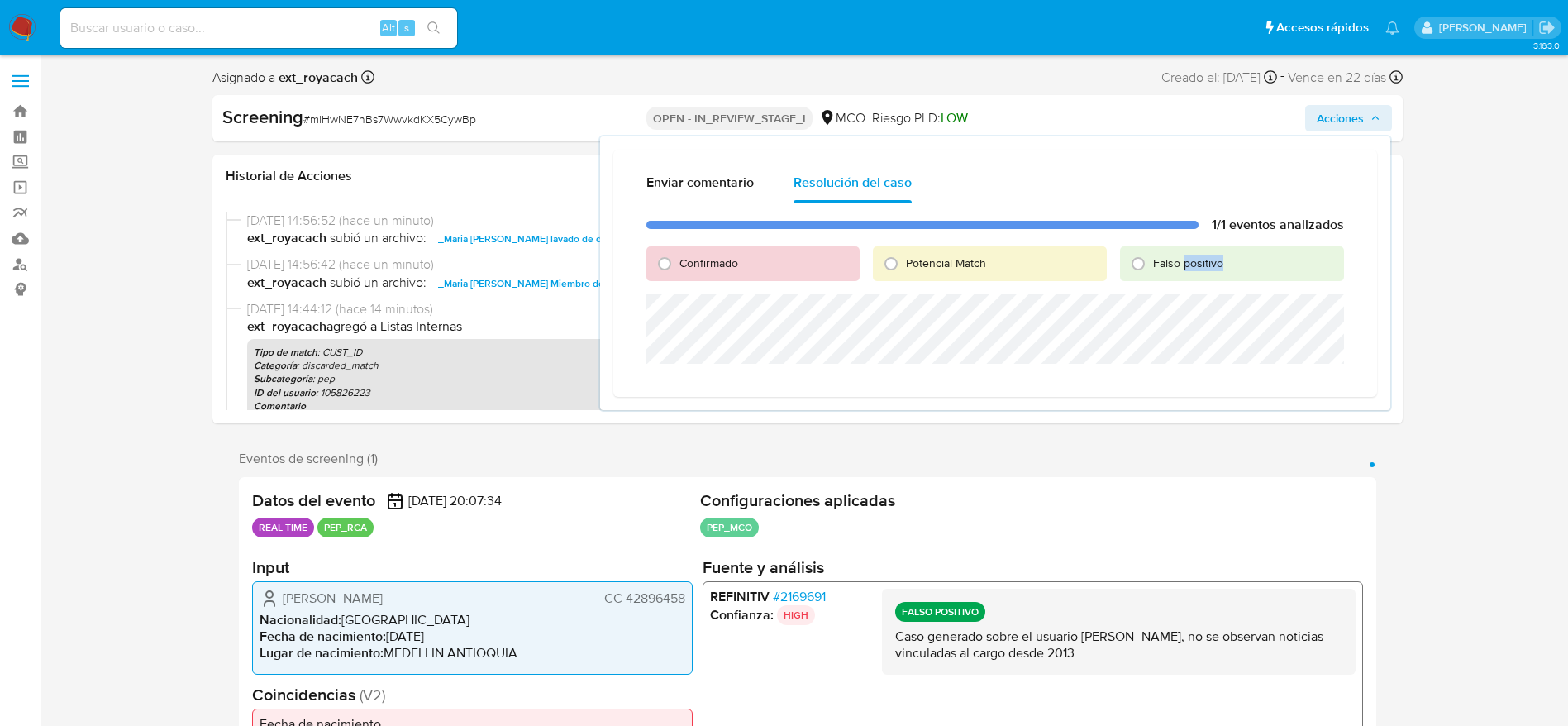
radio input "true"
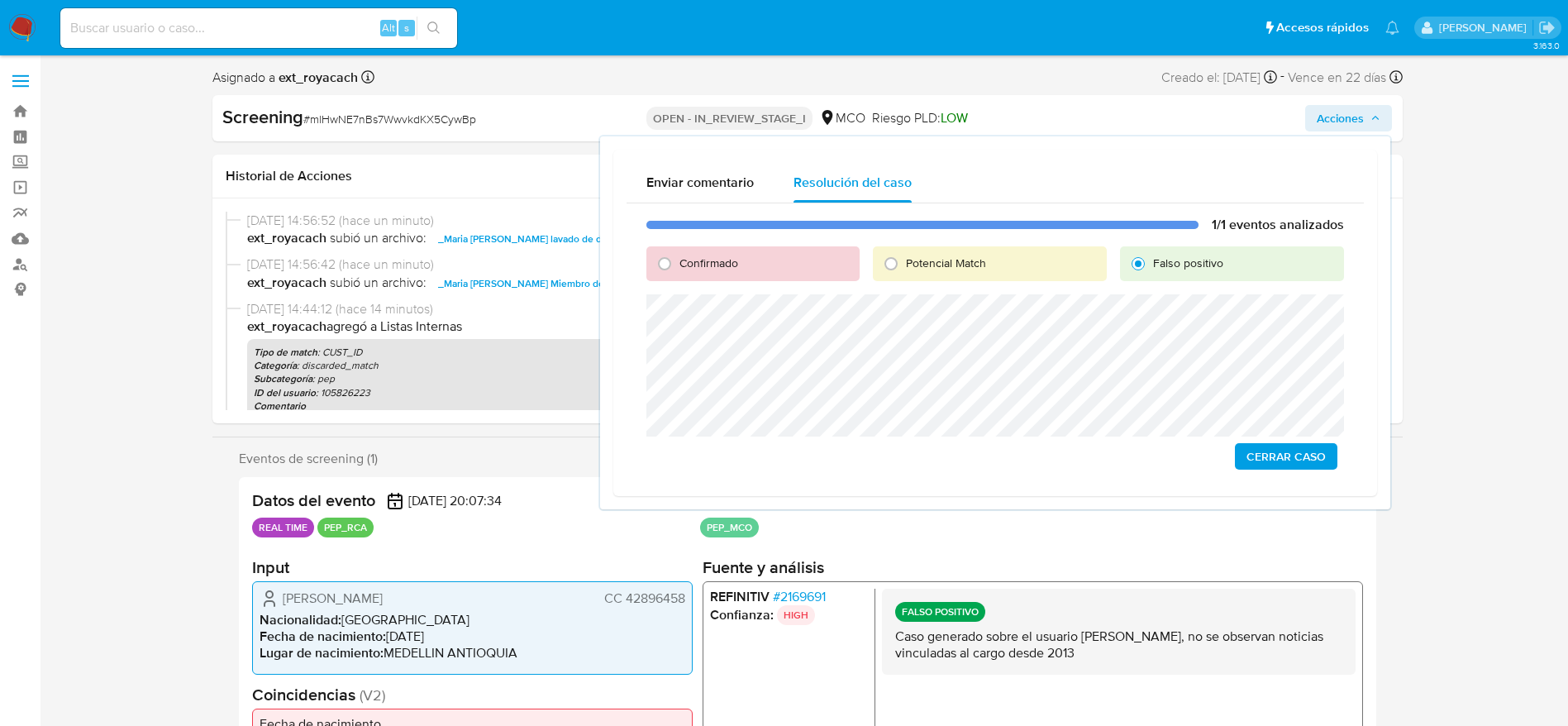
click at [621, 447] on div "Enviar comentario Resolución del caso 1/1 eventos analizados Confirmado Potenci…" at bounding box center [995, 323] width 763 height 347
click at [1289, 441] on span "Cerrar Caso" at bounding box center [1285, 437] width 80 height 23
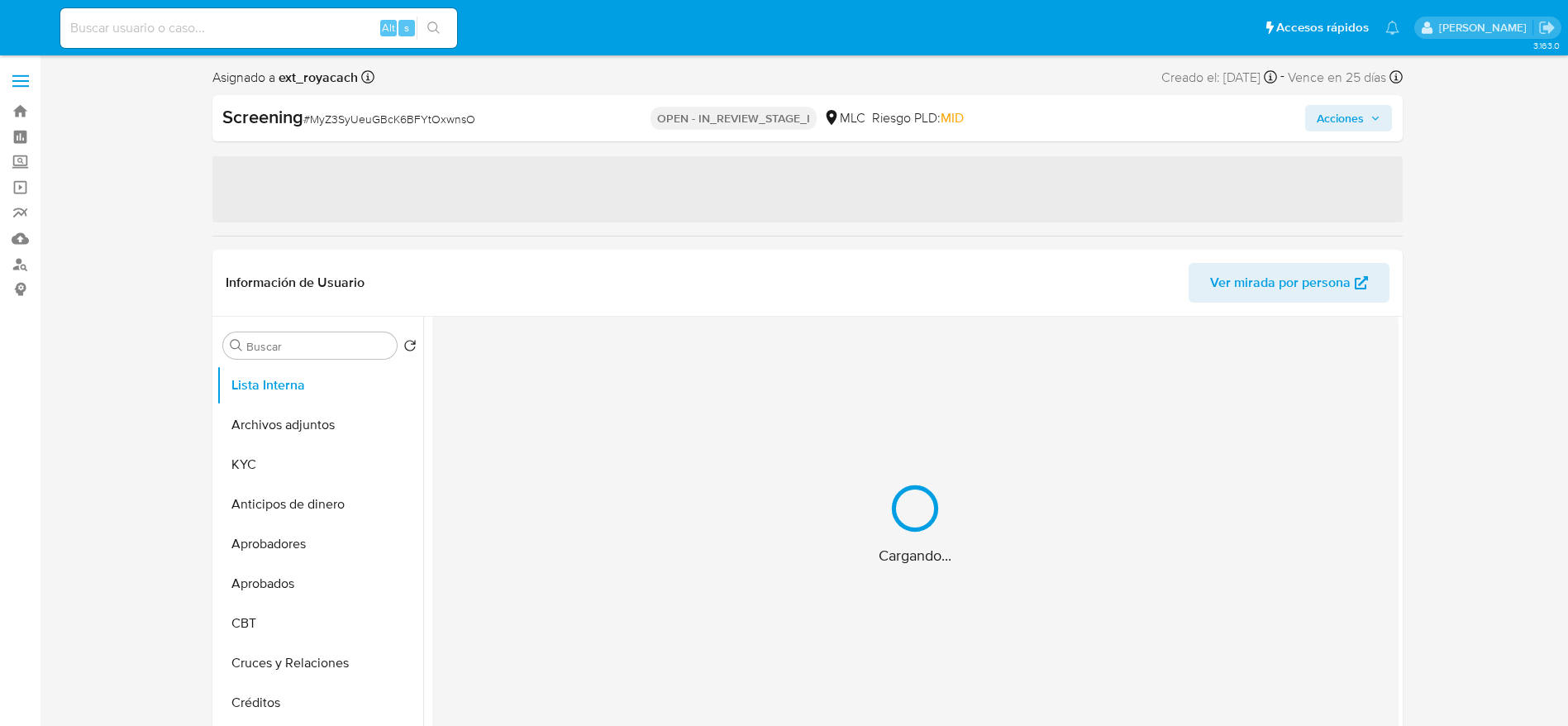
select select "10"
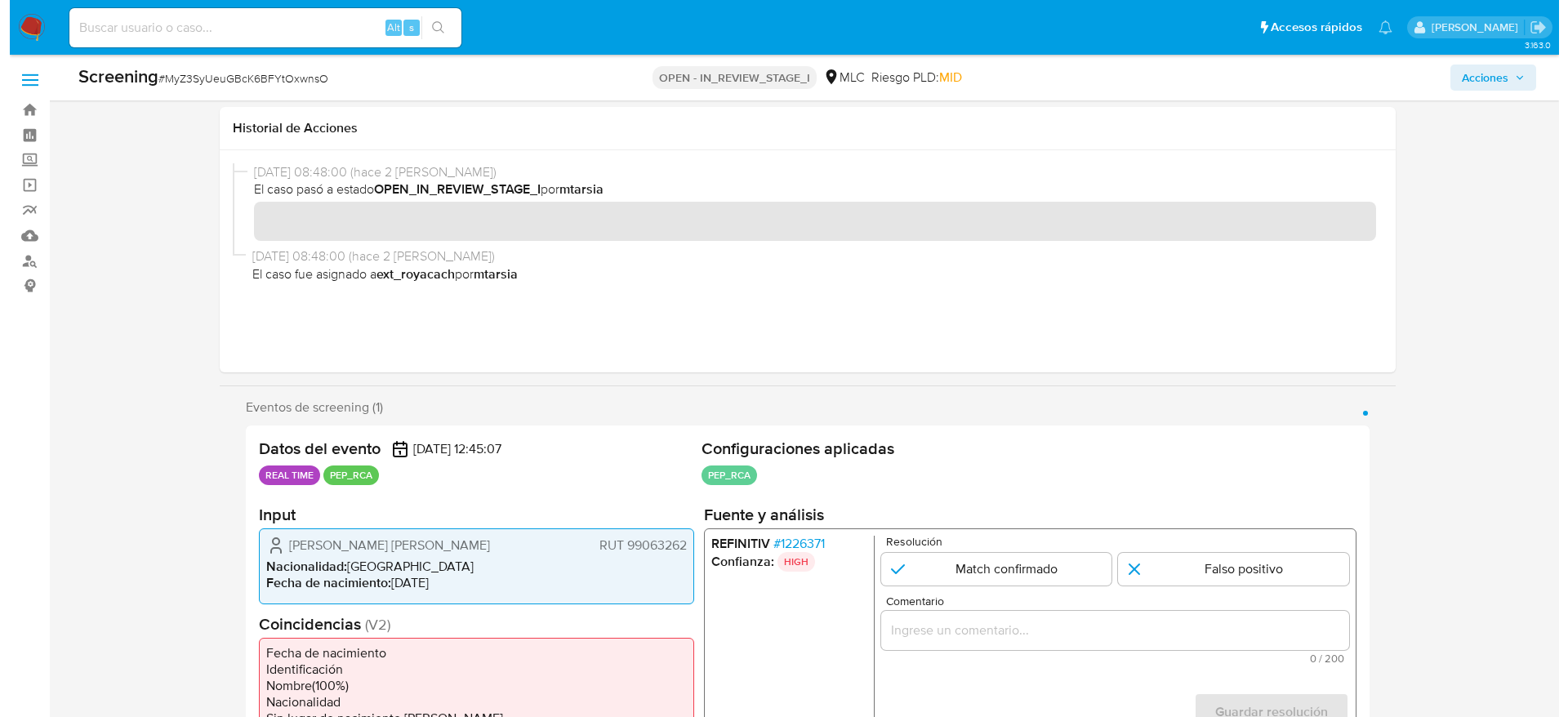
scroll to position [245, 0]
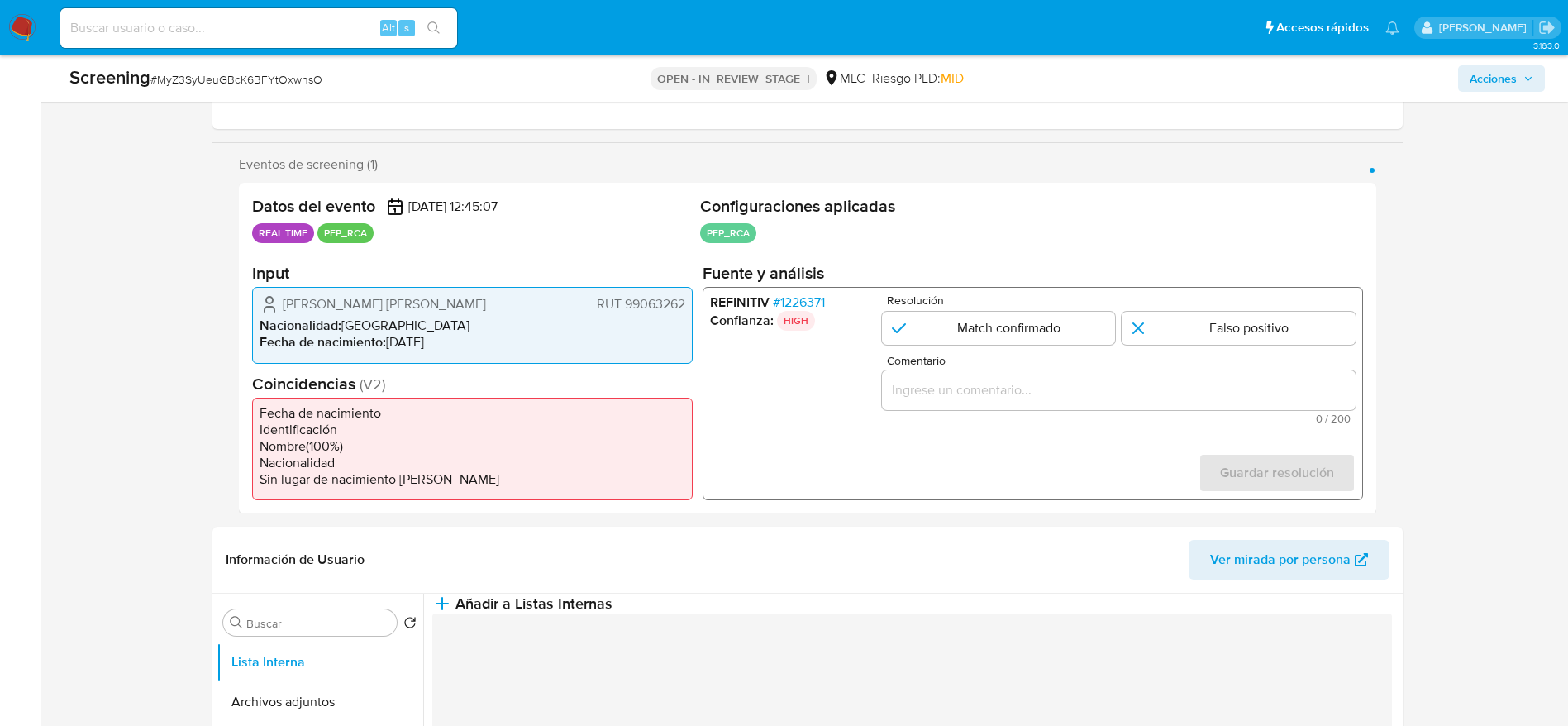
click at [798, 305] on span "# 1226371" at bounding box center [798, 302] width 52 height 17
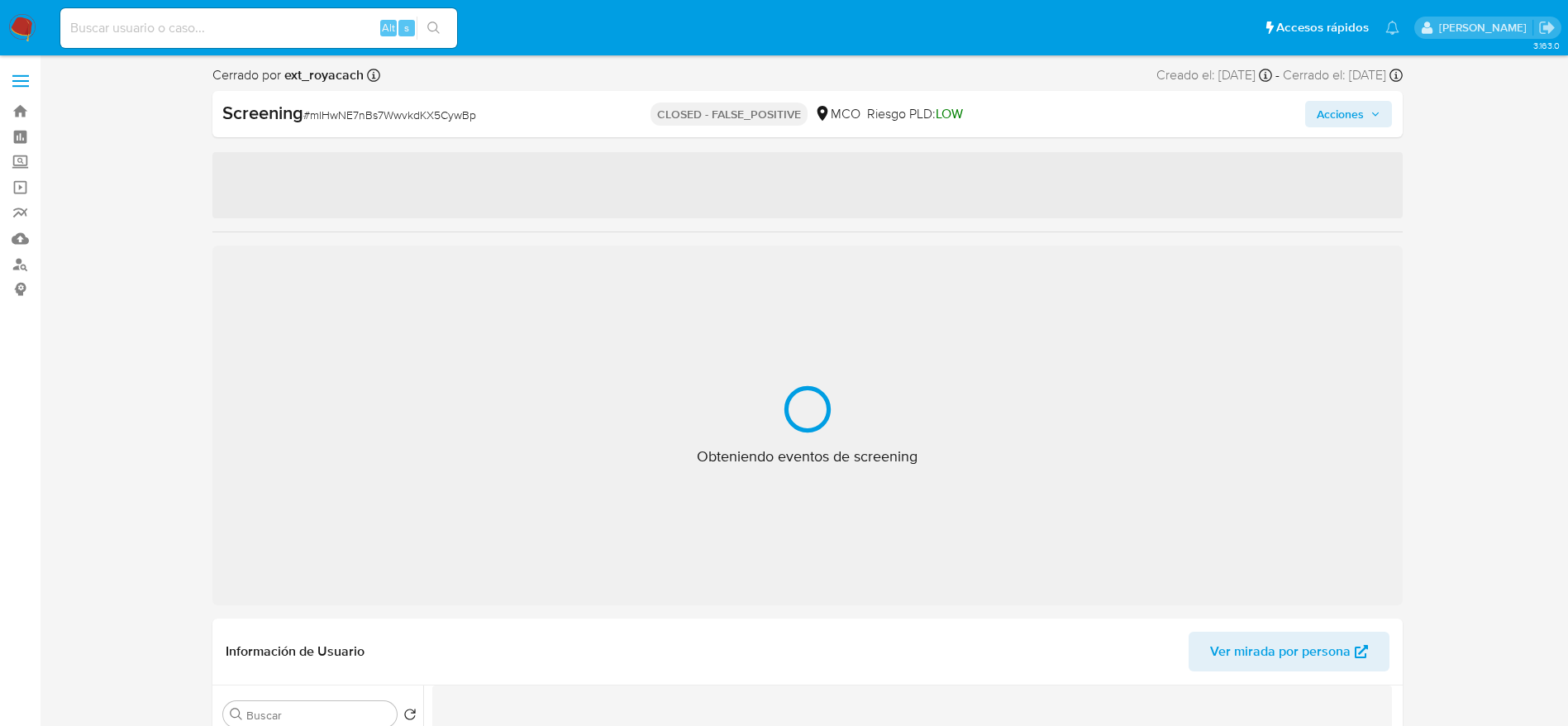
select select "10"
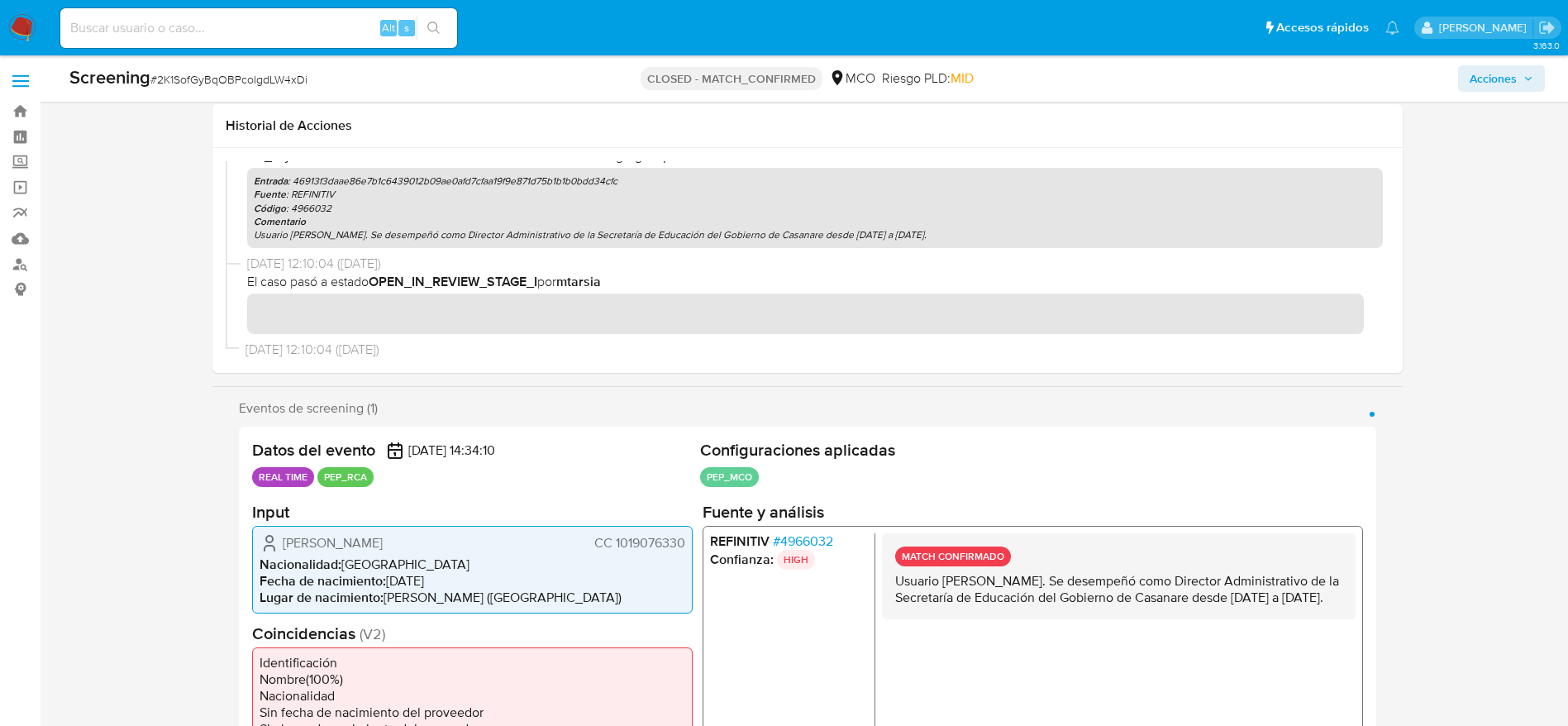
scroll to position [372, 0]
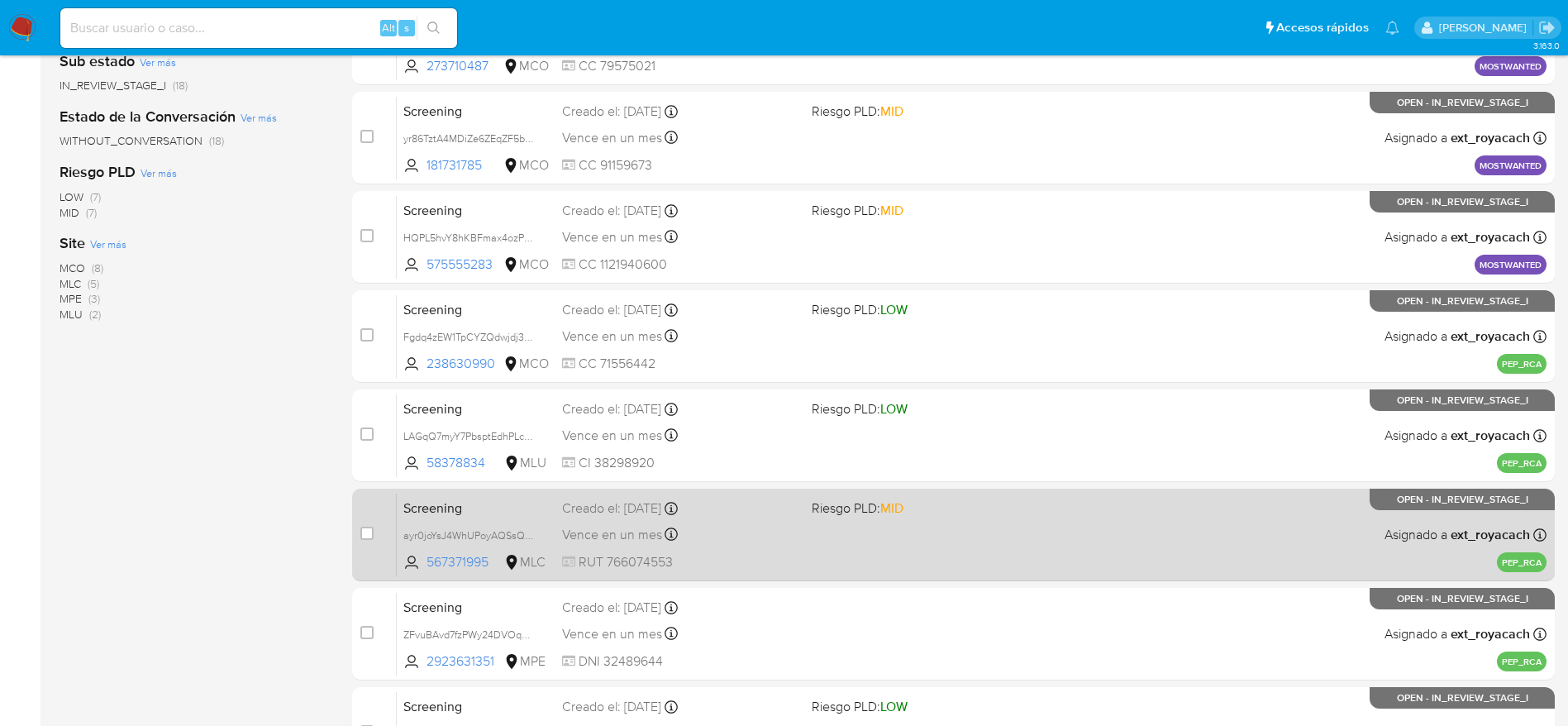
scroll to position [124, 0]
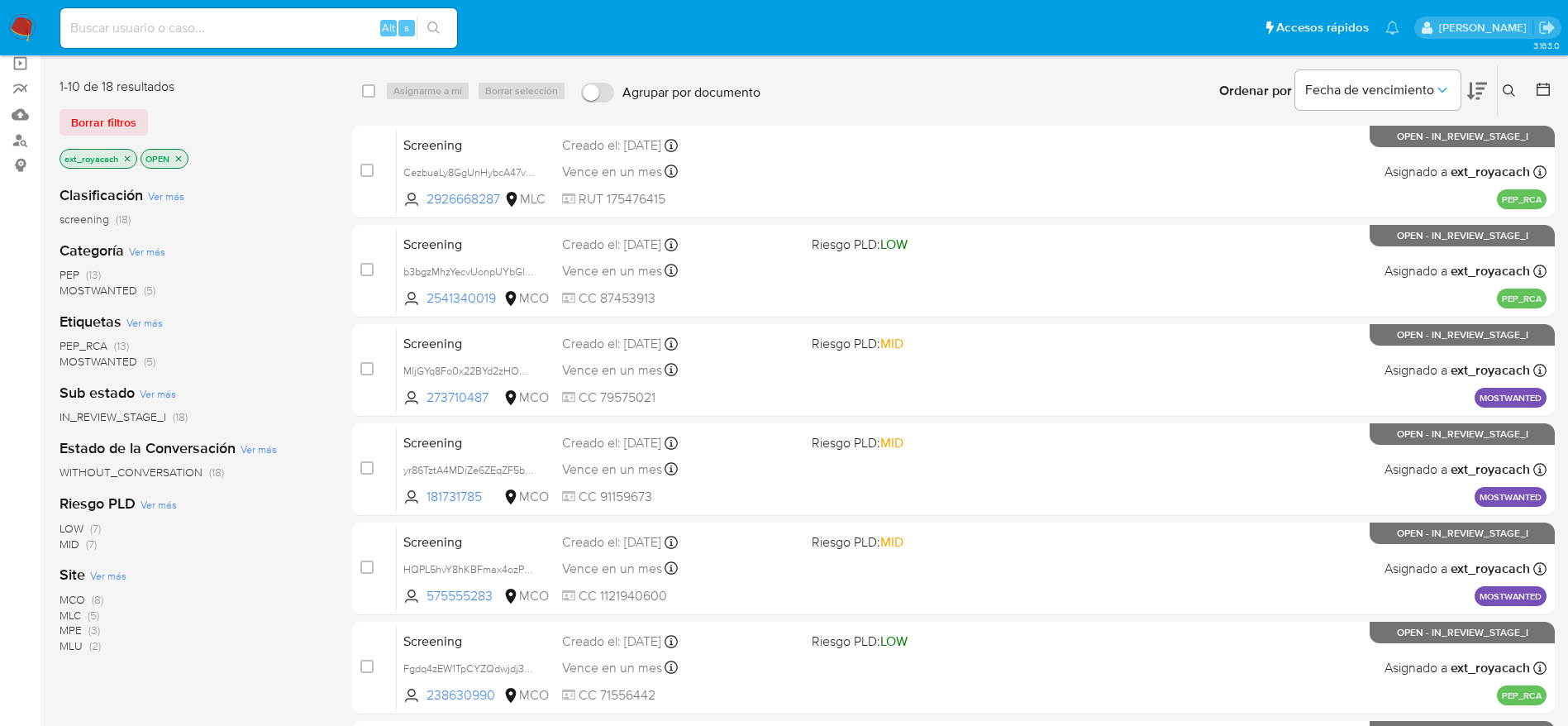
click at [152, 365] on span "(5)" at bounding box center [150, 361] width 12 height 17
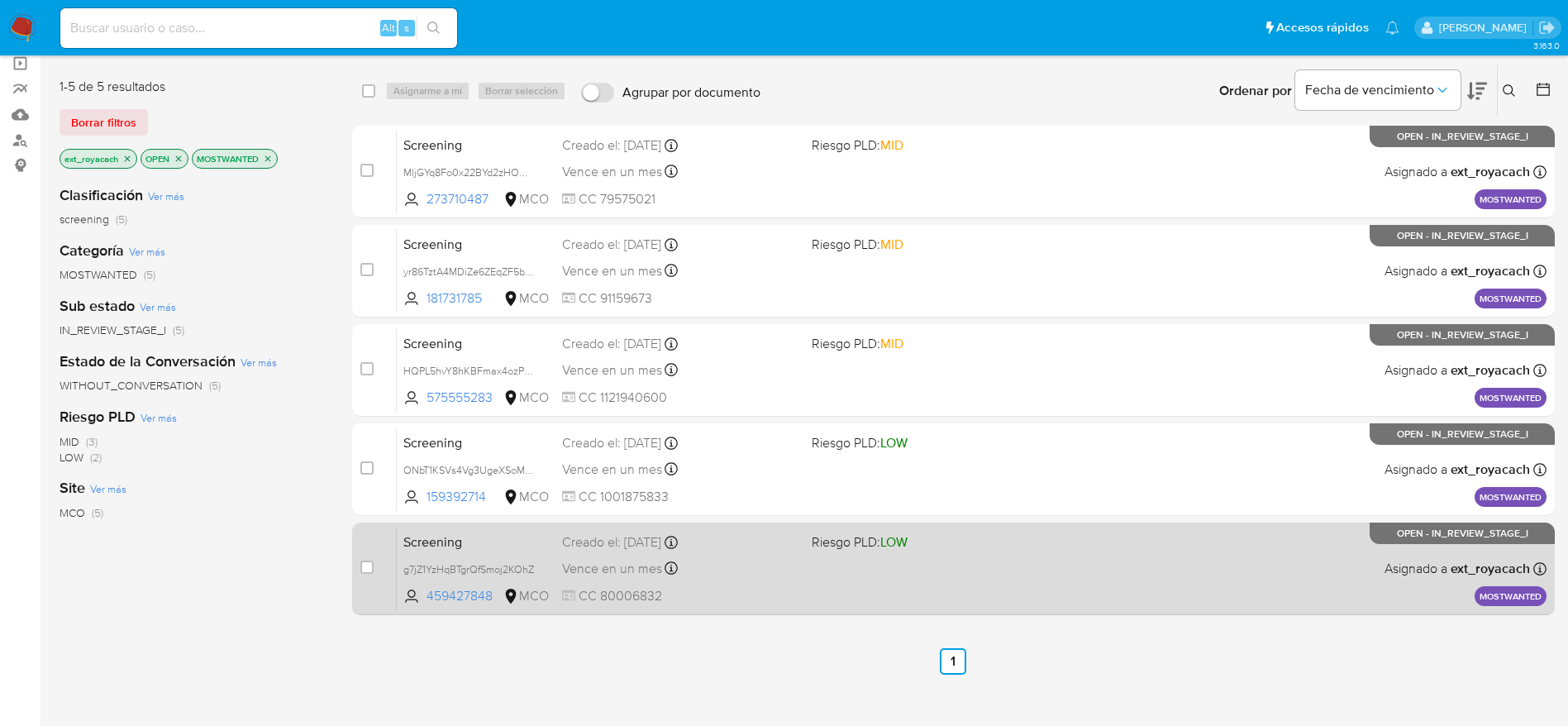
click at [780, 569] on div "Vence en un mes Vence el 10/11/2025 14:23:52" at bounding box center [681, 568] width 236 height 23
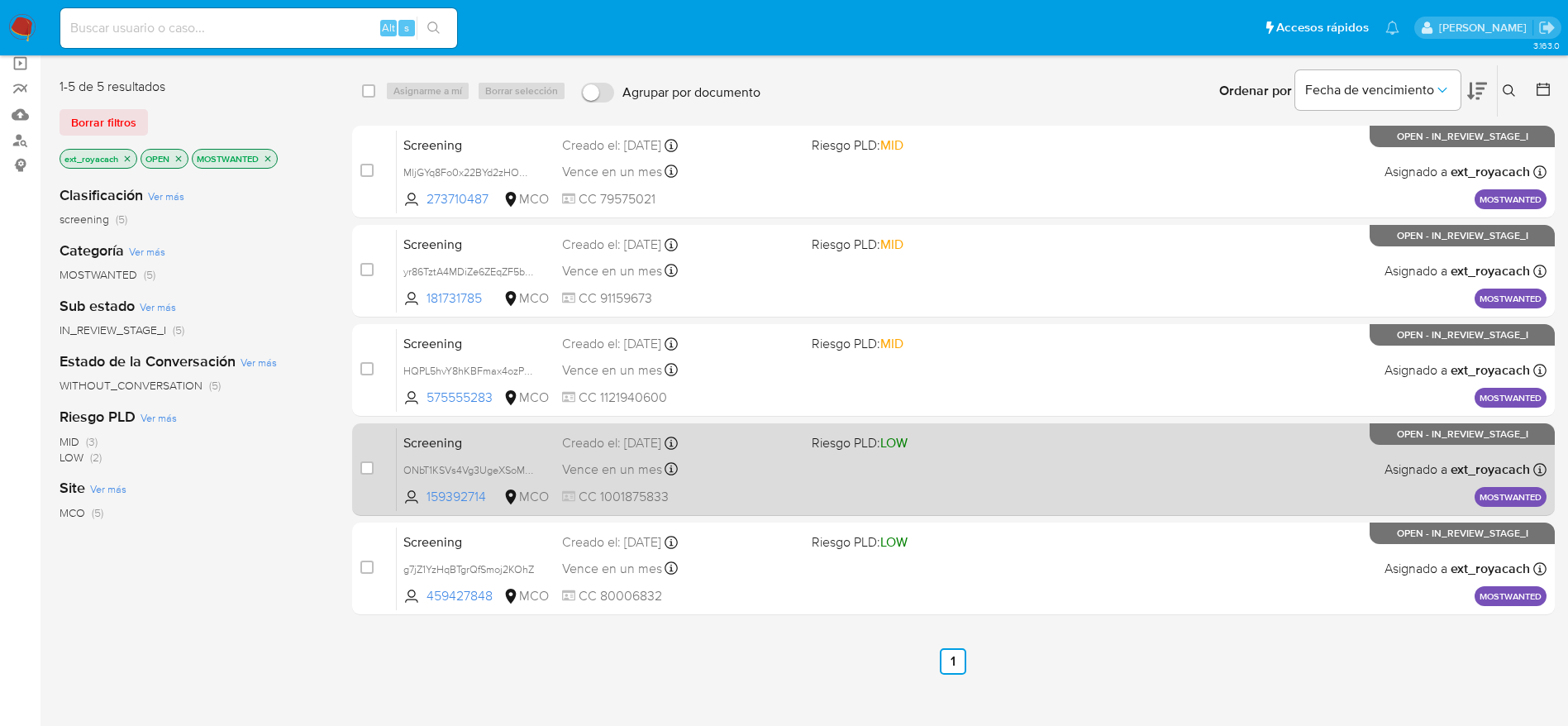
click at [678, 465] on div "Vence en un mes Vence el 10/11/2025 17:35:01" at bounding box center [681, 469] width 236 height 23
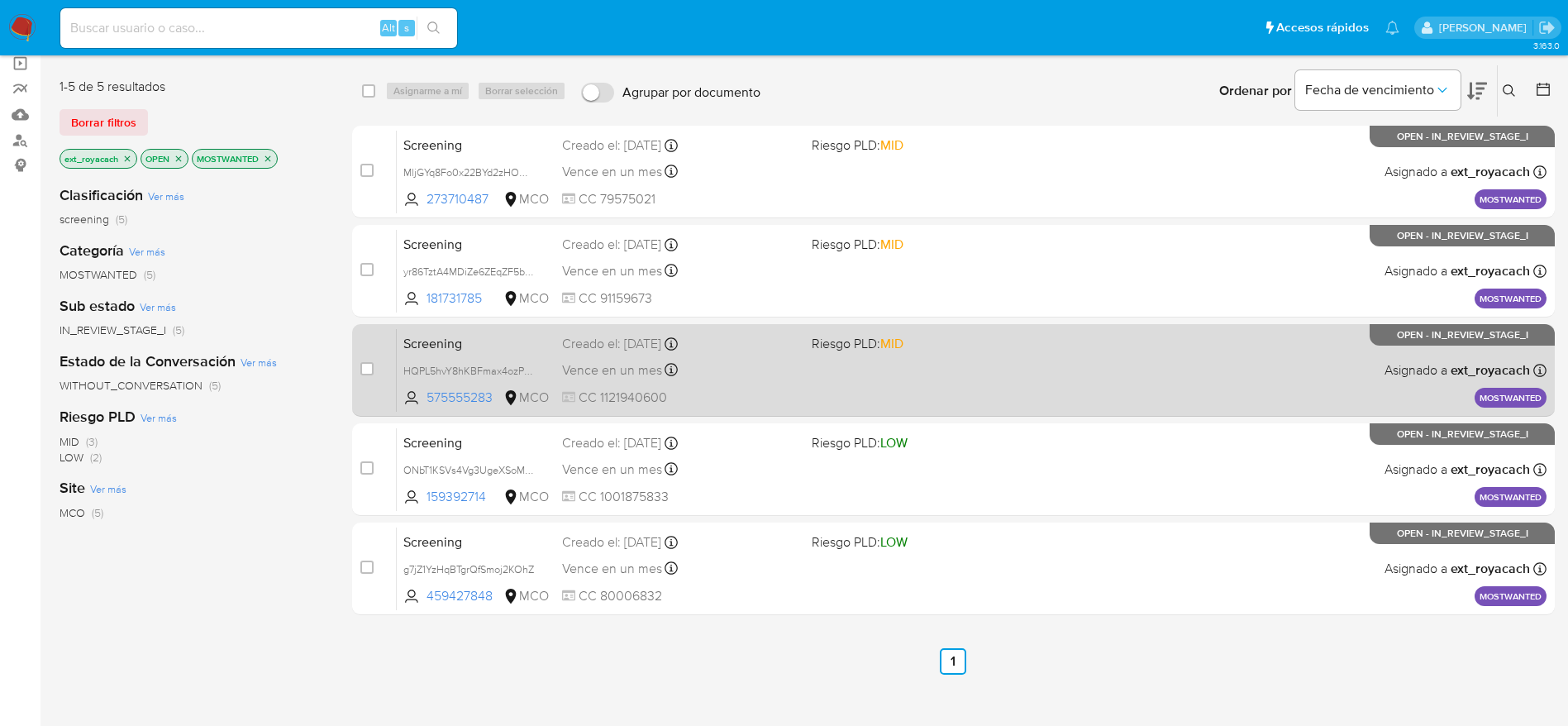
click at [646, 388] on span "CC 1121940600" at bounding box center [681, 397] width 236 height 18
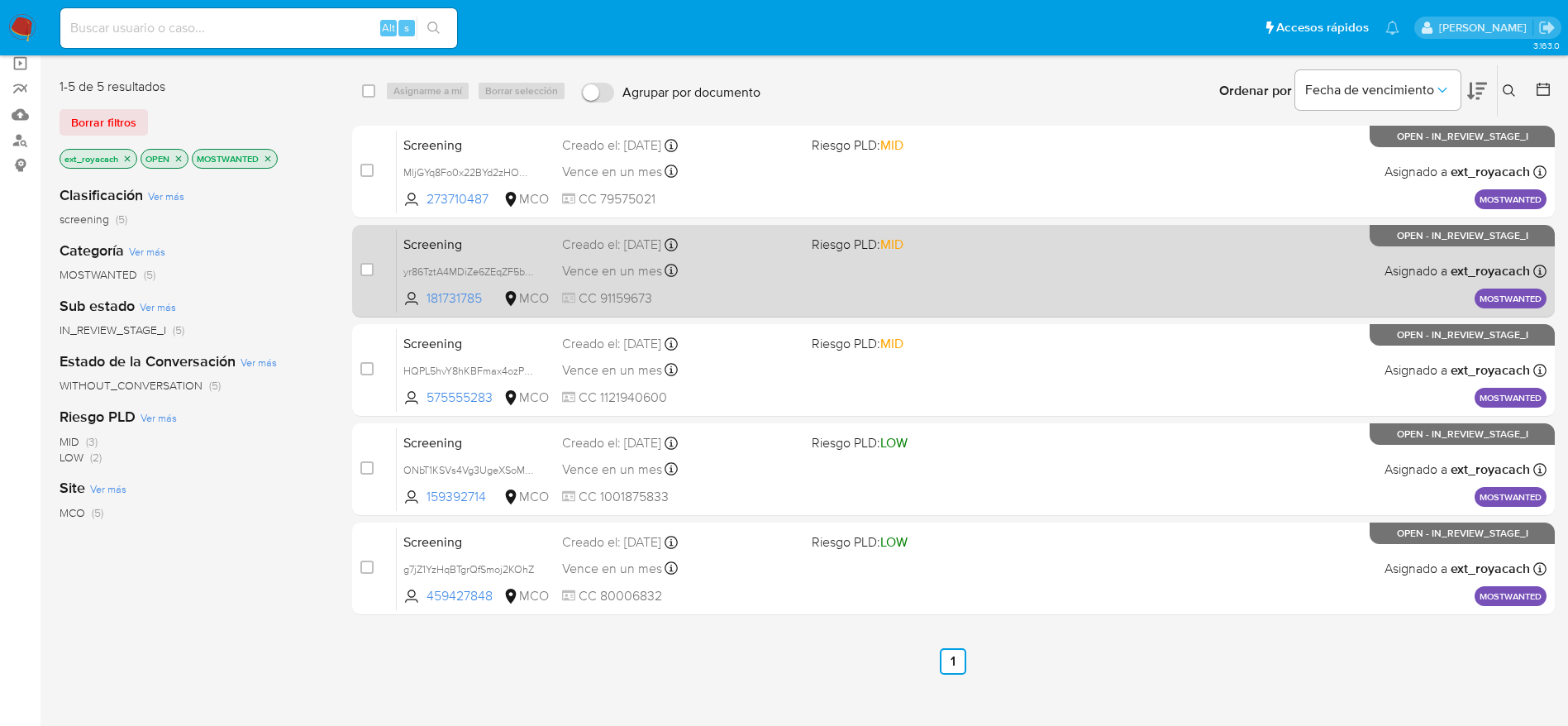
click at [807, 300] on div "Screening yr86TztA4MDiZe6ZEqZF5bDq 181731785 MCO Riesgo PLD: MID Creado el: 14/…" at bounding box center [971, 270] width 1149 height 84
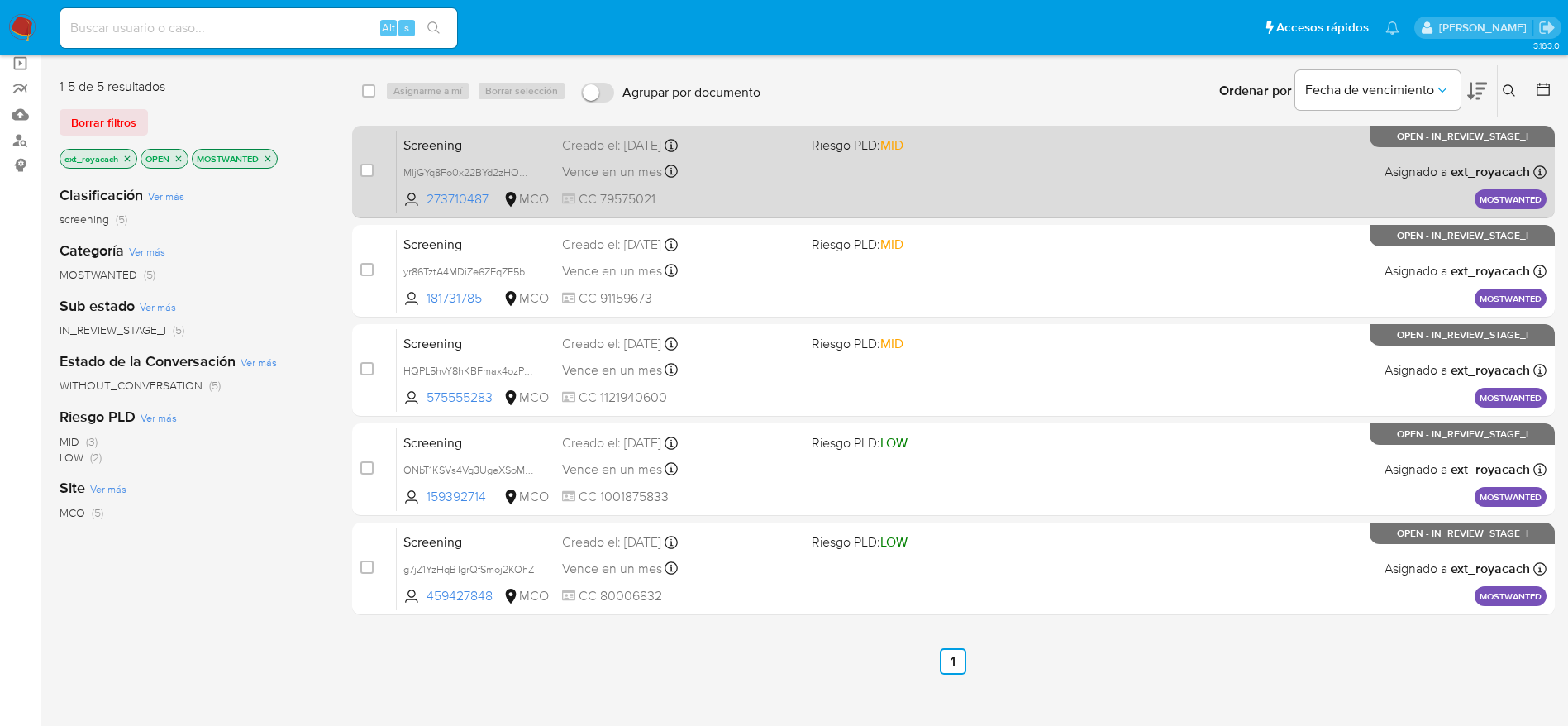
click at [719, 178] on div "Vence en un mes Vence el 13/11/2025 14:31:26" at bounding box center [681, 171] width 236 height 23
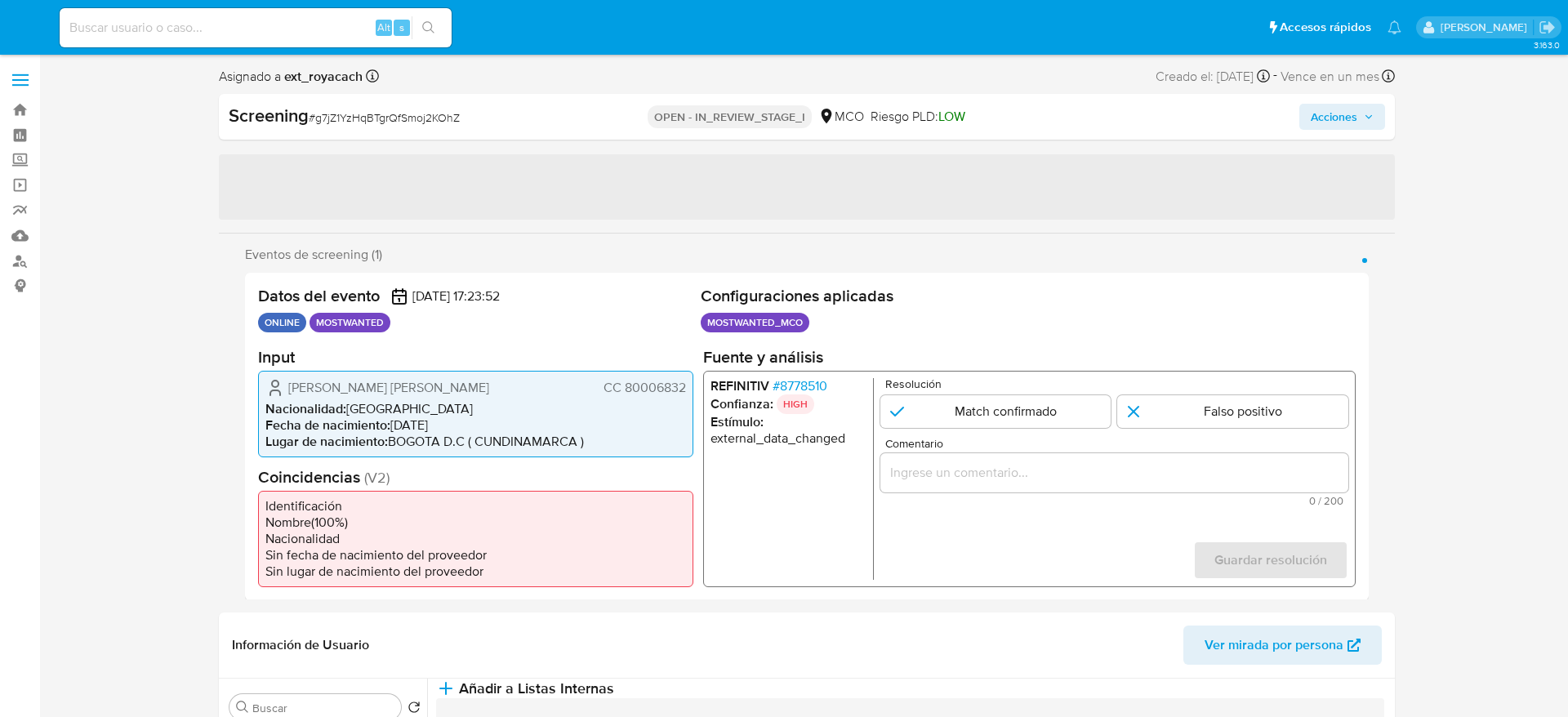
select select "10"
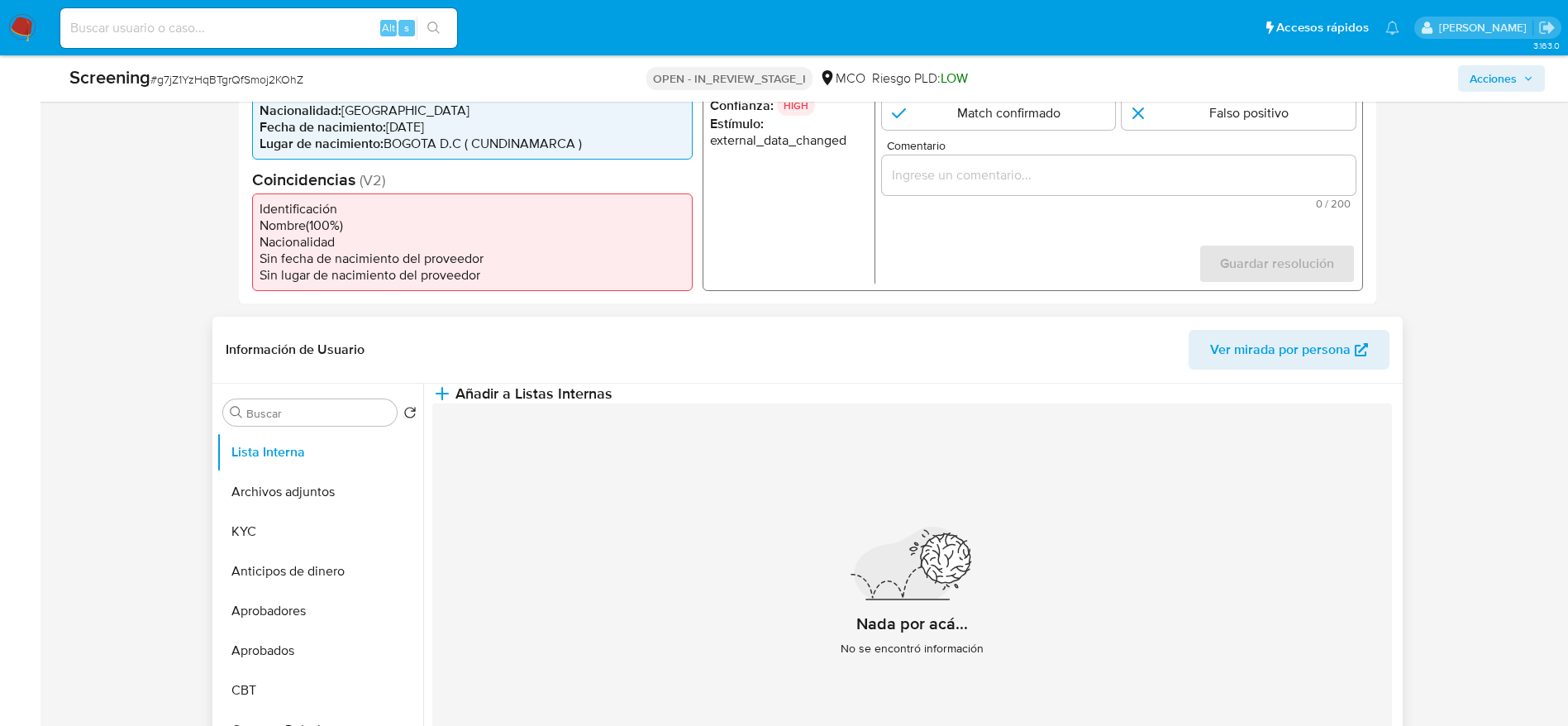
scroll to position [372, 0]
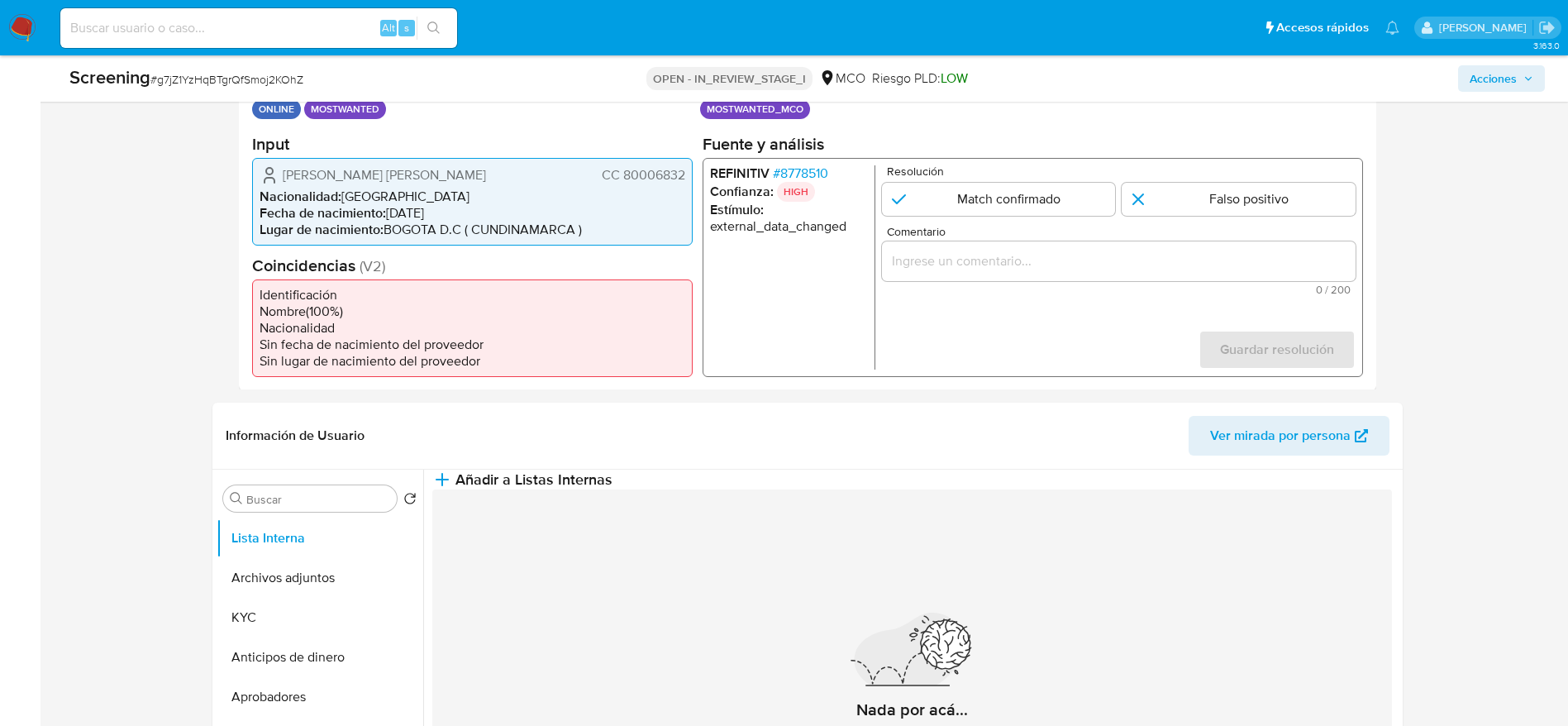
click at [810, 177] on span "# 8778510" at bounding box center [800, 172] width 55 height 17
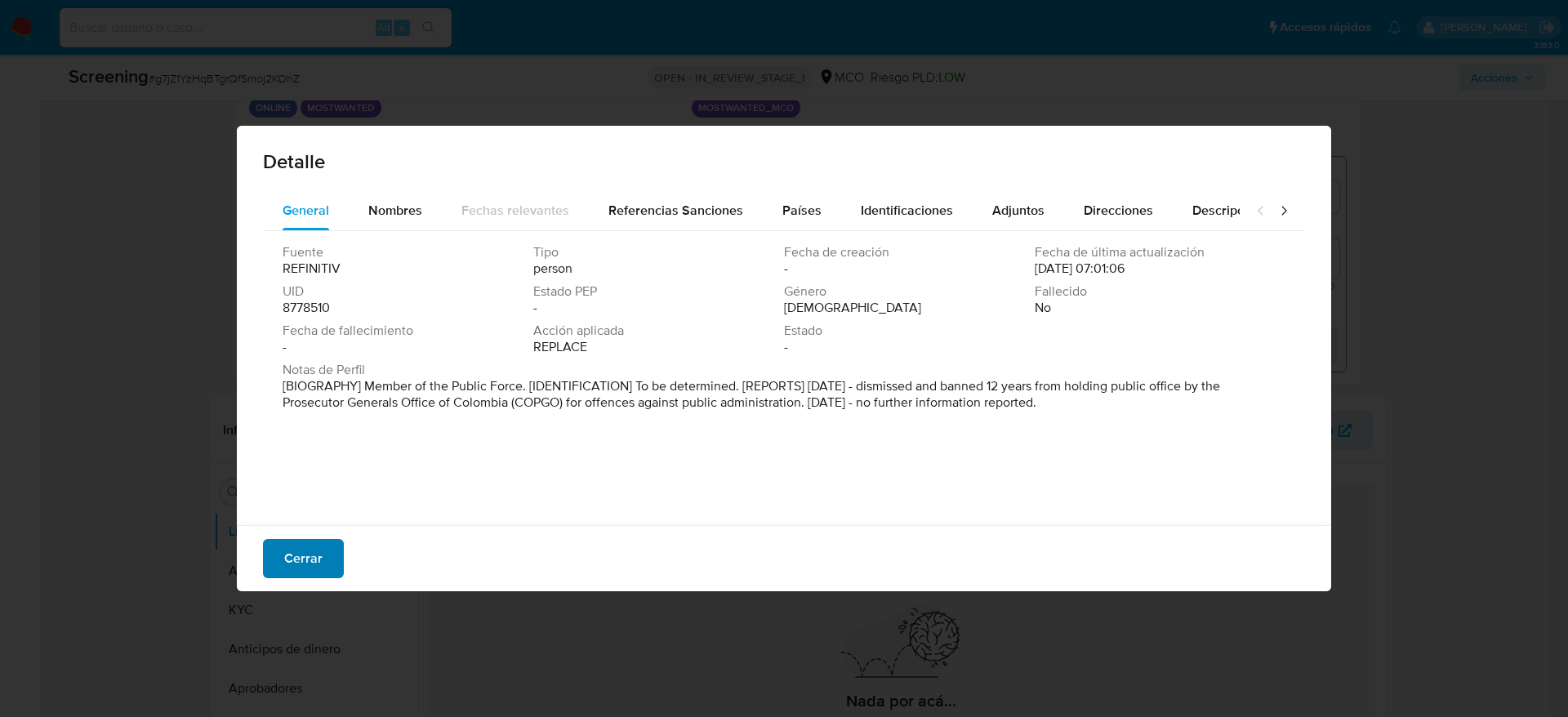
click at [318, 566] on span "Cerrar" at bounding box center [303, 558] width 38 height 36
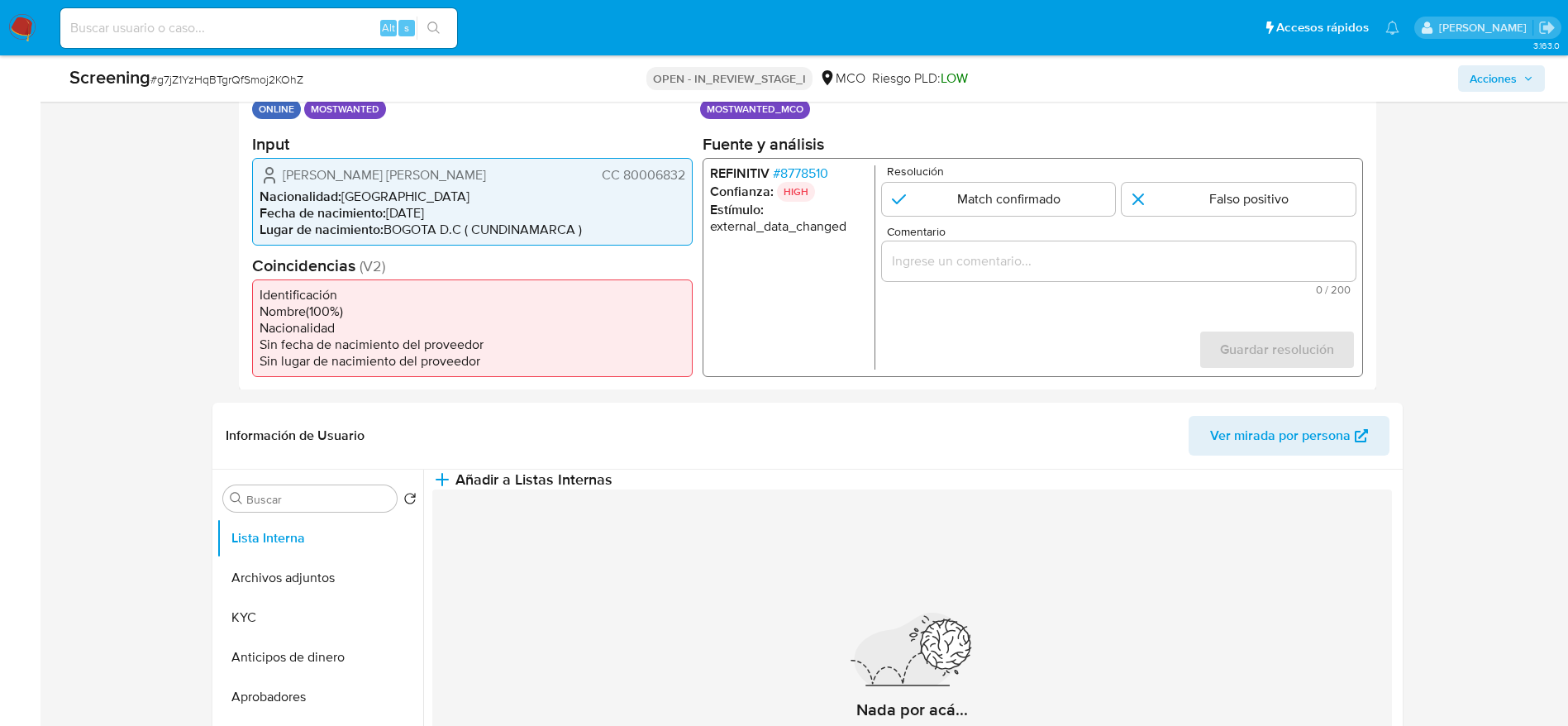
click at [635, 182] on span "CC 80006832" at bounding box center [642, 174] width 84 height 17
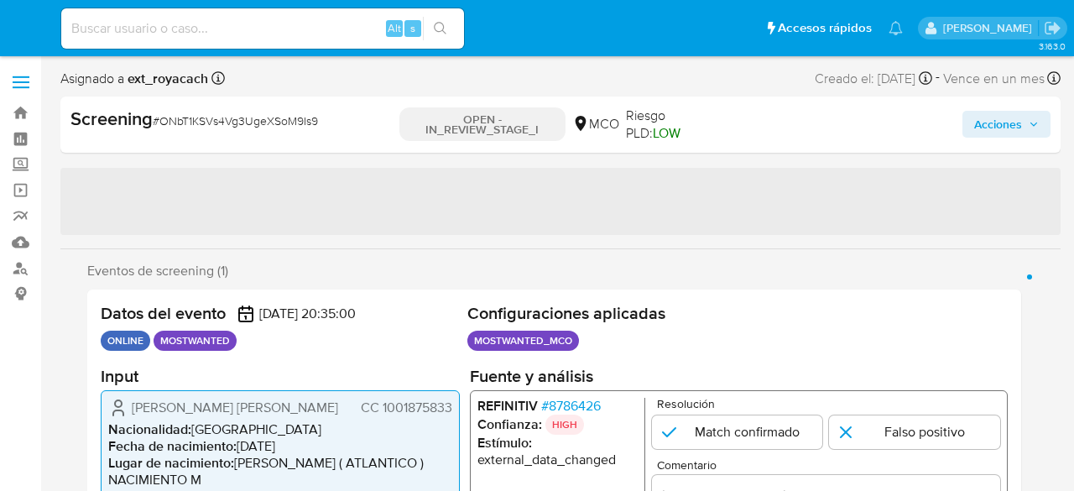
select select "10"
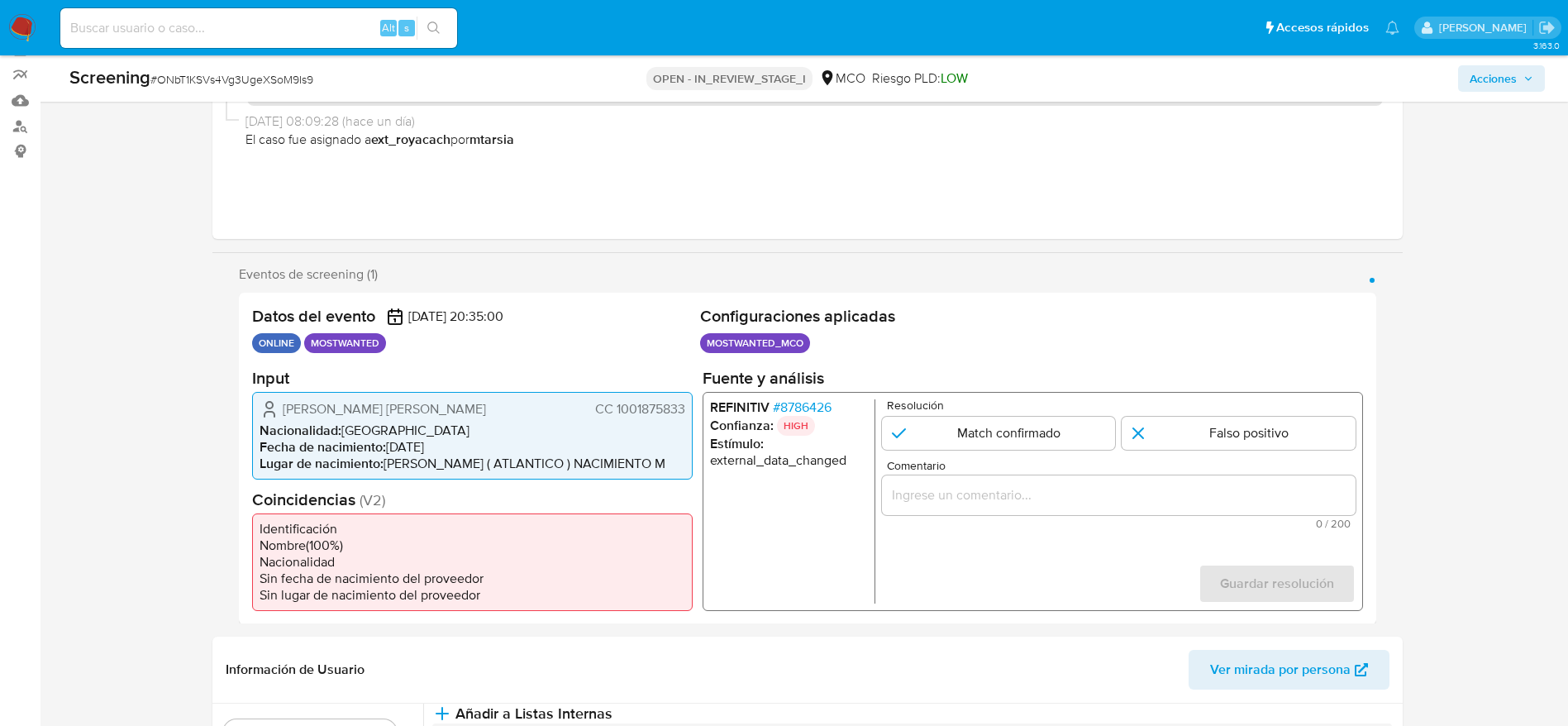
scroll to position [248, 0]
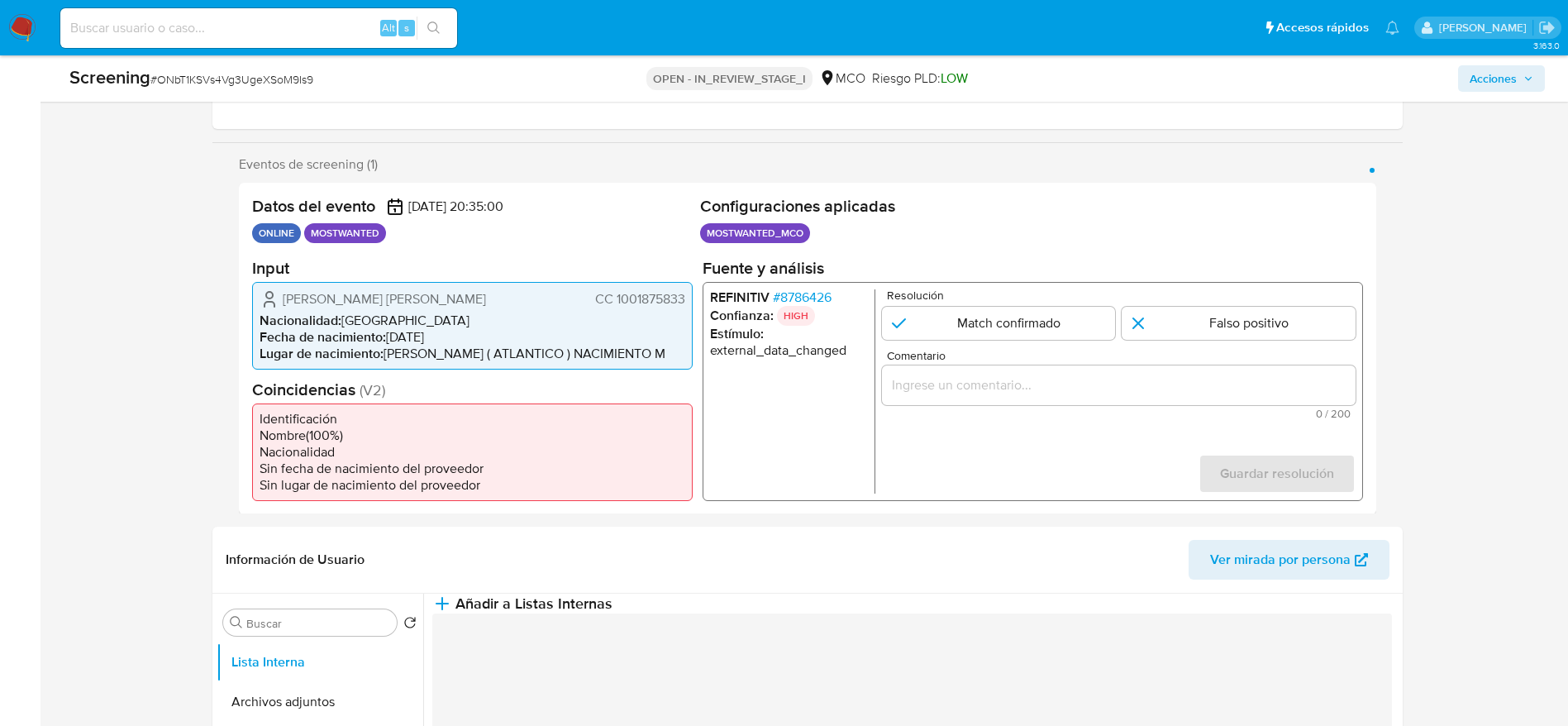
click at [676, 296] on span "CC 1001875833" at bounding box center [638, 298] width 90 height 17
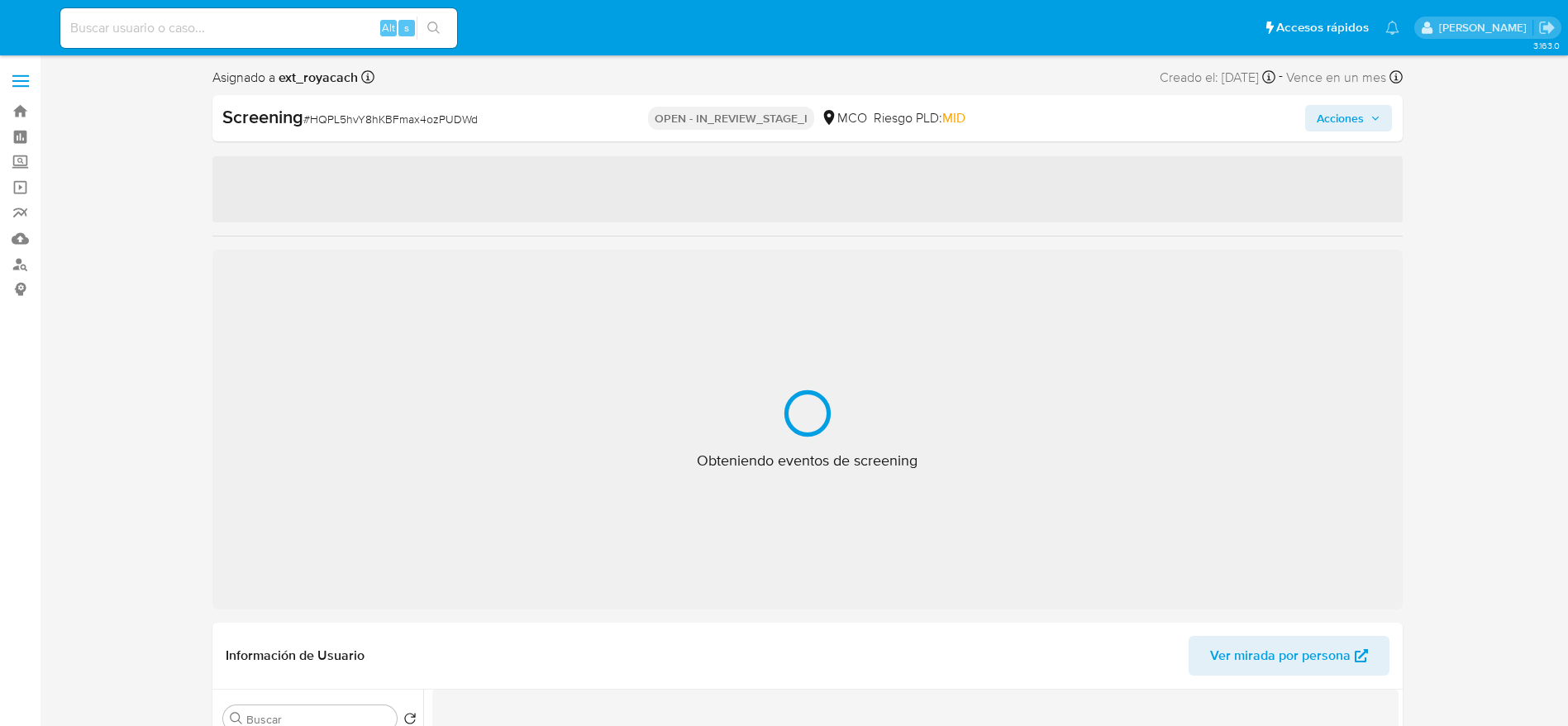
select select "10"
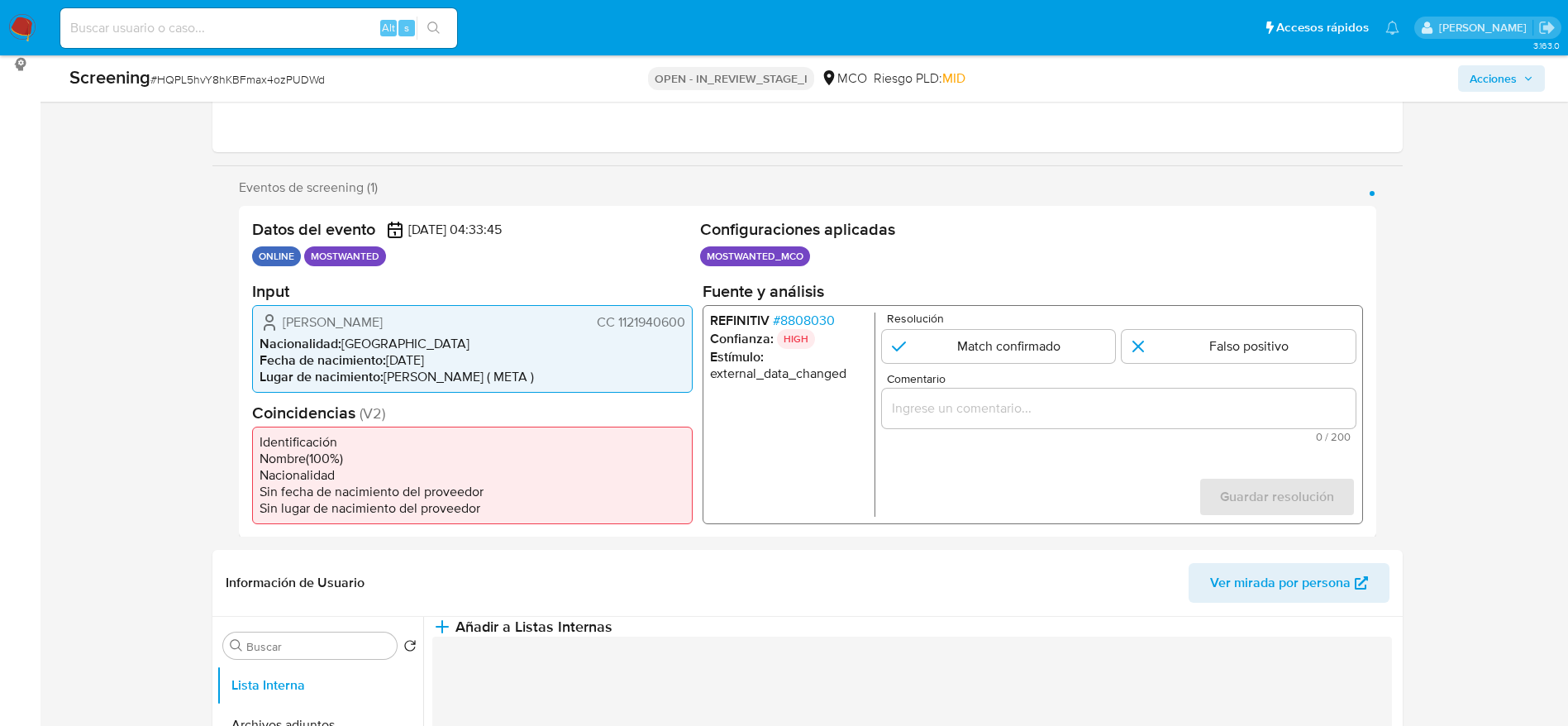
scroll to position [248, 0]
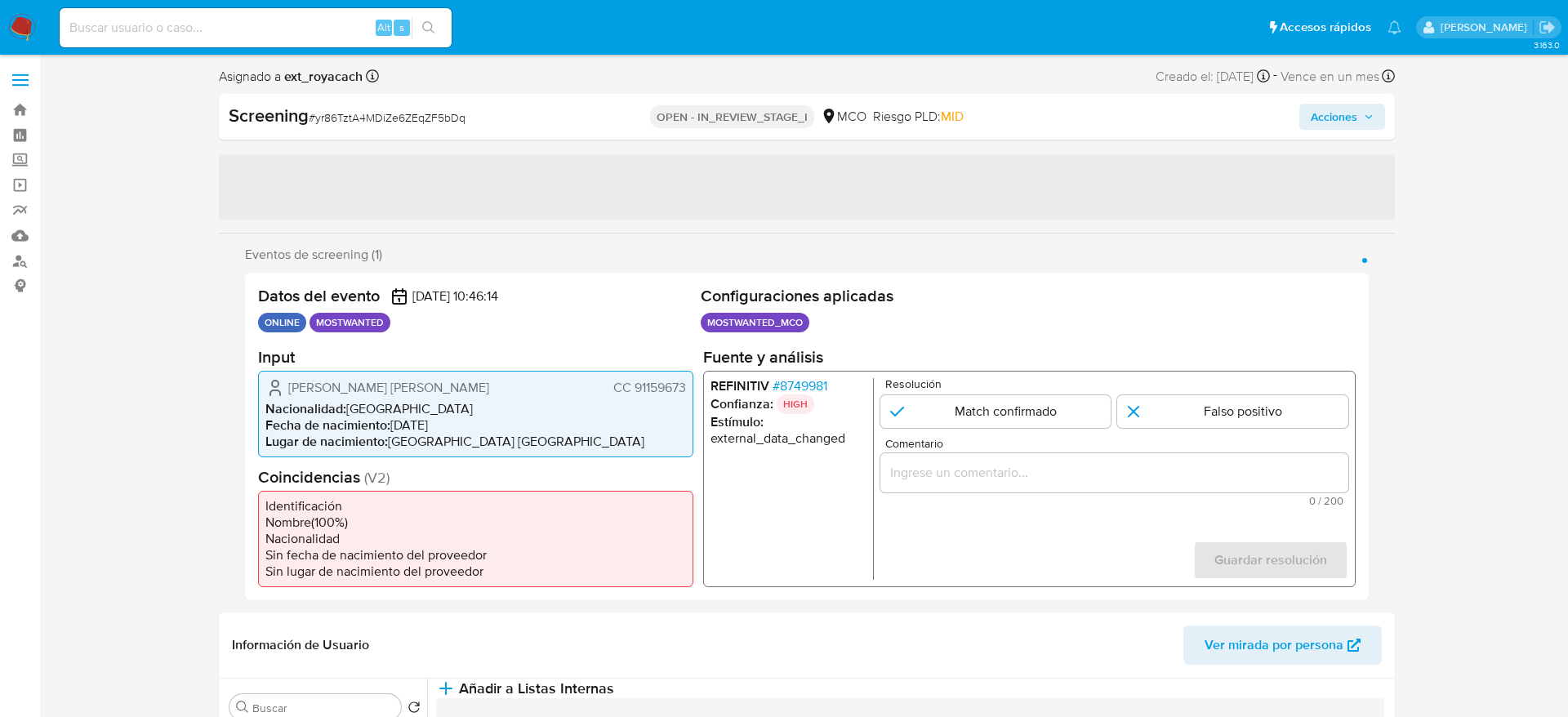
select select "10"
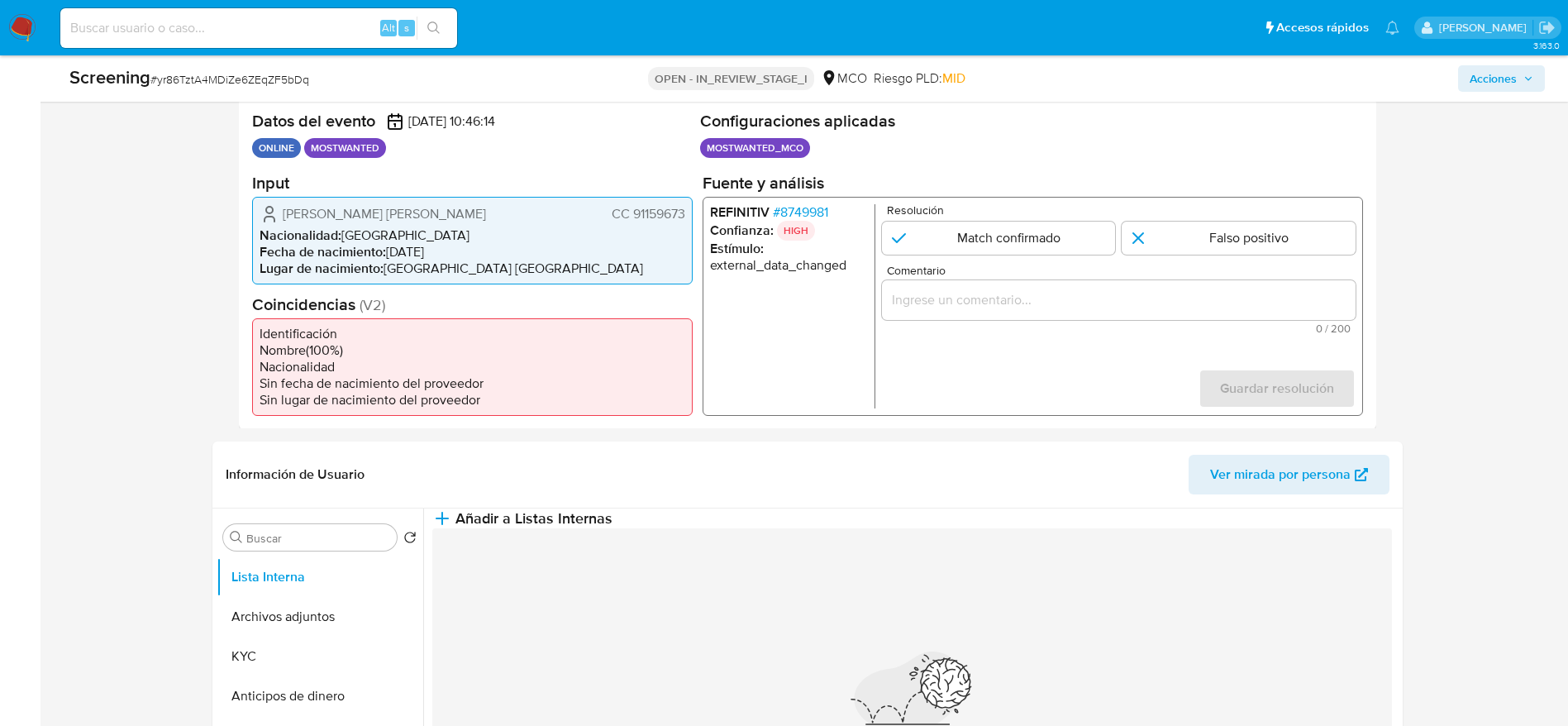
scroll to position [372, 0]
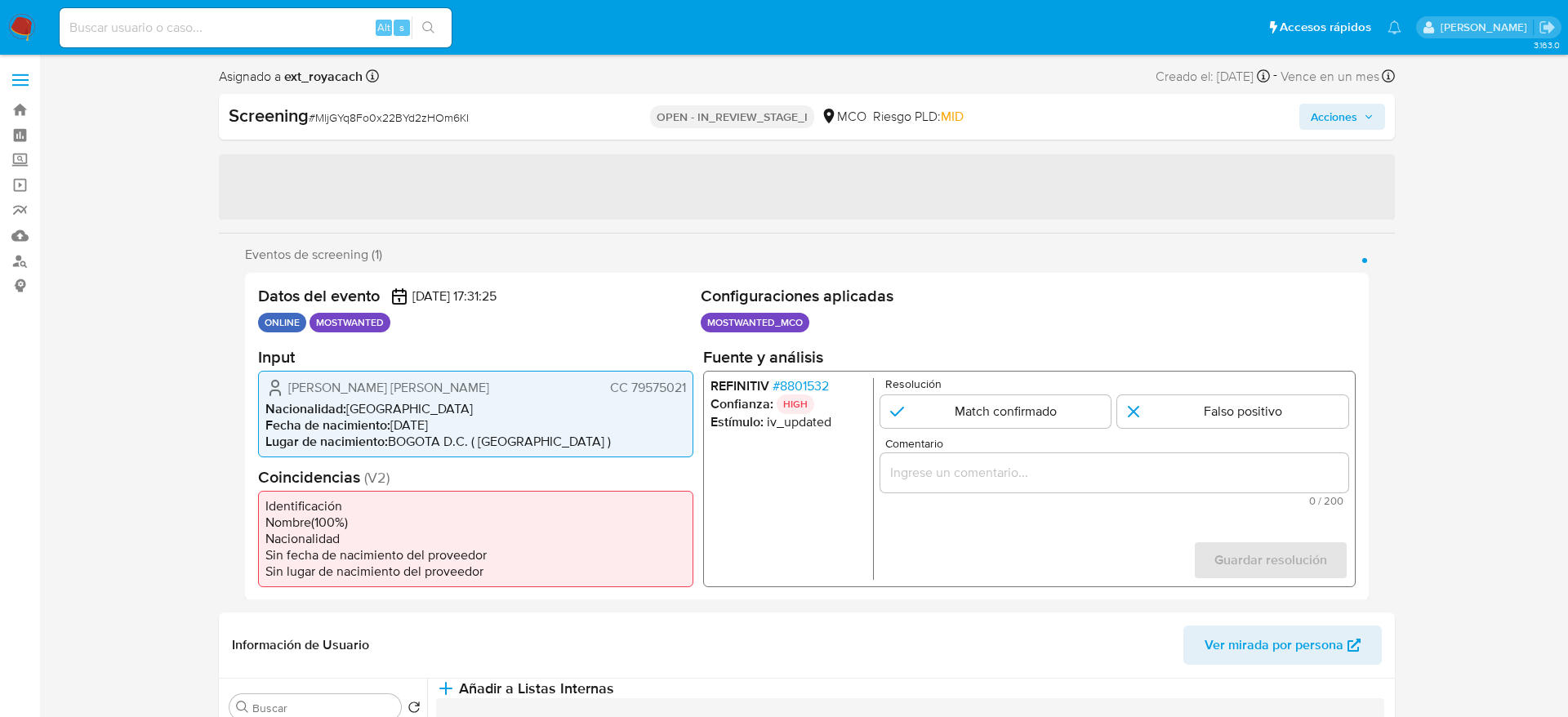
select select "10"
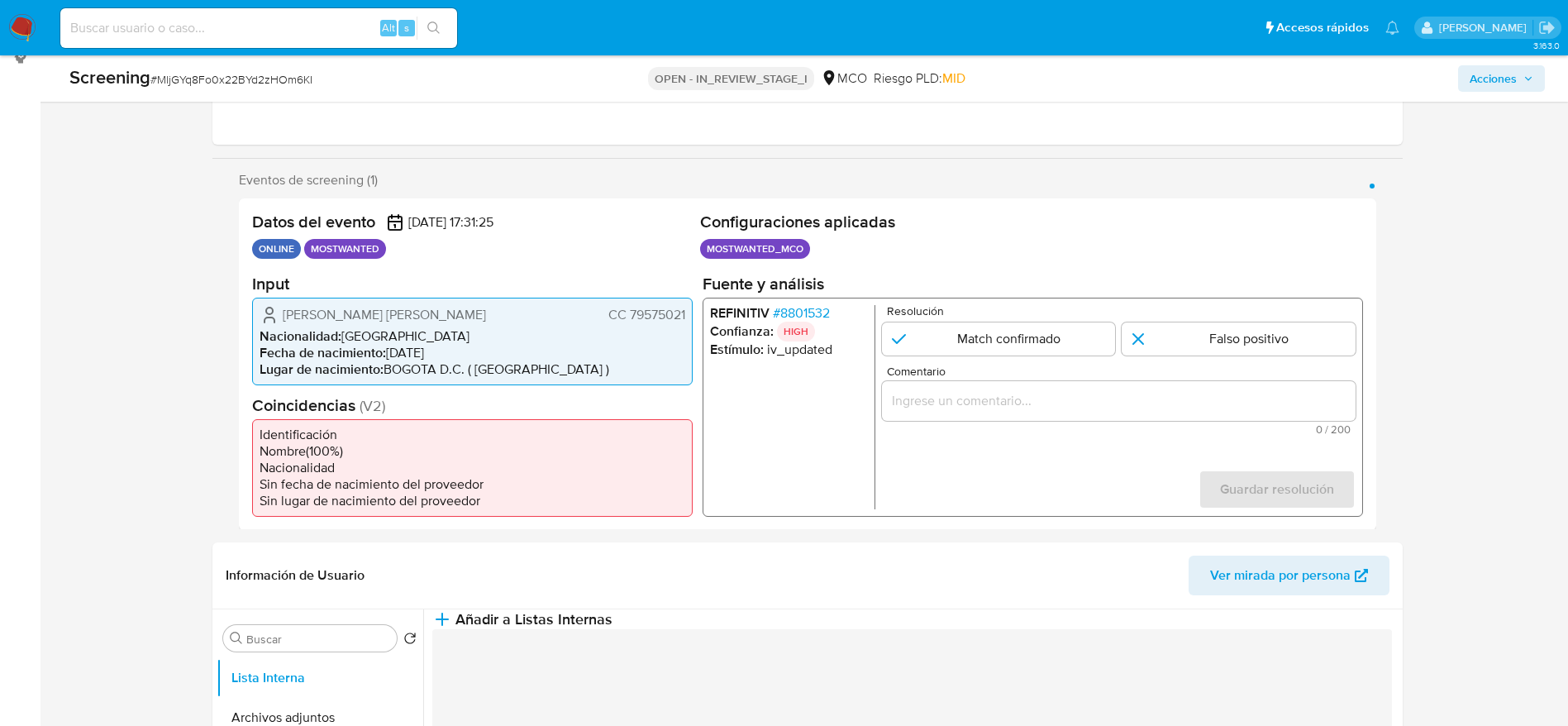
scroll to position [248, 0]
